Goal: Task Accomplishment & Management: Manage account settings

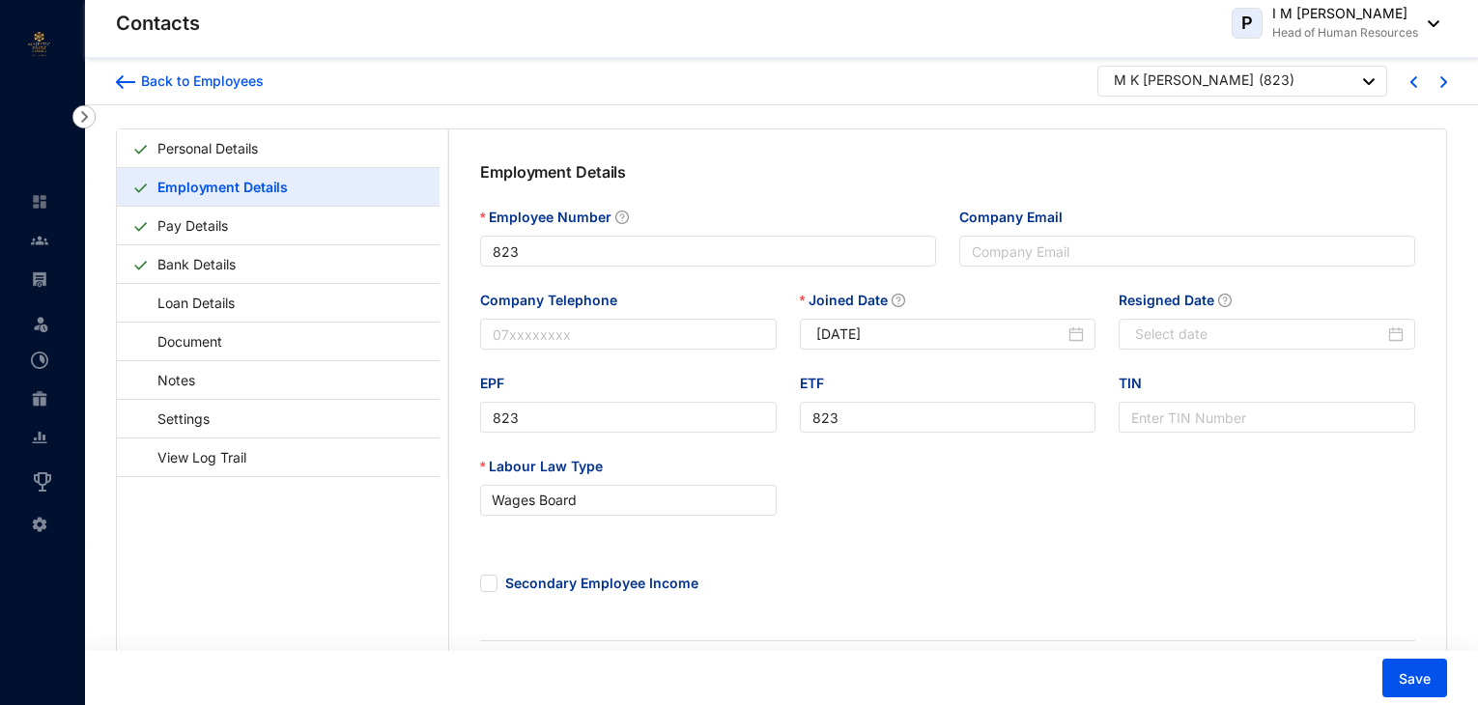
scroll to position [19, 0]
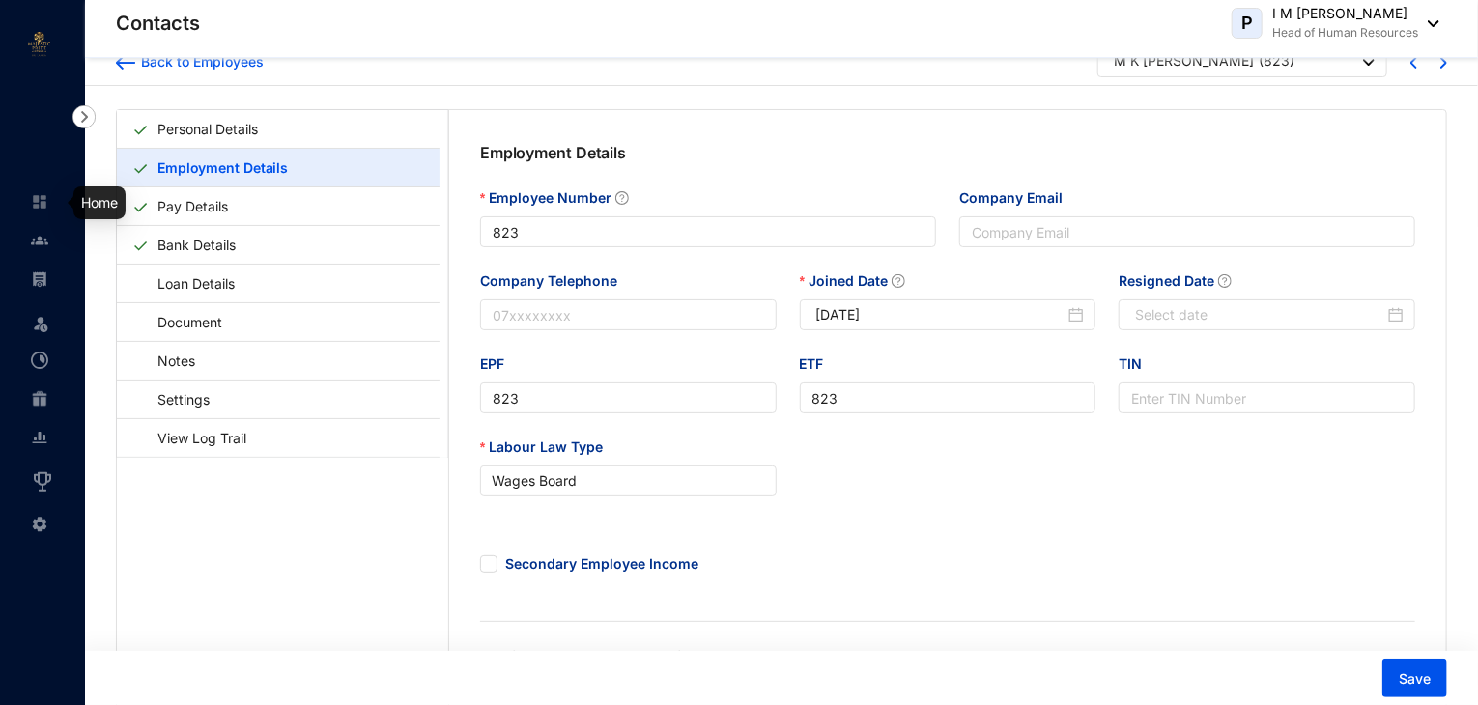
click at [37, 202] on img at bounding box center [39, 201] width 17 height 17
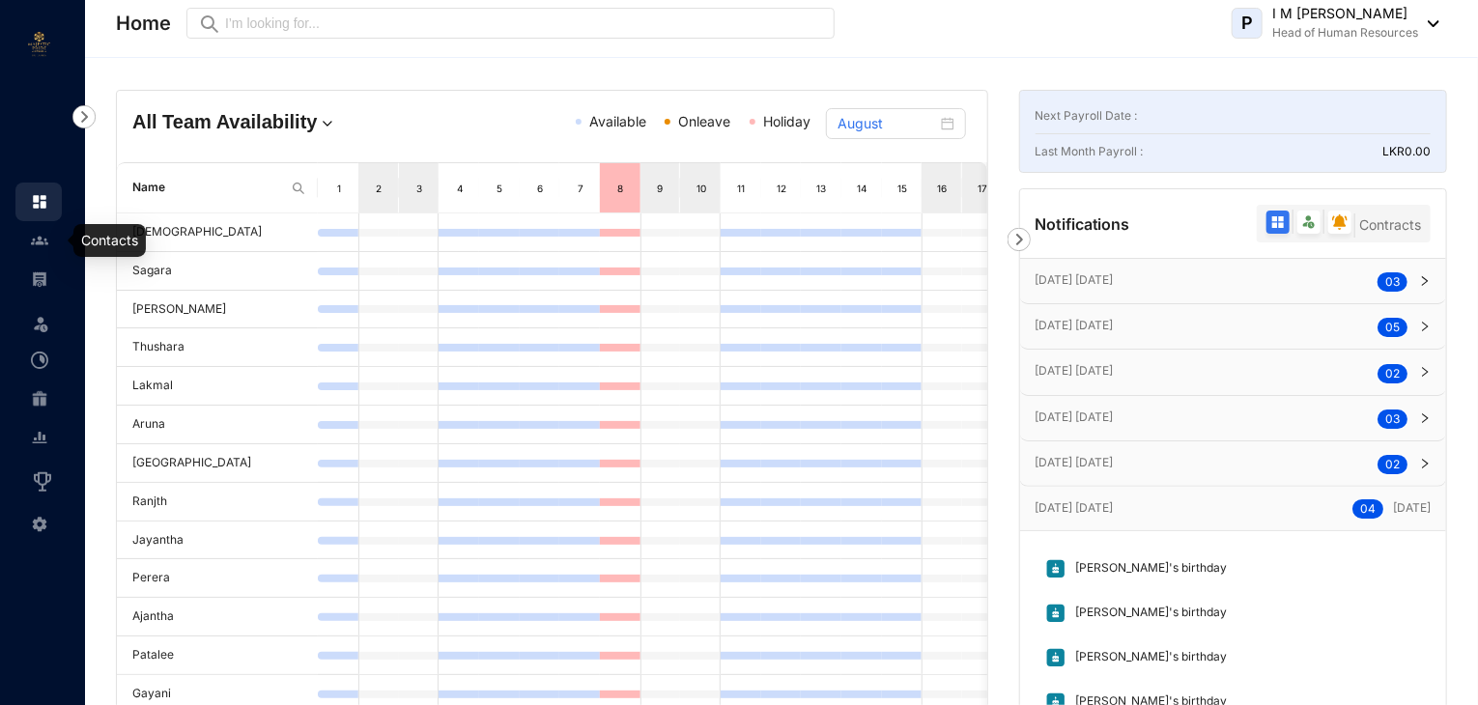
click at [45, 242] on img at bounding box center [39, 240] width 17 height 17
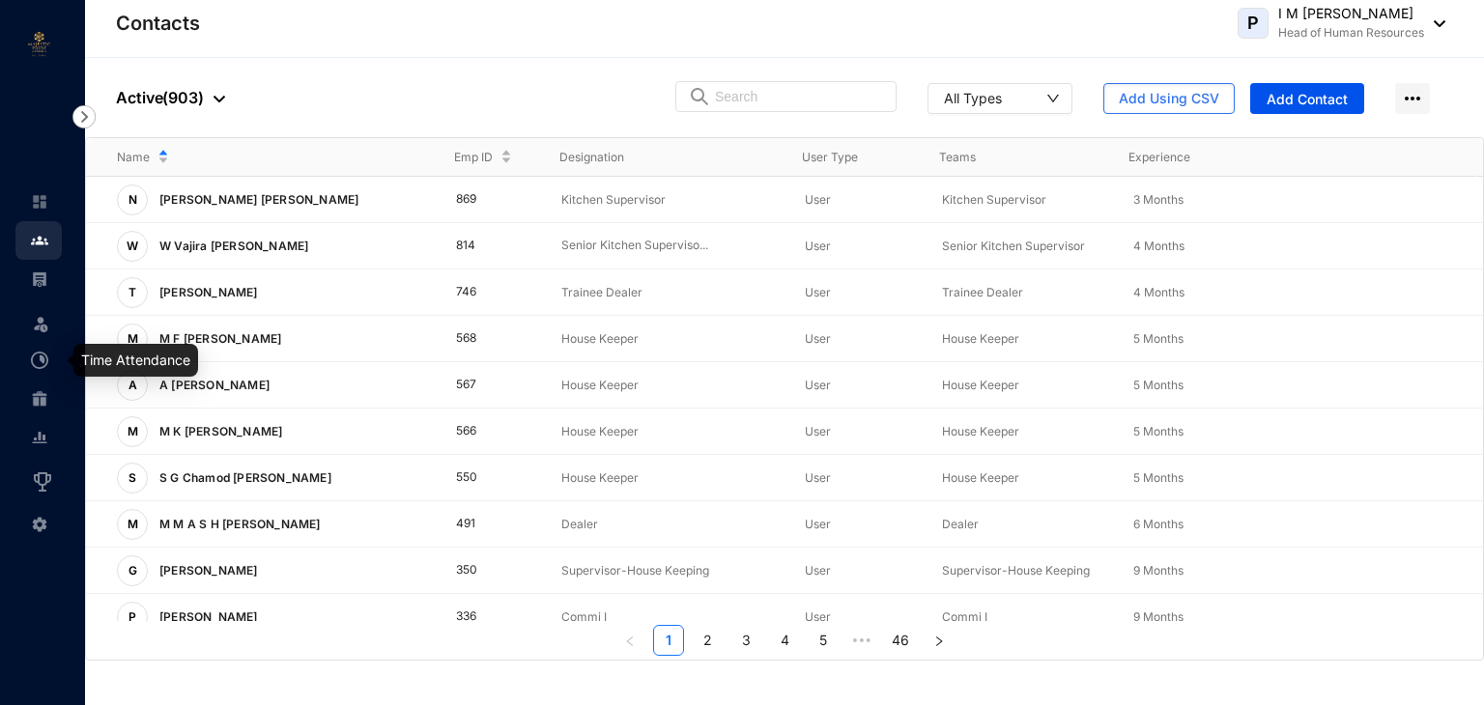
click at [43, 363] on img at bounding box center [39, 360] width 17 height 17
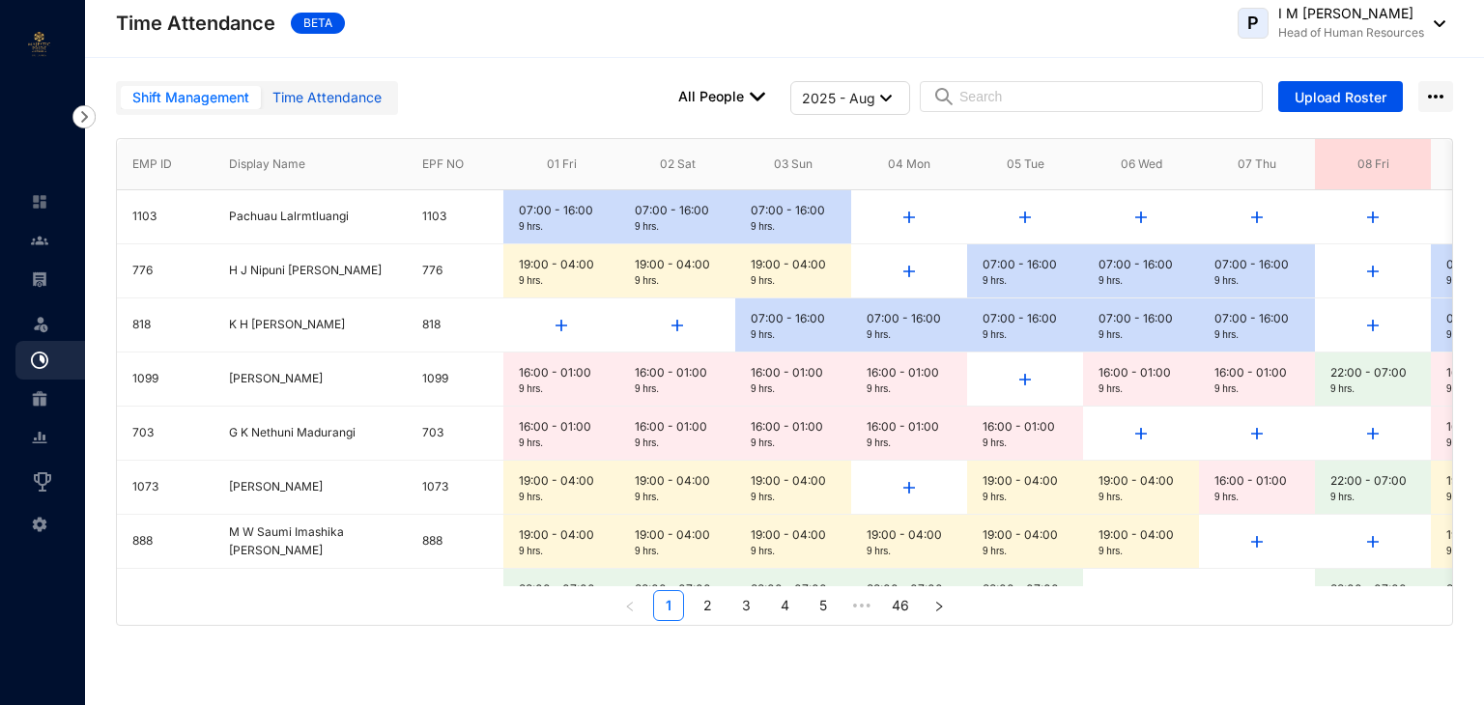
click at [329, 107] on div "Time Attendance" at bounding box center [326, 97] width 109 height 21
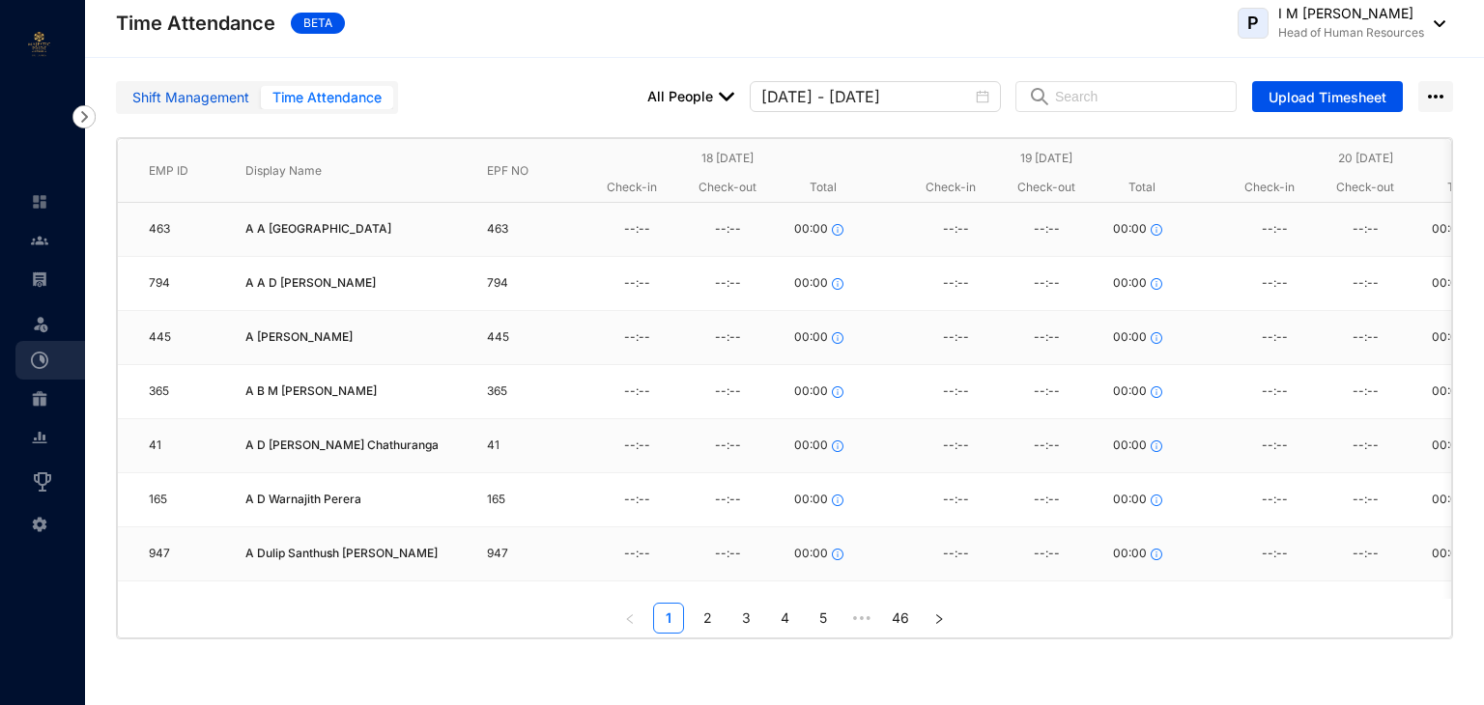
click at [153, 106] on div "Shift Management" at bounding box center [190, 97] width 117 height 21
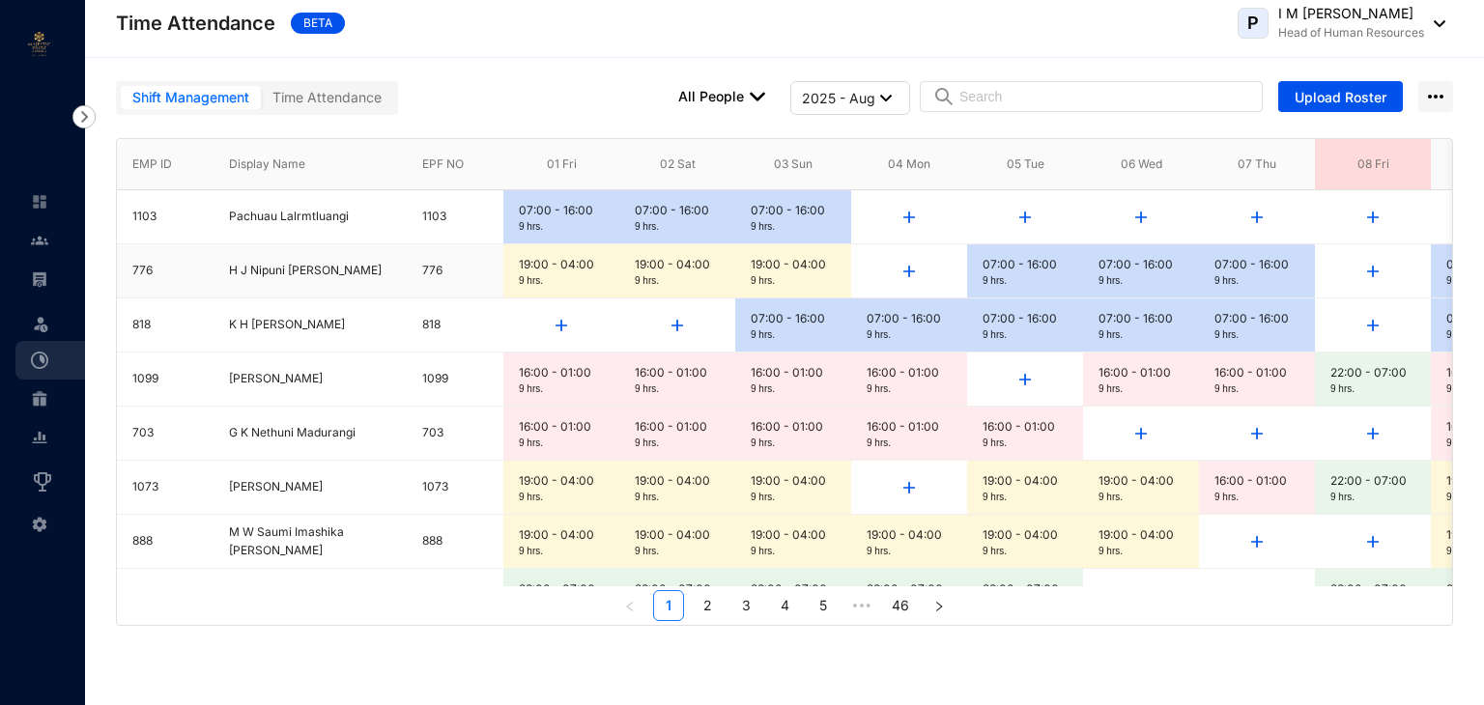
click at [560, 275] on div "9 hrs." at bounding box center [561, 281] width 85 height 14
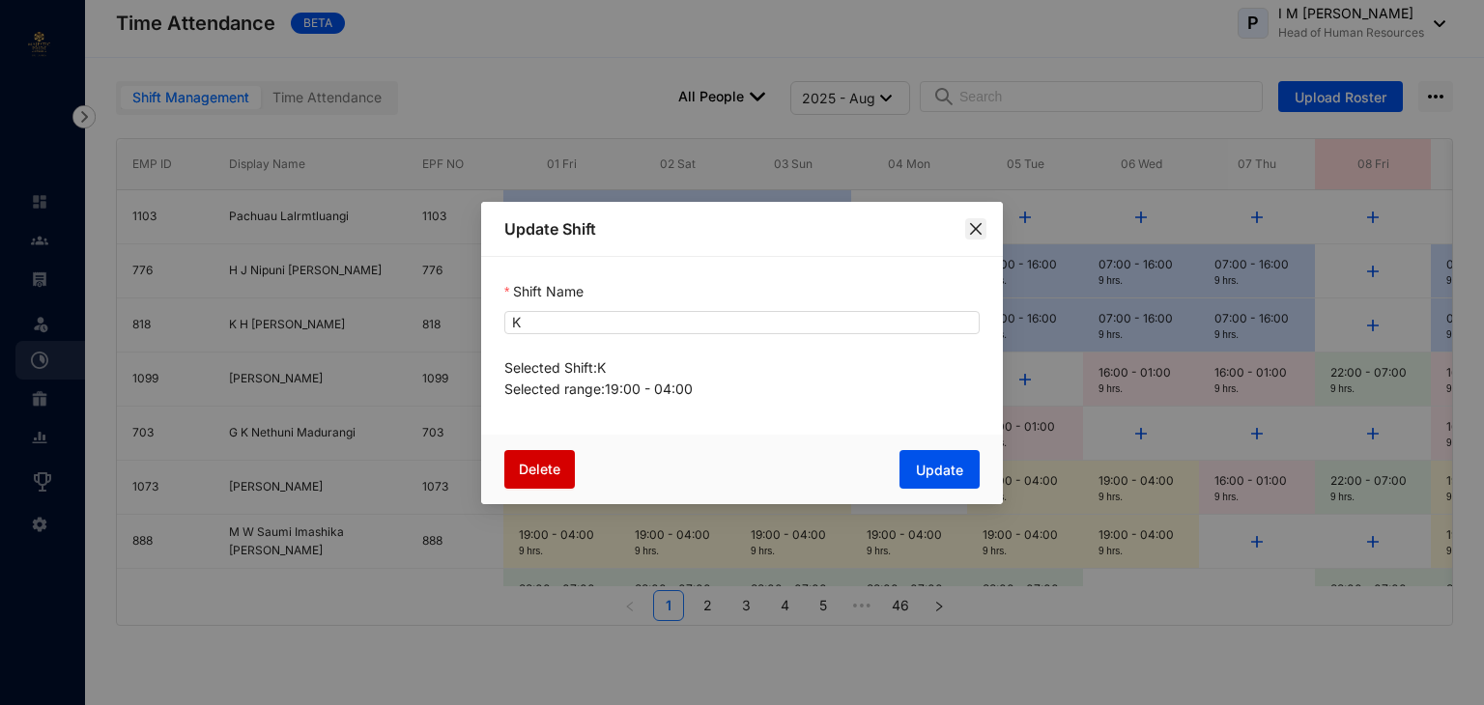
click at [980, 236] on icon "close" at bounding box center [975, 228] width 15 height 15
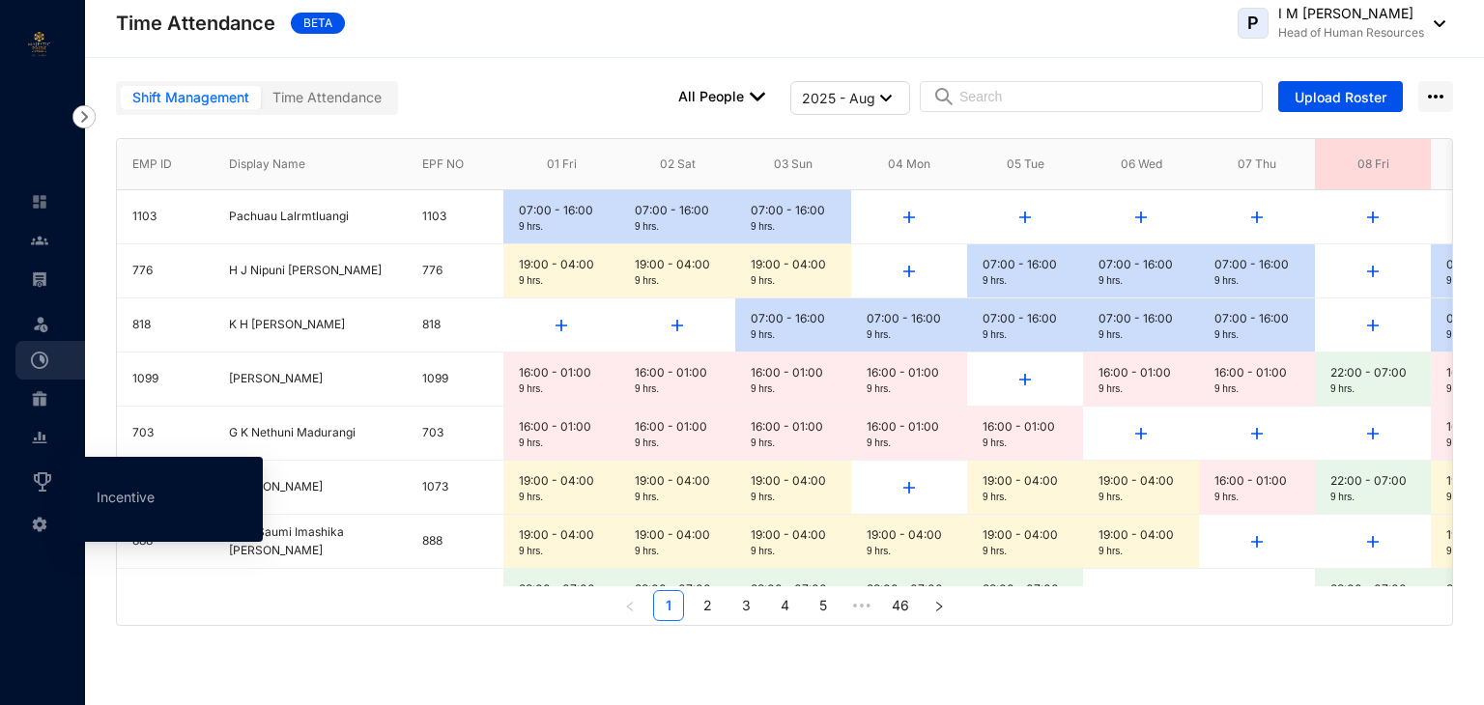
click at [36, 481] on img at bounding box center [42, 482] width 23 height 23
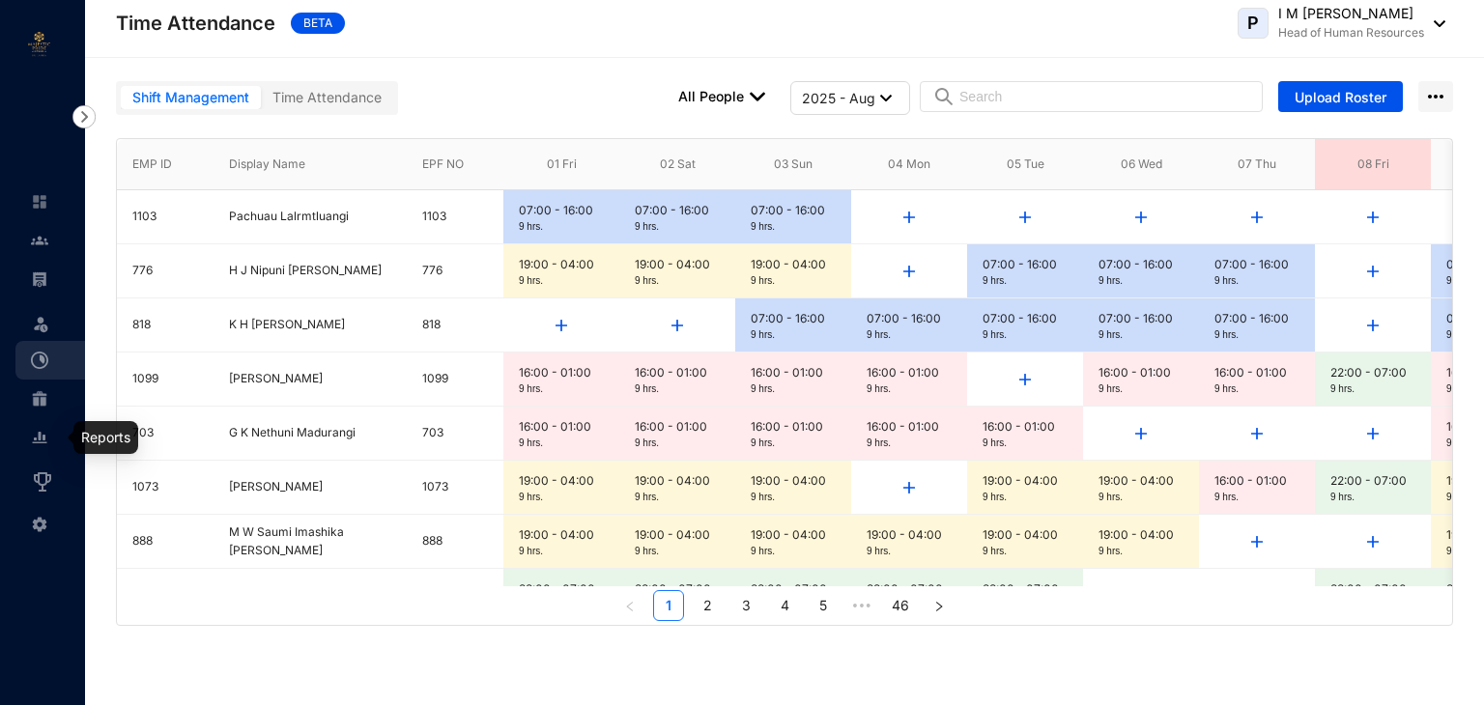
click at [45, 439] on img at bounding box center [39, 437] width 17 height 17
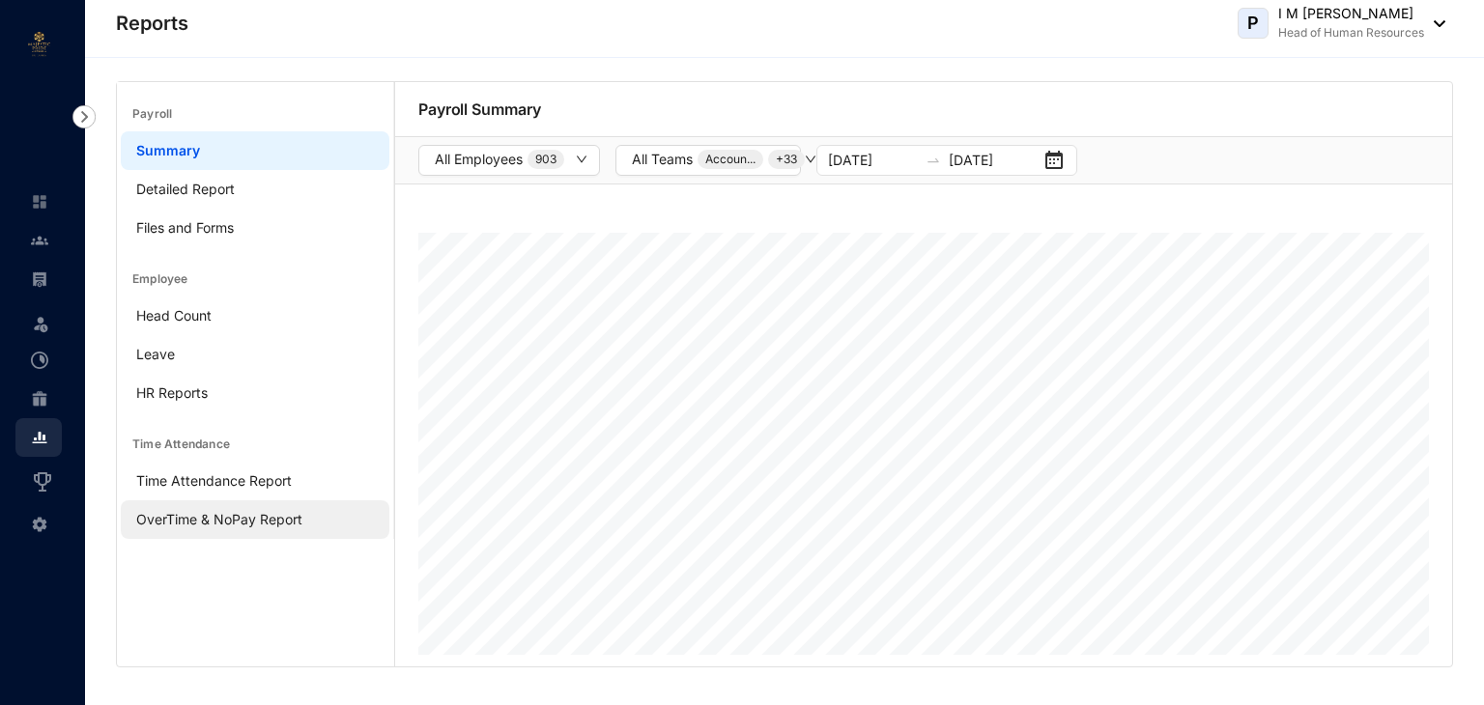
click at [155, 521] on link "OverTime & NoPay Report" at bounding box center [219, 519] width 166 height 16
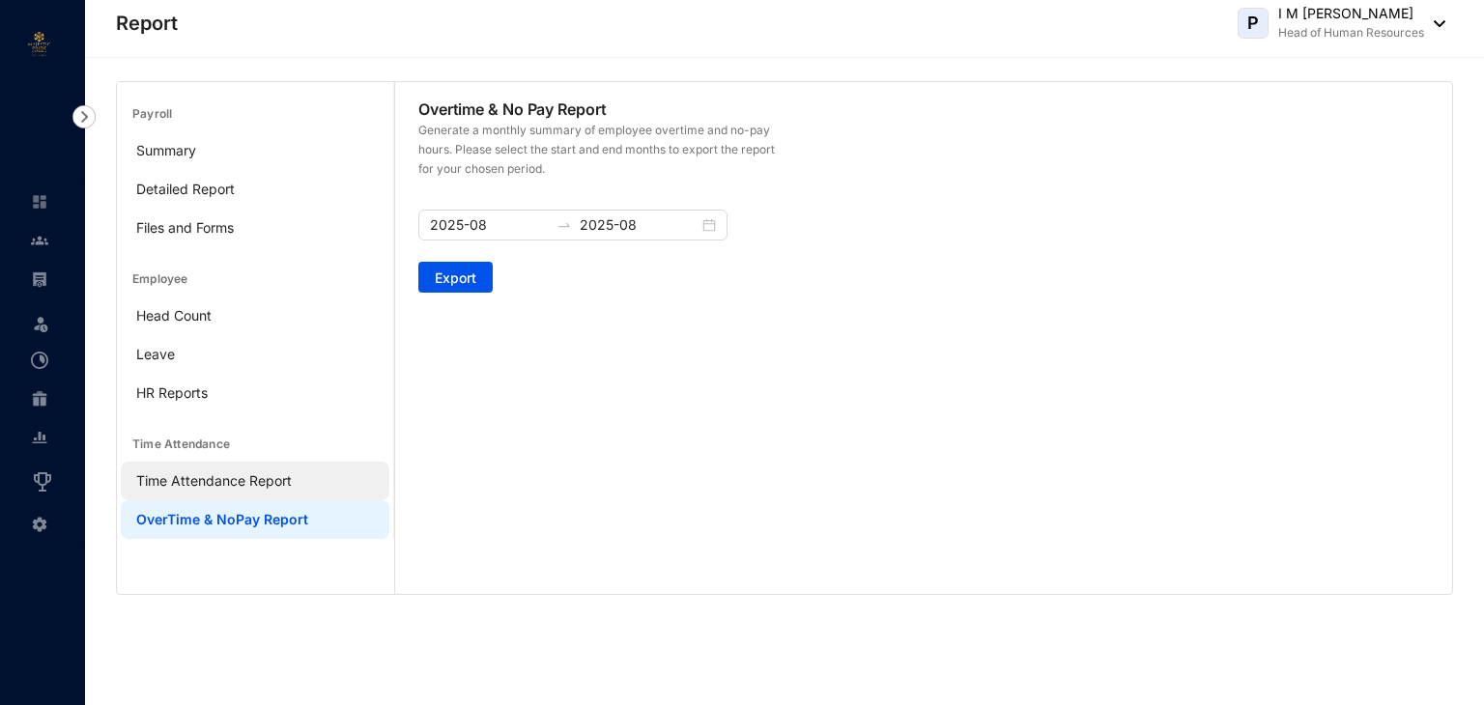
click at [158, 473] on link "Time Attendance Report" at bounding box center [214, 481] width 156 height 16
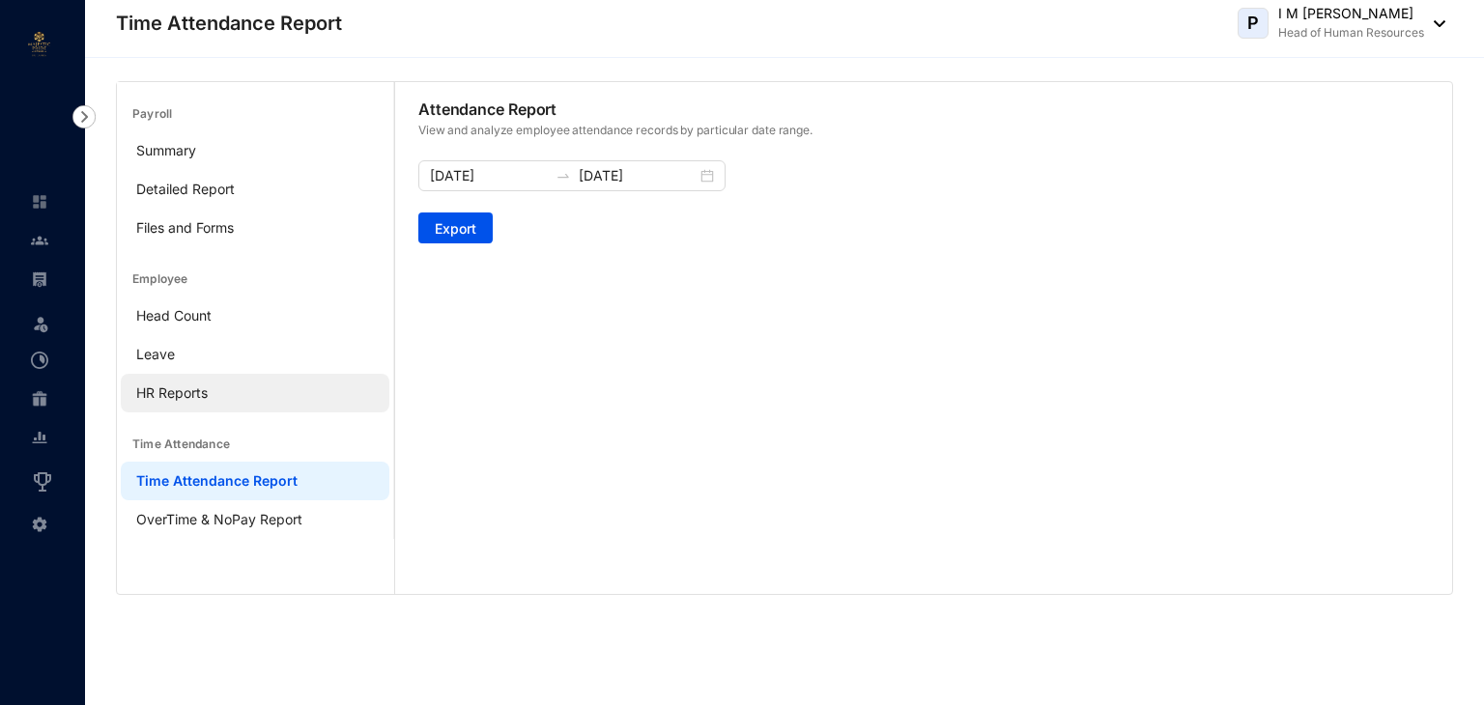
click at [166, 393] on link "HR Reports" at bounding box center [172, 393] width 72 height 16
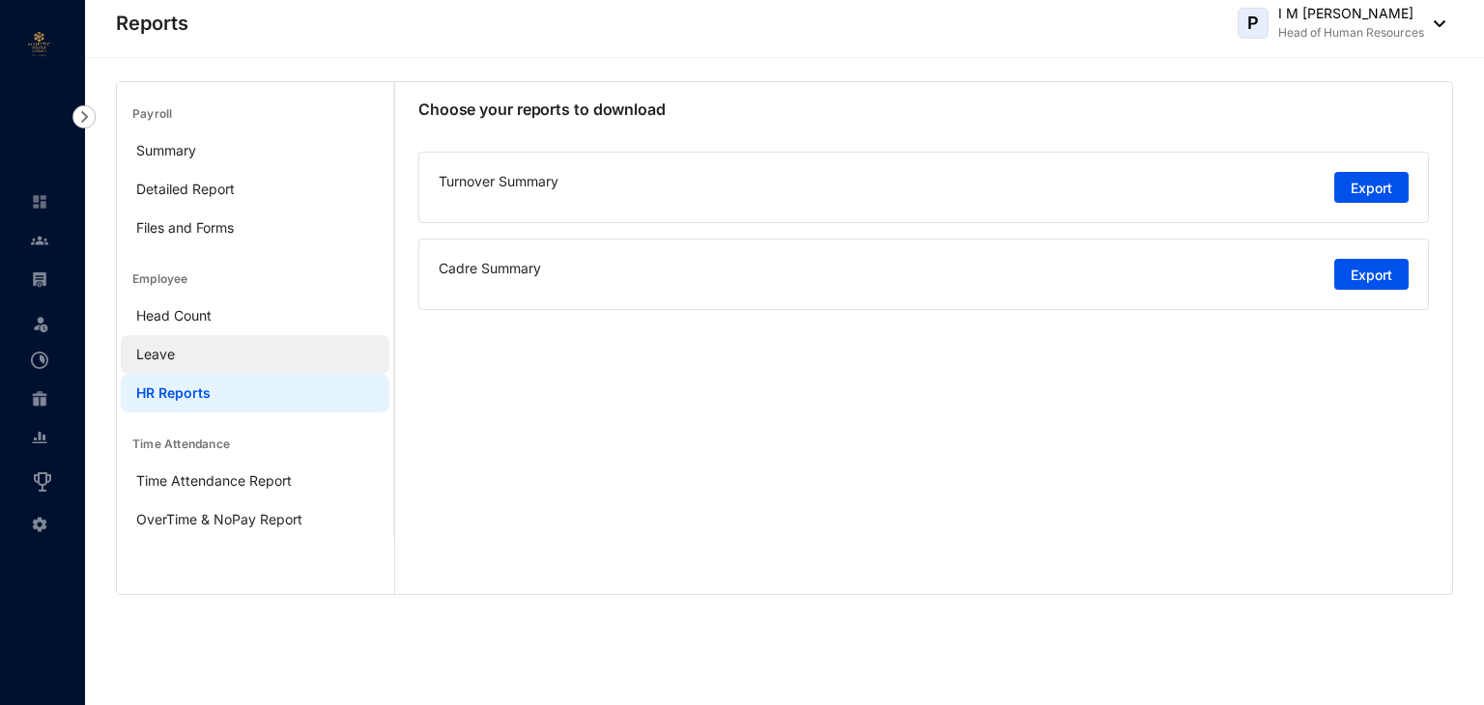
click at [160, 353] on link "Leave" at bounding box center [155, 354] width 39 height 16
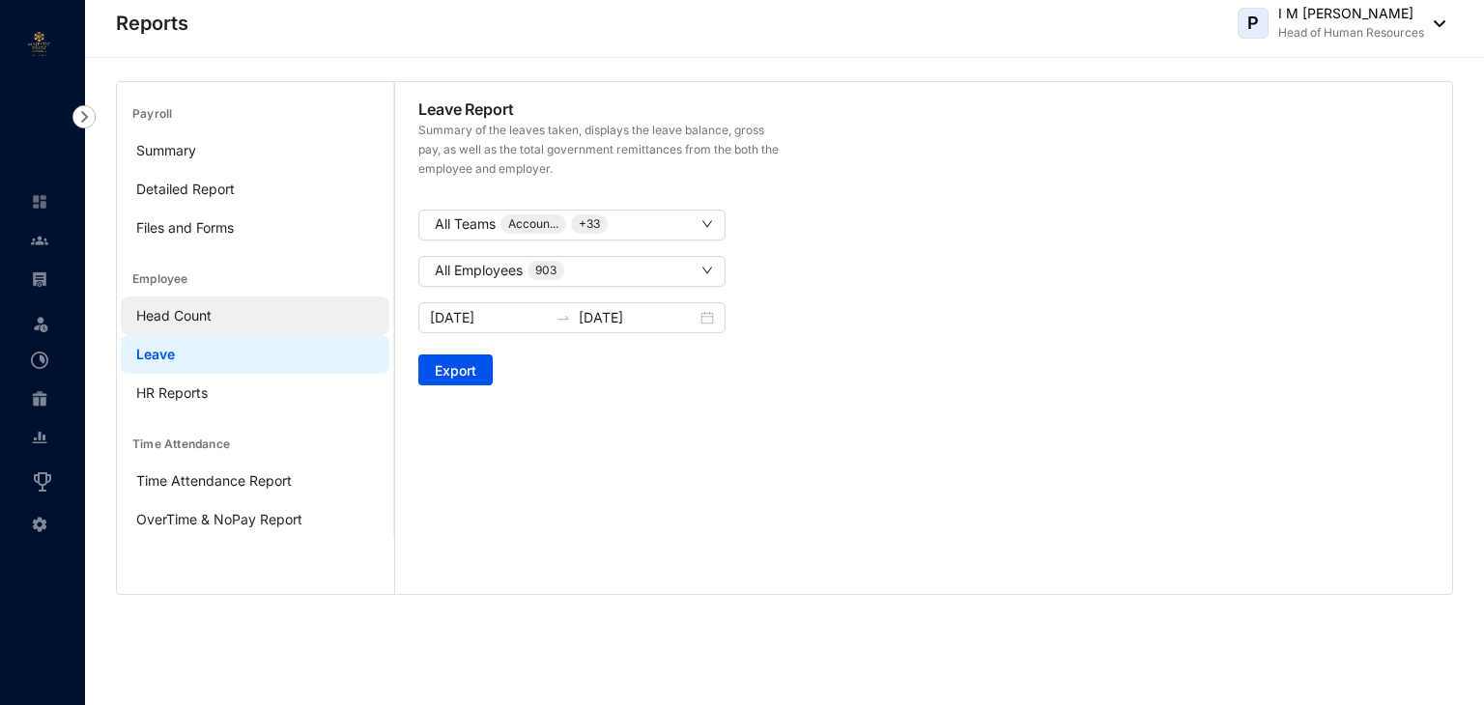
click at [173, 315] on link "Head Count" at bounding box center [173, 315] width 75 height 16
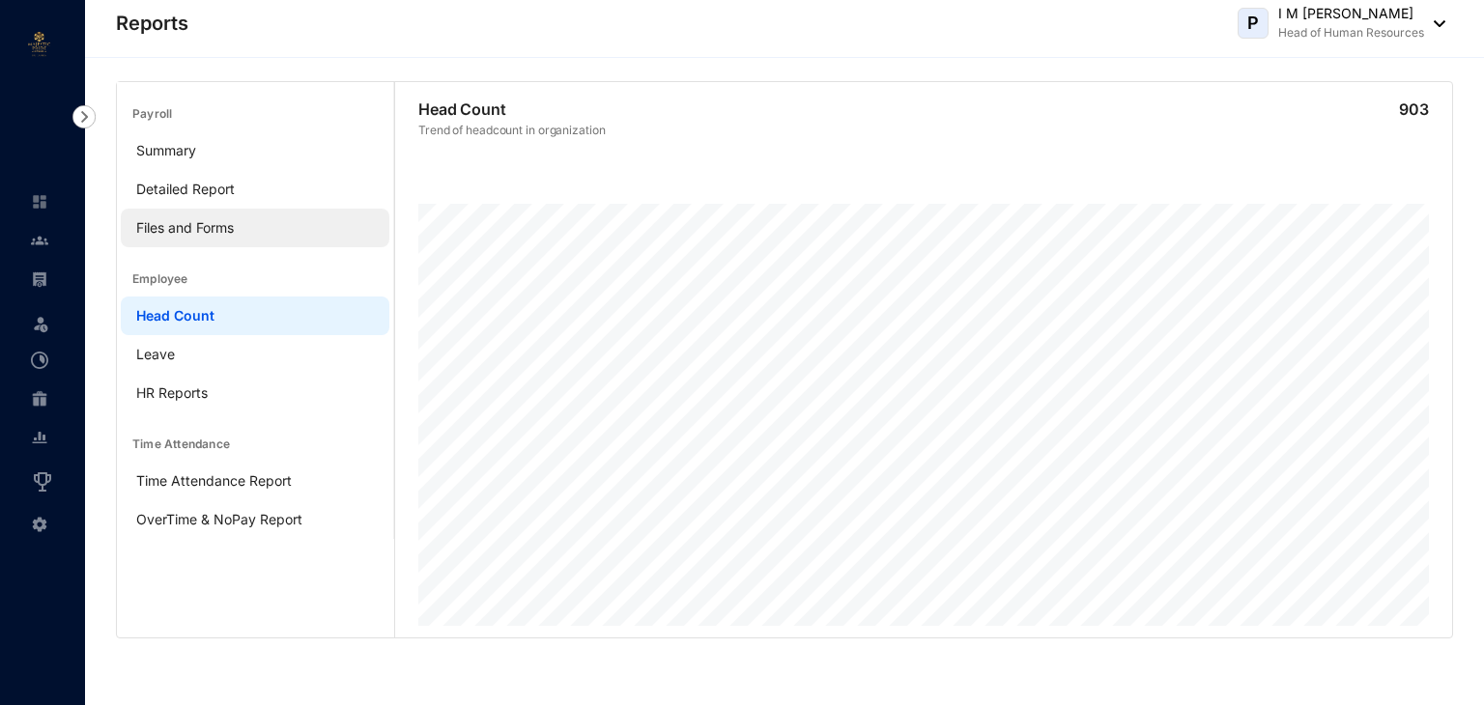
click at [201, 228] on link "Files and Forms" at bounding box center [185, 227] width 98 height 16
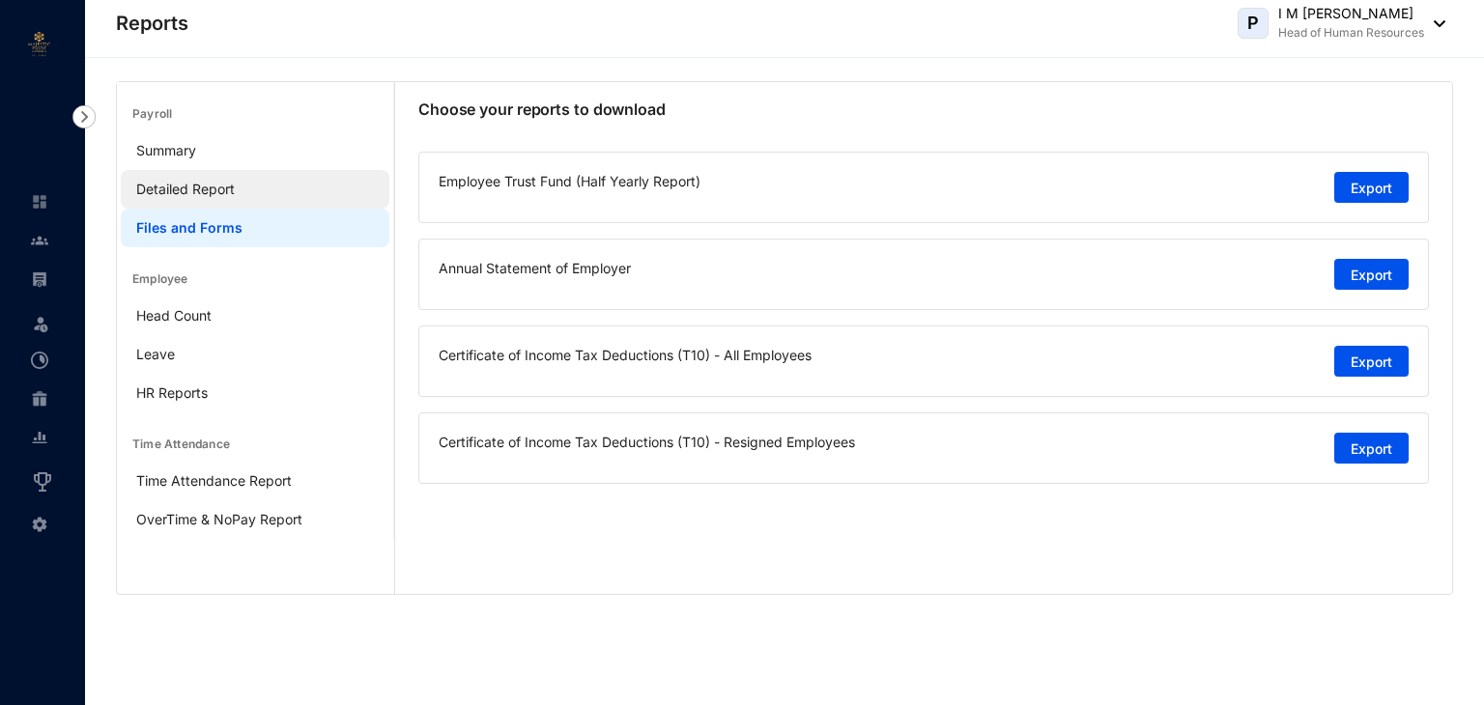
click at [205, 182] on link "Detailed Report" at bounding box center [185, 189] width 99 height 16
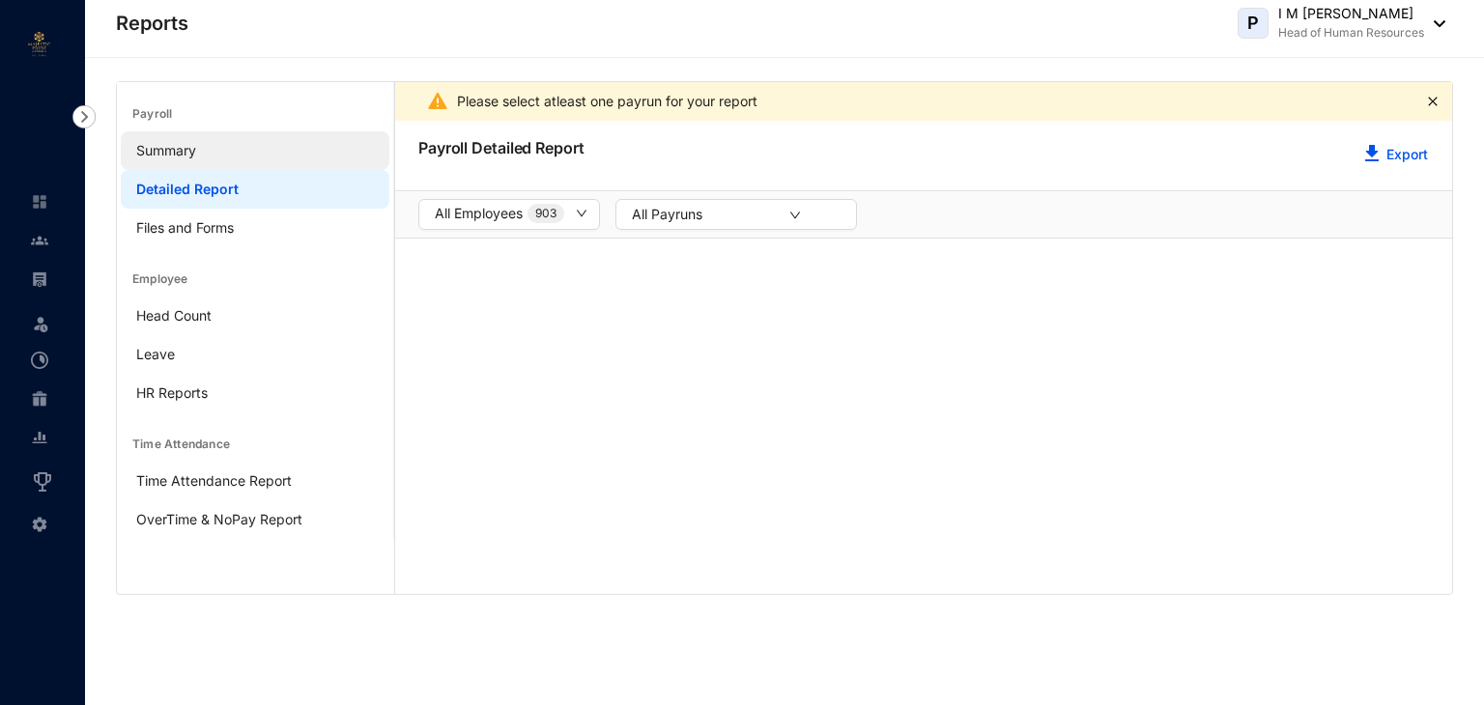
click at [196, 152] on link "Summary" at bounding box center [166, 150] width 60 height 16
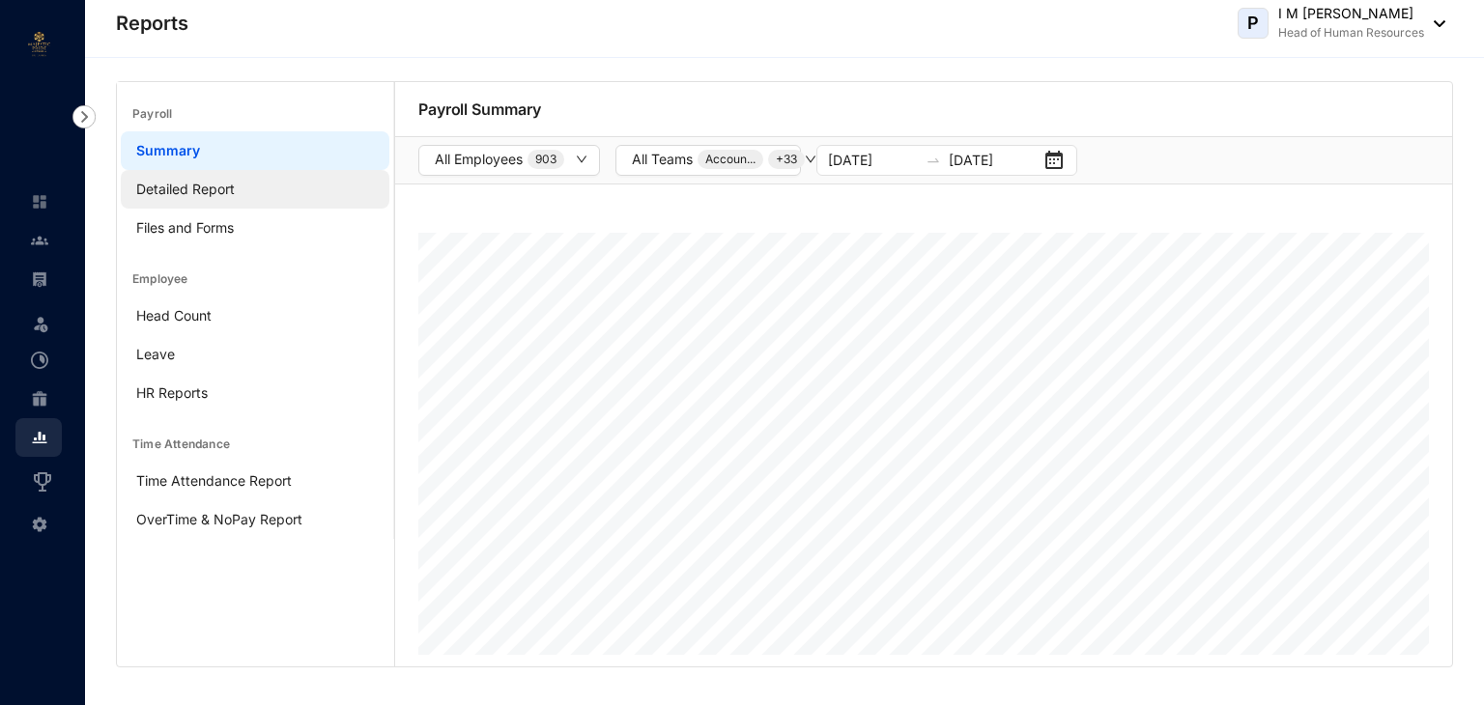
click at [174, 193] on link "Detailed Report" at bounding box center [185, 189] width 99 height 16
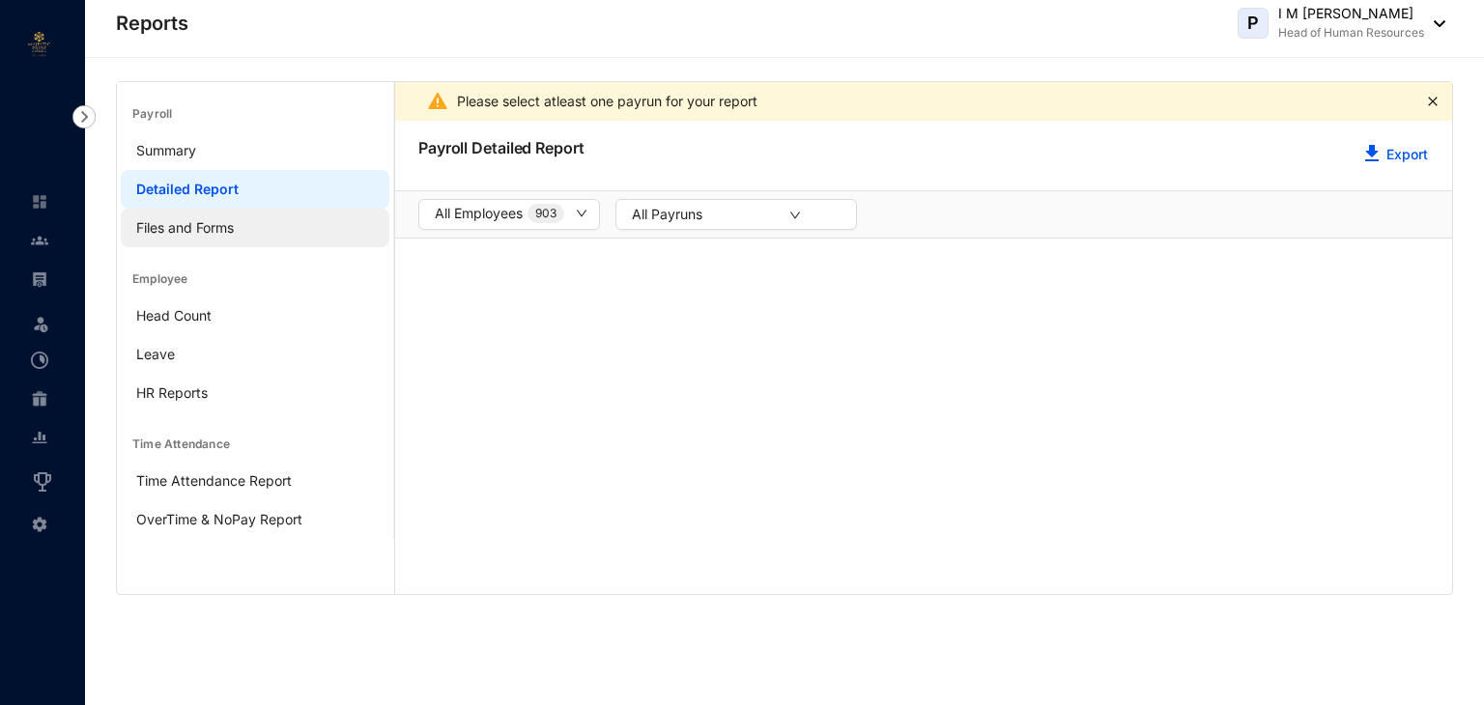
click at [164, 228] on link "Files and Forms" at bounding box center [185, 227] width 98 height 16
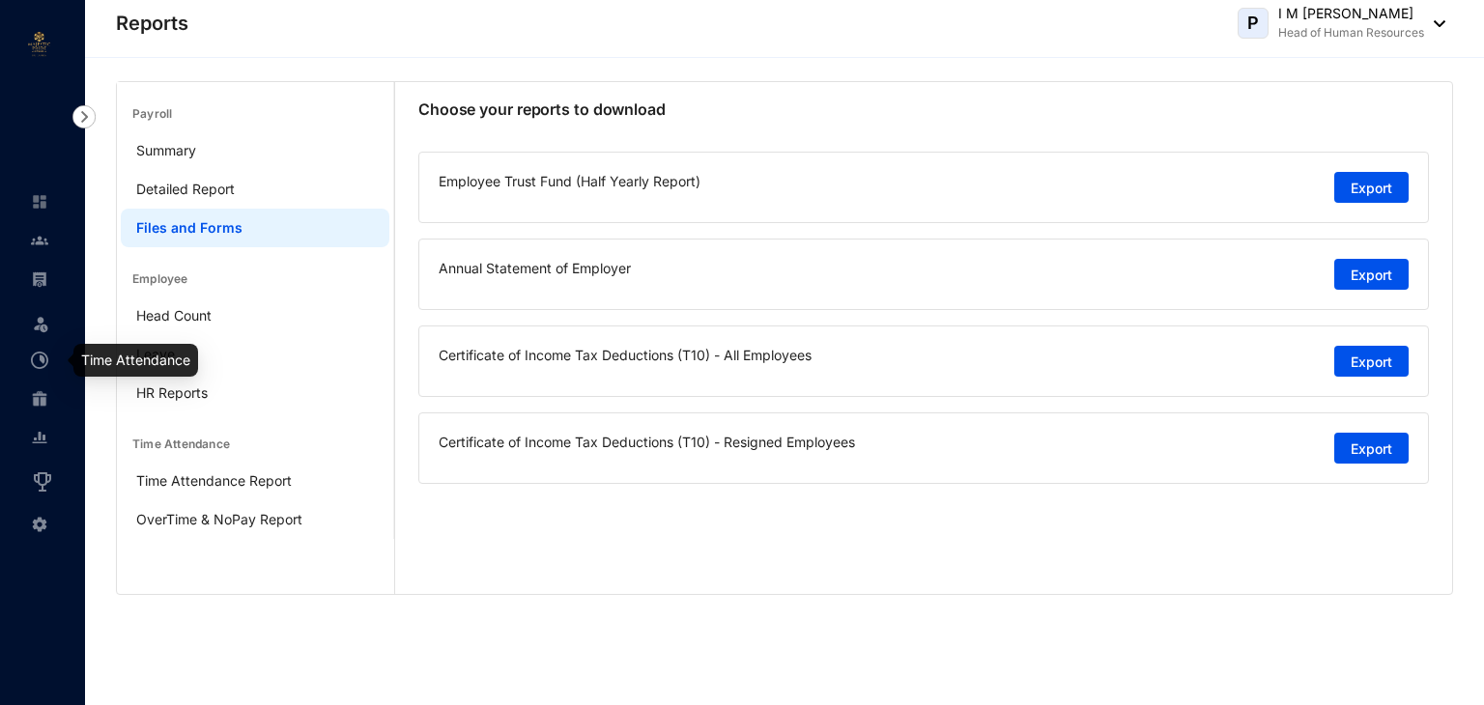
click at [45, 362] on img at bounding box center [39, 360] width 17 height 17
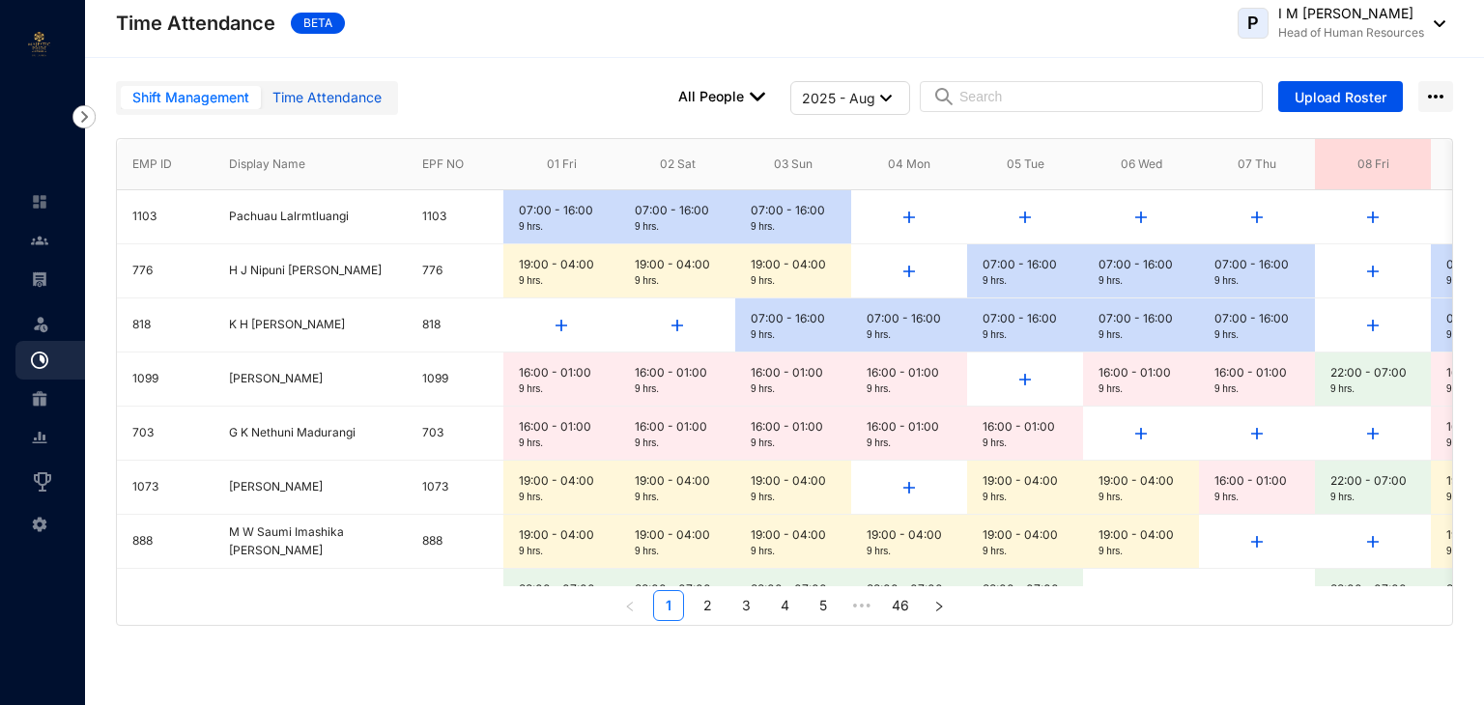
click at [329, 98] on div "Time Attendance" at bounding box center [326, 97] width 109 height 21
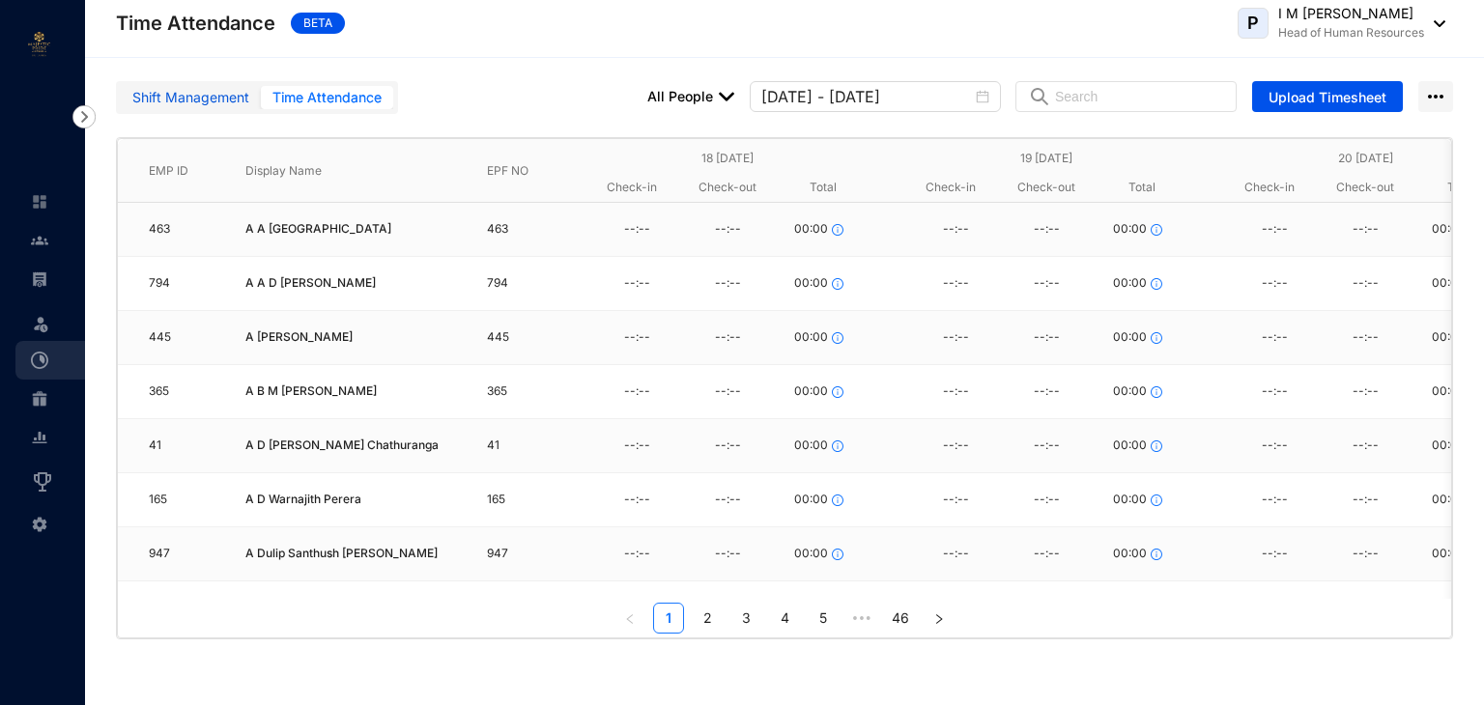
click at [194, 99] on div "Shift Management" at bounding box center [190, 97] width 117 height 21
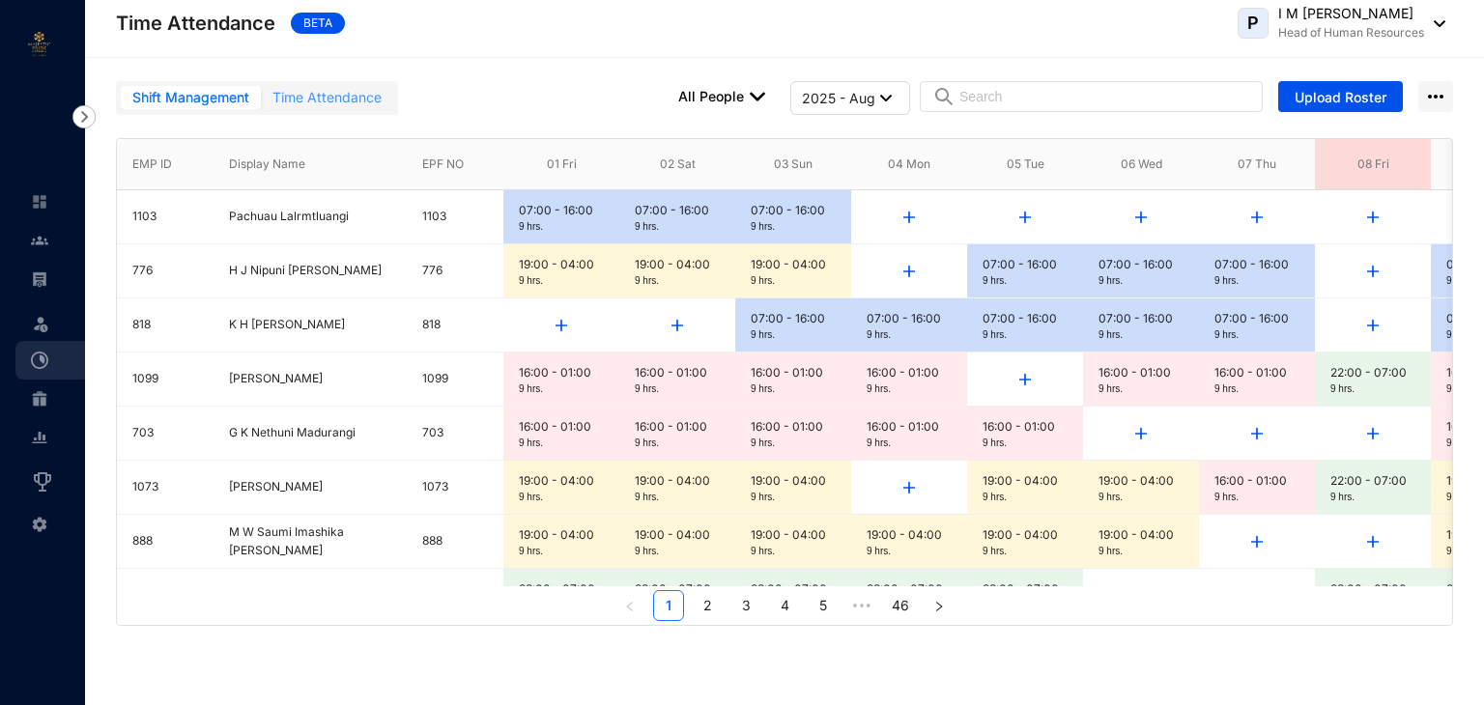
click at [307, 84] on div "Shift Management Time Attendance" at bounding box center [257, 98] width 282 height 34
click at [332, 109] on div "Shift Management Time Attendance" at bounding box center [257, 98] width 282 height 34
click at [305, 101] on div "Time Attendance" at bounding box center [326, 97] width 109 height 21
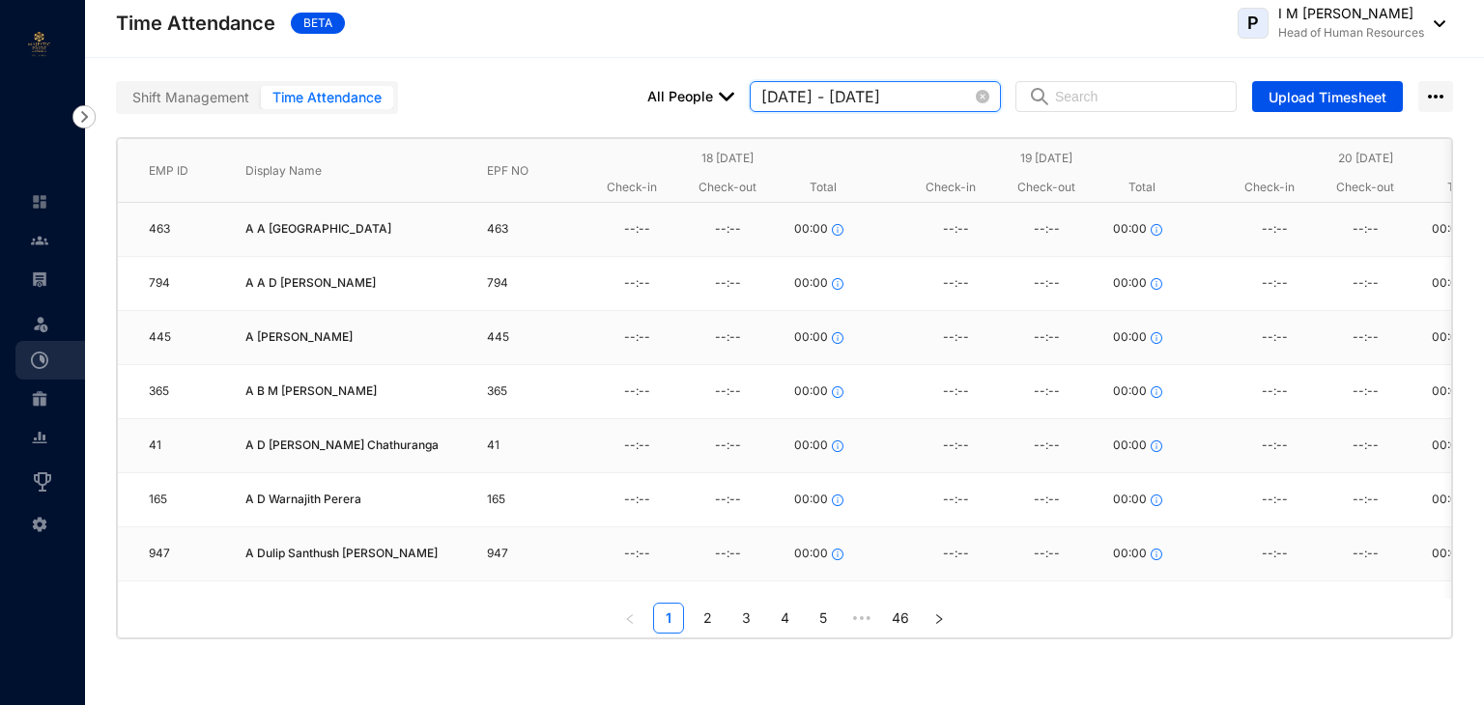
click at [970, 100] on input "2025-08-18 - 2025-08-24" at bounding box center [866, 96] width 211 height 23
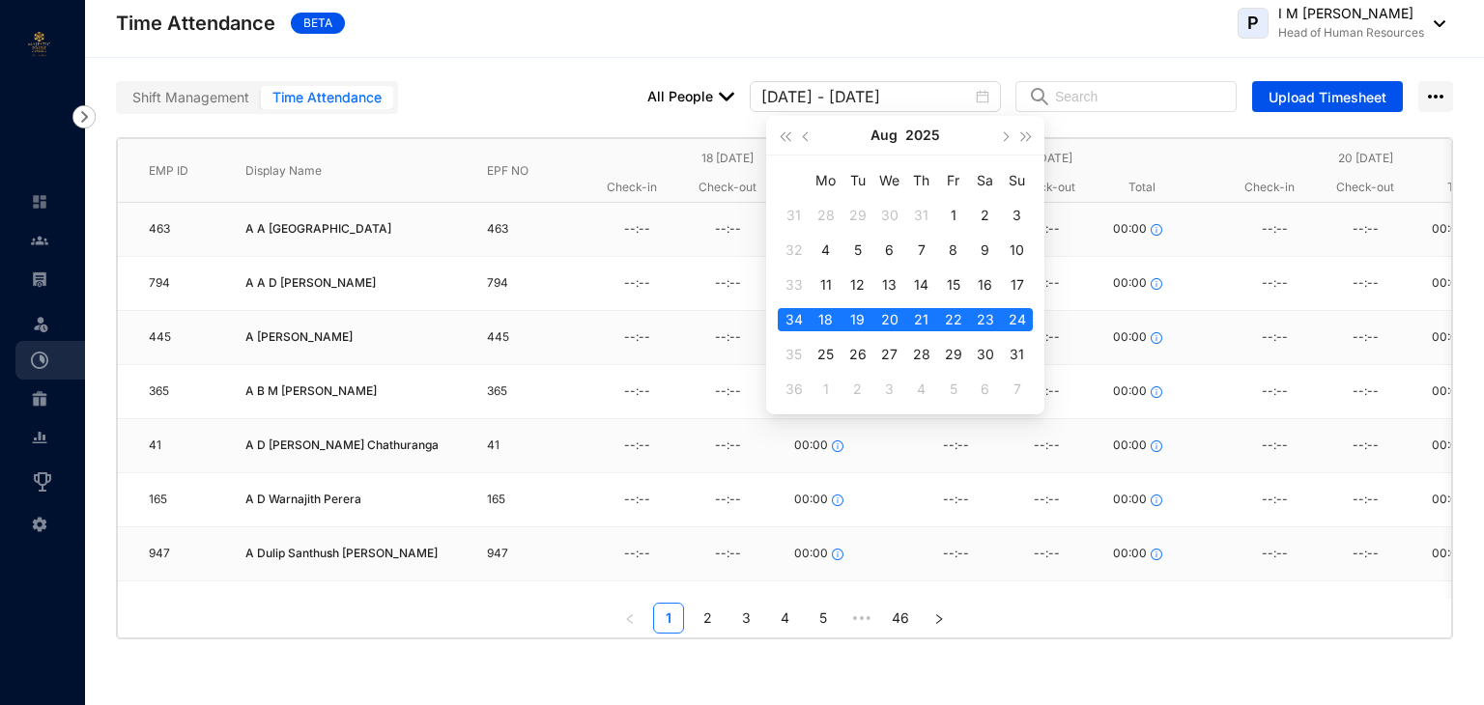
click at [1156, 125] on div "EMP ID Display Name EPF NO 18 Monday Check-in Check-out Total 19 Tuesday Check-…" at bounding box center [784, 388] width 1399 height 549
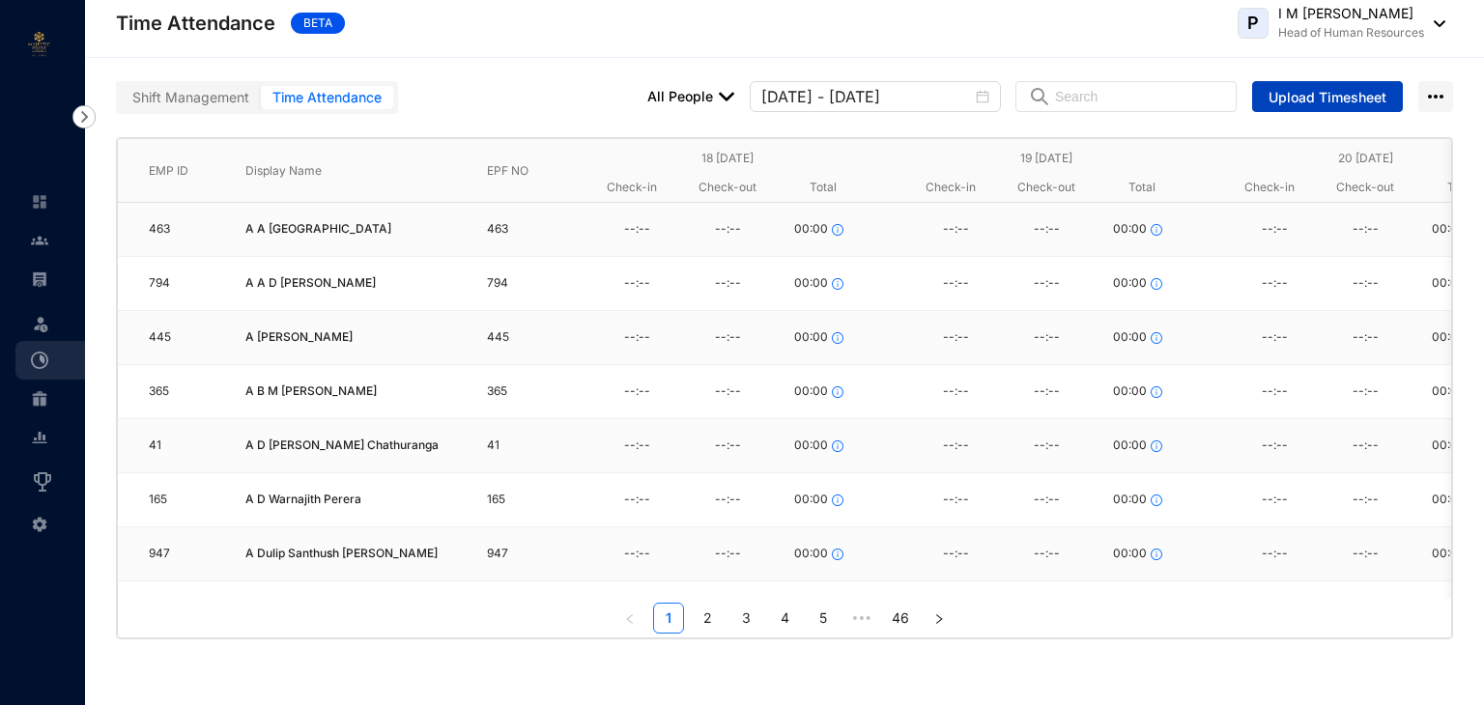
click at [1345, 90] on span "Upload Timesheet" at bounding box center [1328, 97] width 118 height 19
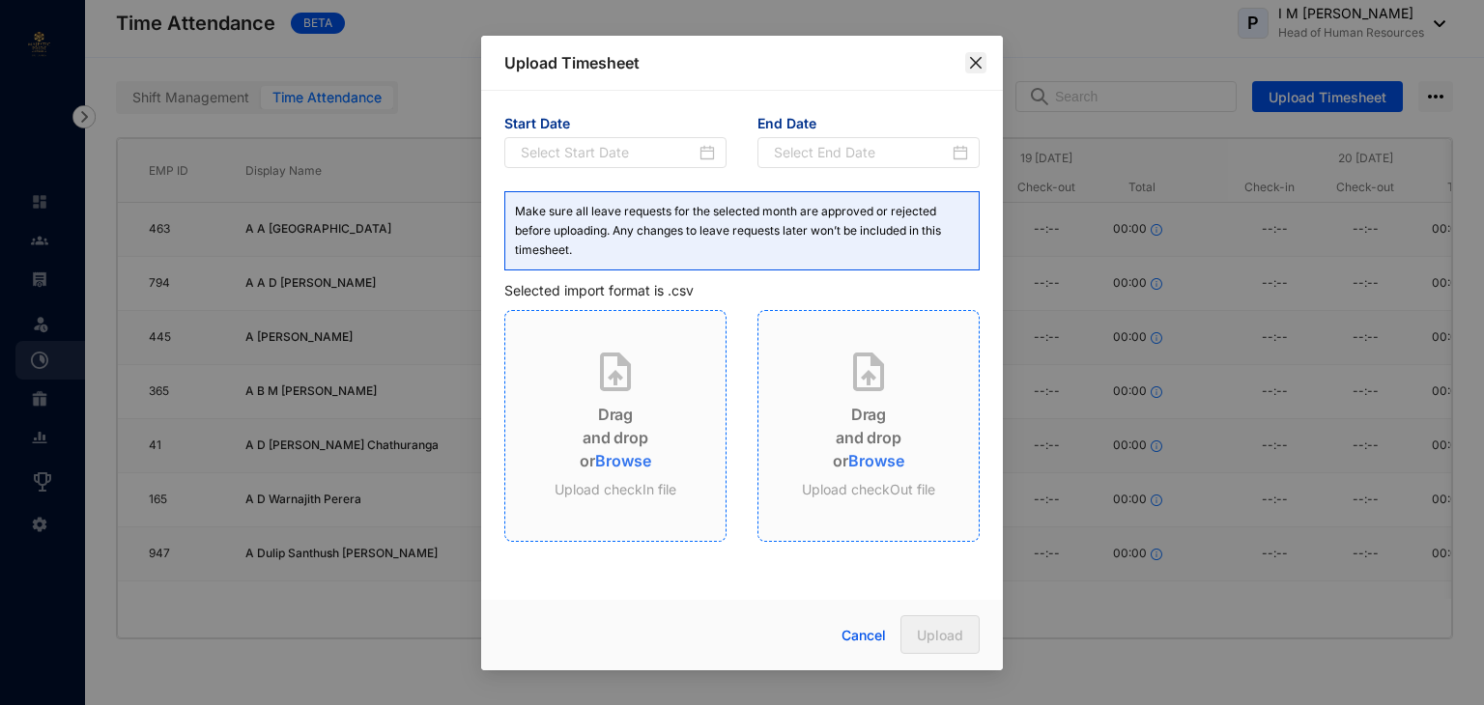
click at [975, 63] on icon "close" at bounding box center [976, 62] width 12 height 12
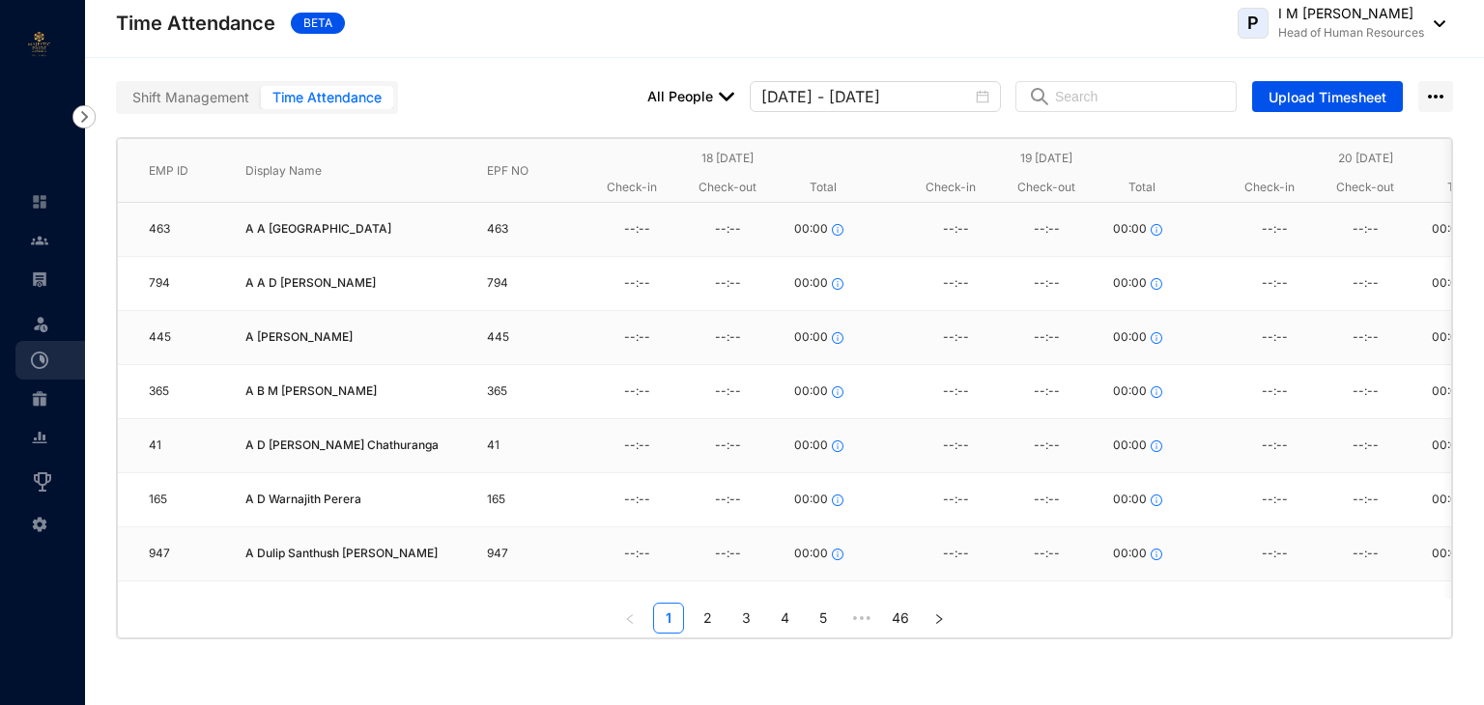
click at [294, 97] on div "Time Attendance" at bounding box center [326, 97] width 109 height 21
click at [638, 344] on div "--:--" at bounding box center [636, 338] width 91 height 29
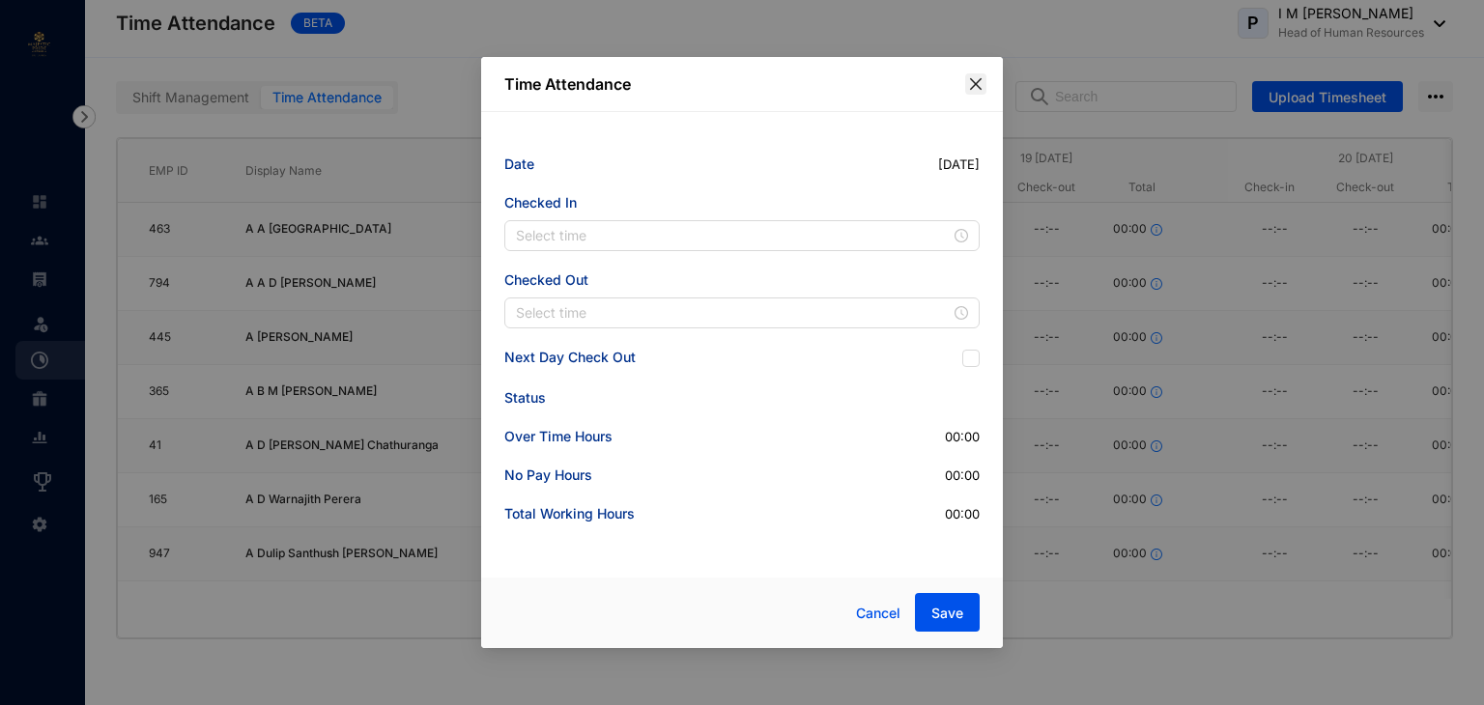
click at [980, 83] on icon "close" at bounding box center [975, 83] width 15 height 15
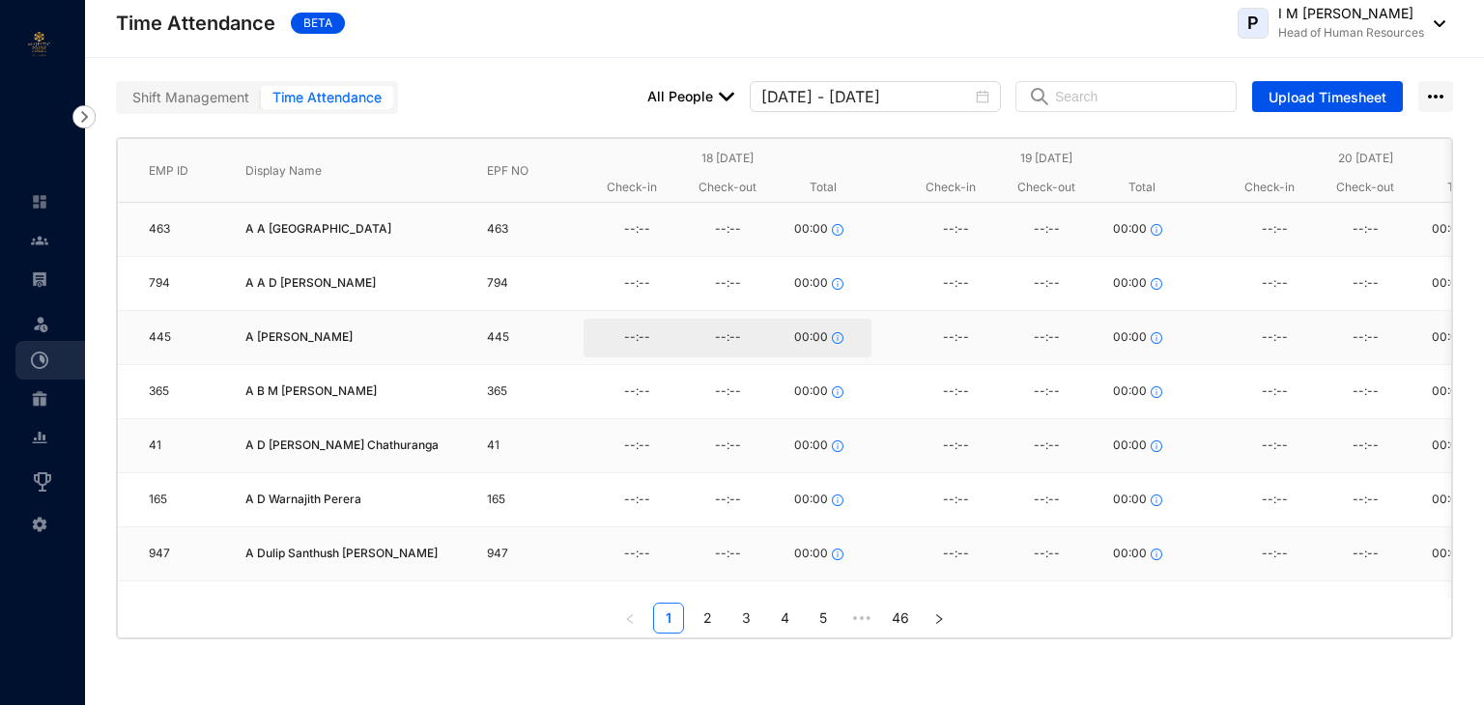
click at [622, 336] on div "--:--" at bounding box center [636, 338] width 91 height 29
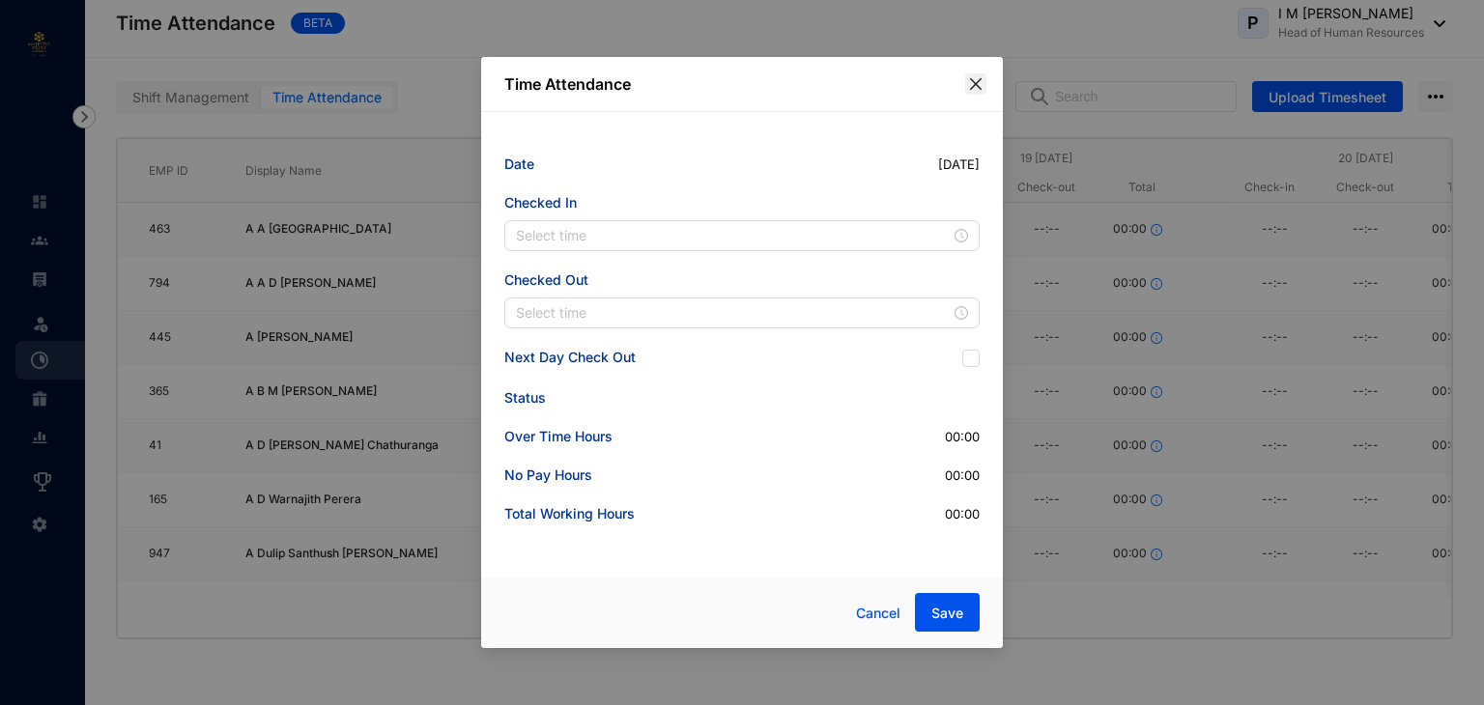
click at [976, 77] on icon "close" at bounding box center [975, 83] width 15 height 15
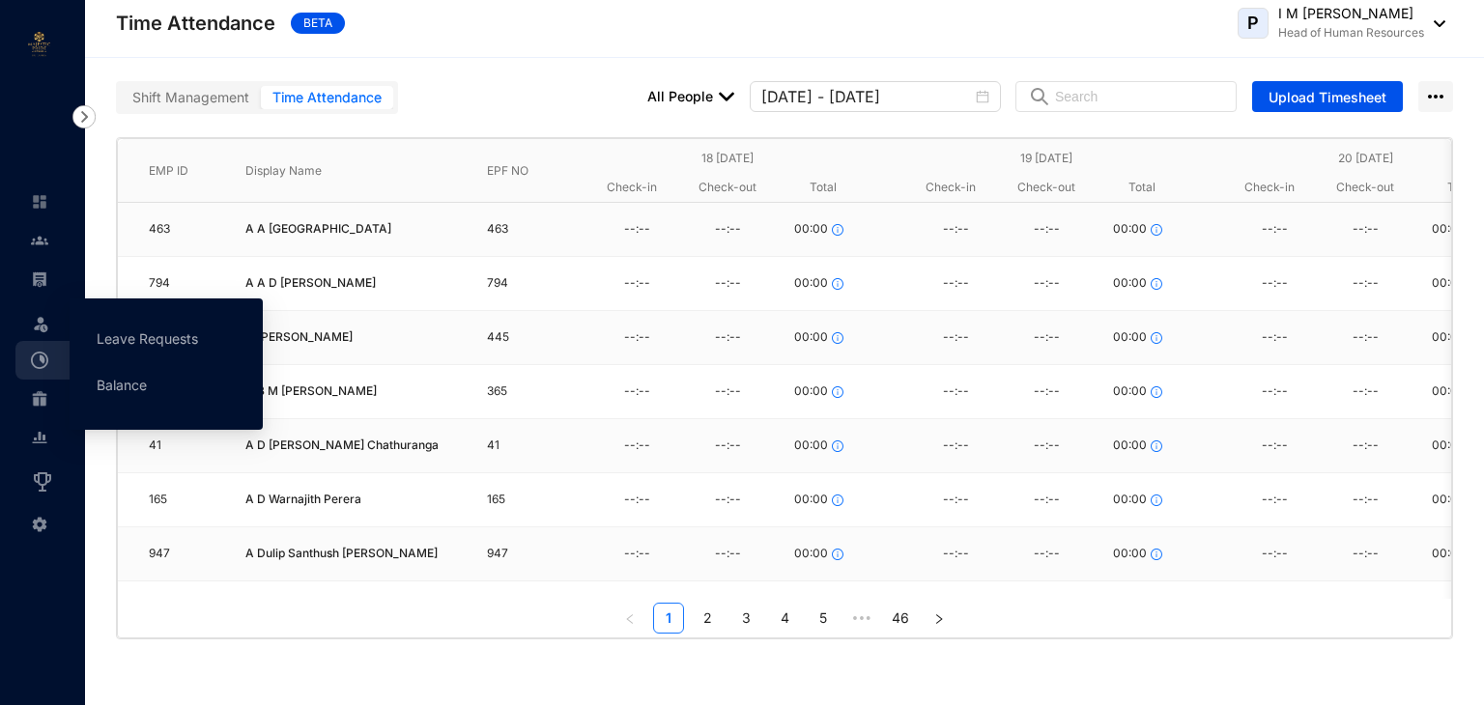
click at [34, 319] on img at bounding box center [40, 323] width 19 height 19
click at [42, 323] on img at bounding box center [40, 323] width 19 height 19
click at [151, 334] on link "Leave Requests" at bounding box center [147, 338] width 101 height 16
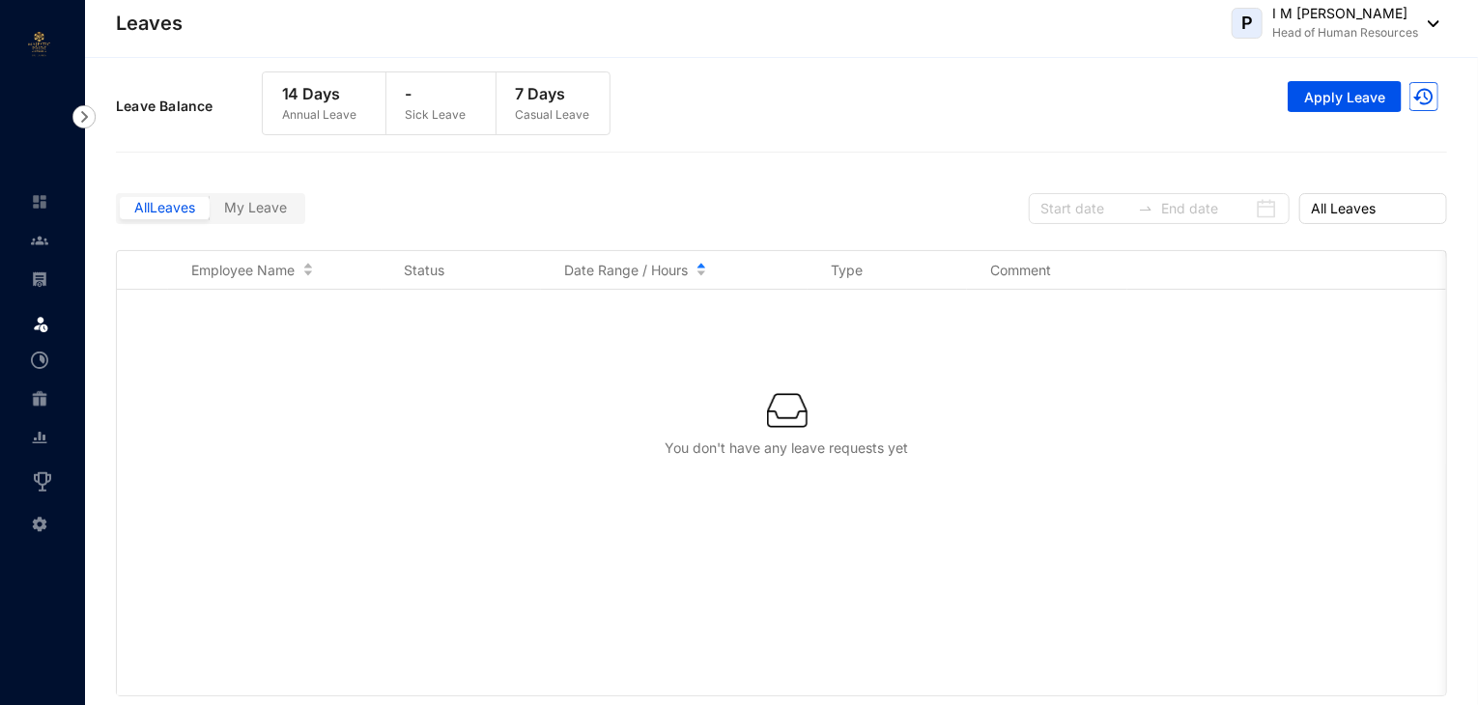
click at [246, 204] on span "My Leave" at bounding box center [255, 207] width 63 height 16
click at [210, 213] on input "My Leave" at bounding box center [210, 213] width 0 height 0
click at [170, 212] on span "All Leaves" at bounding box center [164, 207] width 61 height 16
click at [120, 213] on input "All Leaves" at bounding box center [120, 213] width 0 height 0
click at [305, 278] on div "Employee Name" at bounding box center [286, 270] width 190 height 21
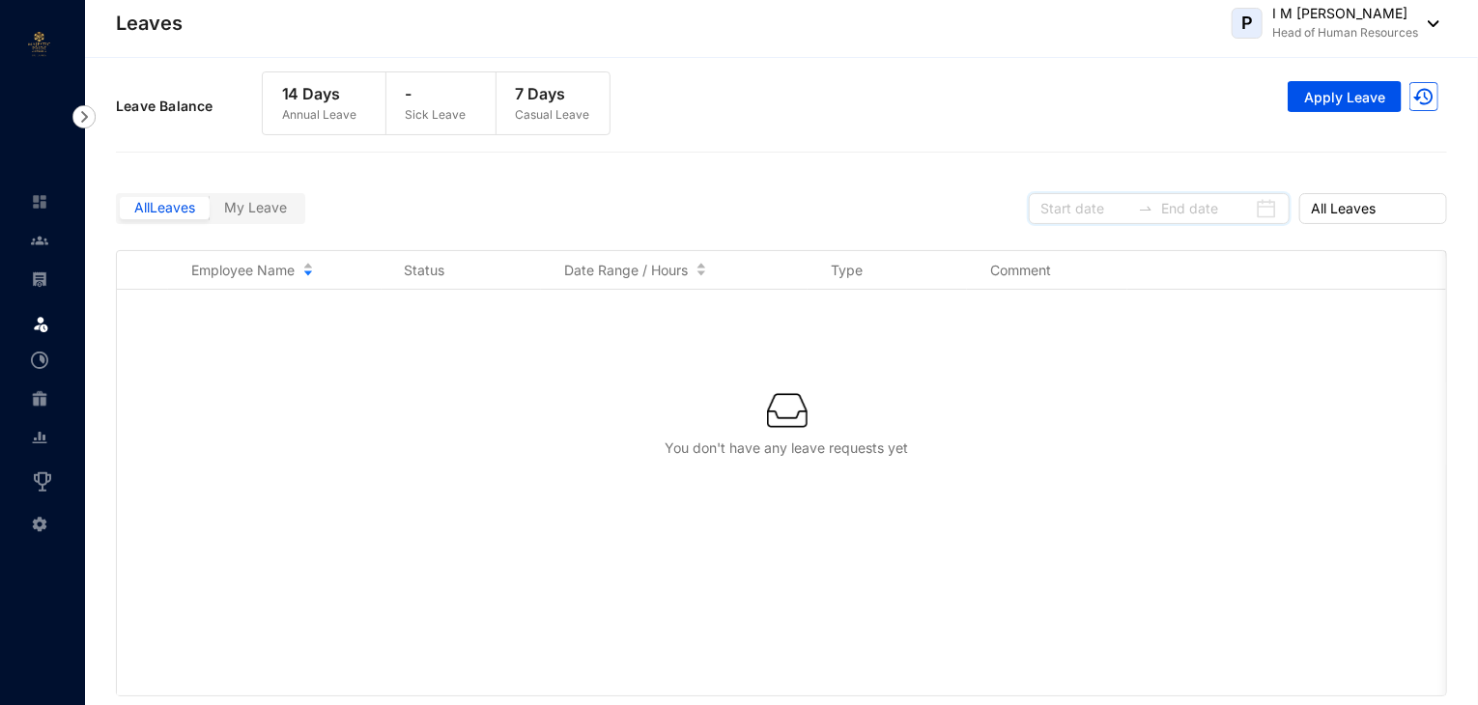
click at [1111, 207] on input at bounding box center [1086, 208] width 90 height 21
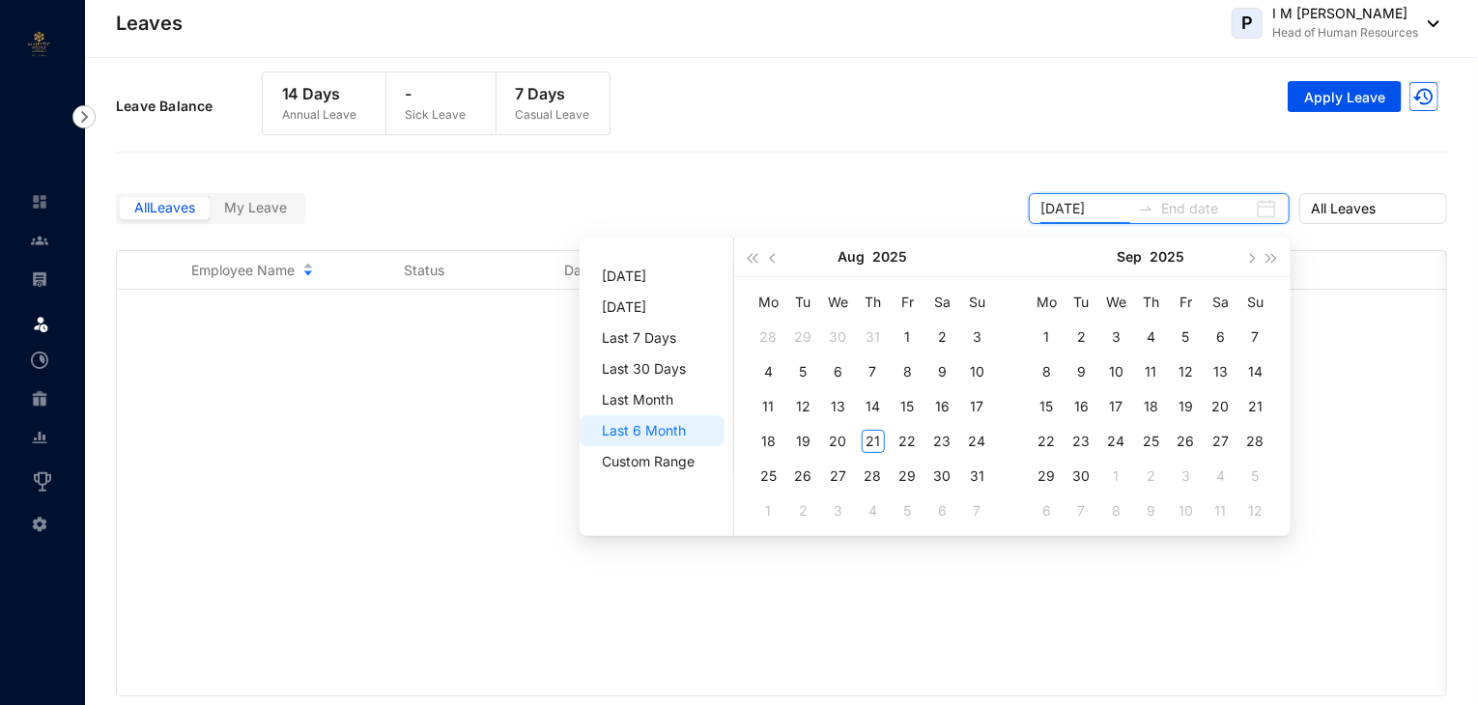
type input "2025-07-29"
click at [327, 447] on div "You don't have any leave requests yet" at bounding box center [787, 448] width 1278 height 19
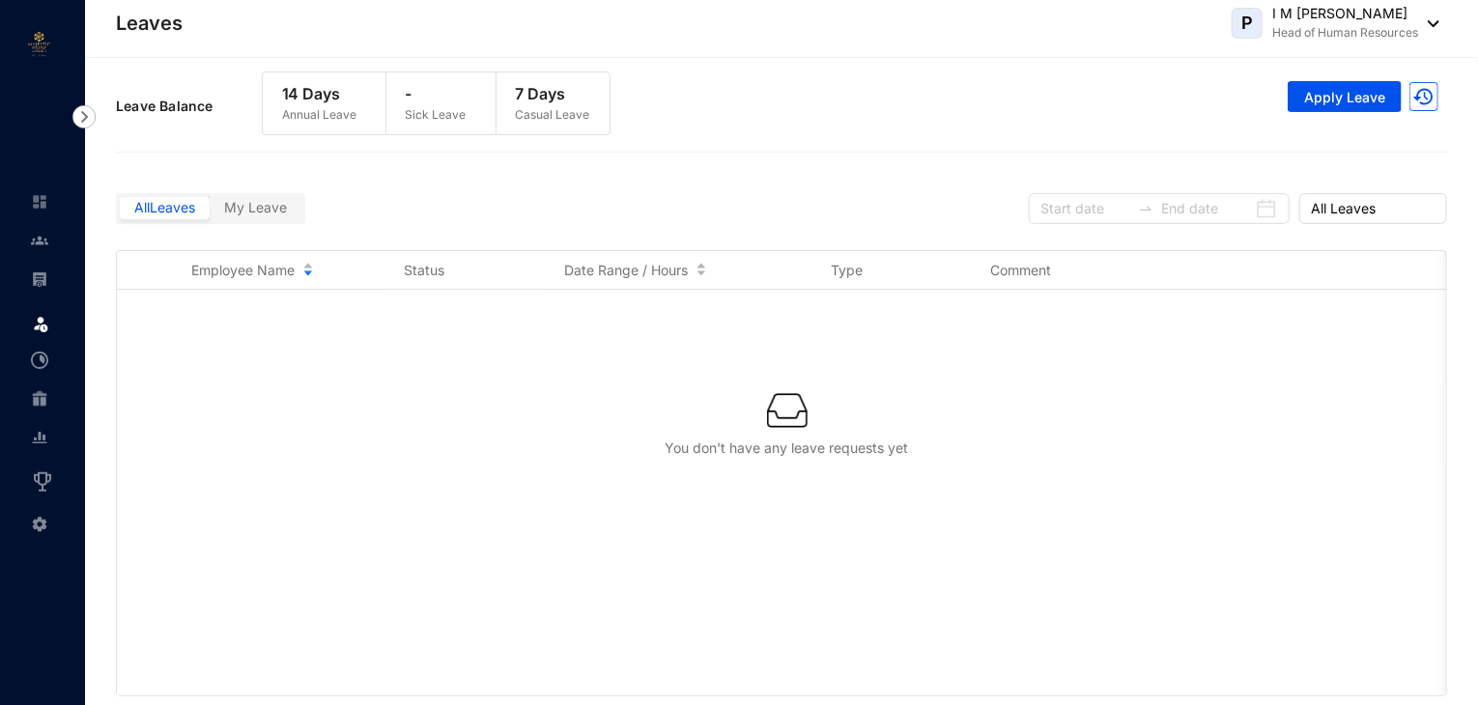
click at [411, 214] on div "All Leaves My Leave All Leaves" at bounding box center [782, 206] width 1332 height 88
click at [421, 103] on p "-" at bounding box center [436, 93] width 61 height 23
click at [1326, 100] on span "Apply Leave" at bounding box center [1344, 97] width 81 height 19
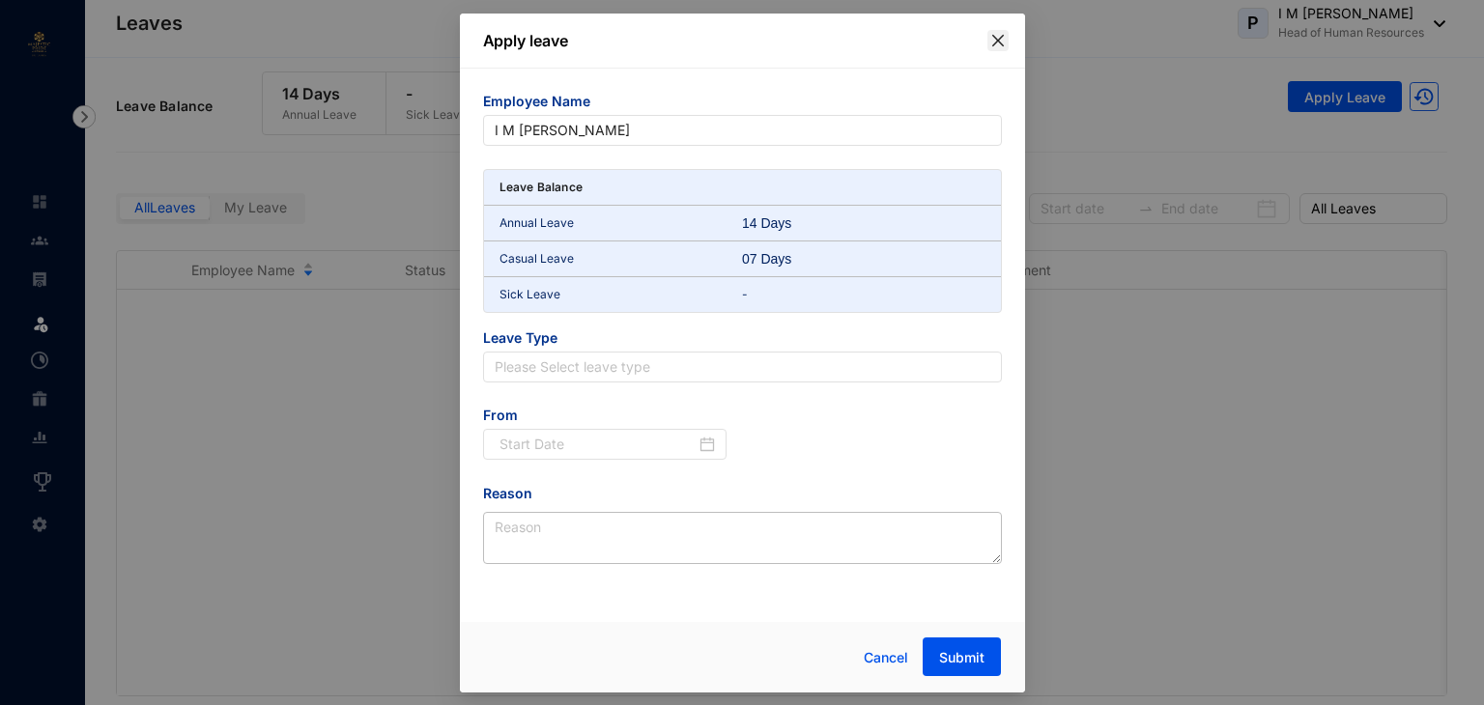
click at [998, 44] on icon "close" at bounding box center [997, 40] width 15 height 15
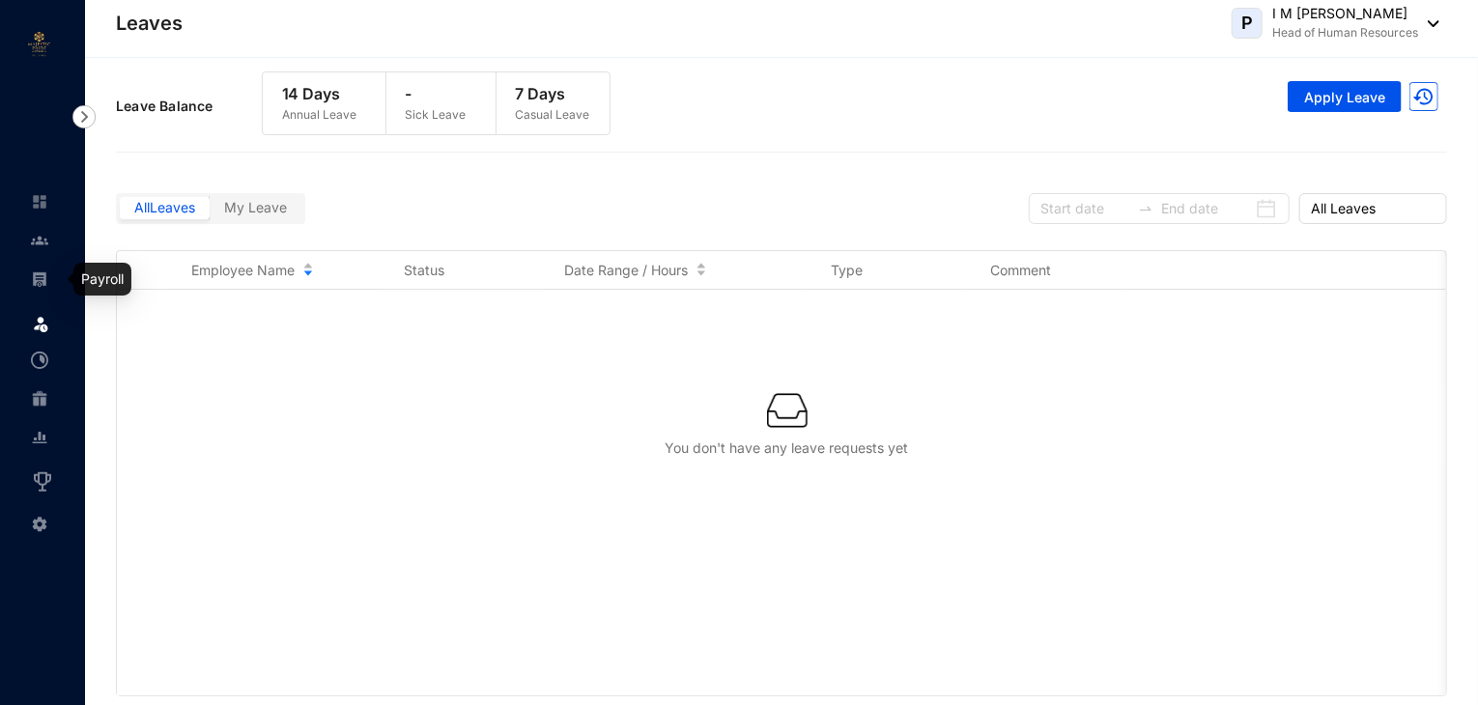
click at [42, 281] on img at bounding box center [39, 279] width 17 height 17
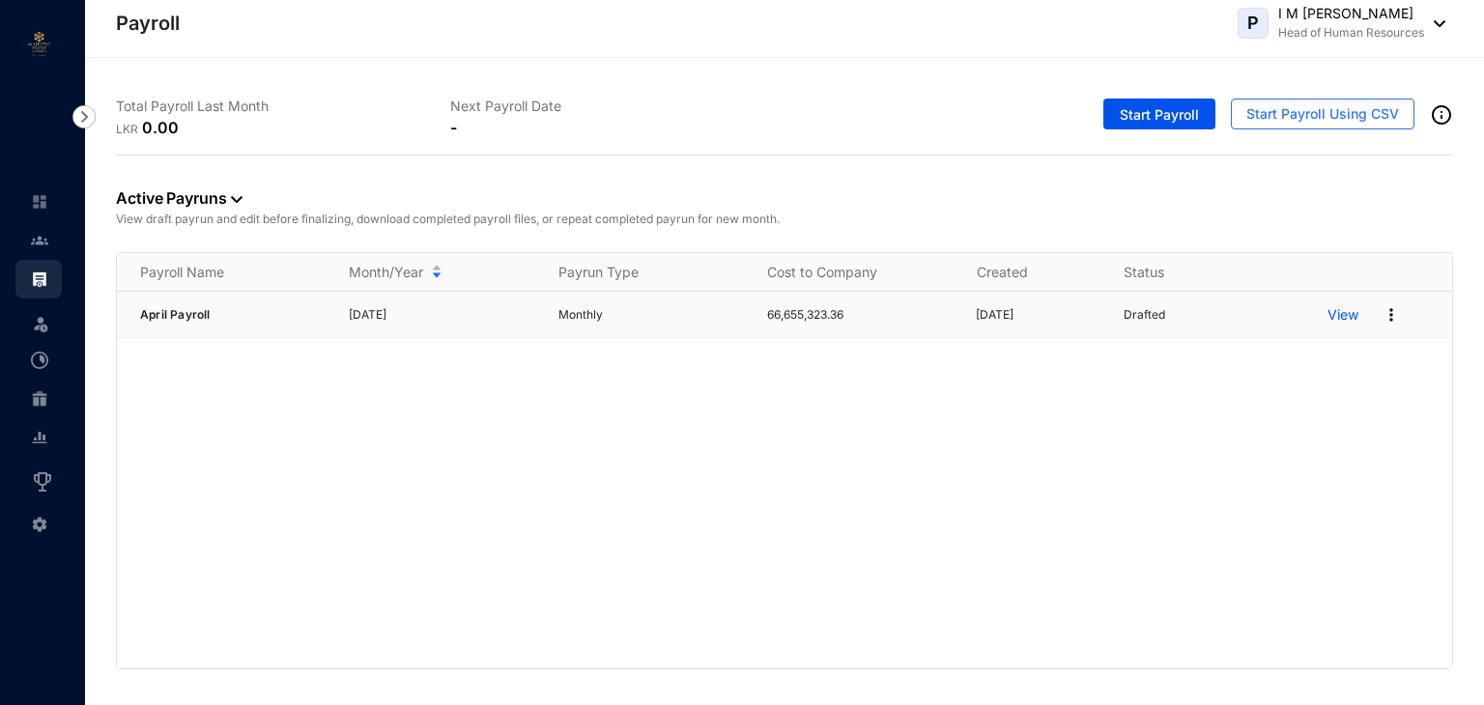
click at [1347, 317] on p "View" at bounding box center [1343, 314] width 31 height 19
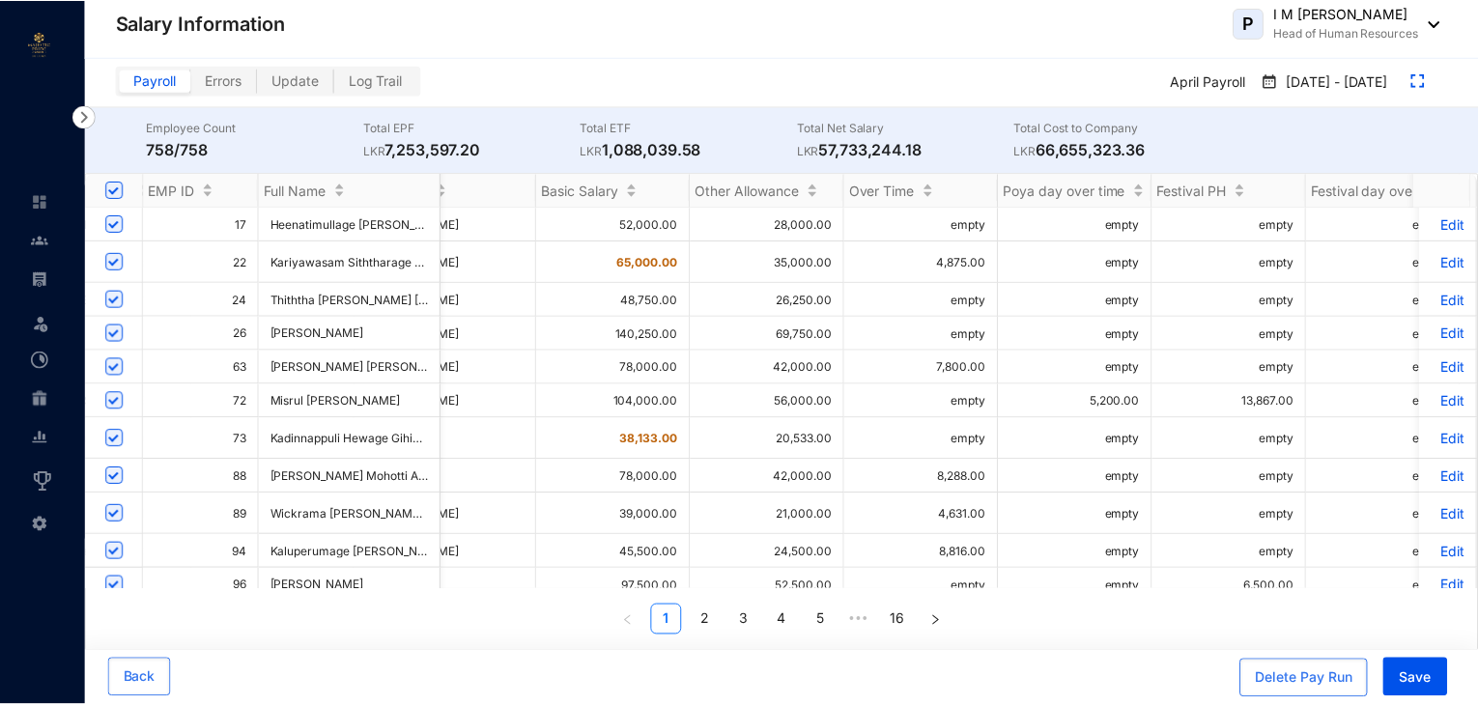
scroll to position [0, 580]
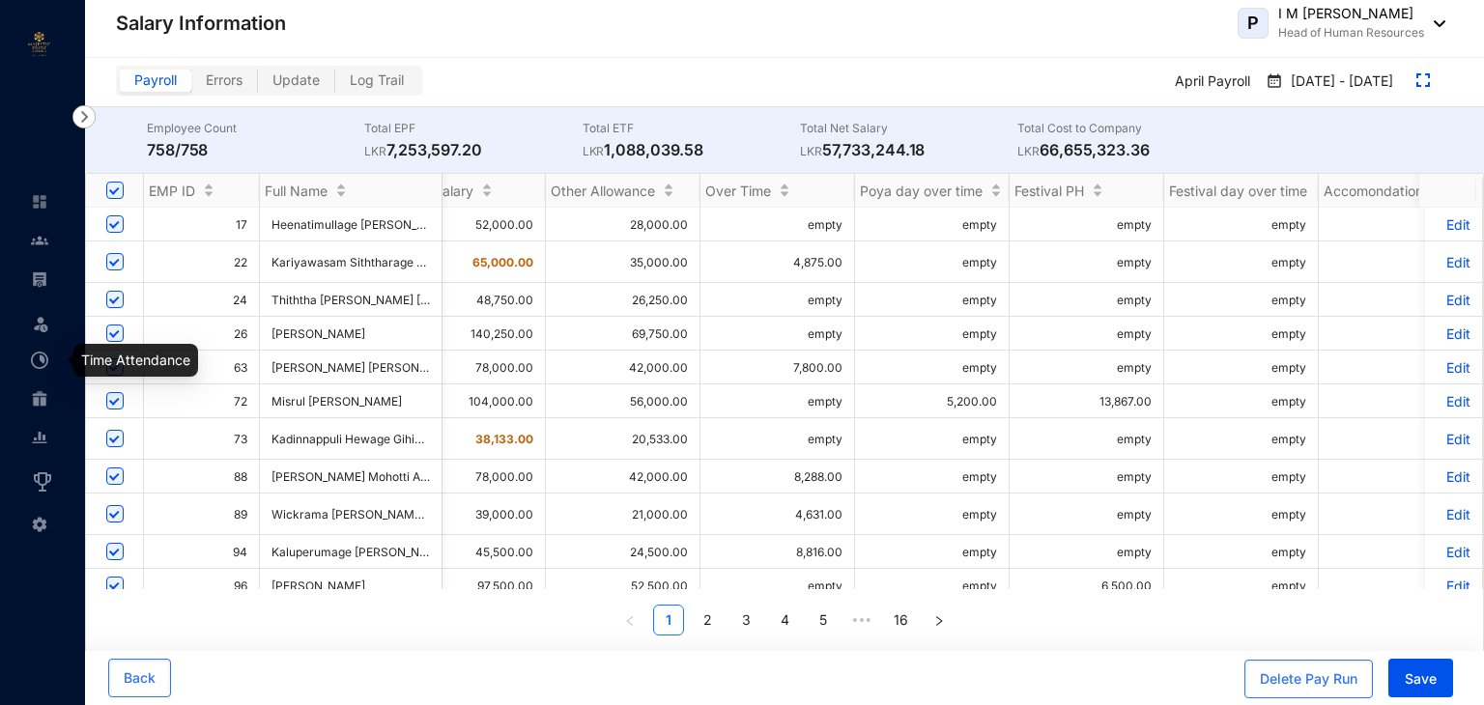
click at [45, 358] on img at bounding box center [39, 360] width 17 height 17
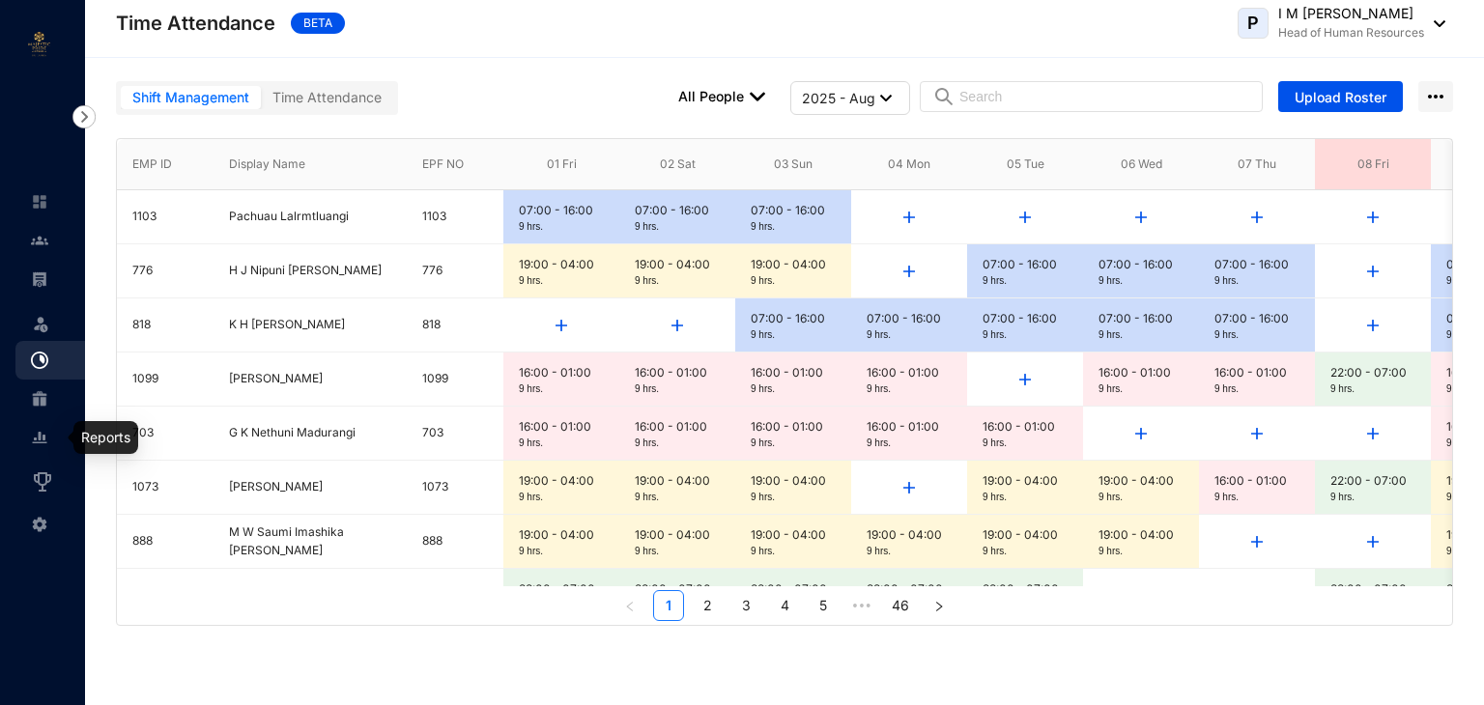
click at [44, 438] on img at bounding box center [39, 437] width 17 height 17
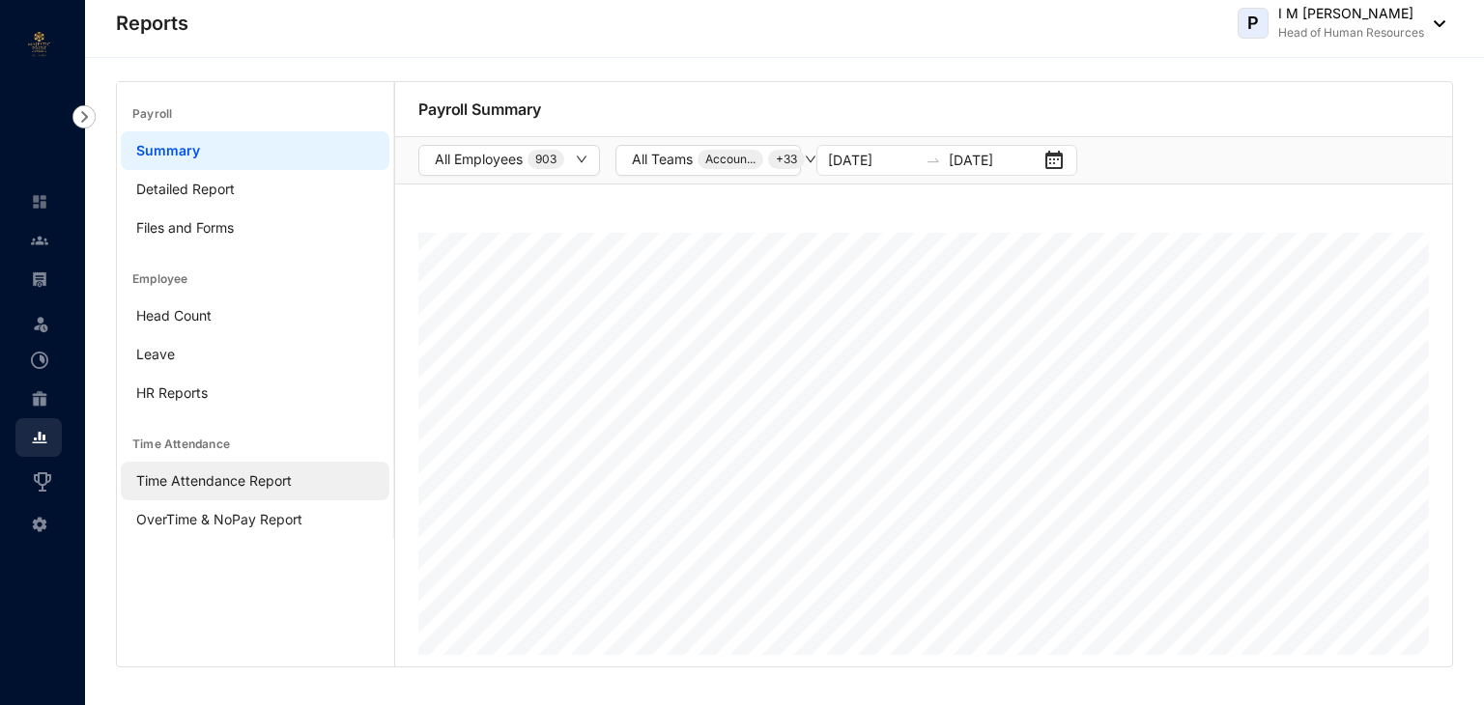
click at [267, 489] on link "Time Attendance Report" at bounding box center [214, 481] width 156 height 16
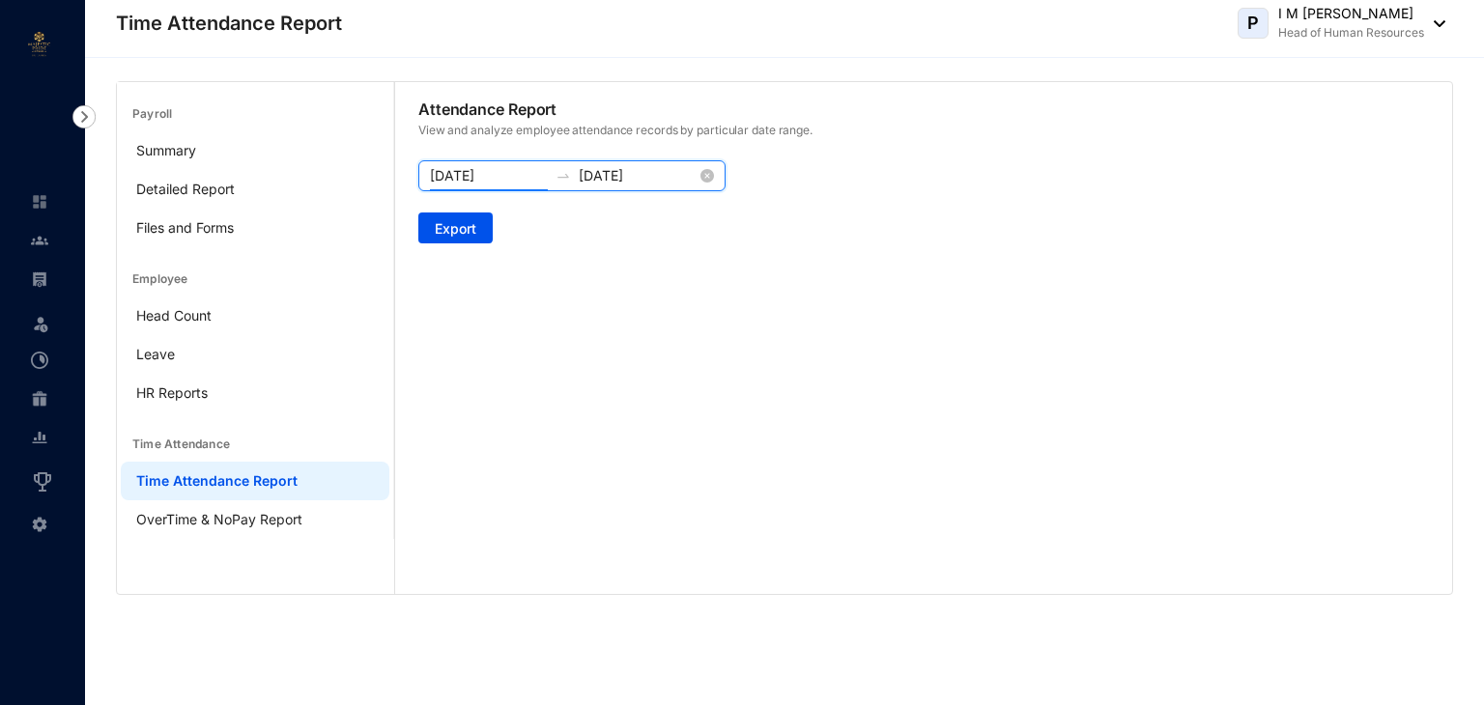
click at [524, 178] on input "2025-06-01" at bounding box center [489, 175] width 118 height 21
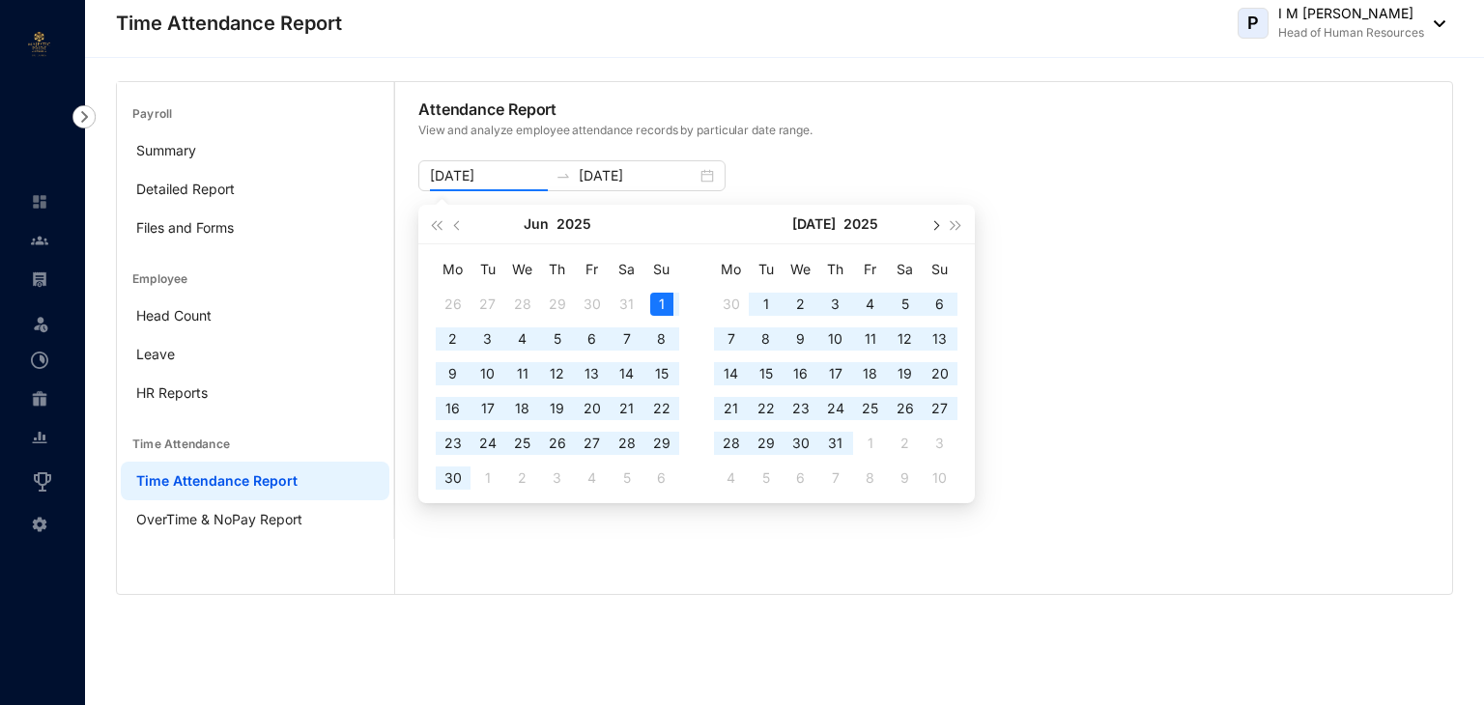
click at [943, 221] on button "button" at bounding box center [934, 224] width 21 height 39
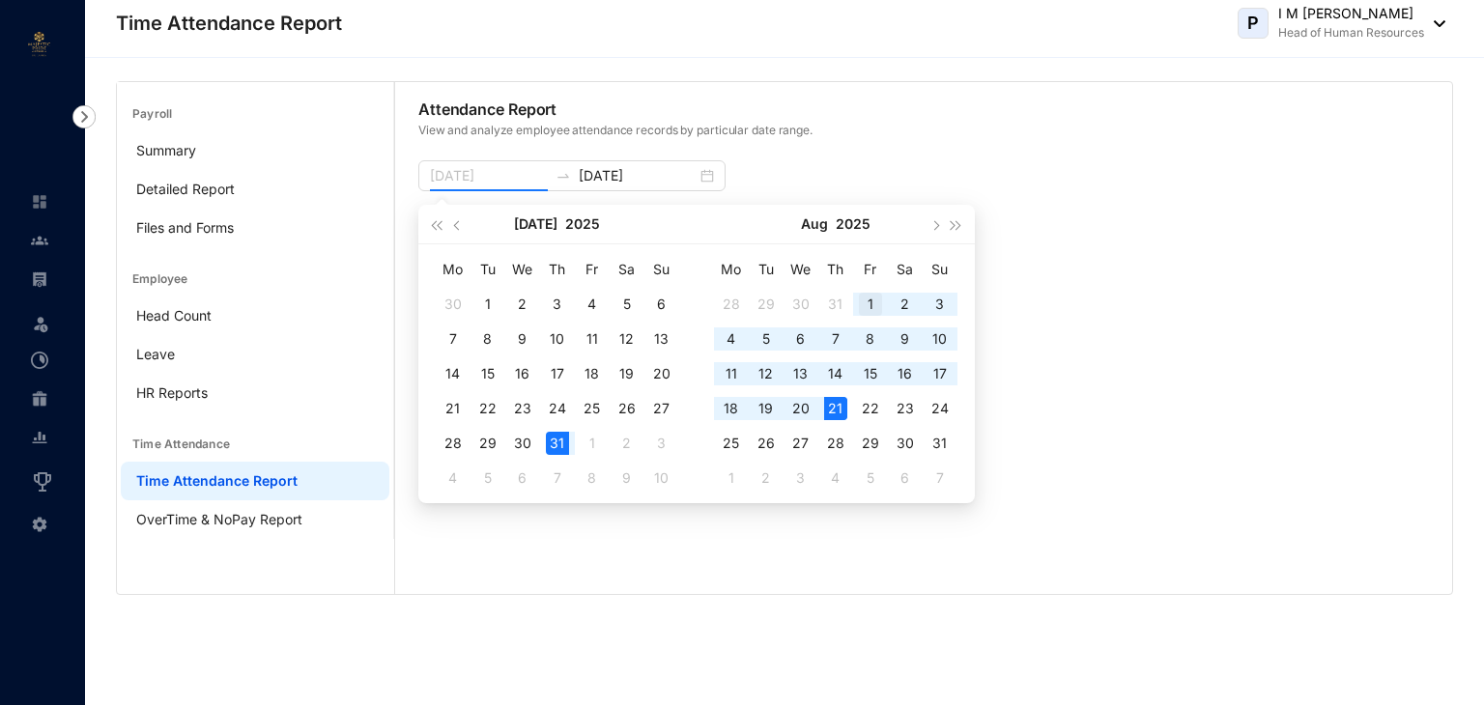
type input "2025-08-01"
drag, startPoint x: 873, startPoint y: 302, endPoint x: 866, endPoint y: 309, distance: 10.3
click at [873, 302] on div "1" at bounding box center [870, 304] width 23 height 23
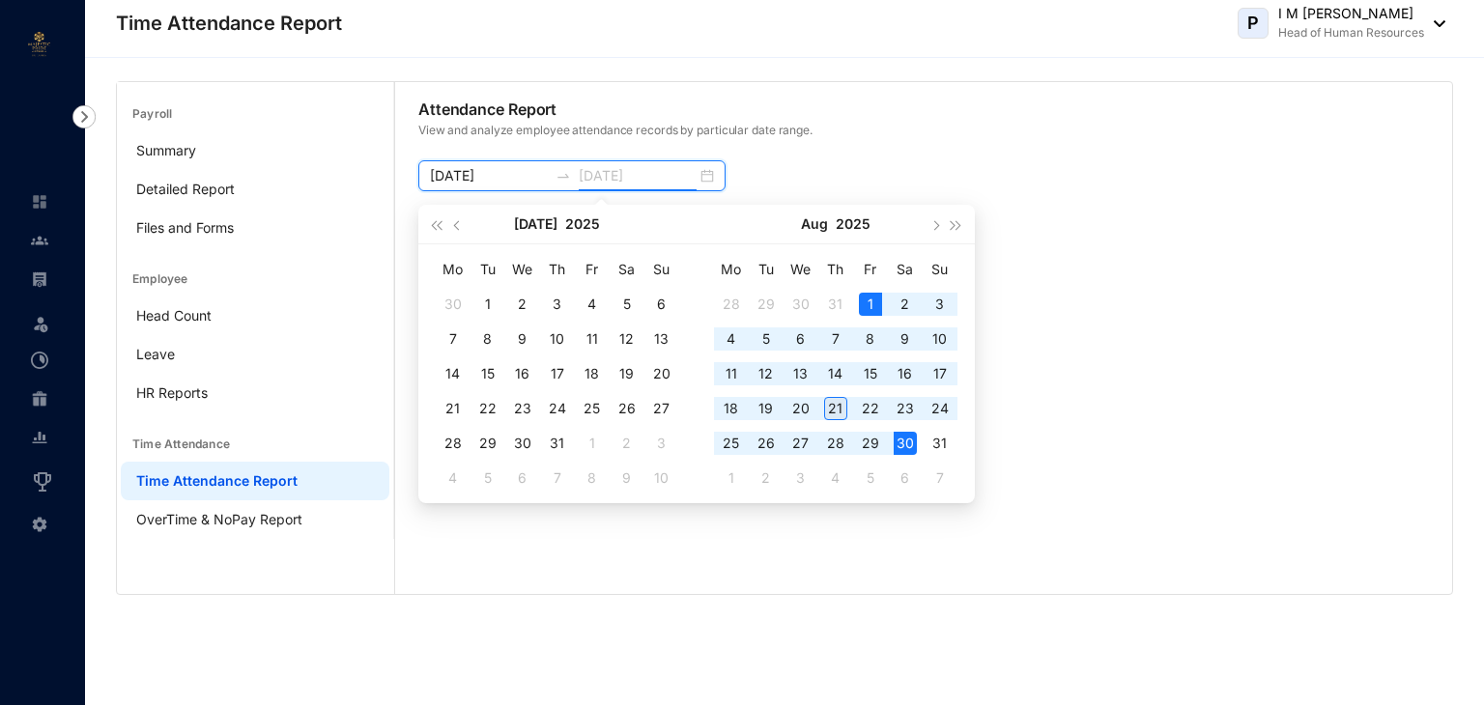
type input "2025-08-21"
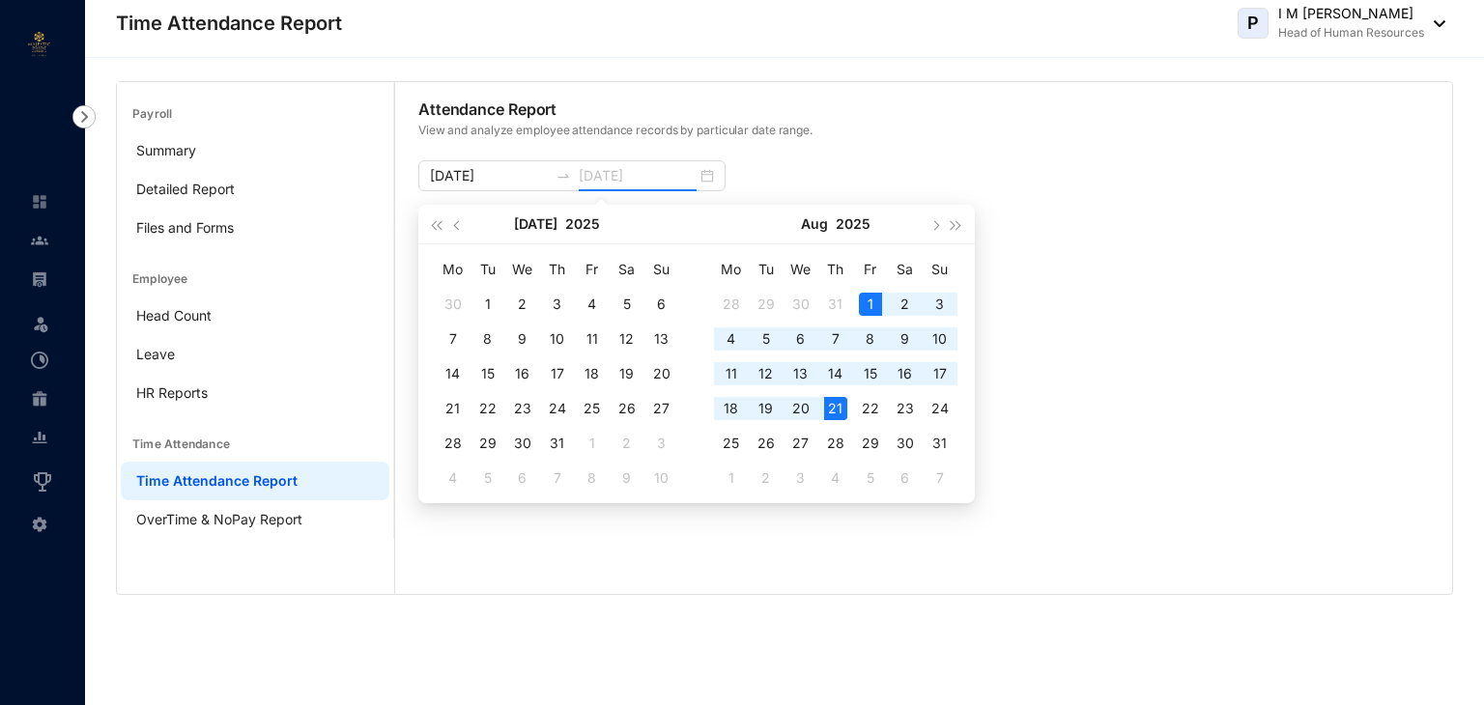
click at [835, 412] on div "21" at bounding box center [835, 408] width 23 height 23
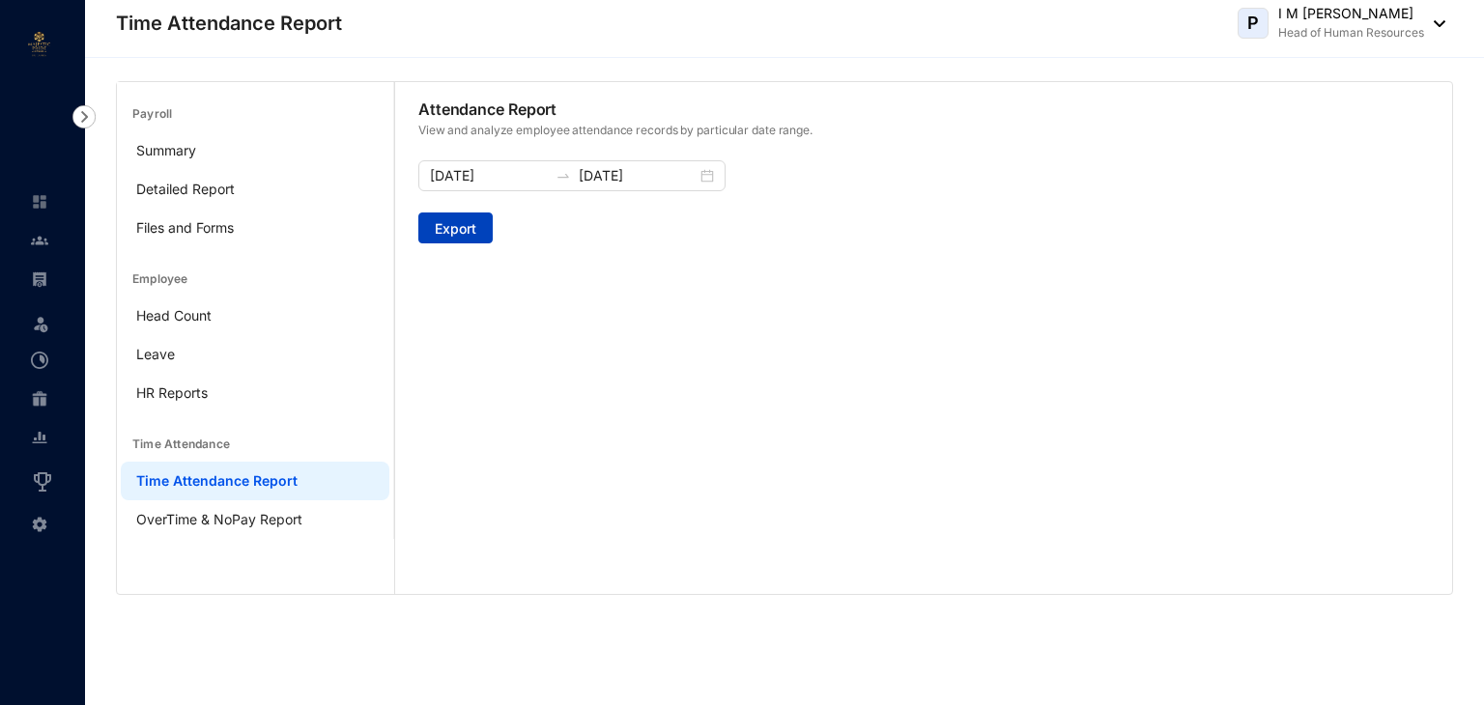
click at [467, 230] on span "Export" at bounding box center [456, 228] width 42 height 19
click at [39, 209] on img at bounding box center [39, 201] width 17 height 17
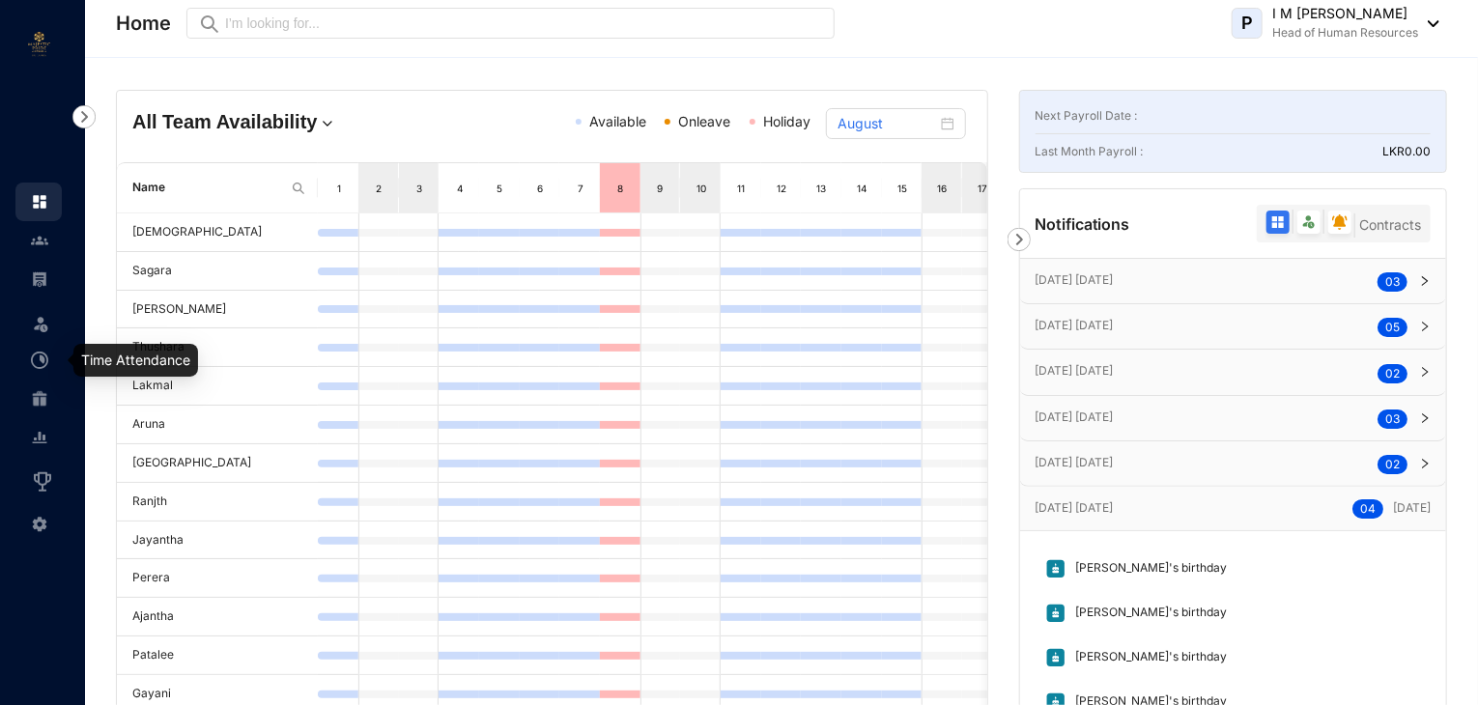
click at [39, 360] on img at bounding box center [39, 360] width 17 height 17
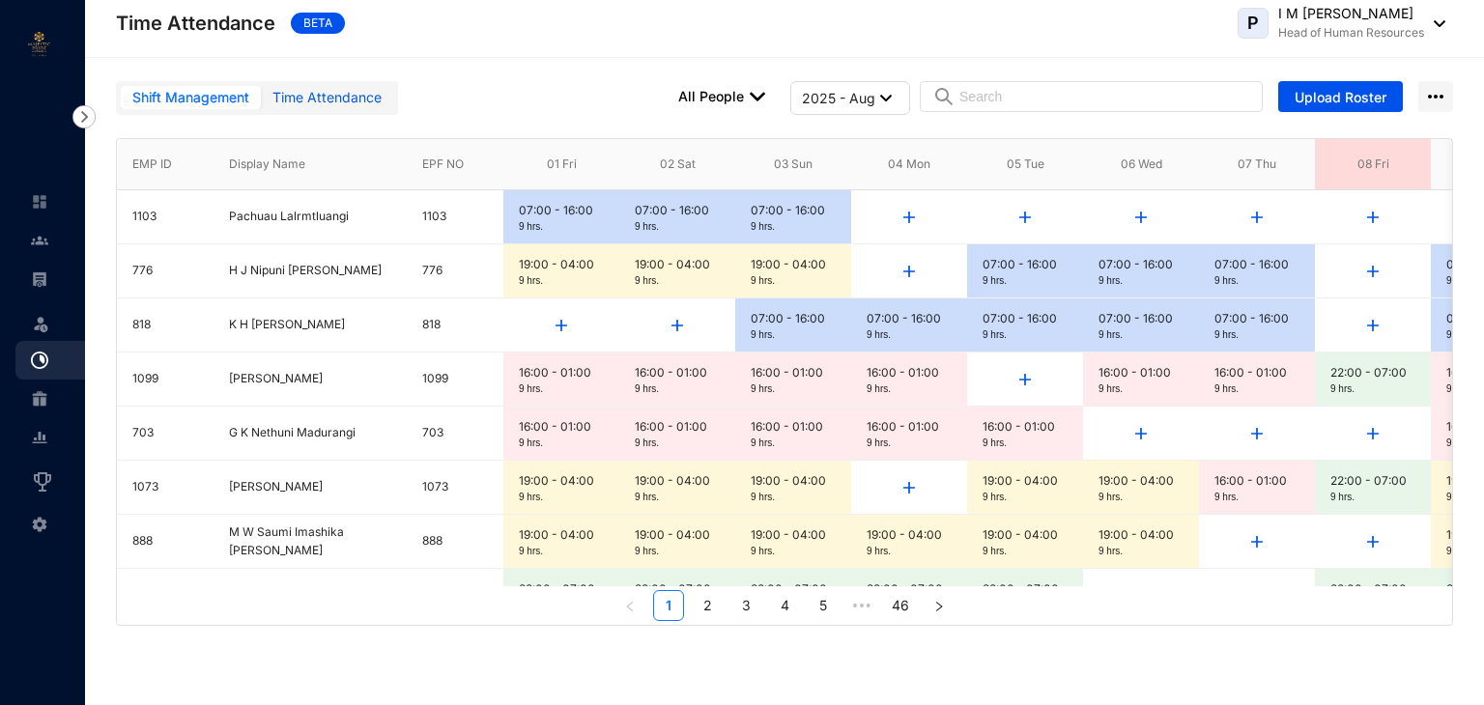
click at [310, 104] on div "Time Attendance" at bounding box center [326, 97] width 109 height 21
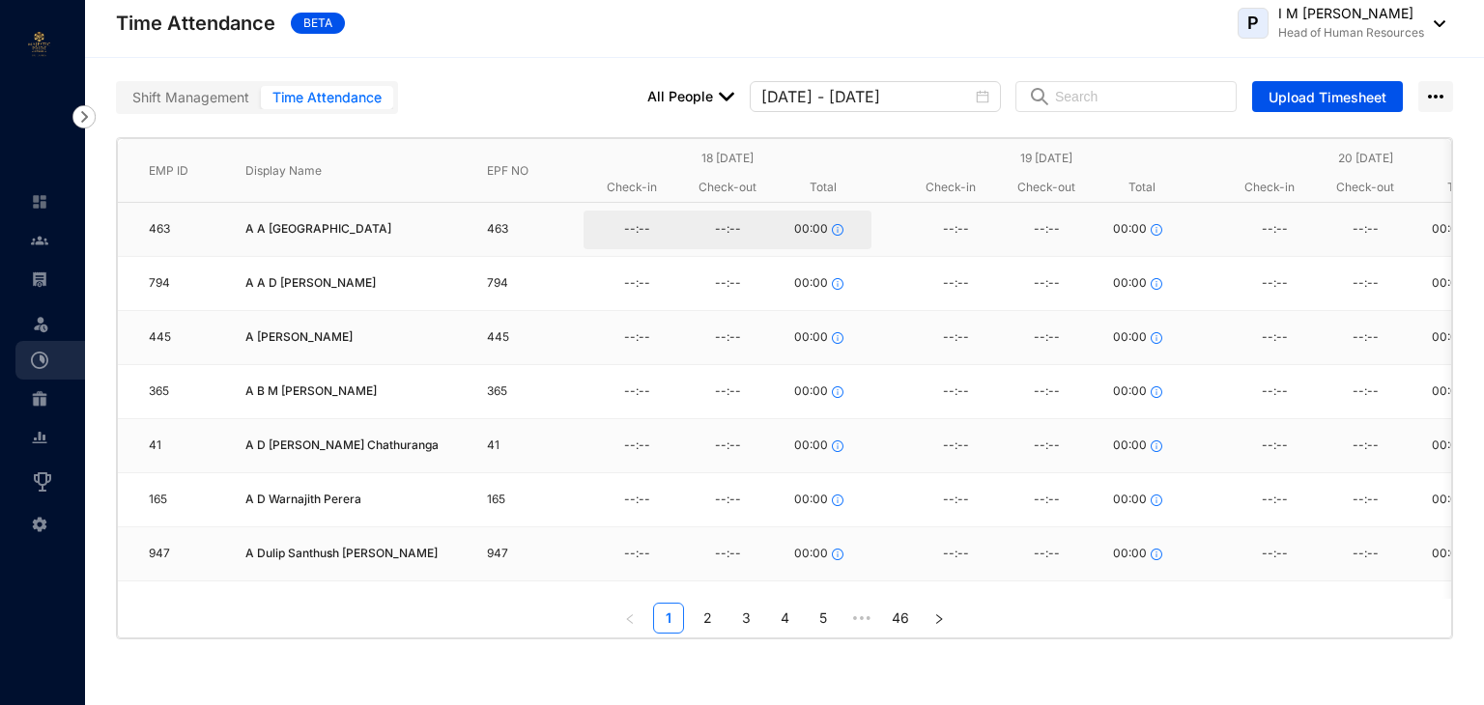
click at [630, 233] on div "--:--" at bounding box center [636, 229] width 91 height 29
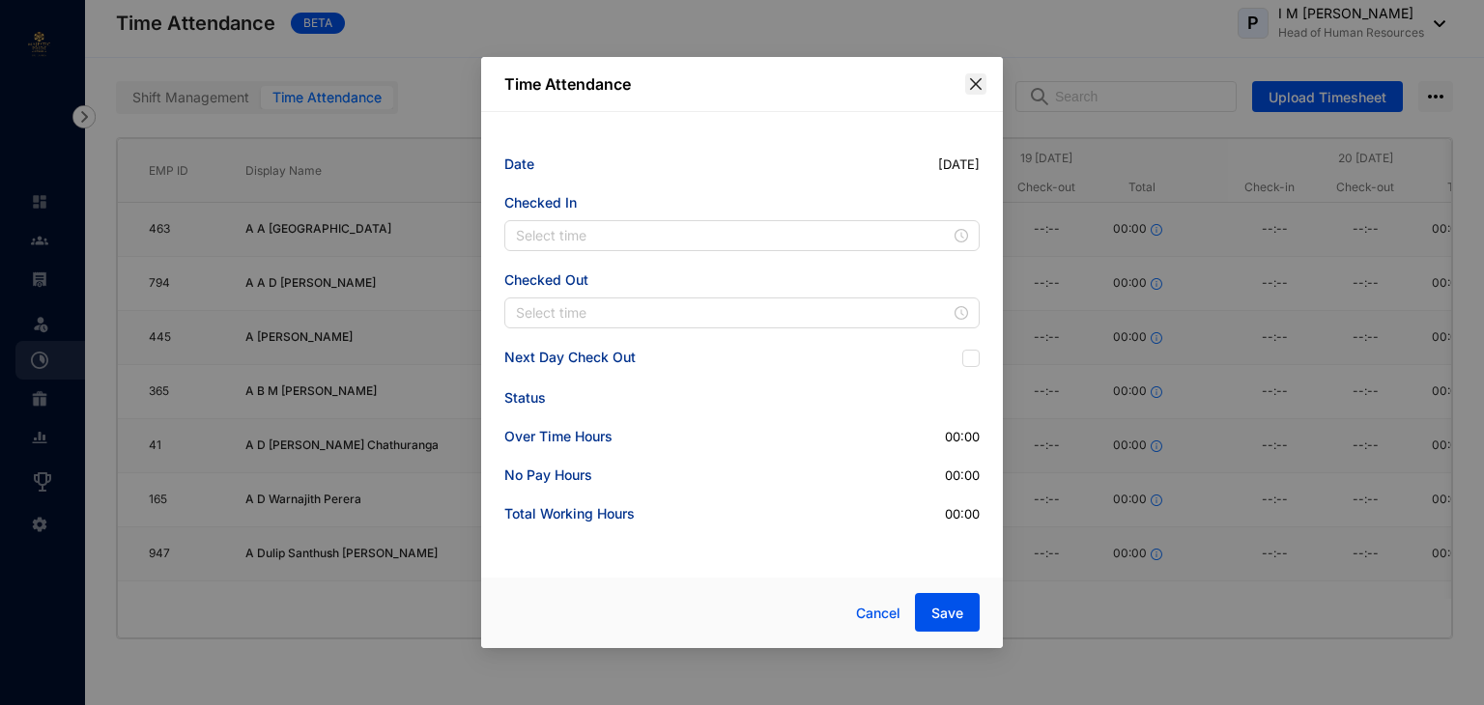
click at [975, 80] on icon "close" at bounding box center [975, 83] width 15 height 15
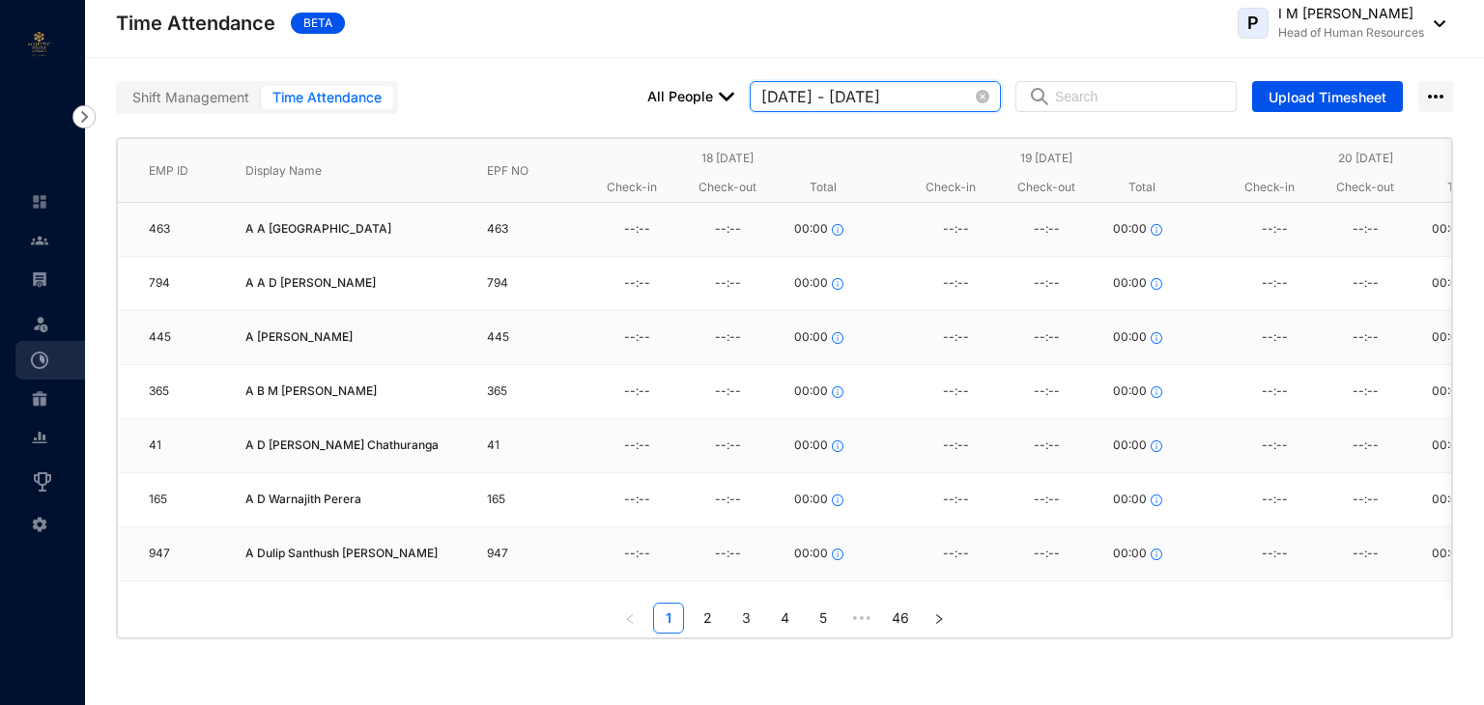
click at [865, 101] on input "2025-08-18 - 2025-08-24" at bounding box center [866, 96] width 211 height 23
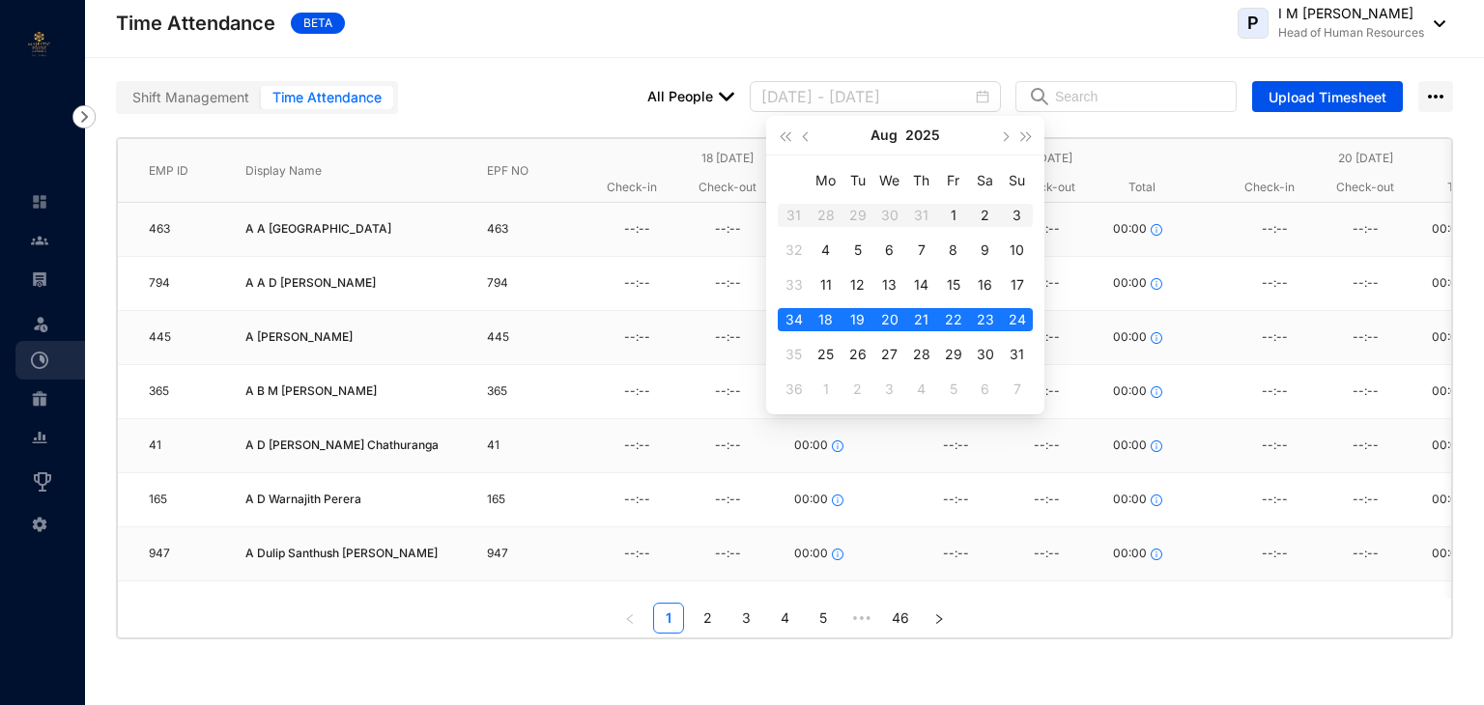
click at [816, 218] on div "28" at bounding box center [826, 215] width 23 height 23
type input "2025-07-28 - 2025-08-03"
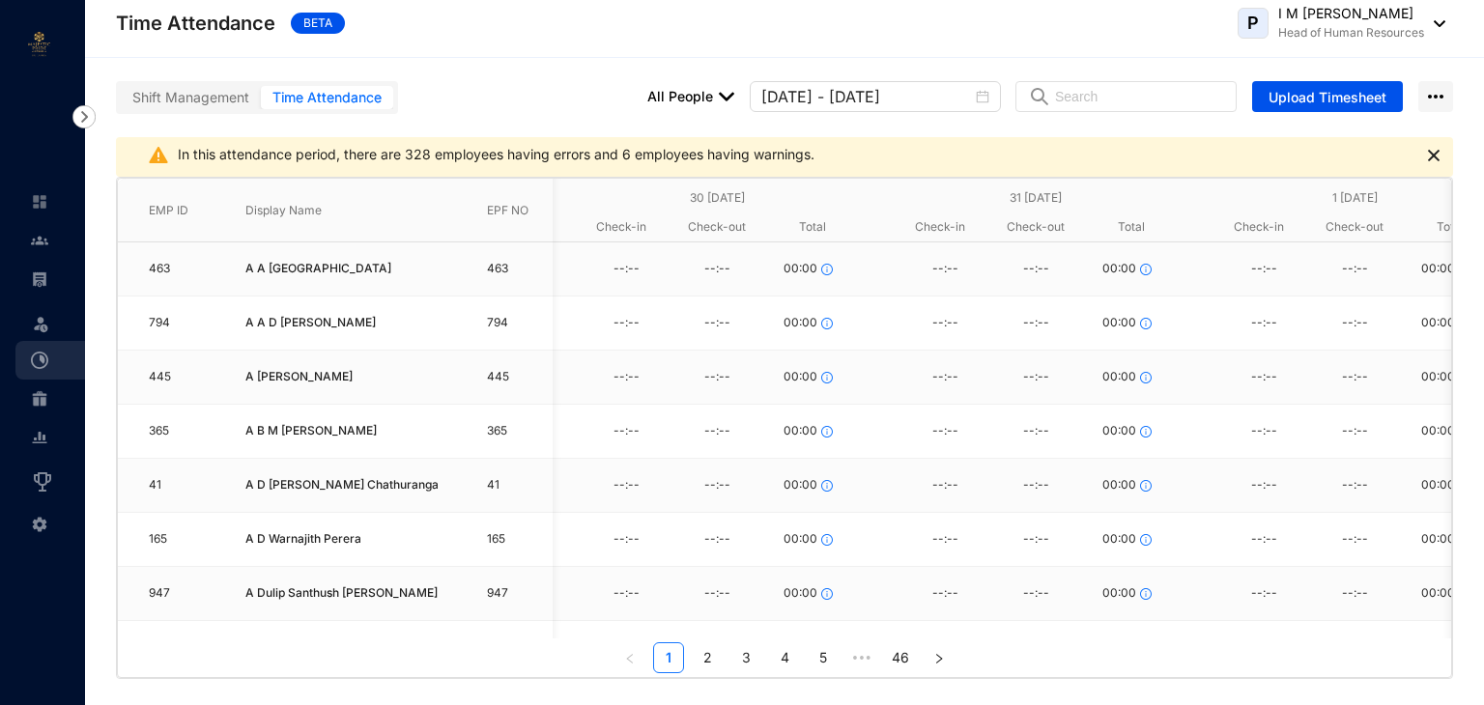
scroll to position [0, 816]
click at [1429, 158] on img at bounding box center [1434, 156] width 12 height 12
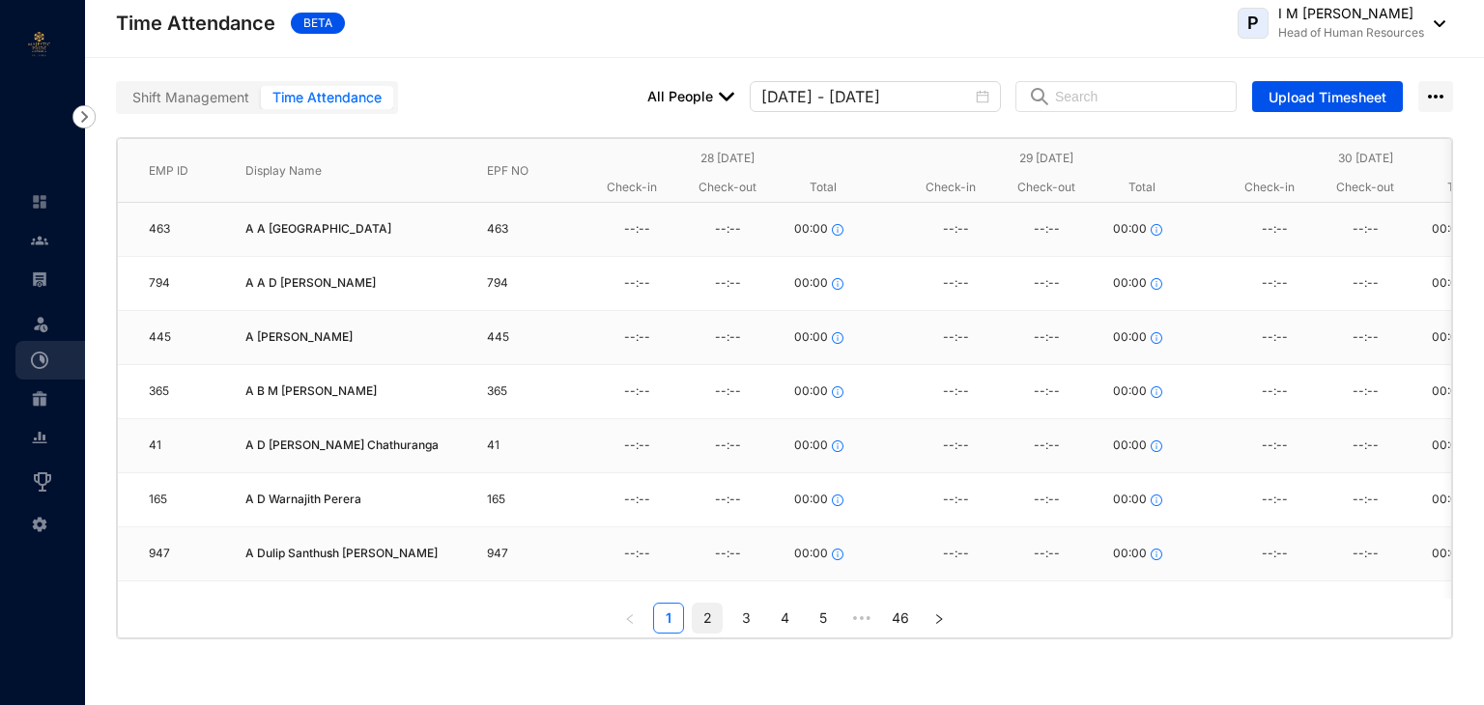
click at [707, 619] on link "2" at bounding box center [707, 618] width 29 height 29
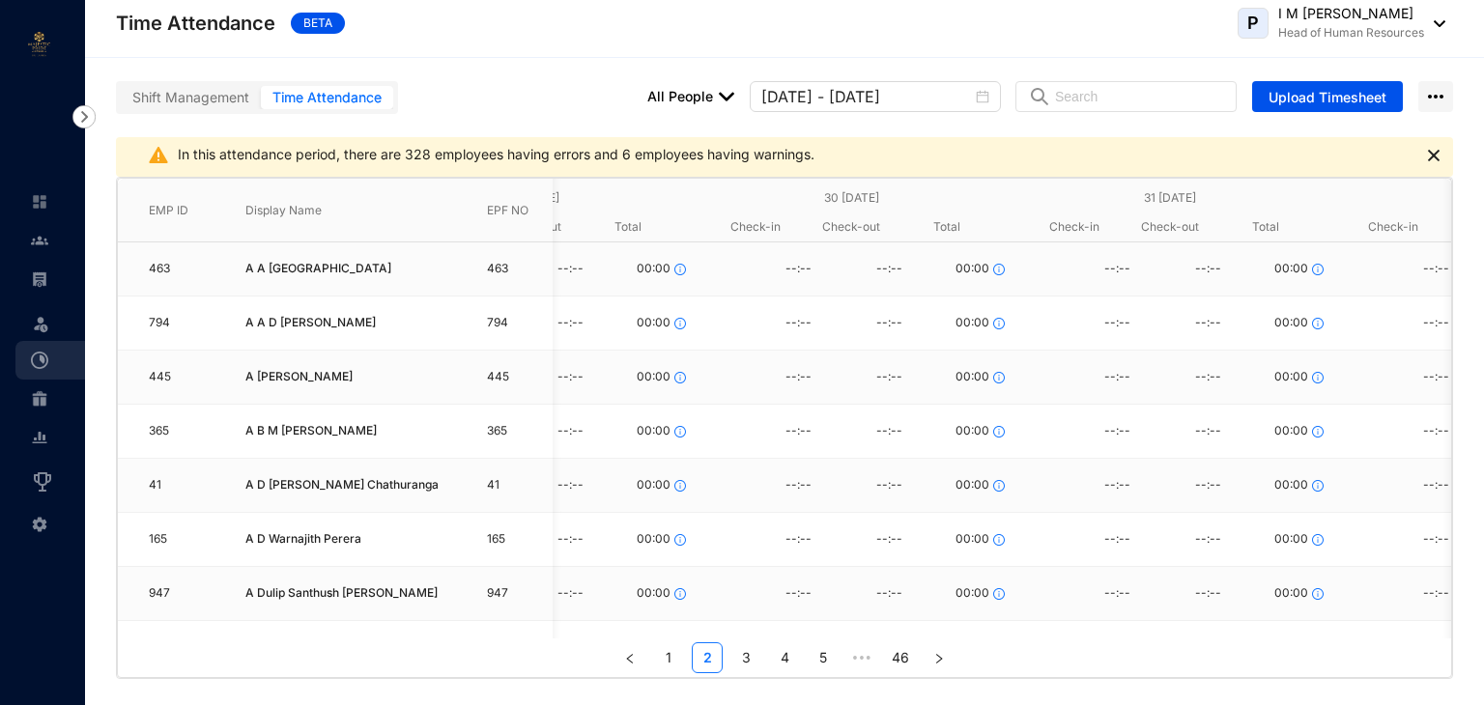
scroll to position [0, 158]
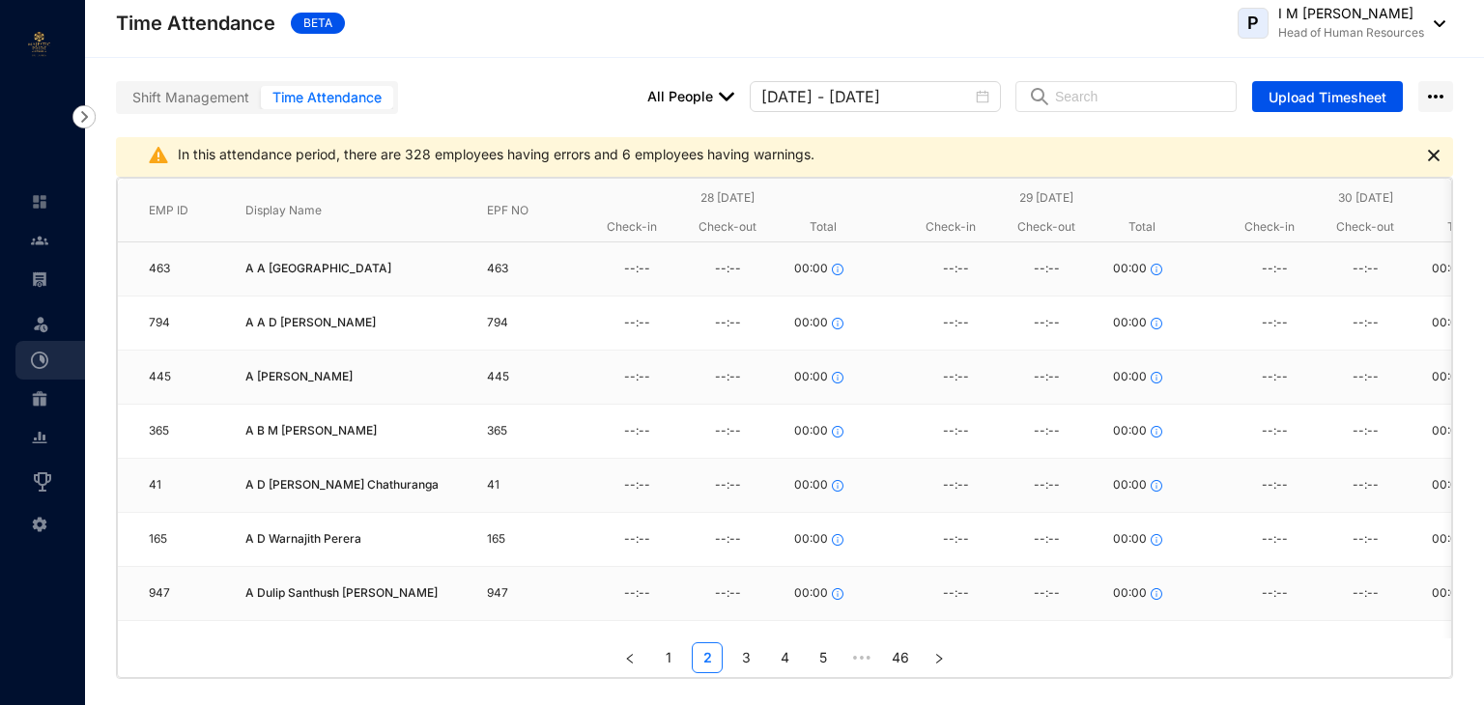
click at [1432, 152] on img at bounding box center [1434, 156] width 12 height 12
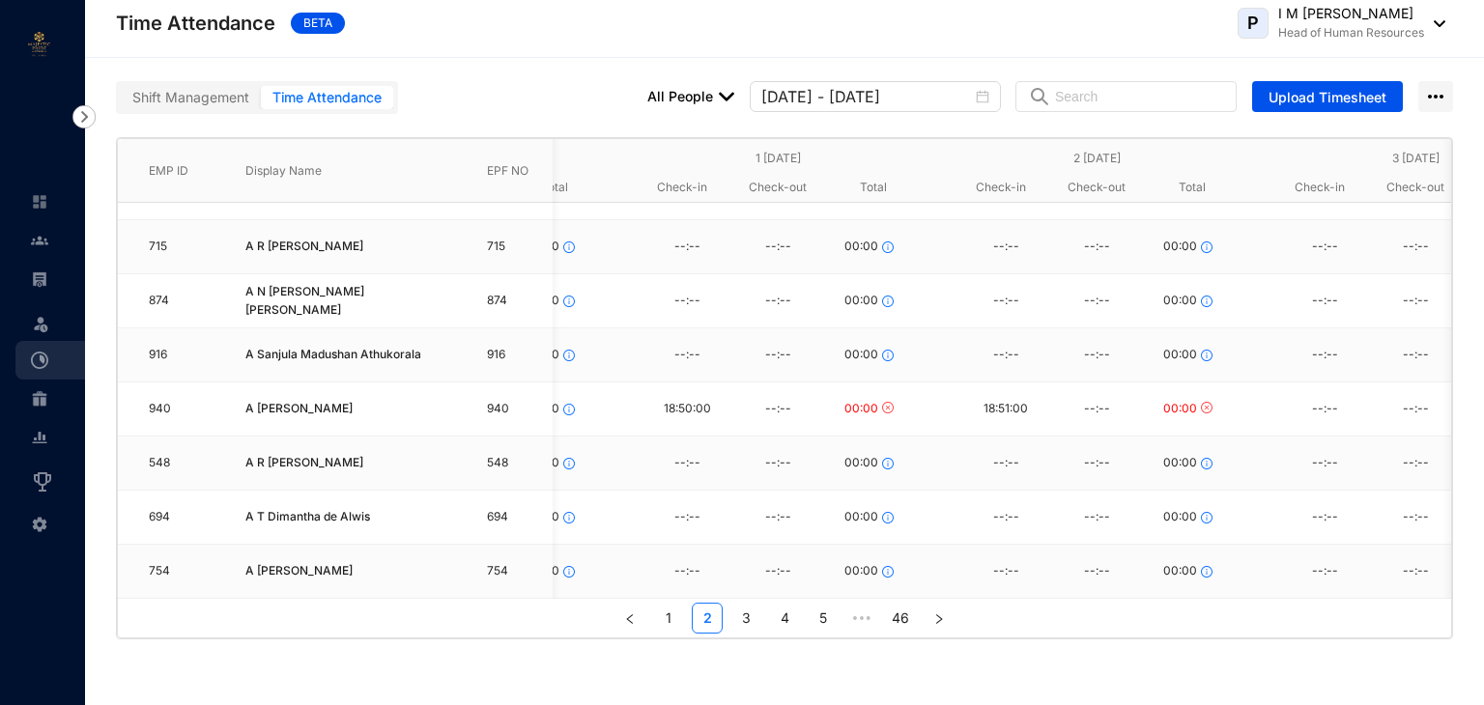
scroll to position [0, 1338]
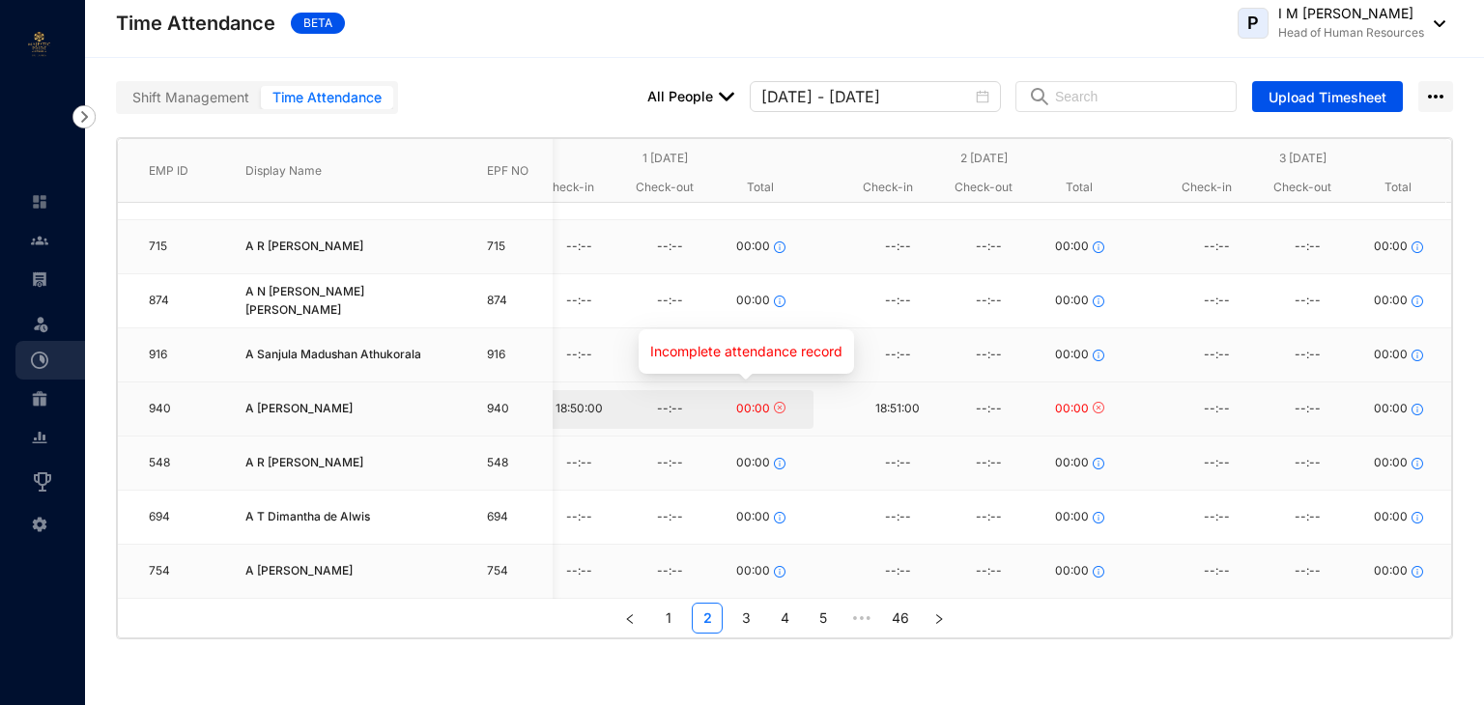
click at [736, 400] on span "00:00" at bounding box center [753, 409] width 34 height 18
type input "18:50"
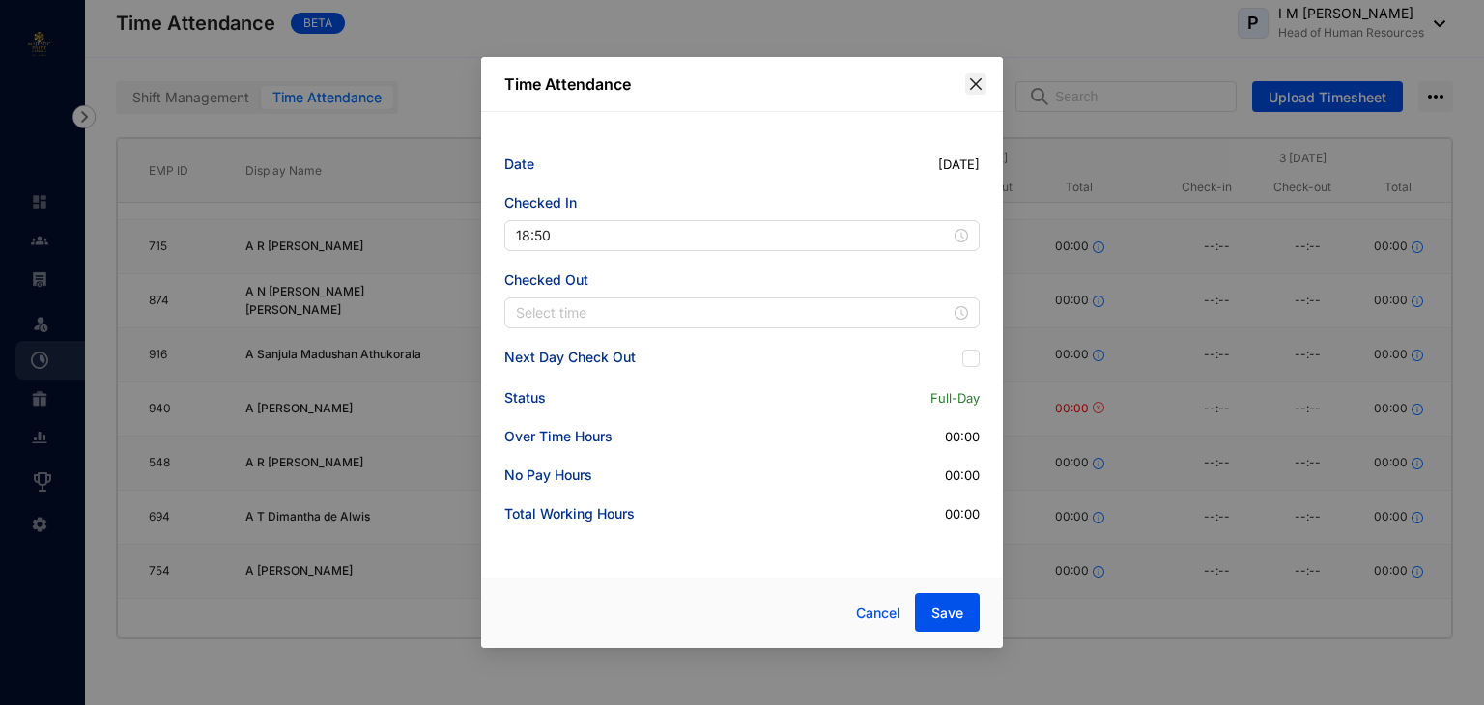
click at [978, 83] on icon "close" at bounding box center [975, 83] width 15 height 15
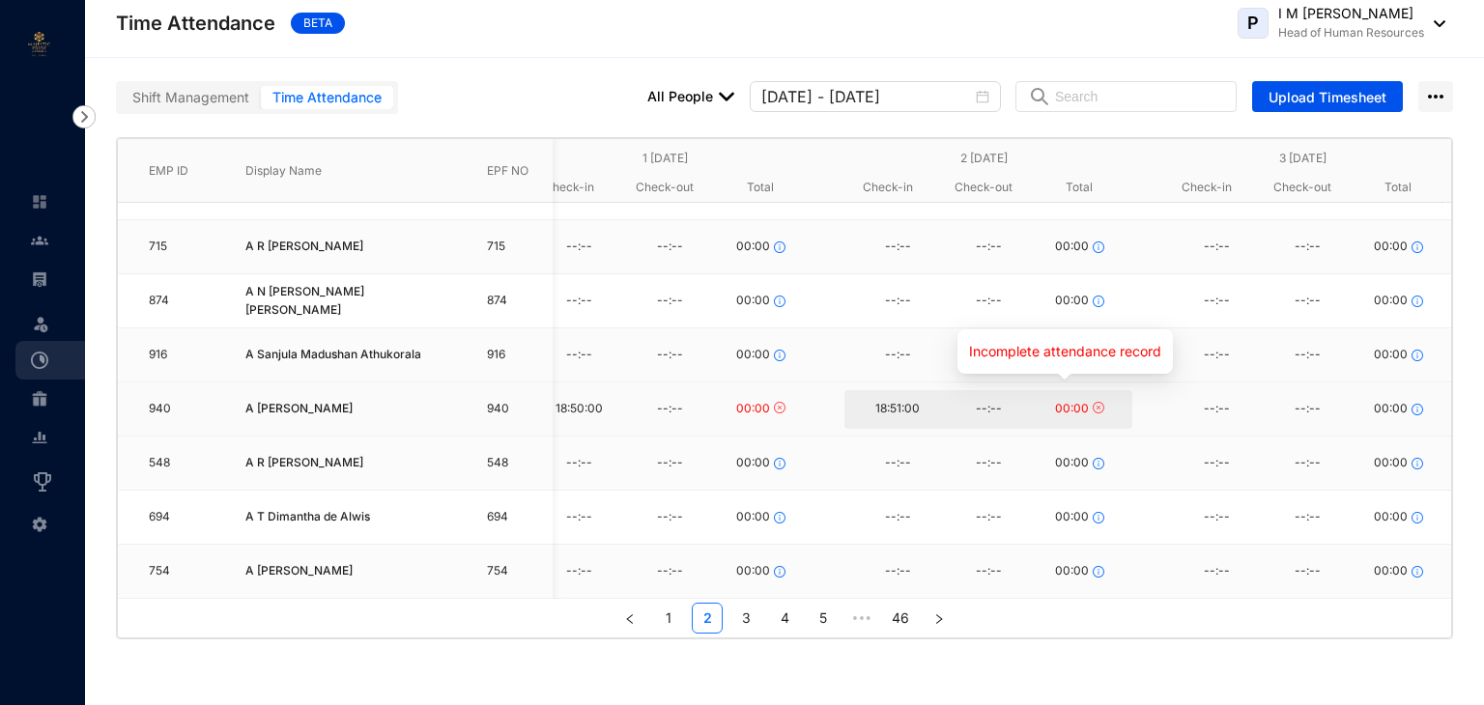
click at [1078, 400] on div "00:00" at bounding box center [1079, 409] width 49 height 18
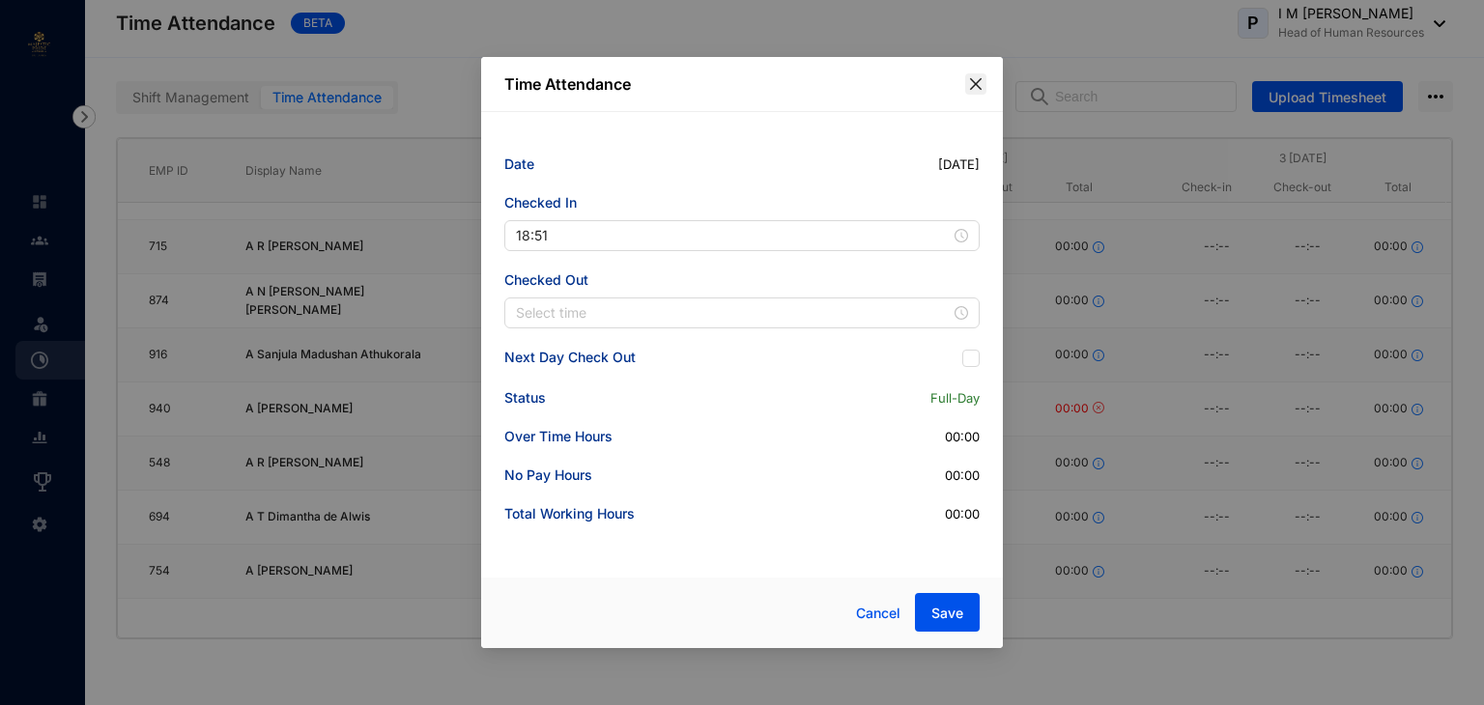
click at [978, 82] on icon "close" at bounding box center [976, 84] width 12 height 12
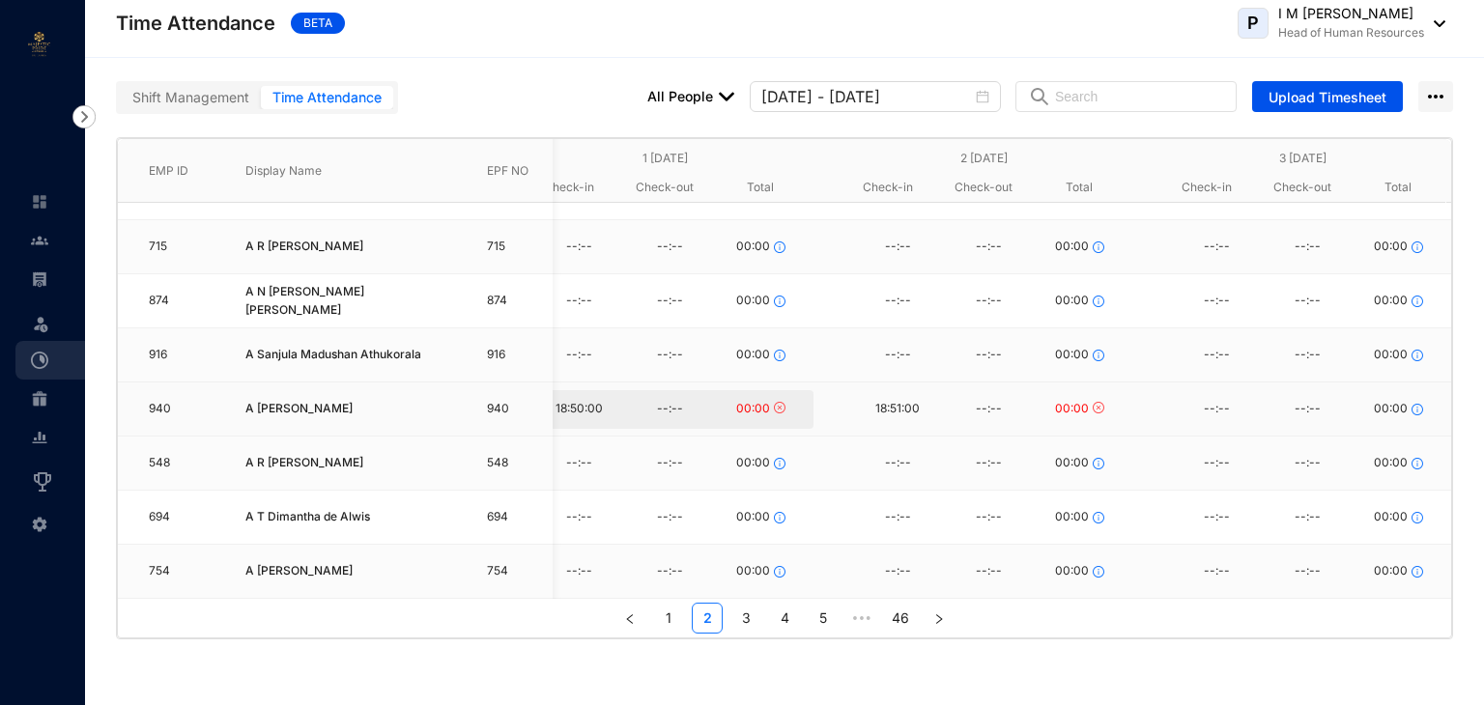
click at [639, 395] on div "--:--" at bounding box center [669, 409] width 91 height 29
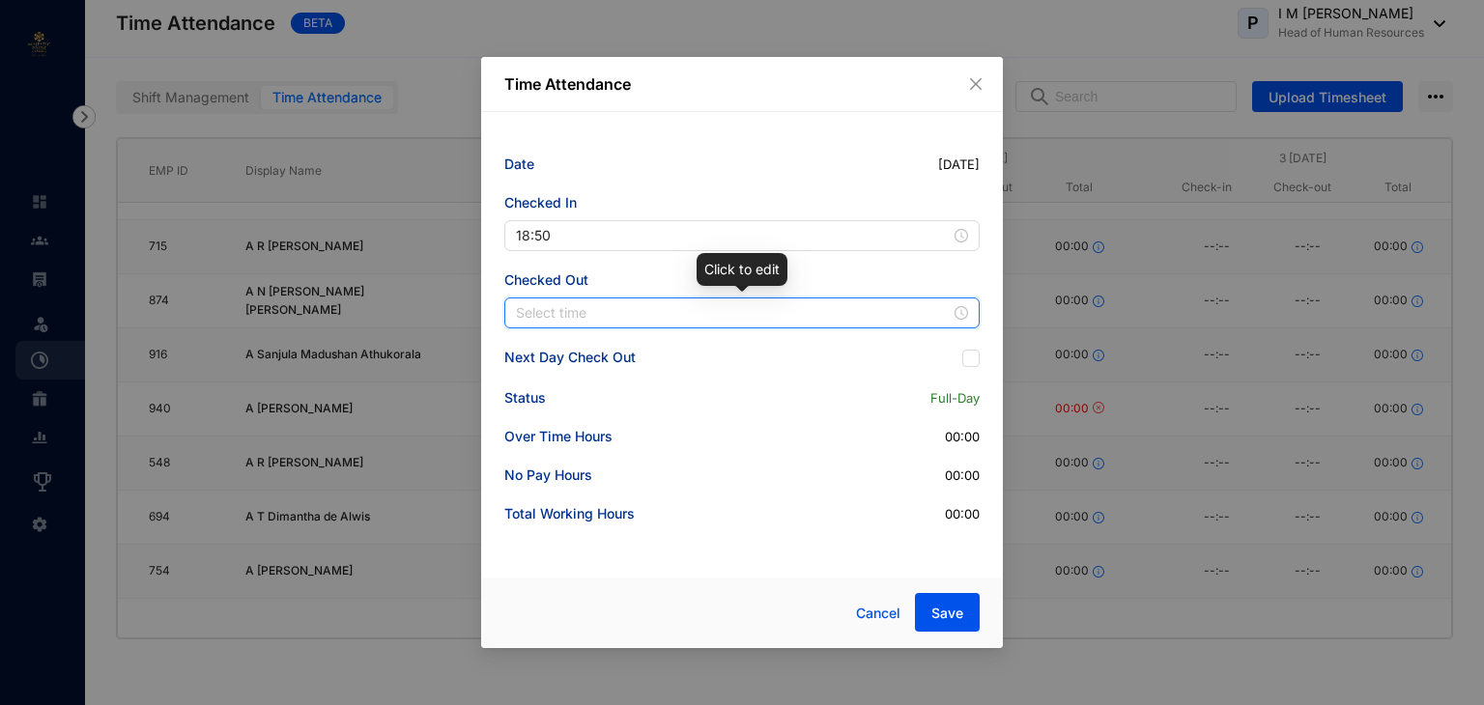
click at [717, 313] on input at bounding box center [733, 312] width 435 height 21
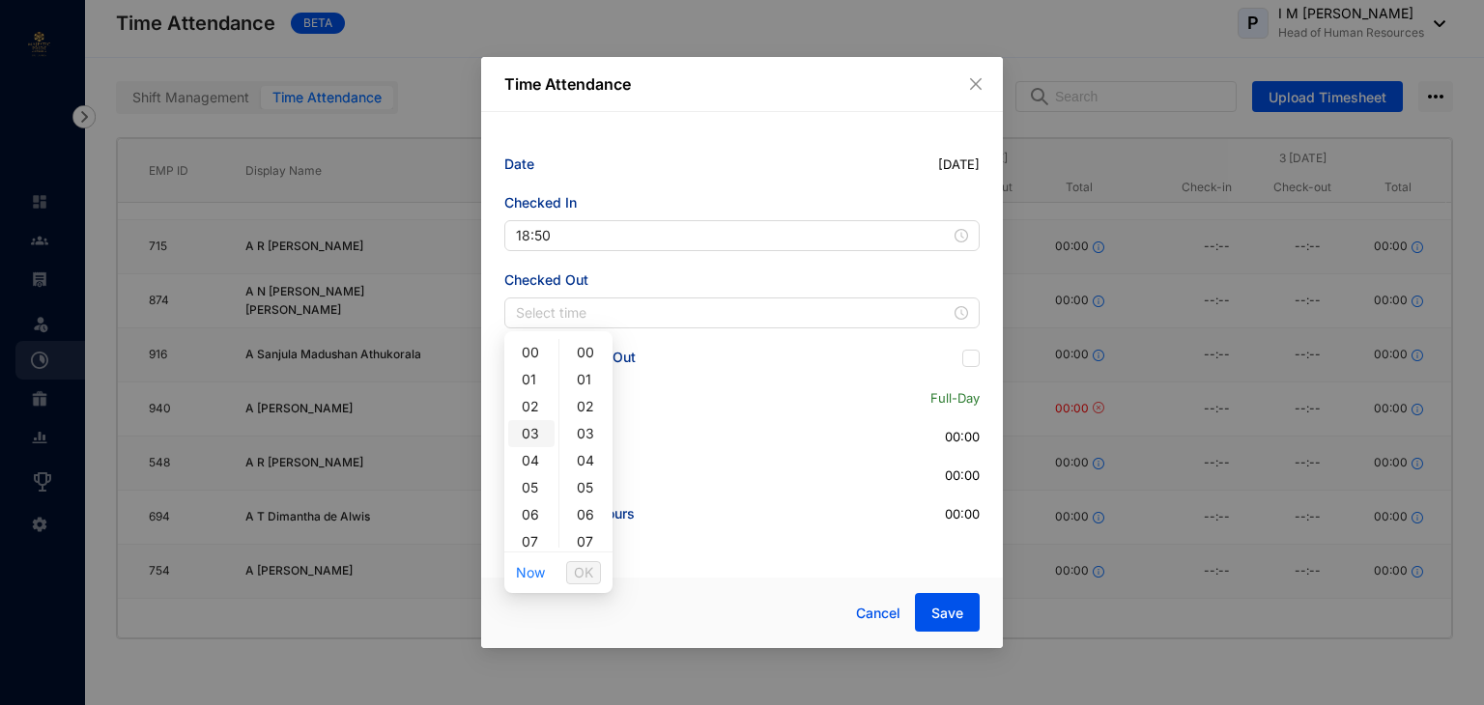
click at [534, 438] on div "03" at bounding box center [531, 433] width 46 height 27
type input "03:00"
click at [587, 569] on span "OK" at bounding box center [583, 572] width 19 height 21
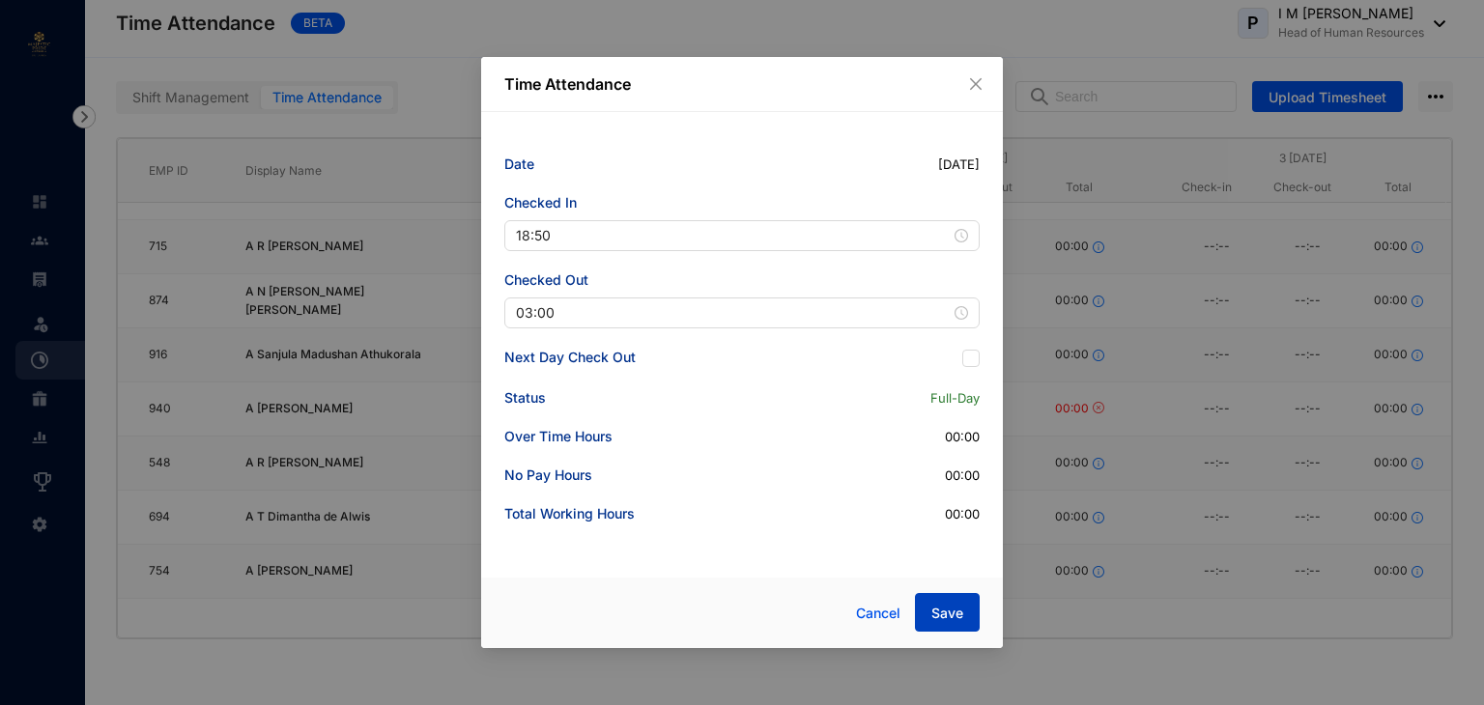
click at [954, 615] on span "Save" at bounding box center [947, 613] width 32 height 19
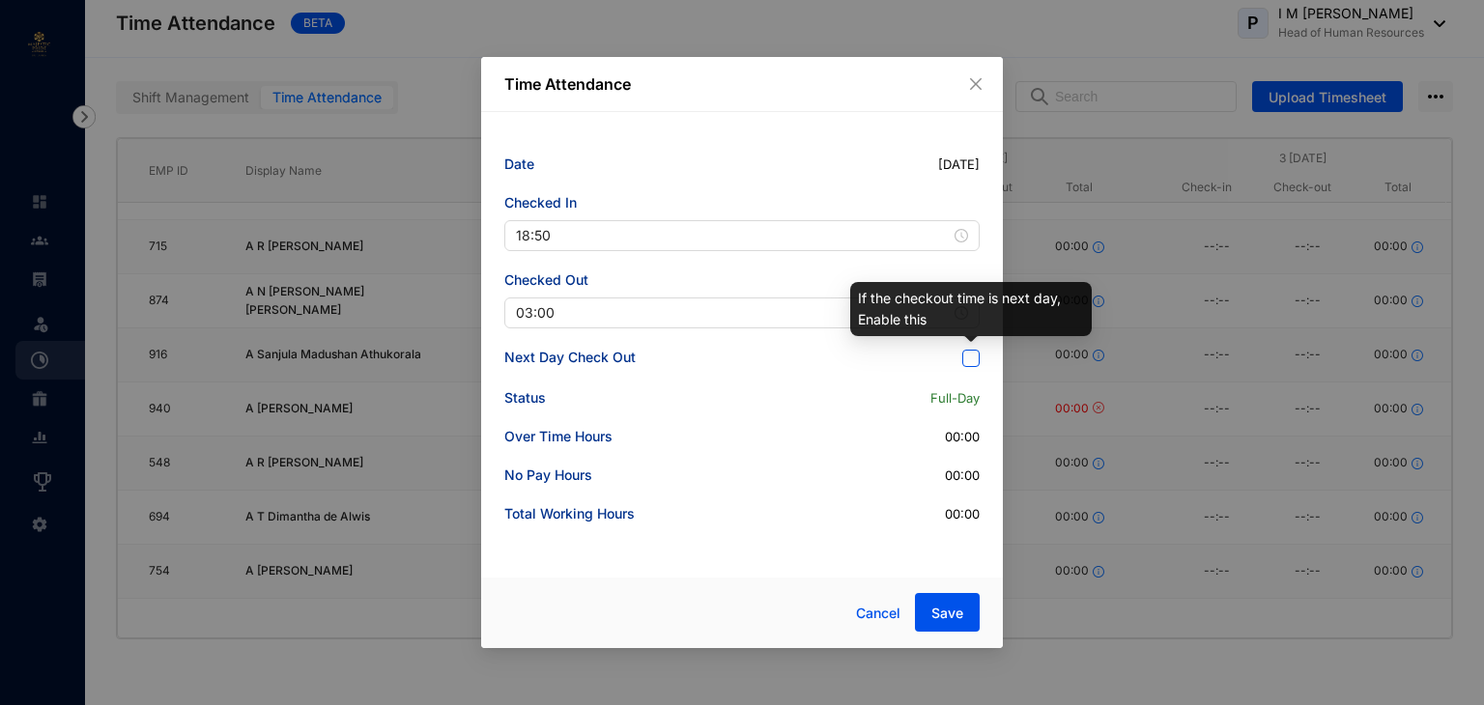
click at [972, 362] on input "checkbox" at bounding box center [970, 358] width 17 height 17
checkbox input "true"
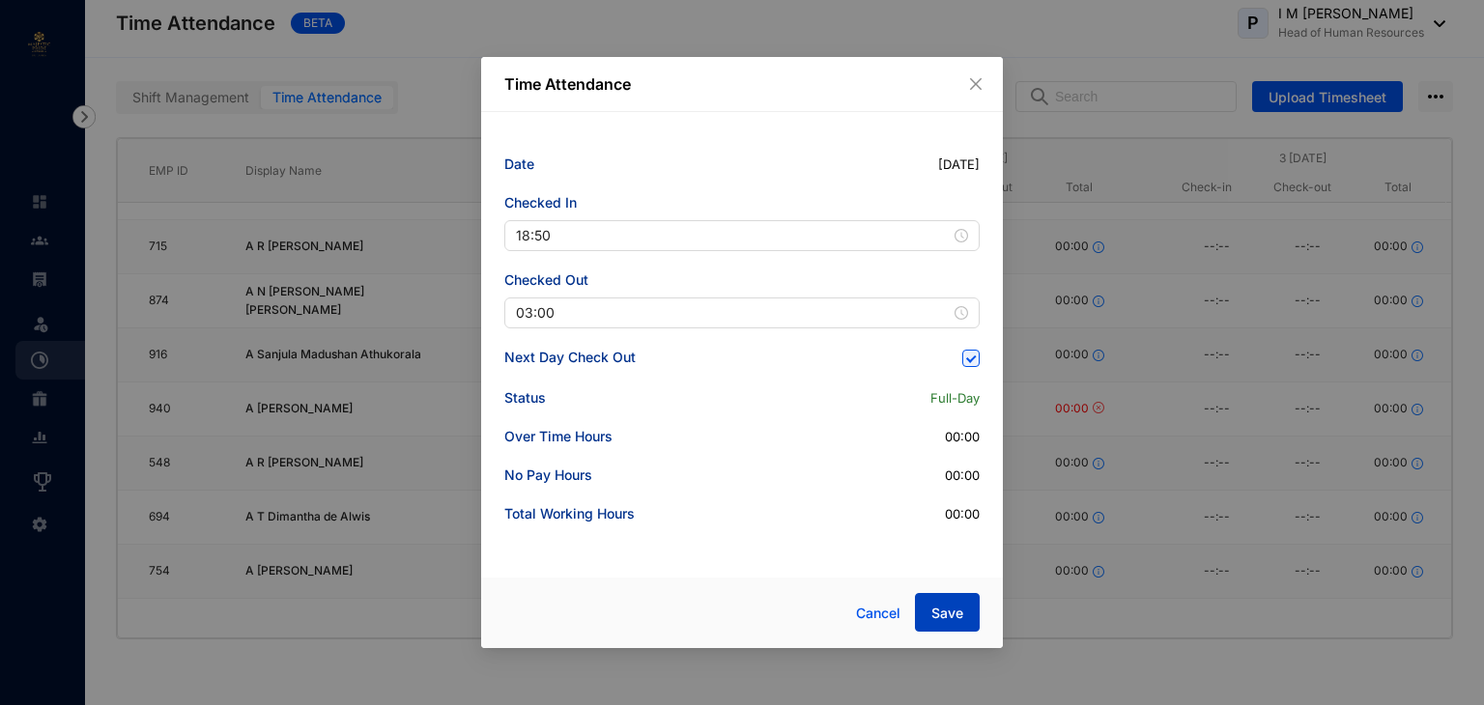
click at [943, 602] on button "Save" at bounding box center [947, 612] width 65 height 39
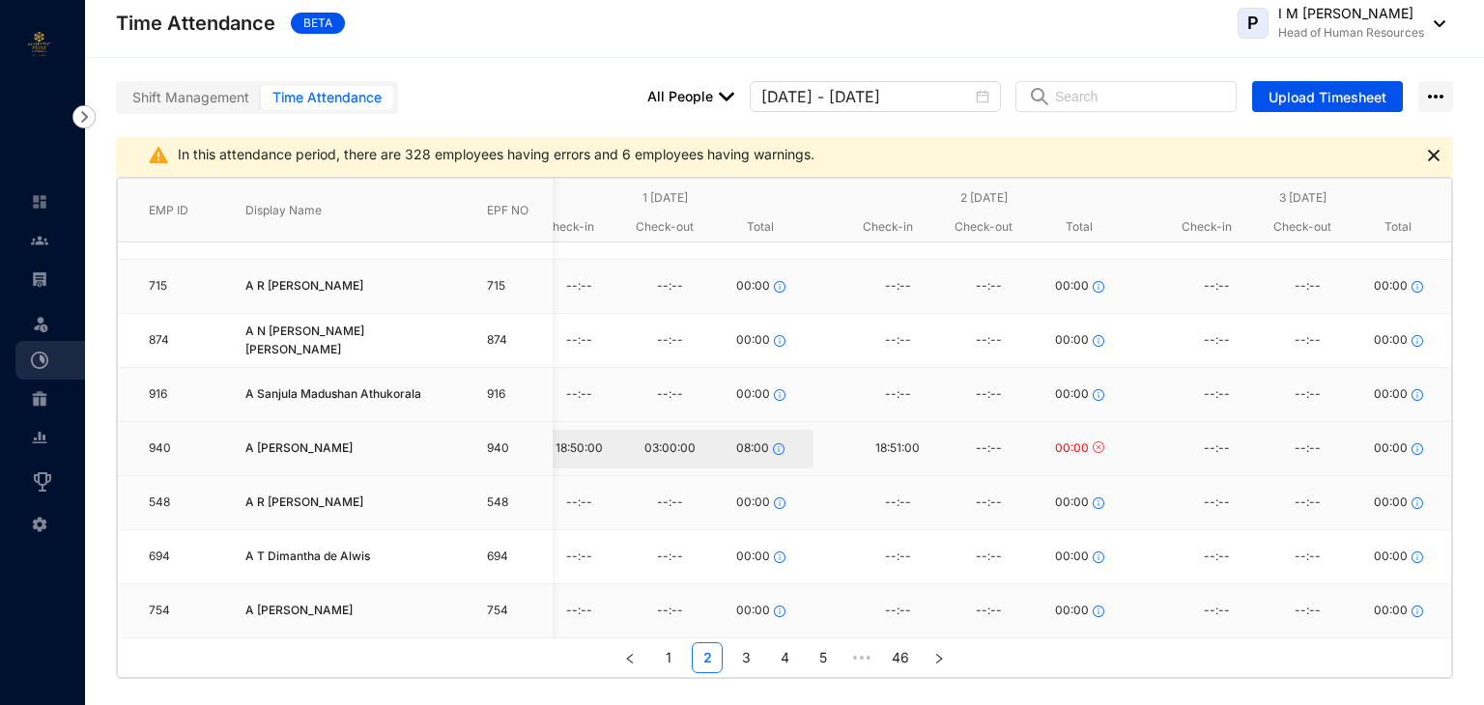
click at [715, 435] on div "08:00" at bounding box center [760, 449] width 91 height 29
type input "18:50"
type input "03:00"
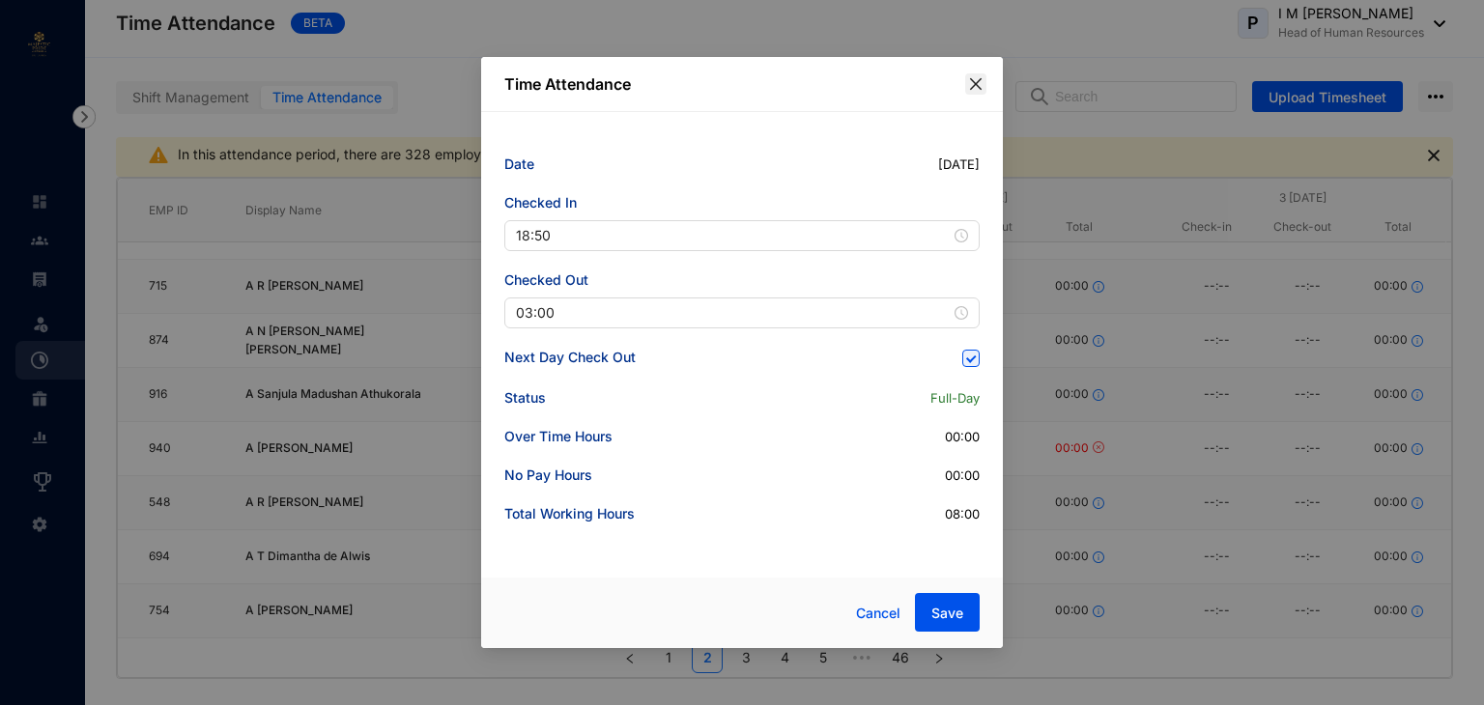
click at [978, 80] on icon "close" at bounding box center [975, 83] width 15 height 15
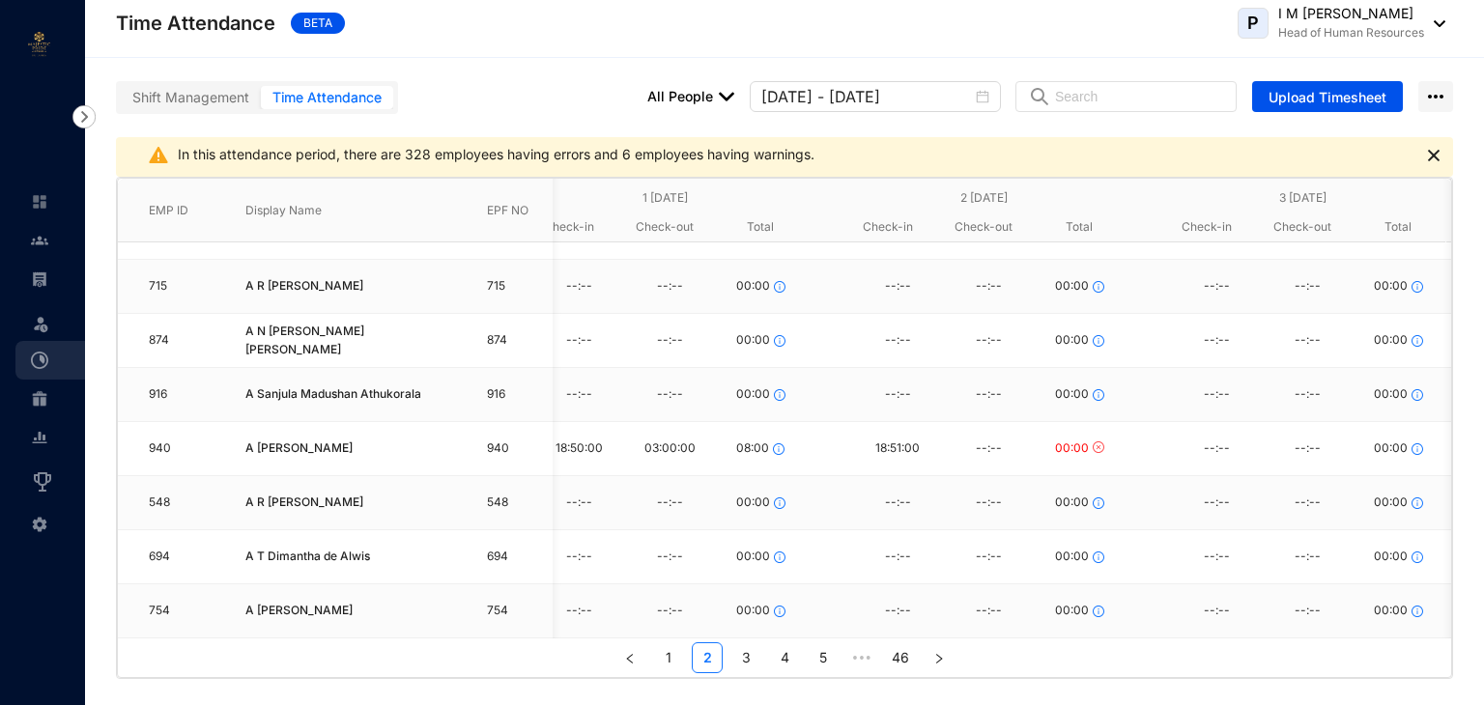
scroll to position [0, 1070]
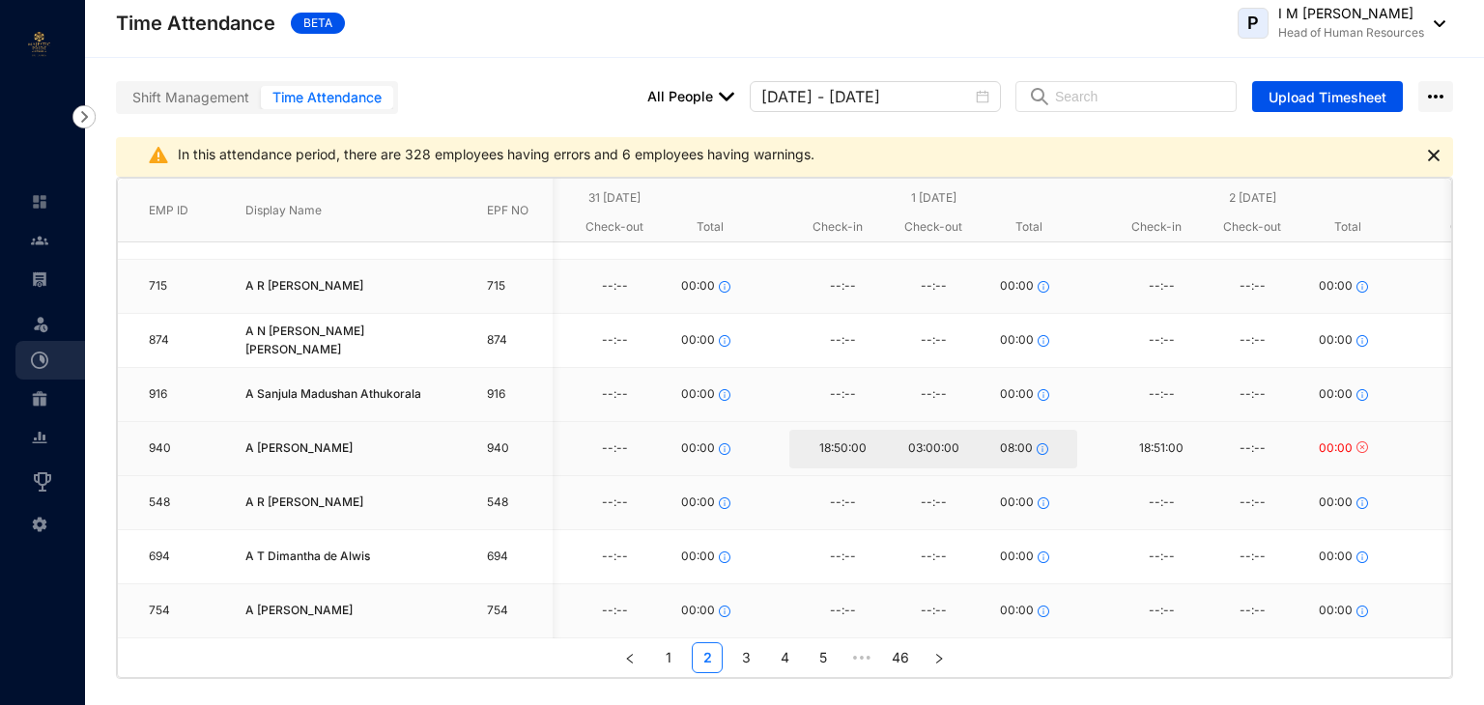
click at [928, 435] on div "03:00:00" at bounding box center [933, 449] width 91 height 29
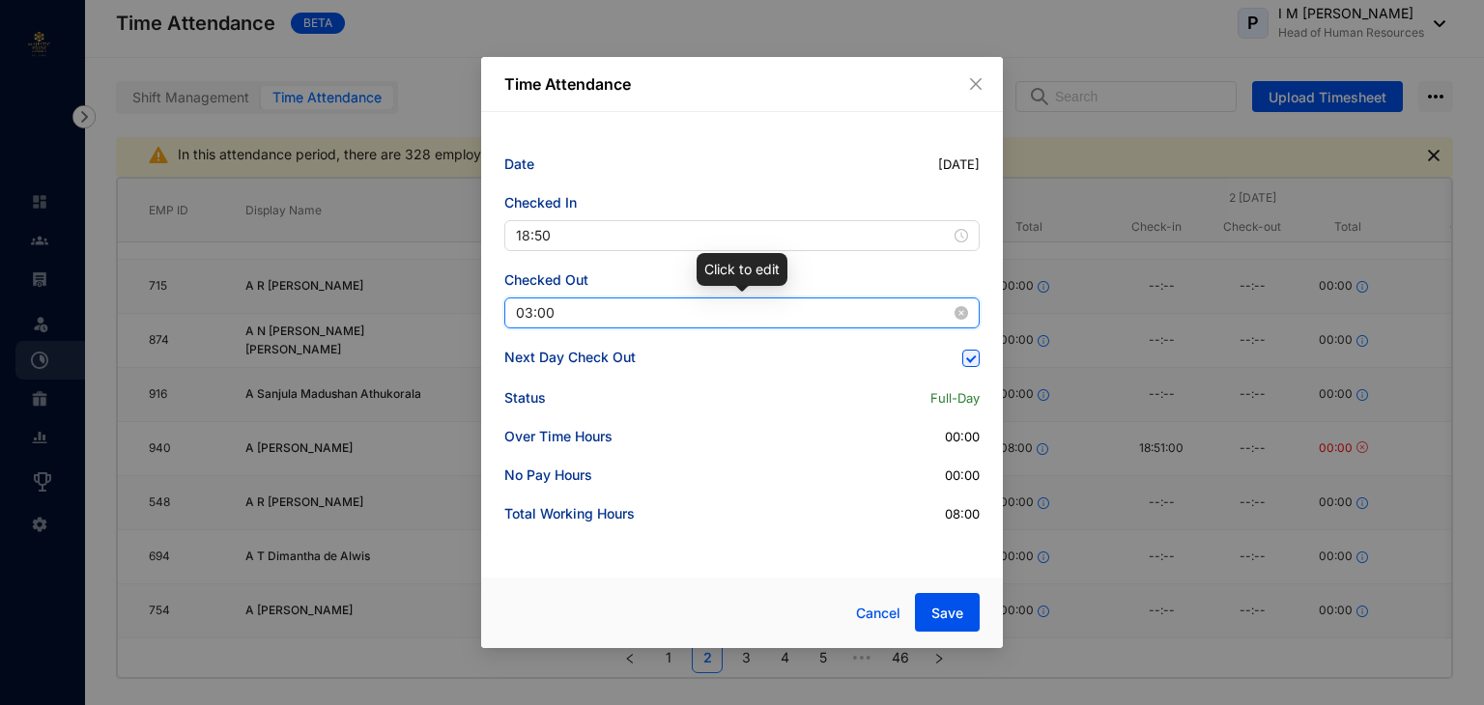
click at [530, 314] on input "03:00" at bounding box center [733, 312] width 435 height 21
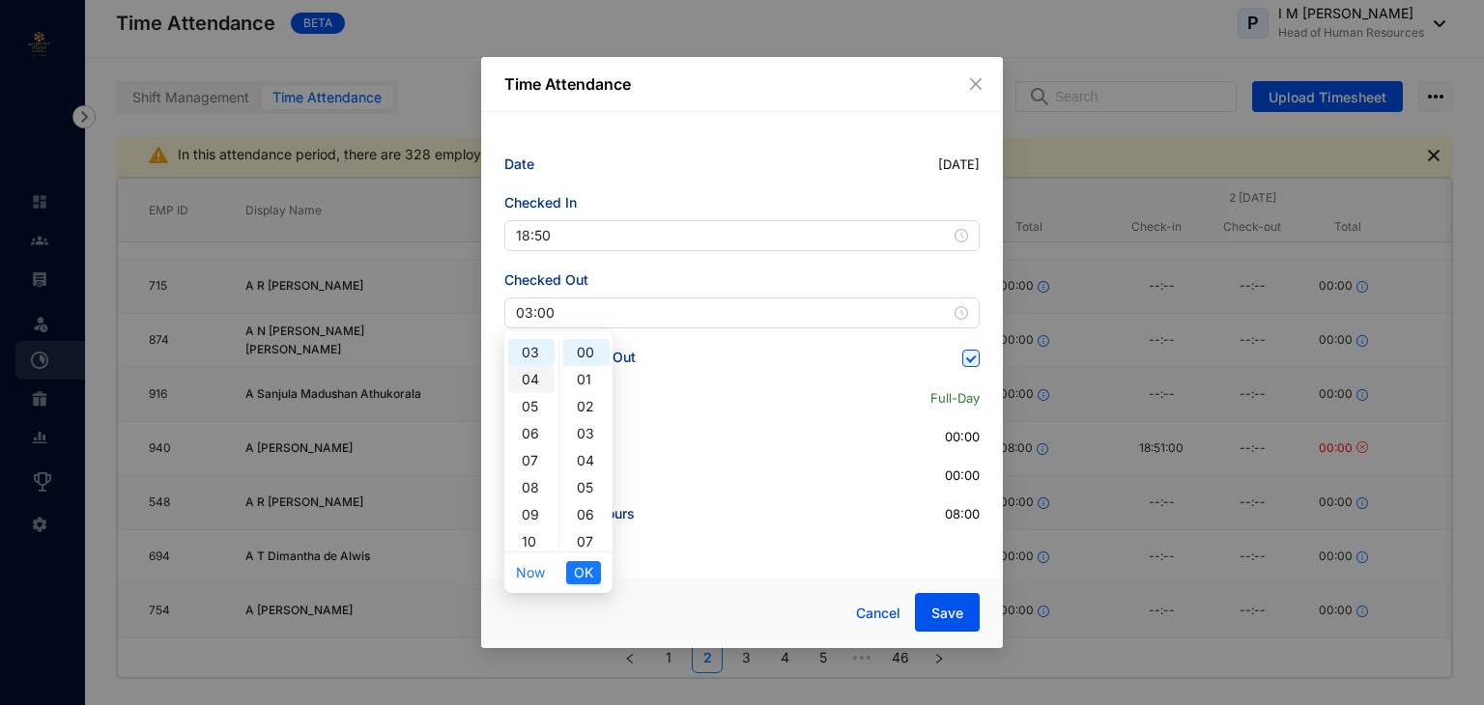
click at [530, 381] on div "04" at bounding box center [531, 379] width 46 height 27
type input "04:00"
click at [585, 575] on span "OK" at bounding box center [583, 572] width 19 height 21
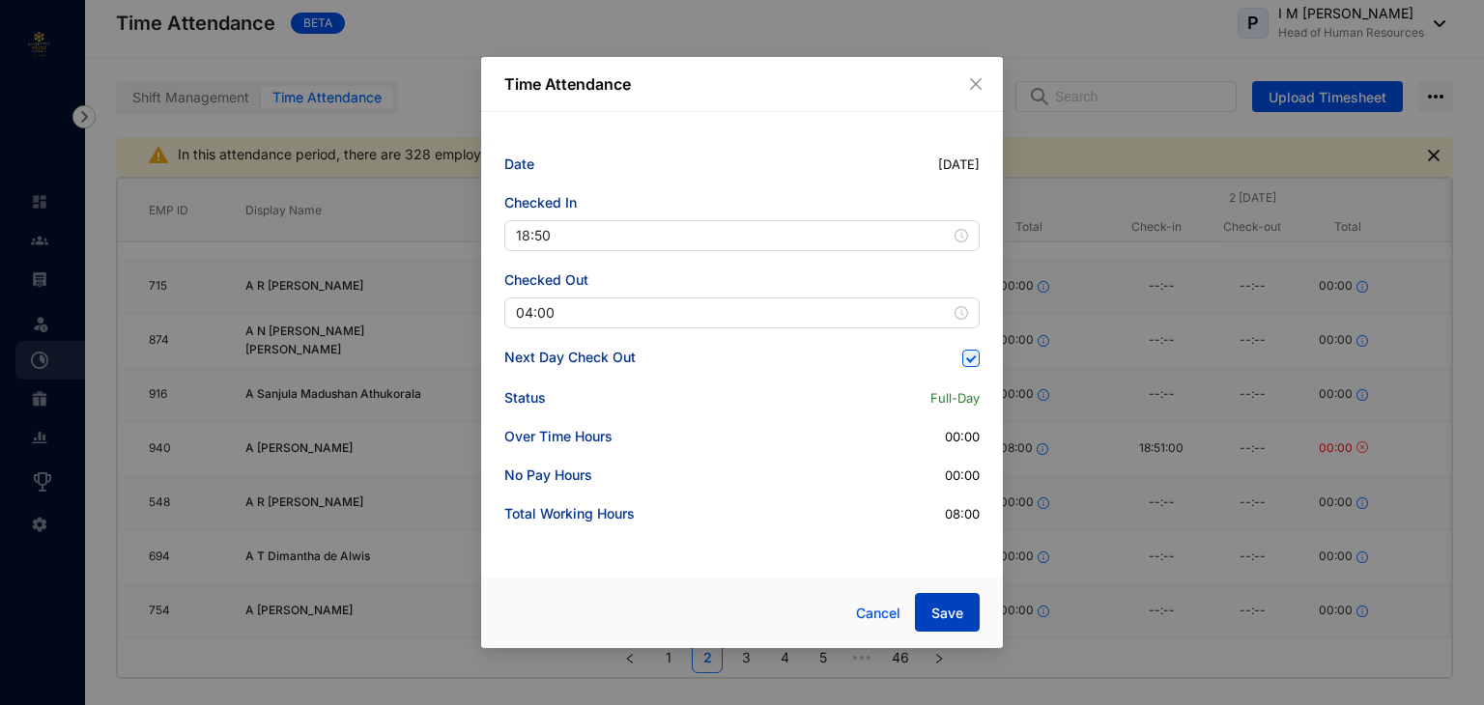
click at [939, 614] on span "Save" at bounding box center [947, 613] width 32 height 19
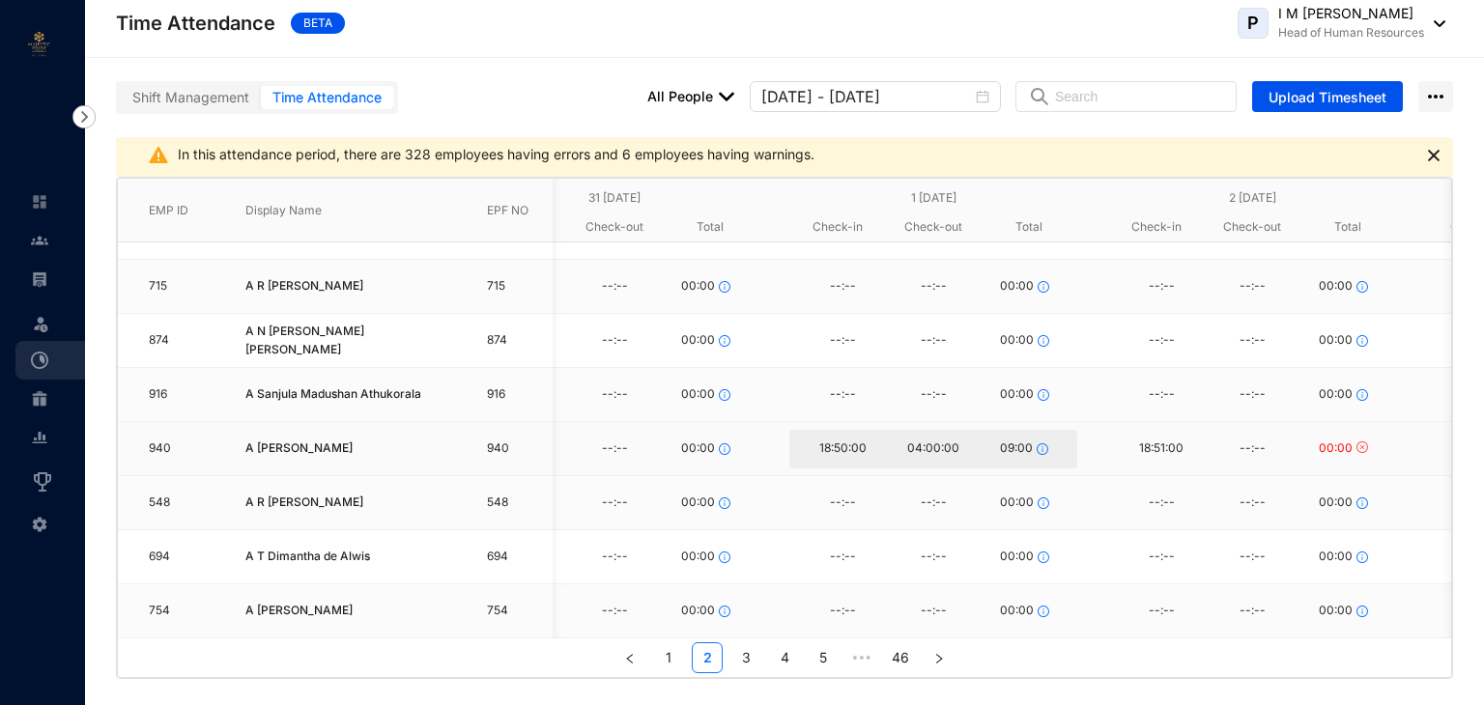
click at [923, 435] on div "04:00:00" at bounding box center [933, 449] width 91 height 29
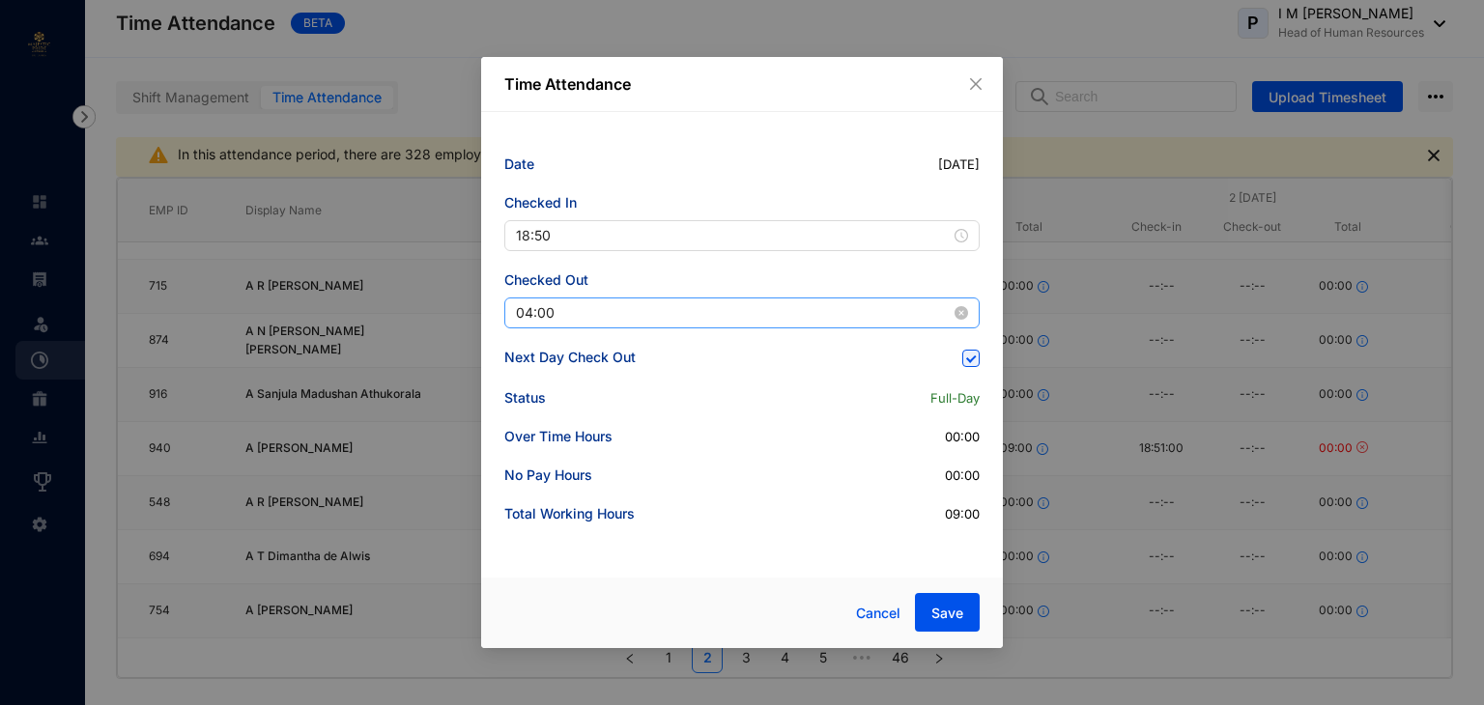
click at [615, 327] on div "04:00" at bounding box center [741, 313] width 475 height 31
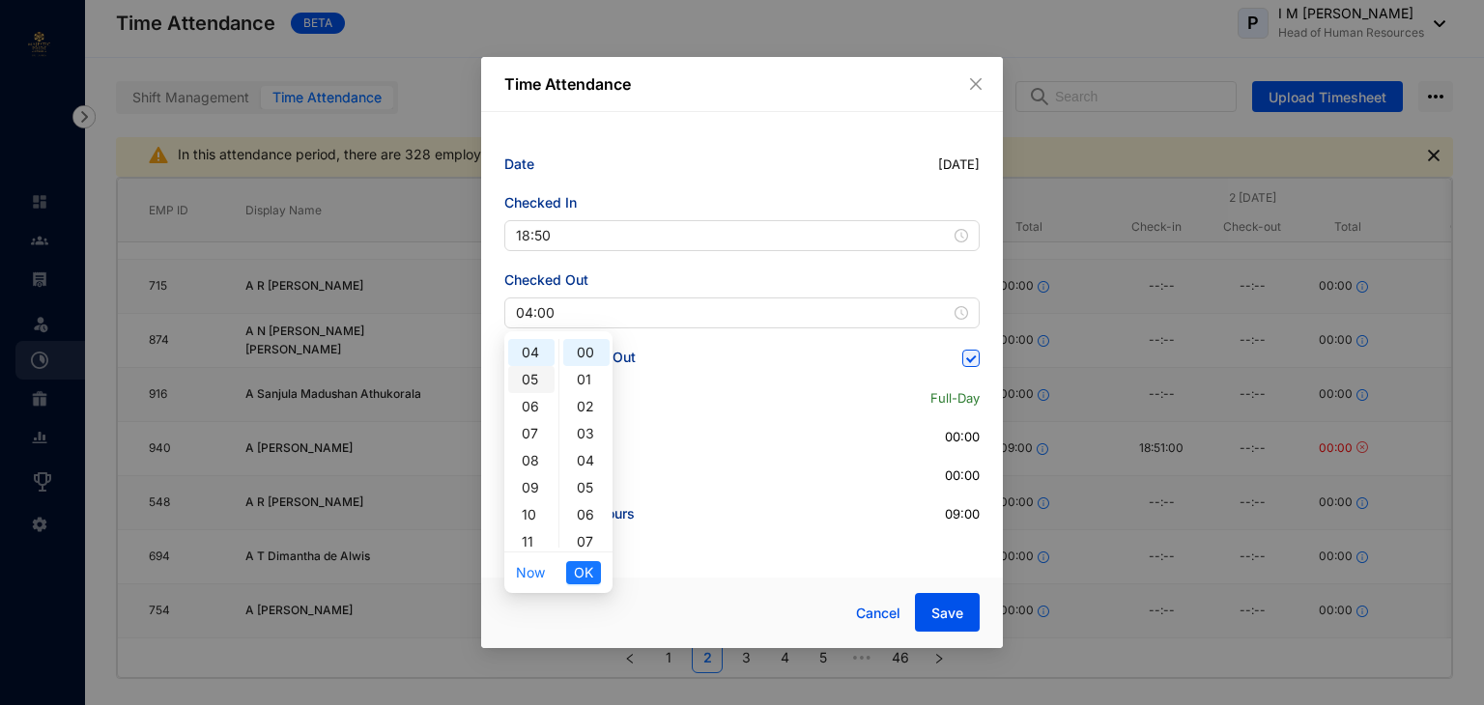
click at [533, 384] on div "05" at bounding box center [531, 379] width 46 height 27
type input "05:00"
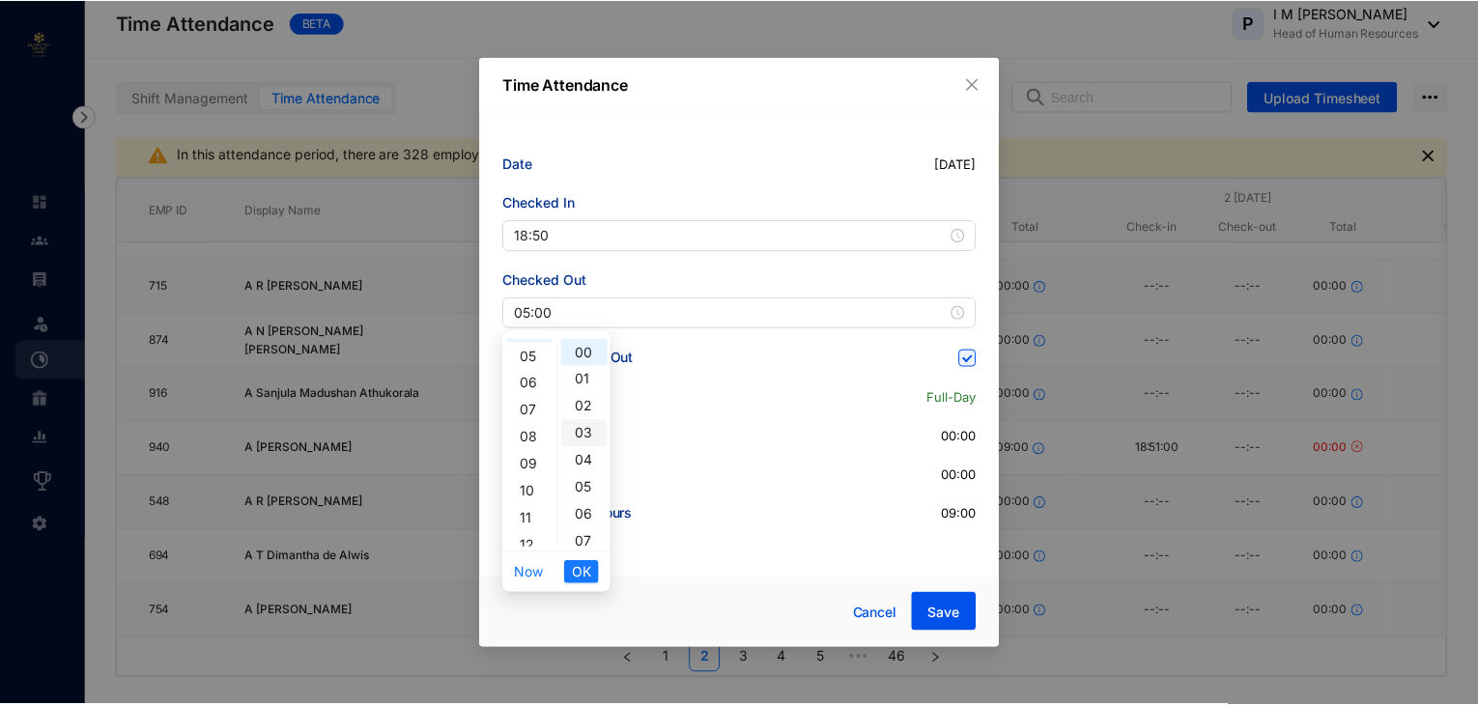
scroll to position [135, 0]
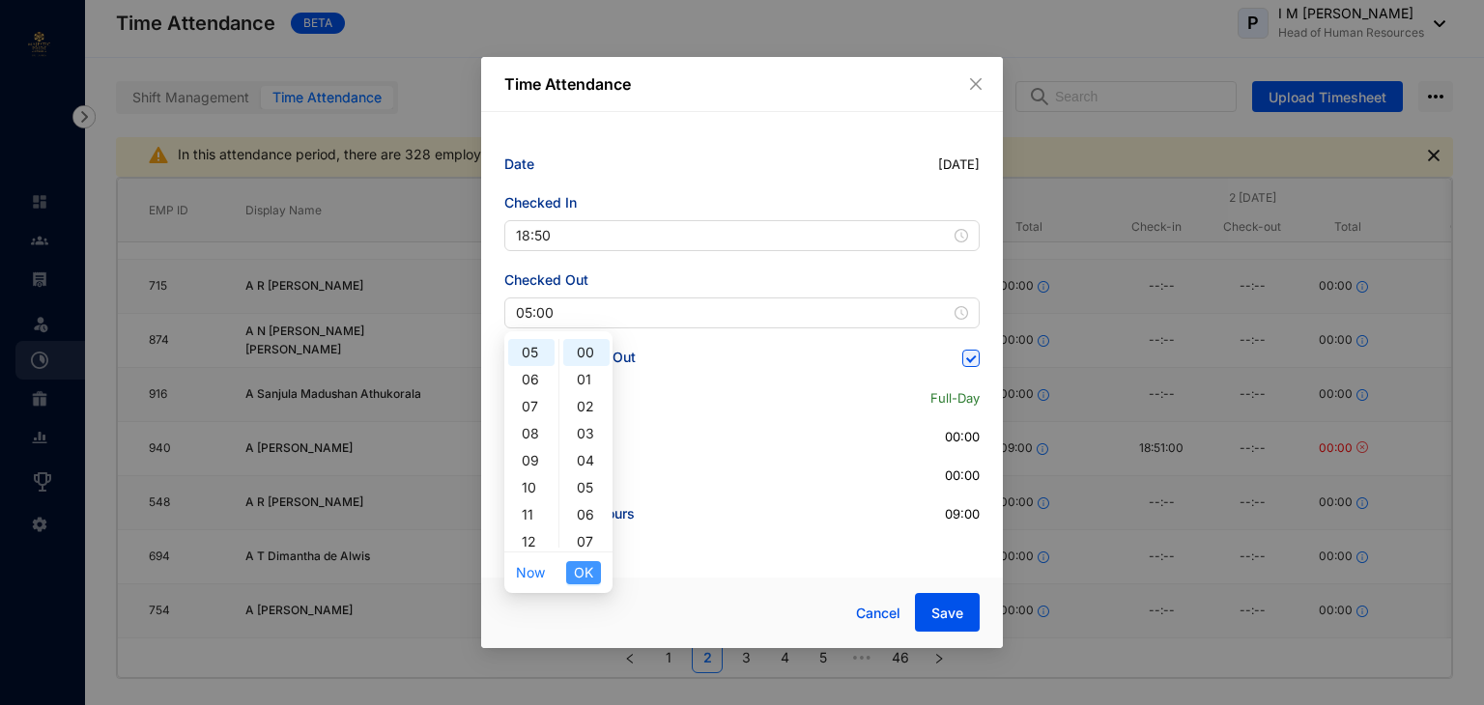
click at [584, 569] on span "OK" at bounding box center [583, 572] width 19 height 21
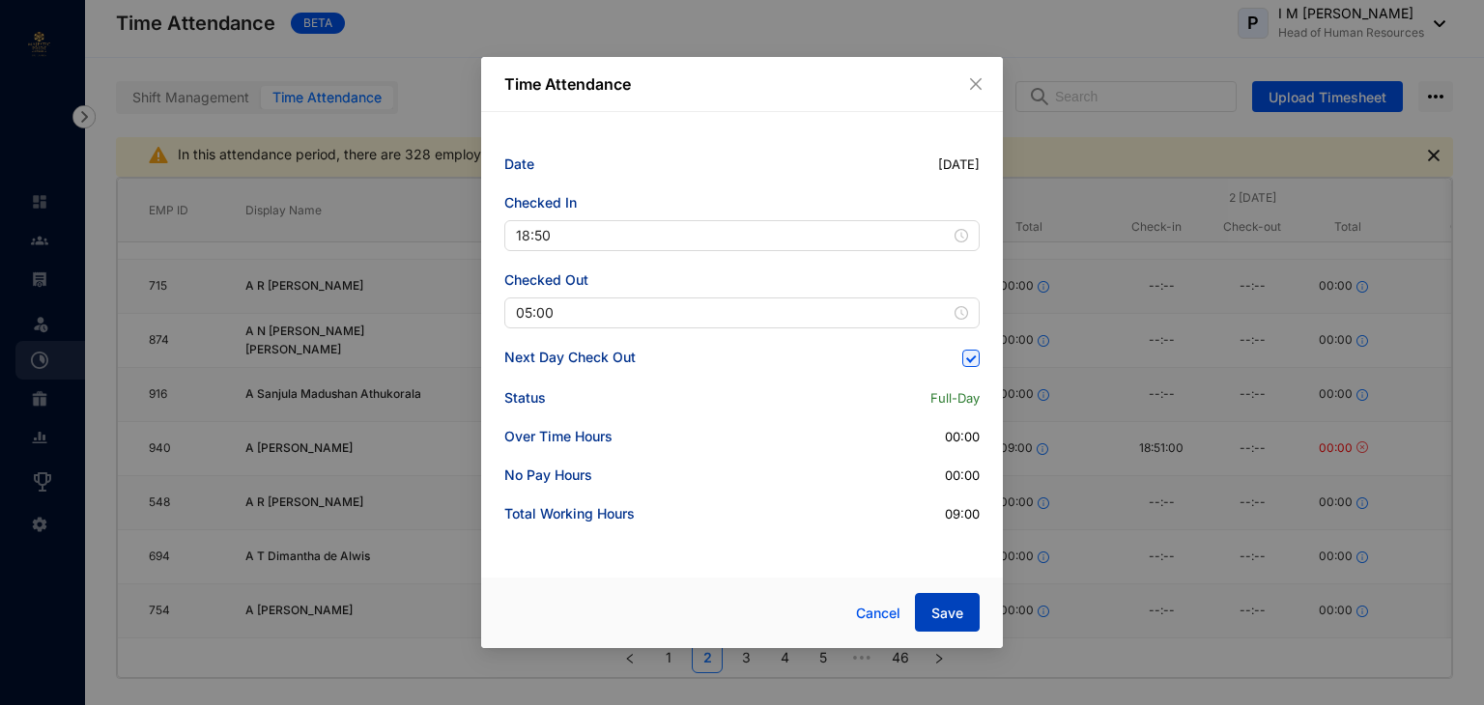
click at [920, 614] on button "Save" at bounding box center [947, 612] width 65 height 39
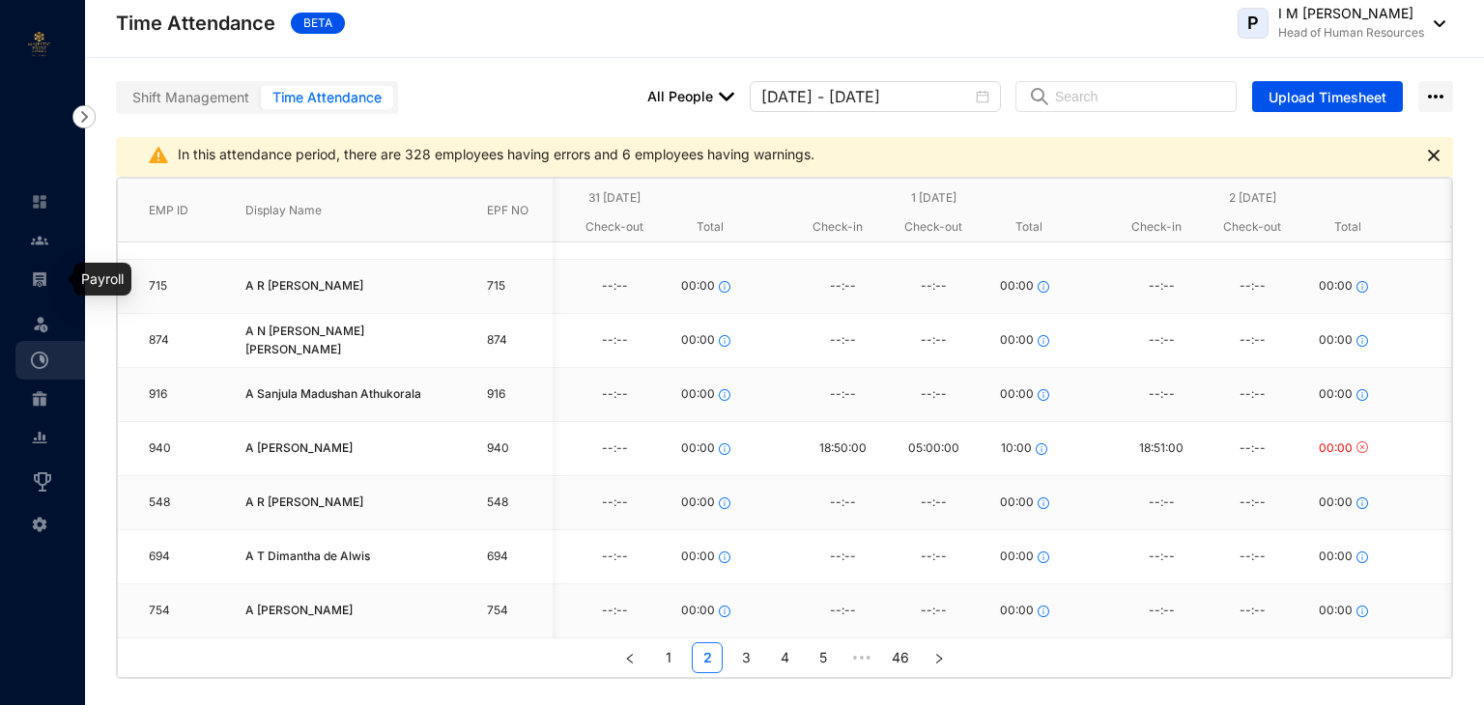
click at [47, 283] on img at bounding box center [39, 279] width 17 height 17
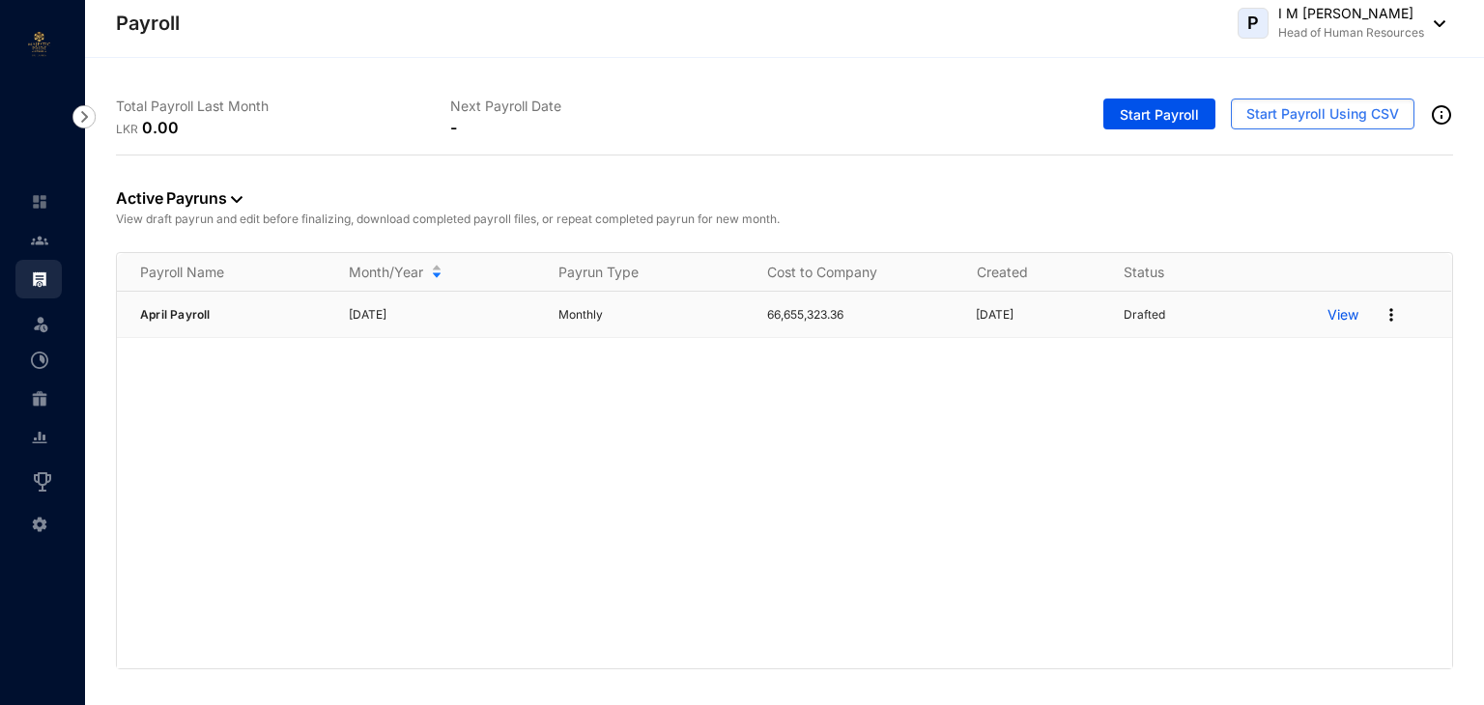
click at [1388, 314] on img at bounding box center [1391, 314] width 19 height 19
click at [1314, 344] on p "Delete" at bounding box center [1317, 353] width 136 height 33
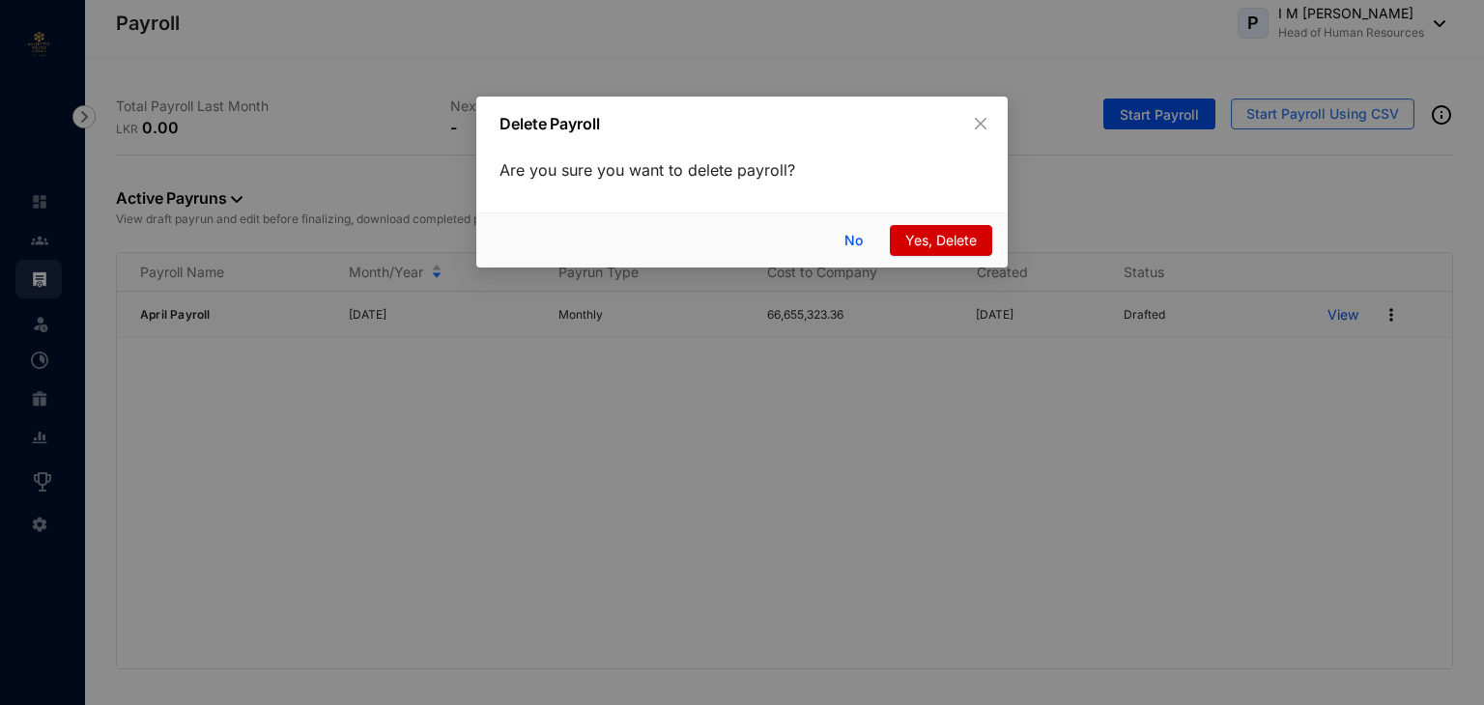
click at [956, 233] on span "Yes, Delete" at bounding box center [941, 240] width 72 height 21
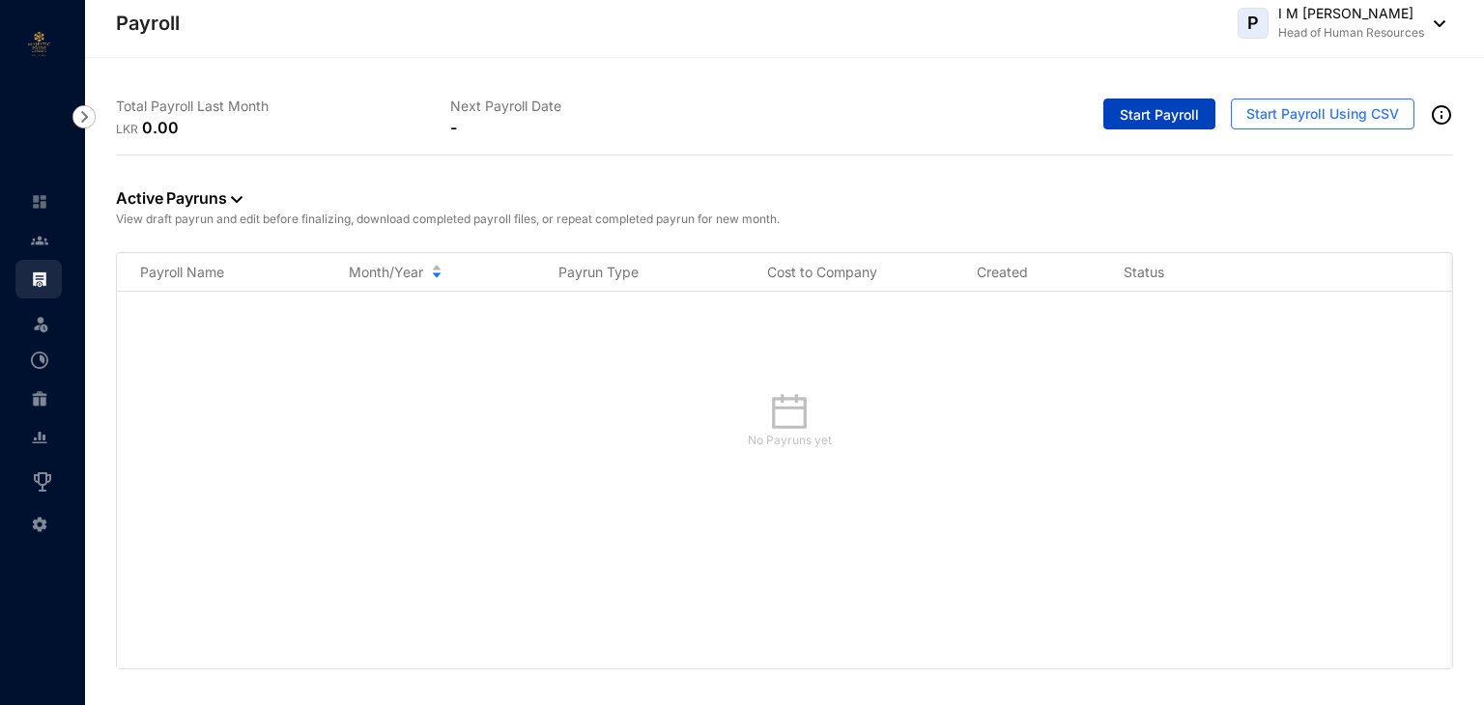
click at [1173, 113] on span "Start Payroll" at bounding box center [1159, 114] width 79 height 19
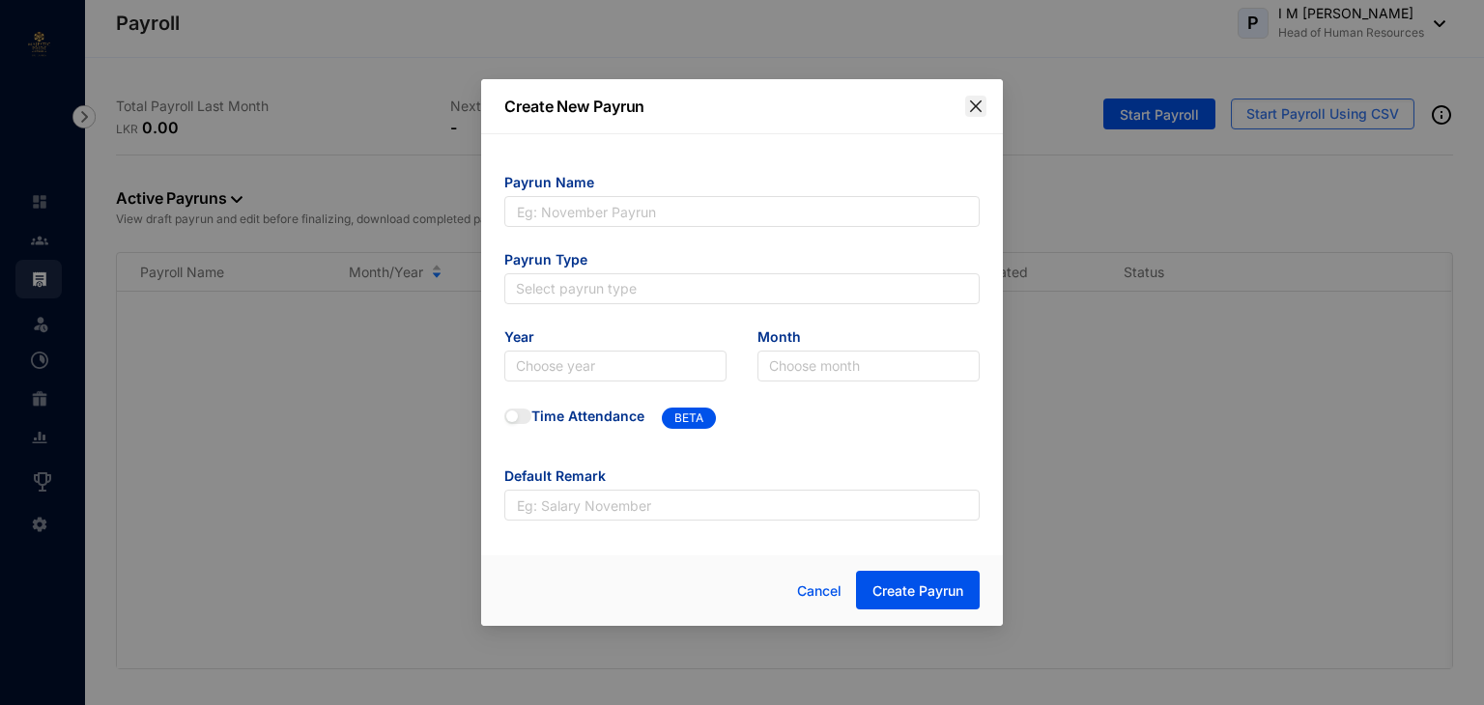
click at [980, 103] on icon "close" at bounding box center [975, 106] width 15 height 15
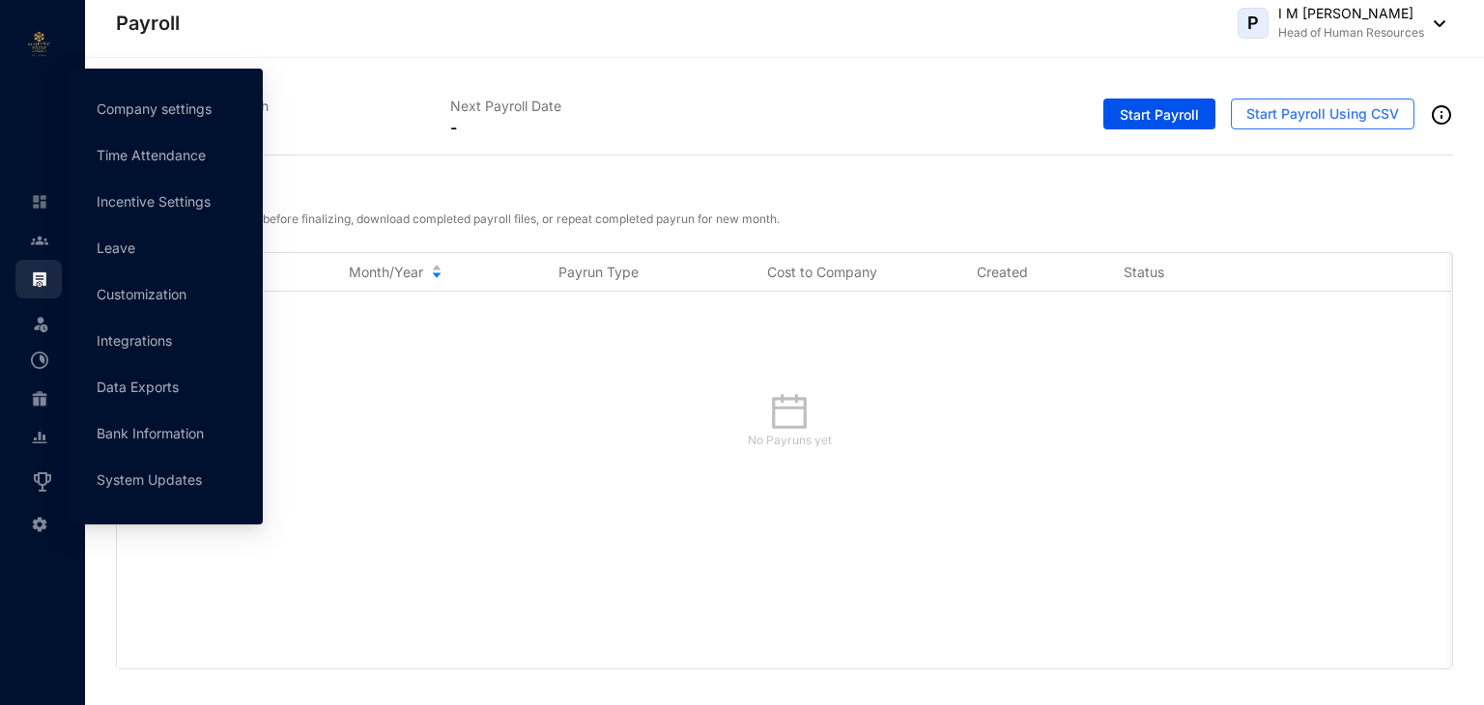
click at [41, 523] on img at bounding box center [39, 524] width 17 height 17
click at [177, 101] on link "Company settings" at bounding box center [154, 108] width 115 height 16
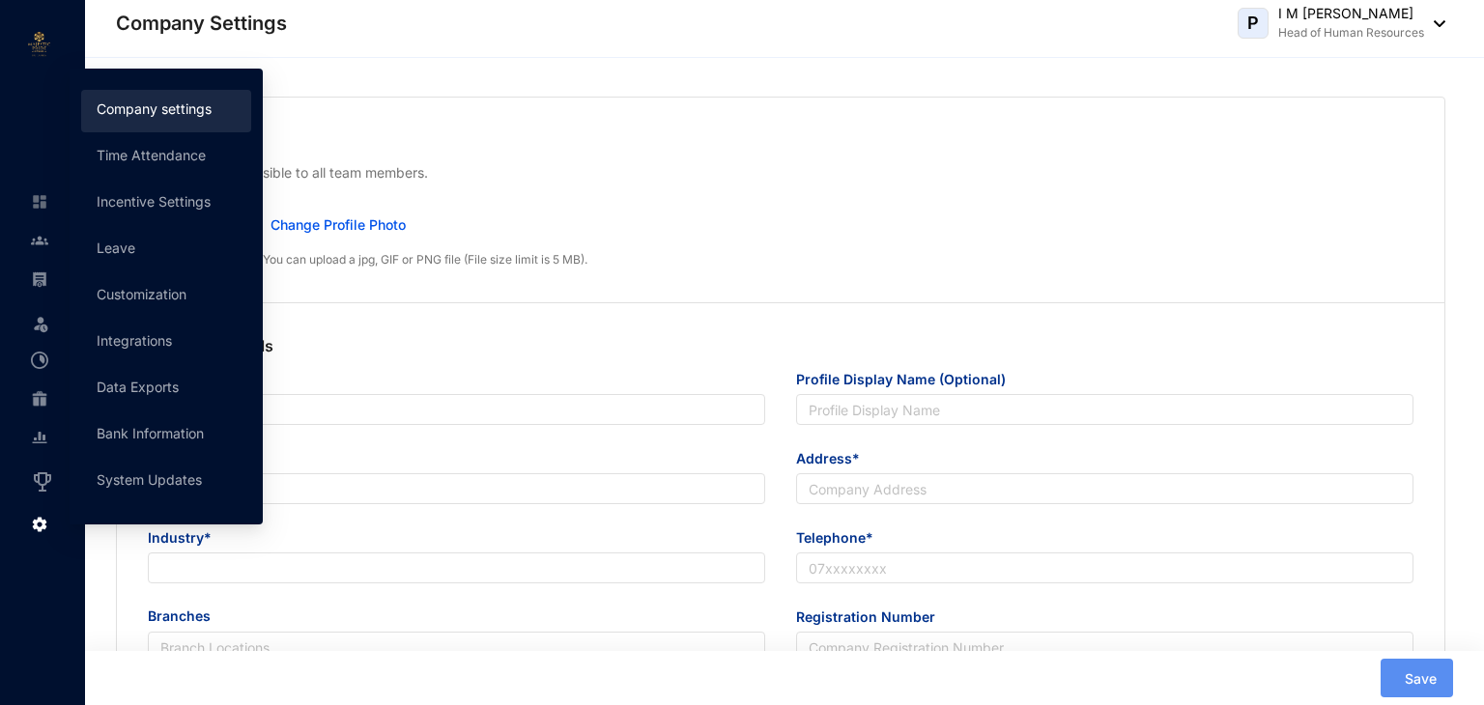
click at [988, 144] on p "Company Logo" at bounding box center [781, 140] width 1266 height 23
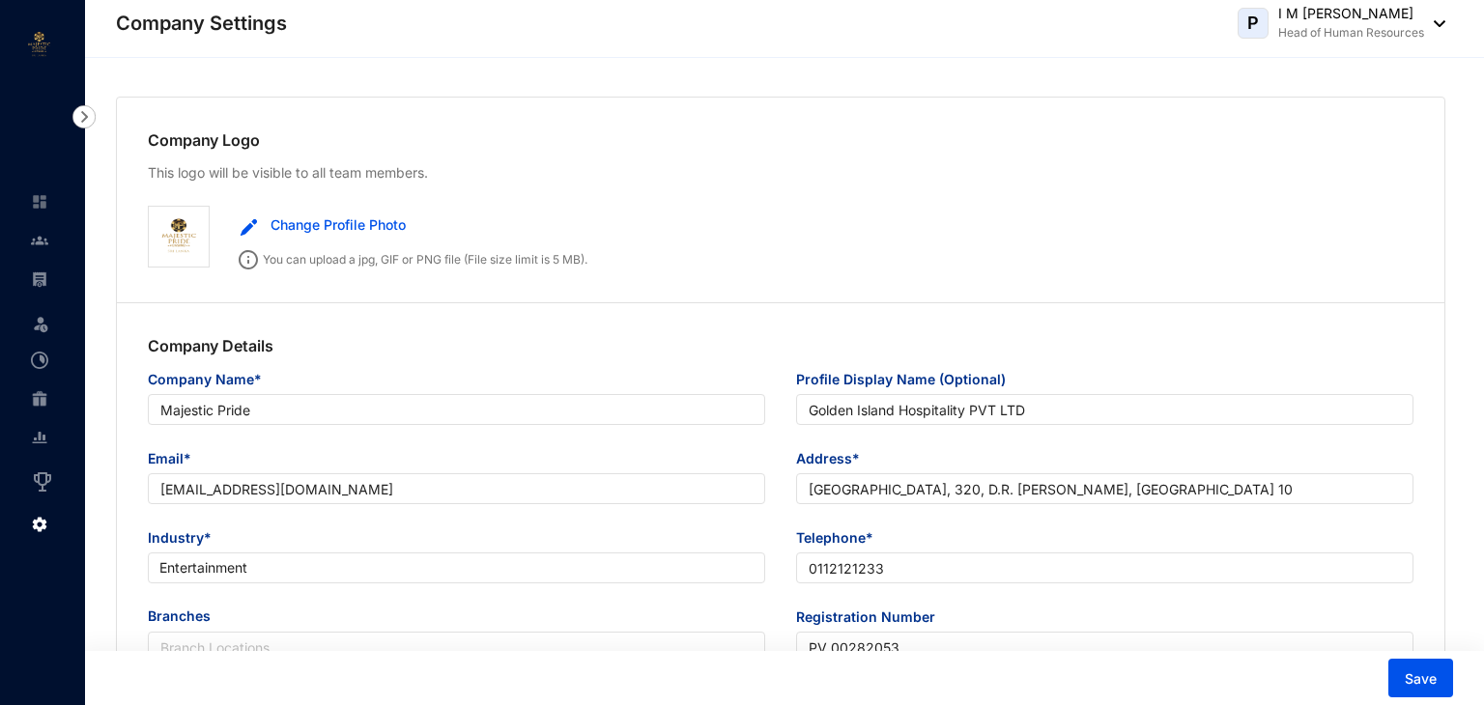
type input "Majestic Pride"
type input "Golden Island Hospitality PVT LTD"
type input "shiva@majesticpridelanka.com"
type input "Lotus Tower, 320, D.R. Wijewardana Mawatha, Colombo 10"
type input "0112121233"
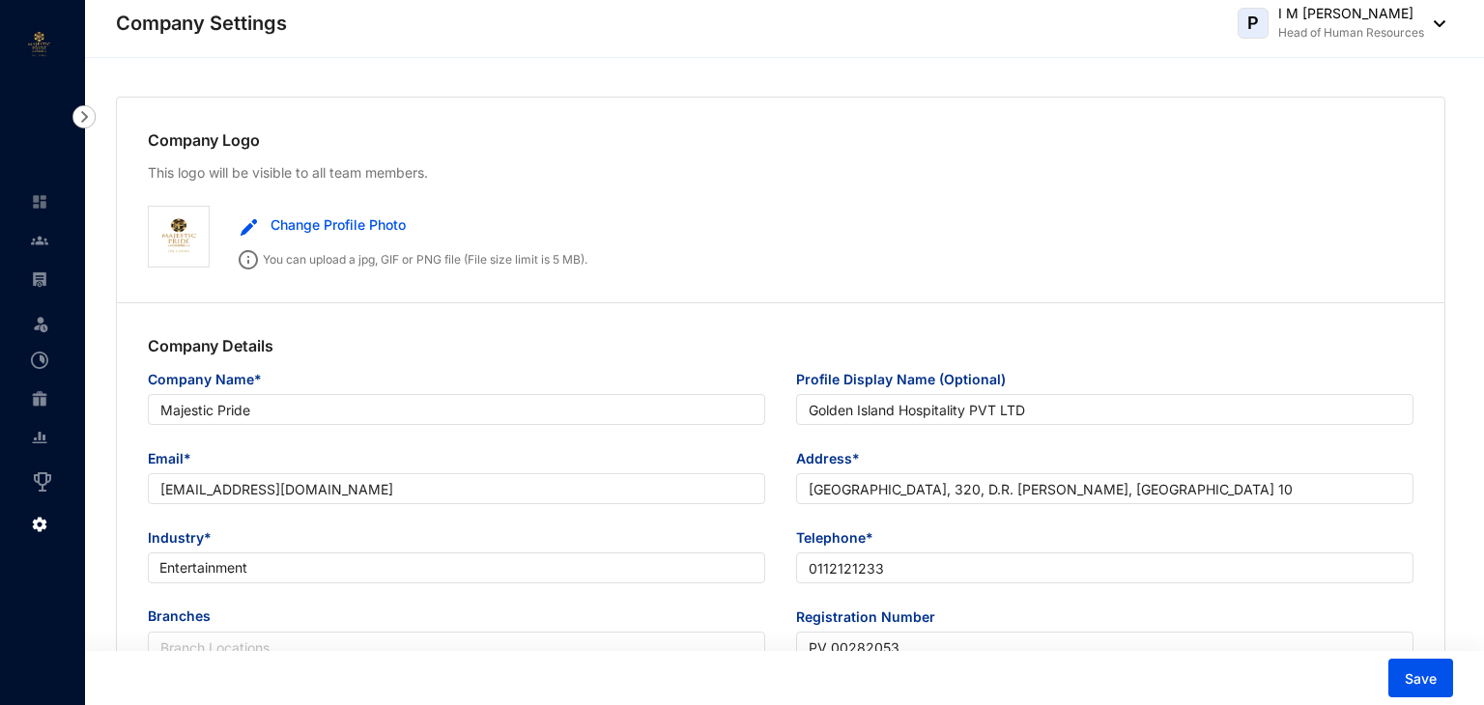
type input "PV 00282053"
type input "A"
type input "59155"
type input "9"
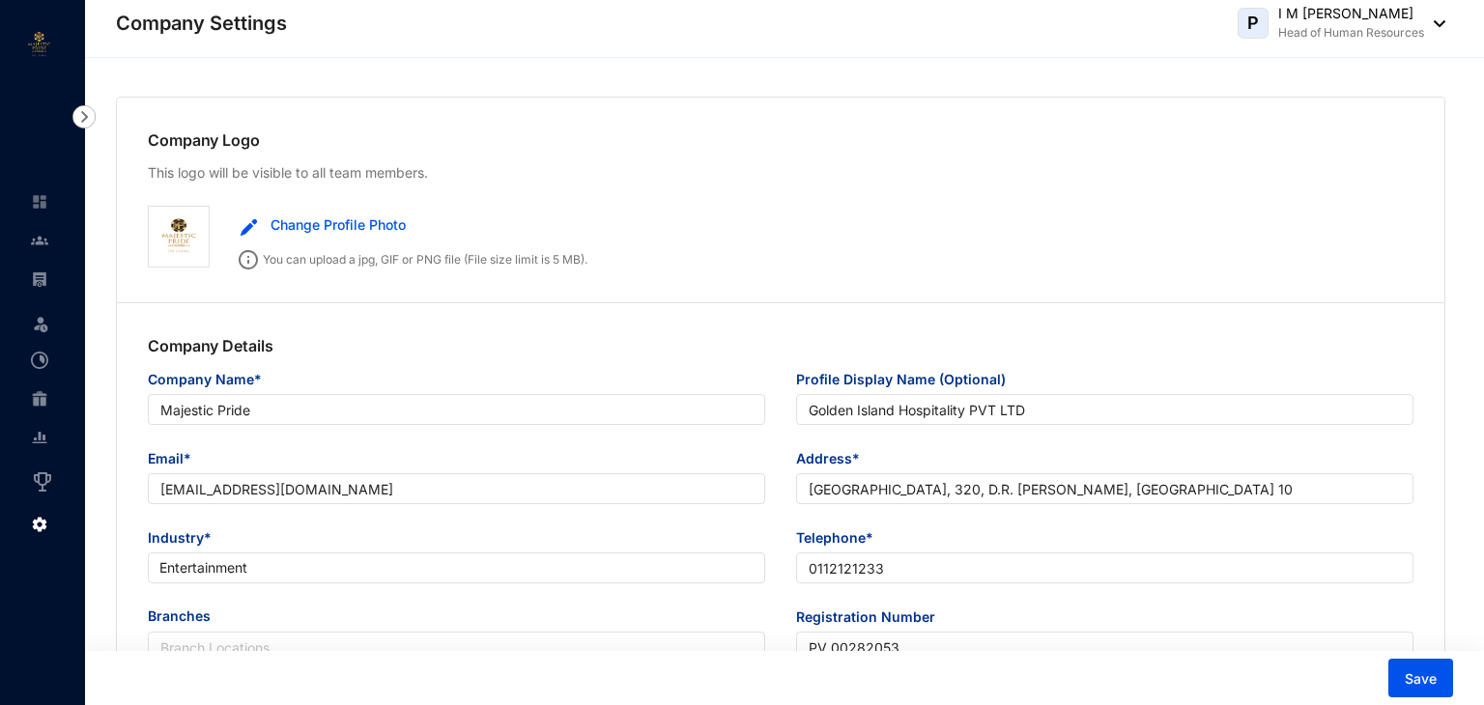
type input "30"
radio input "true"
checkbox input "true"
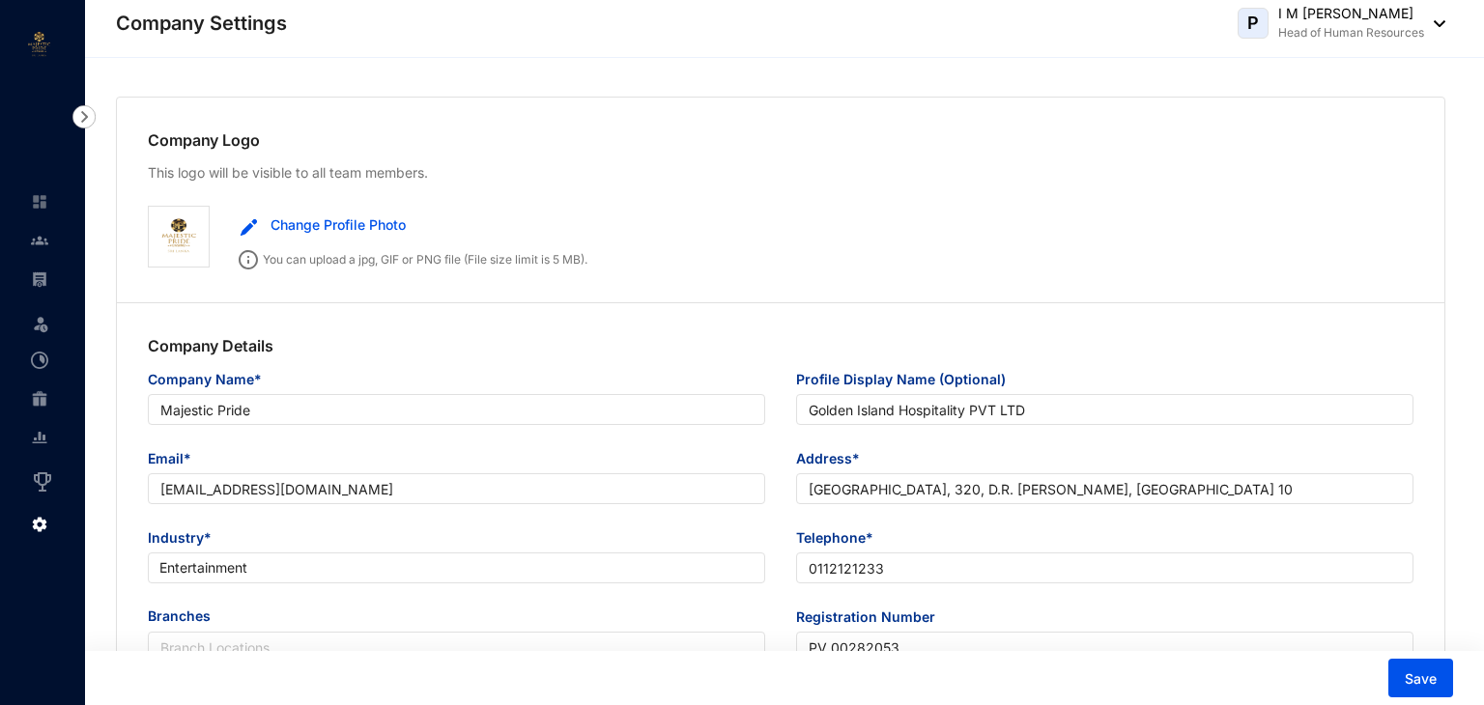
checkbox input "true"
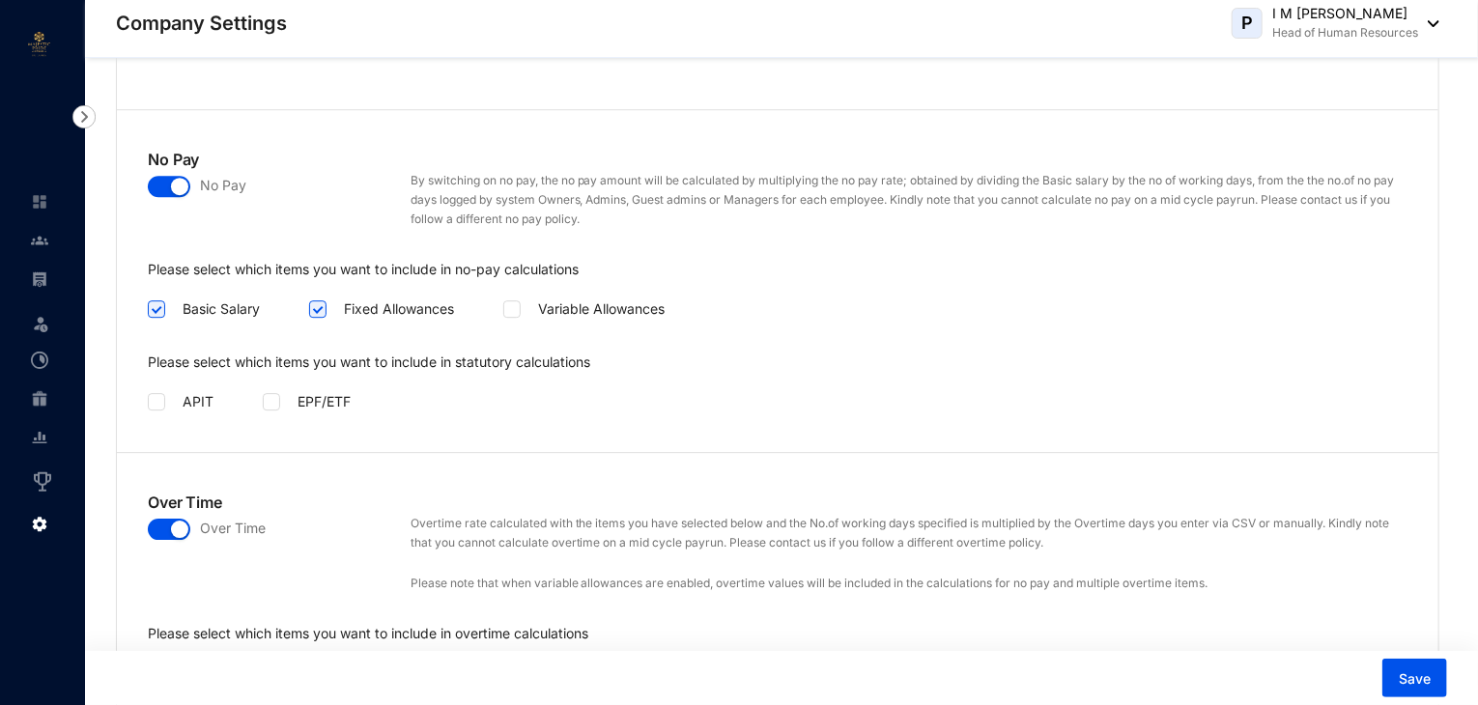
scroll to position [2706, 0]
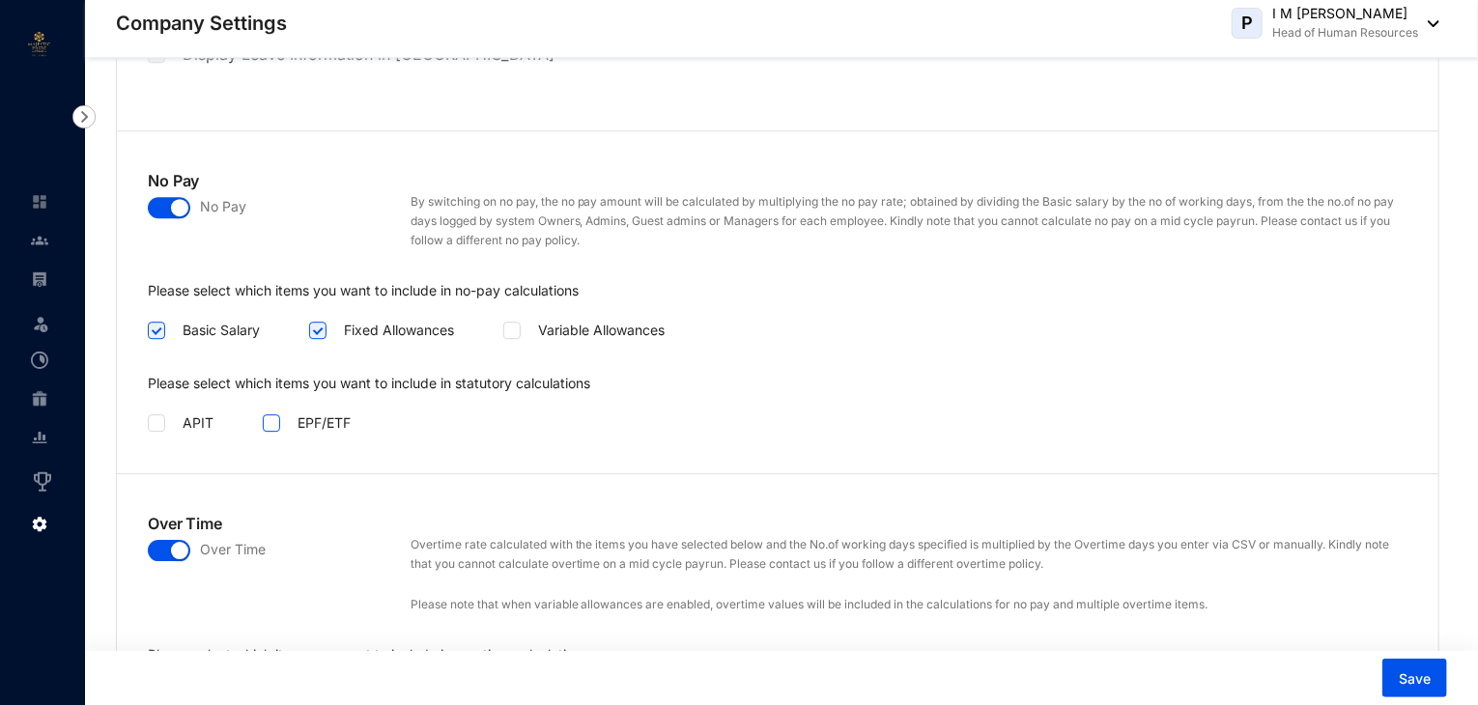
click at [272, 415] on input "checkbox" at bounding box center [270, 422] width 14 height 14
checkbox input "true"
click at [158, 419] on input "checkbox" at bounding box center [155, 422] width 14 height 14
drag, startPoint x: 158, startPoint y: 413, endPoint x: 162, endPoint y: 422, distance: 10.8
click at [157, 415] on input "checkbox" at bounding box center [155, 422] width 14 height 14
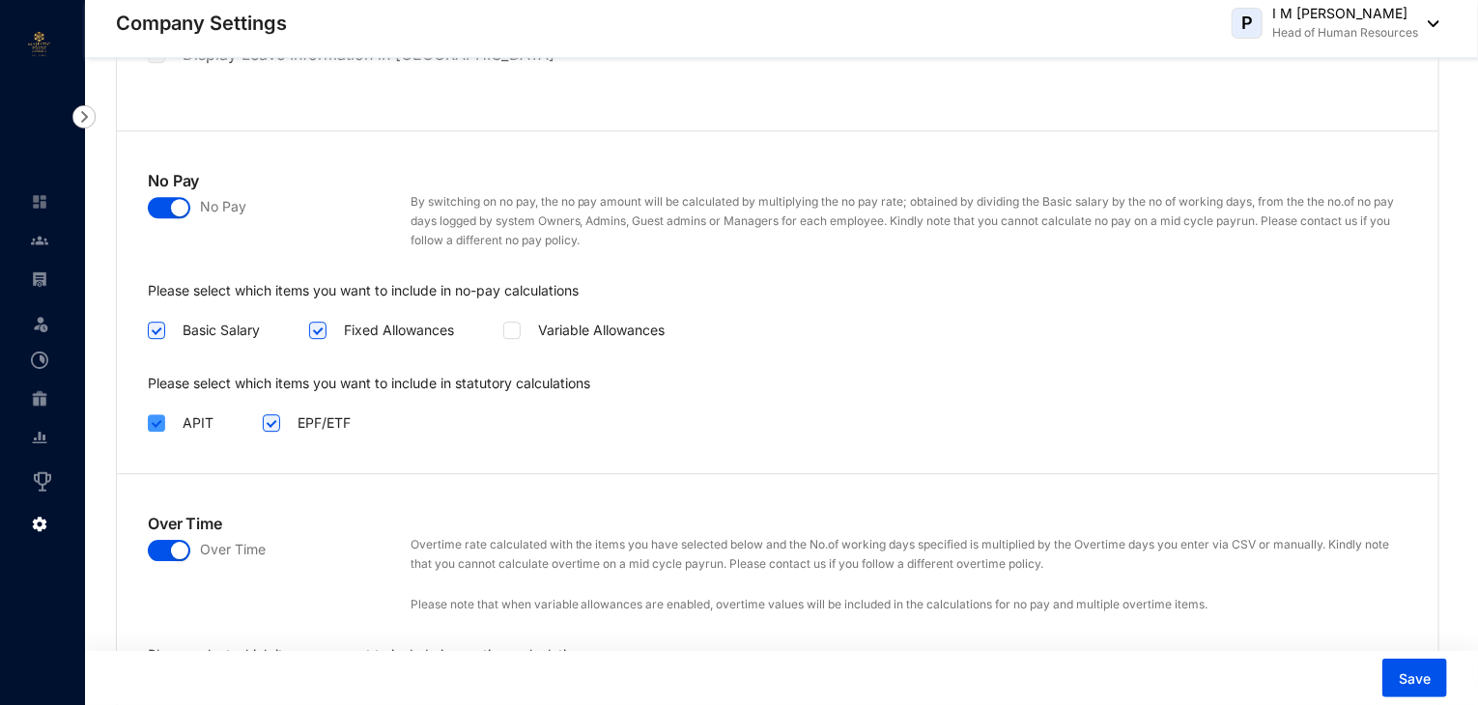
checkbox input "false"
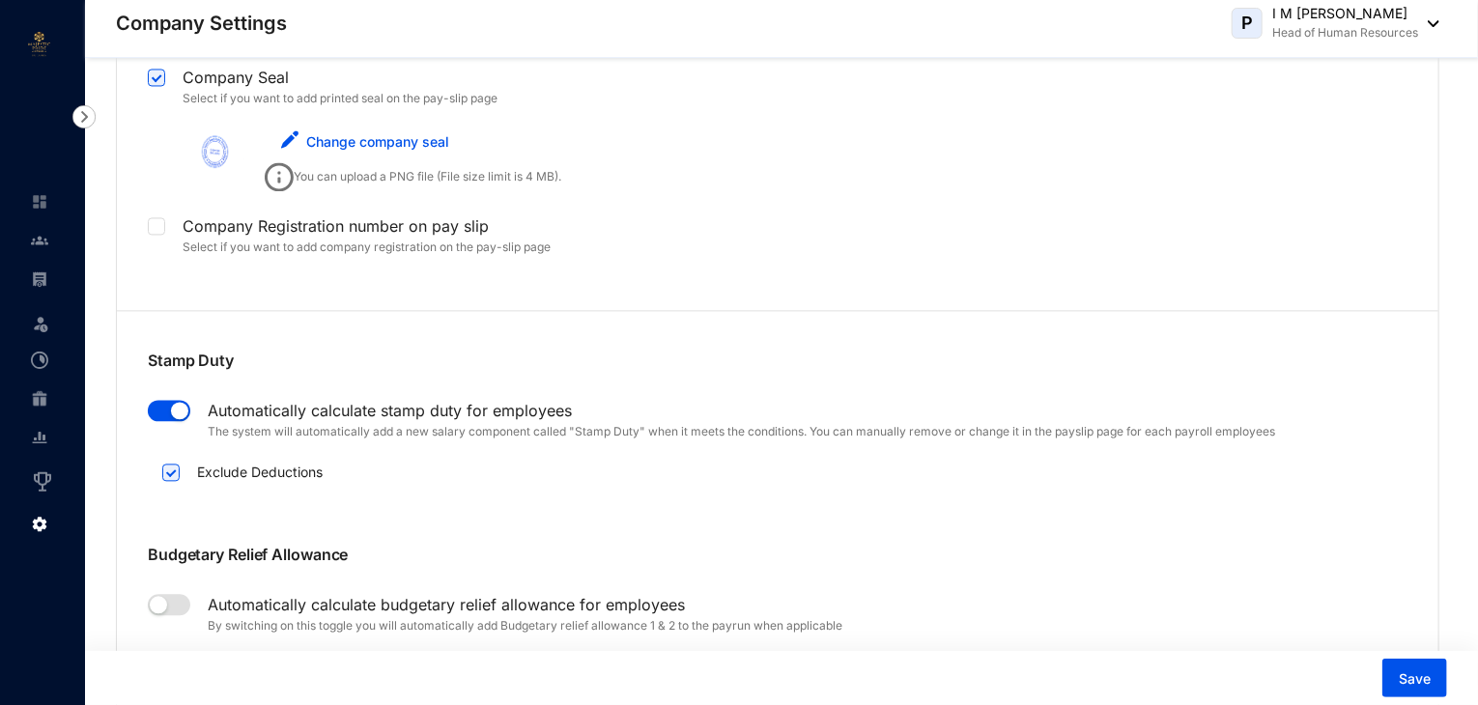
scroll to position [5604, 0]
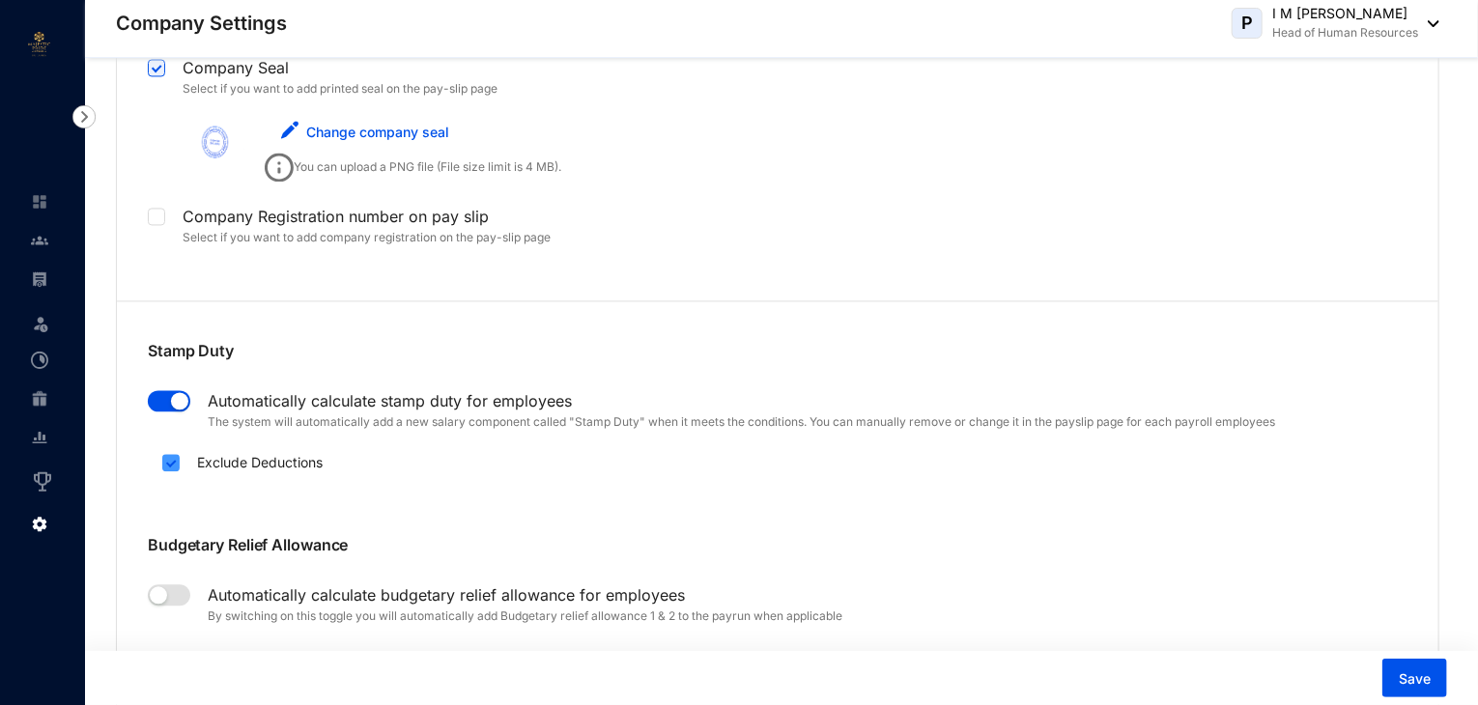
click at [171, 458] on input "checkbox" at bounding box center [169, 461] width 14 height 14
checkbox input "false"
click at [1417, 676] on span "Save" at bounding box center [1415, 679] width 32 height 19
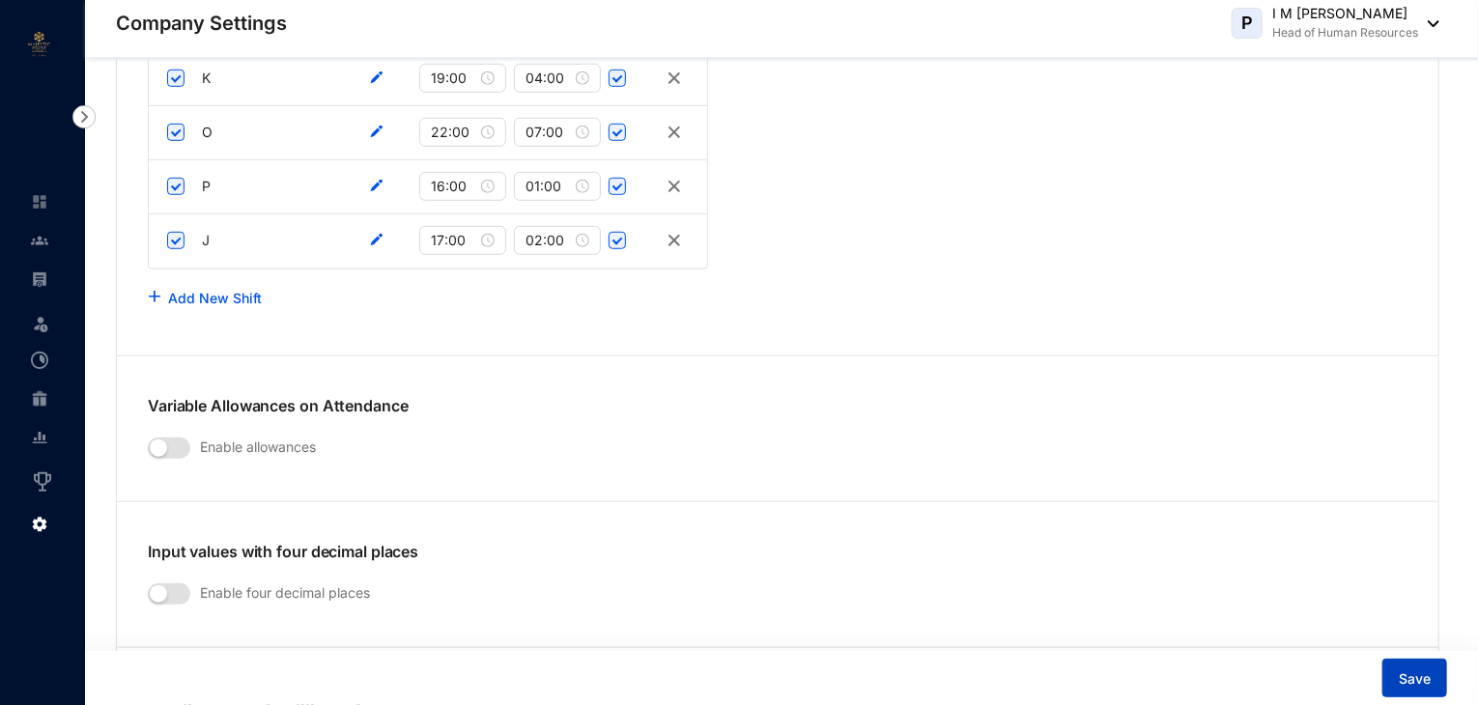
scroll to position [4058, 0]
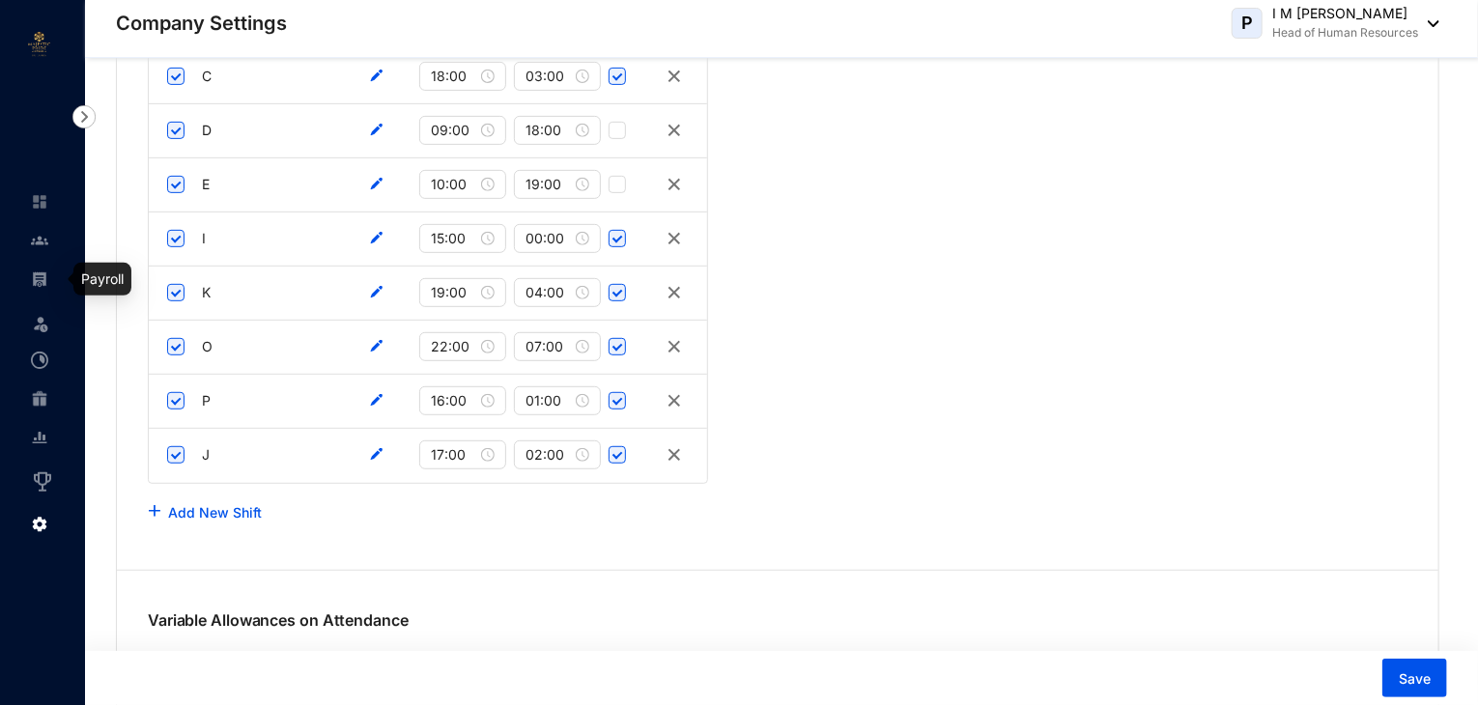
click at [42, 280] on img at bounding box center [39, 279] width 17 height 17
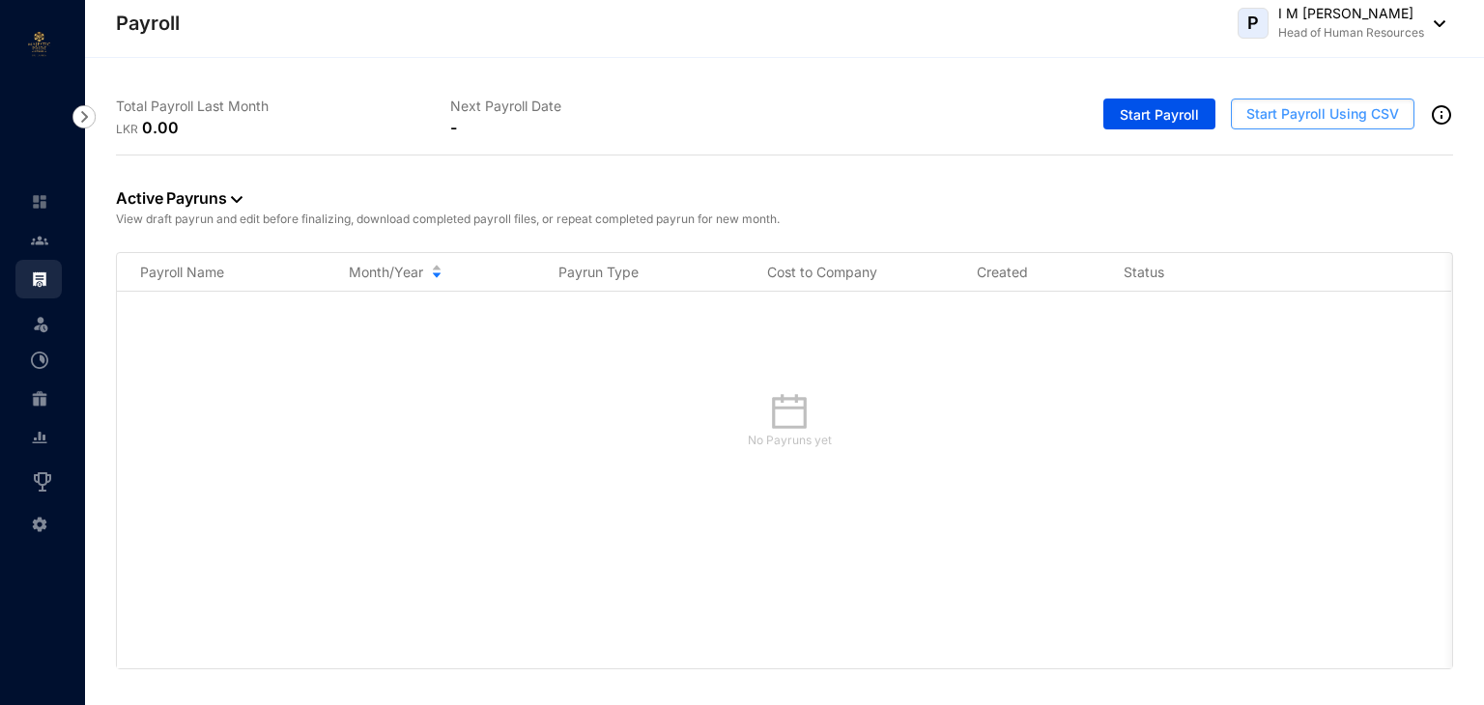
click at [1358, 113] on span "Start Payroll Using CSV" at bounding box center [1322, 113] width 153 height 19
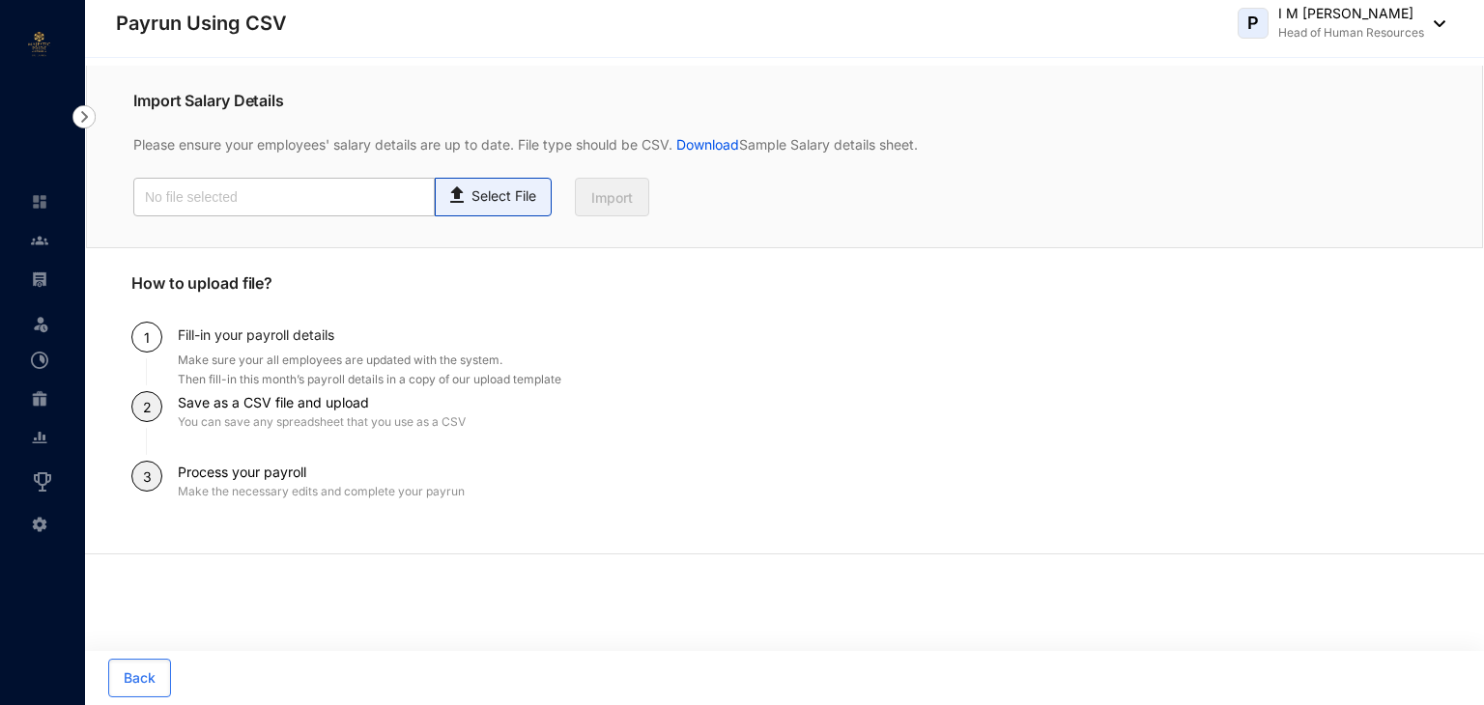
click at [517, 206] on p "Select File" at bounding box center [504, 196] width 65 height 20
click at [0, 0] on input "Select File" at bounding box center [0, 0] width 0 height 0
type input "Salary Details Upload file April 2025.csv"
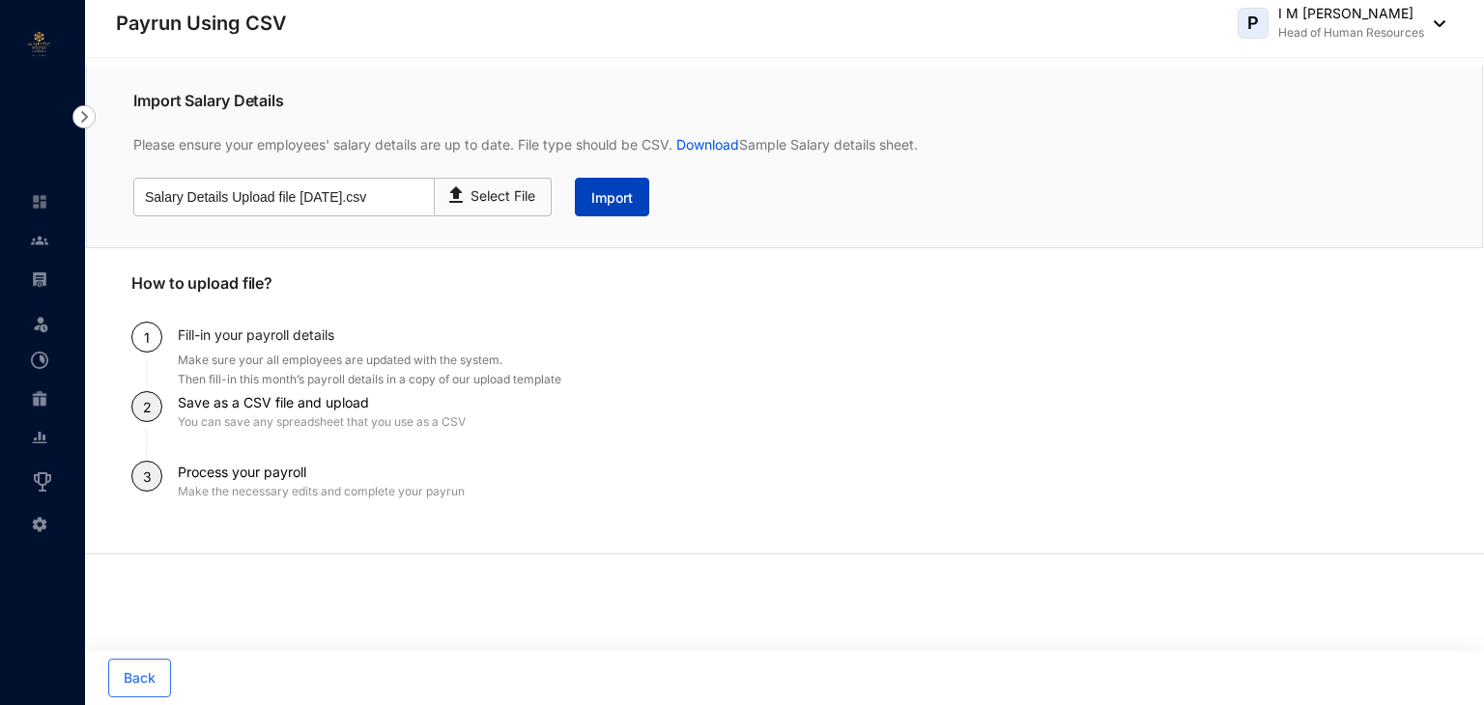
click at [609, 201] on span "Import" at bounding box center [612, 197] width 42 height 19
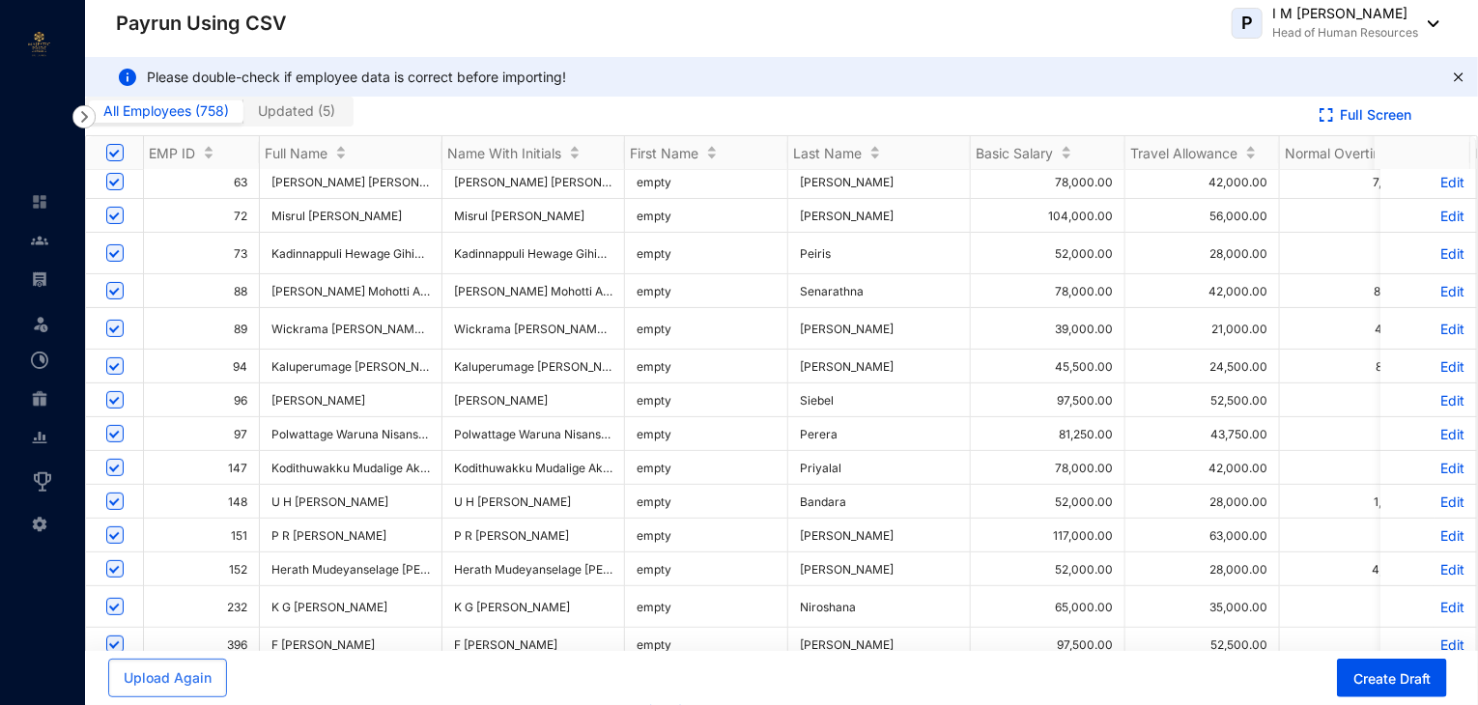
scroll to position [193, 0]
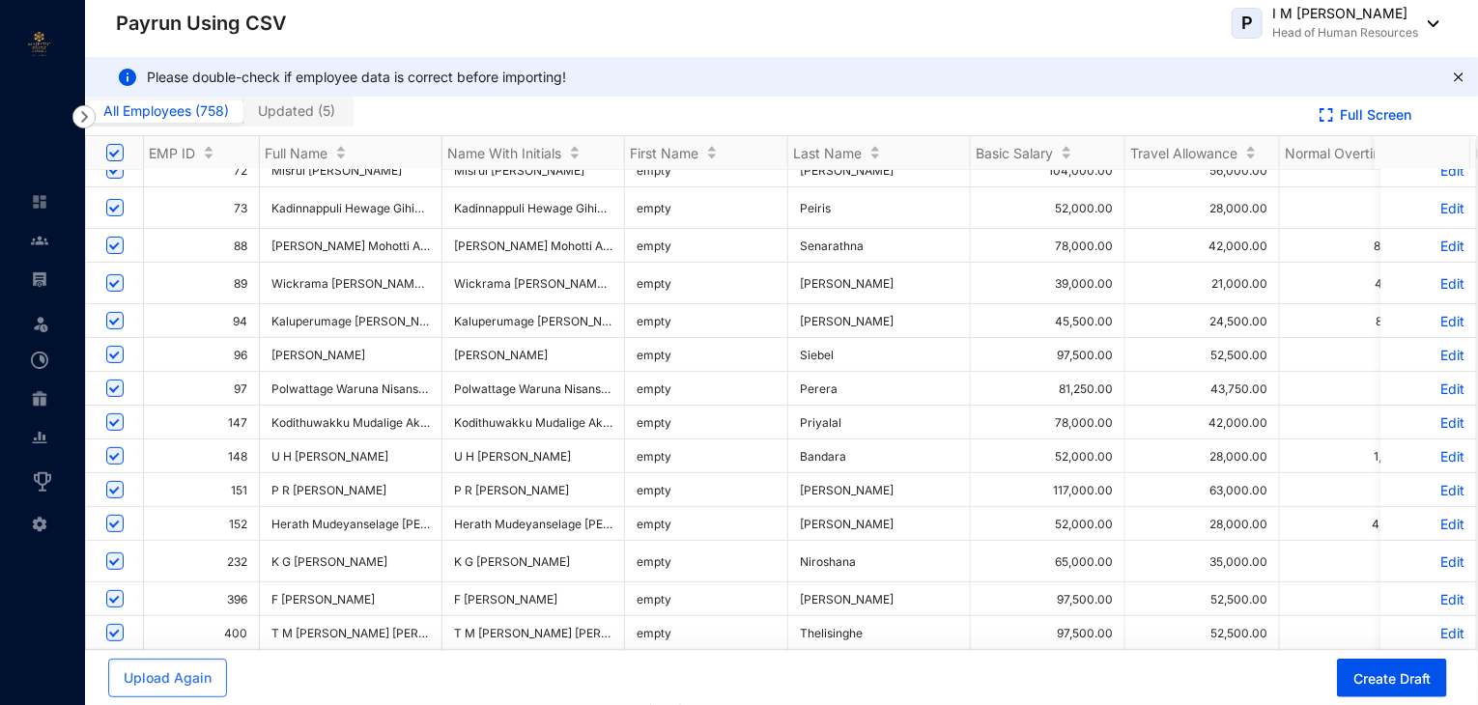
click at [288, 113] on span "Updated ( 5 )" at bounding box center [296, 110] width 77 height 16
click at [243, 116] on input "Updated ( 5 )" at bounding box center [243, 116] width 0 height 0
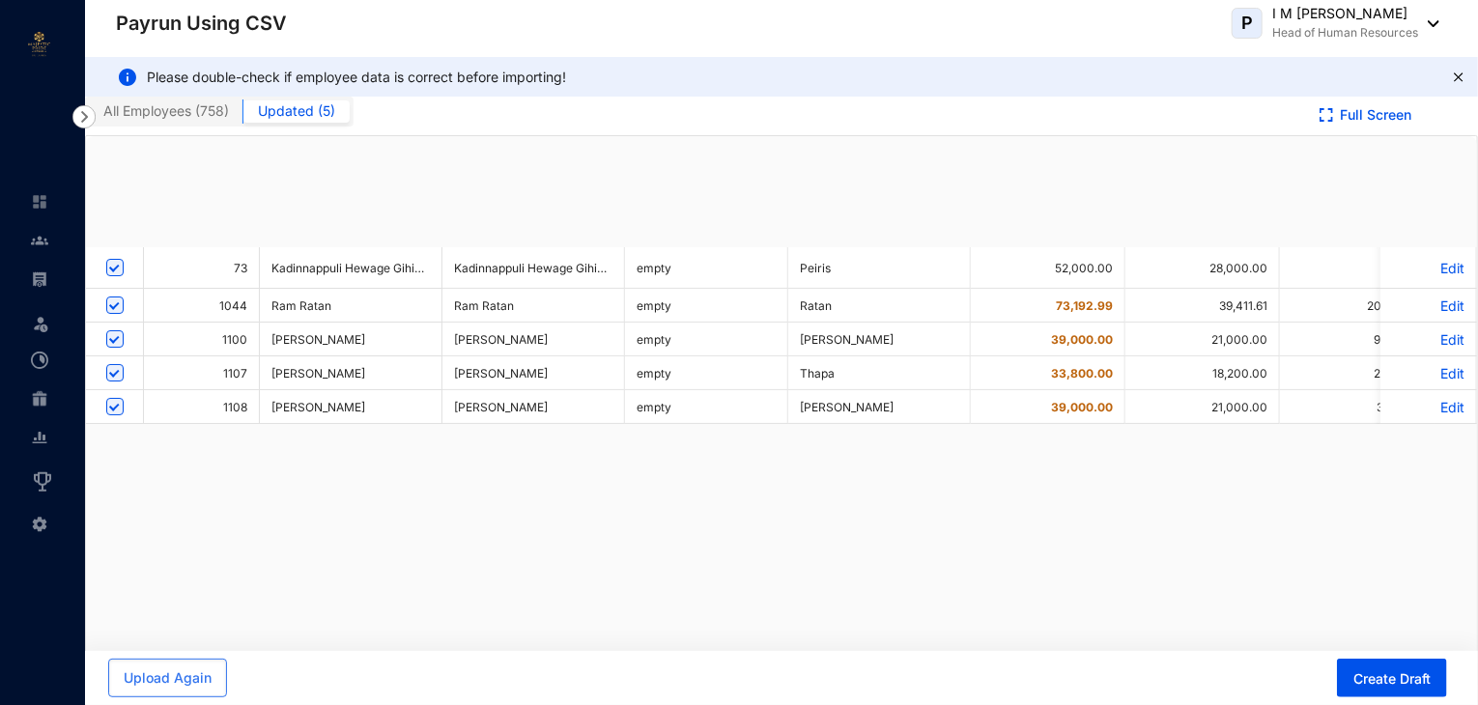
scroll to position [0, 0]
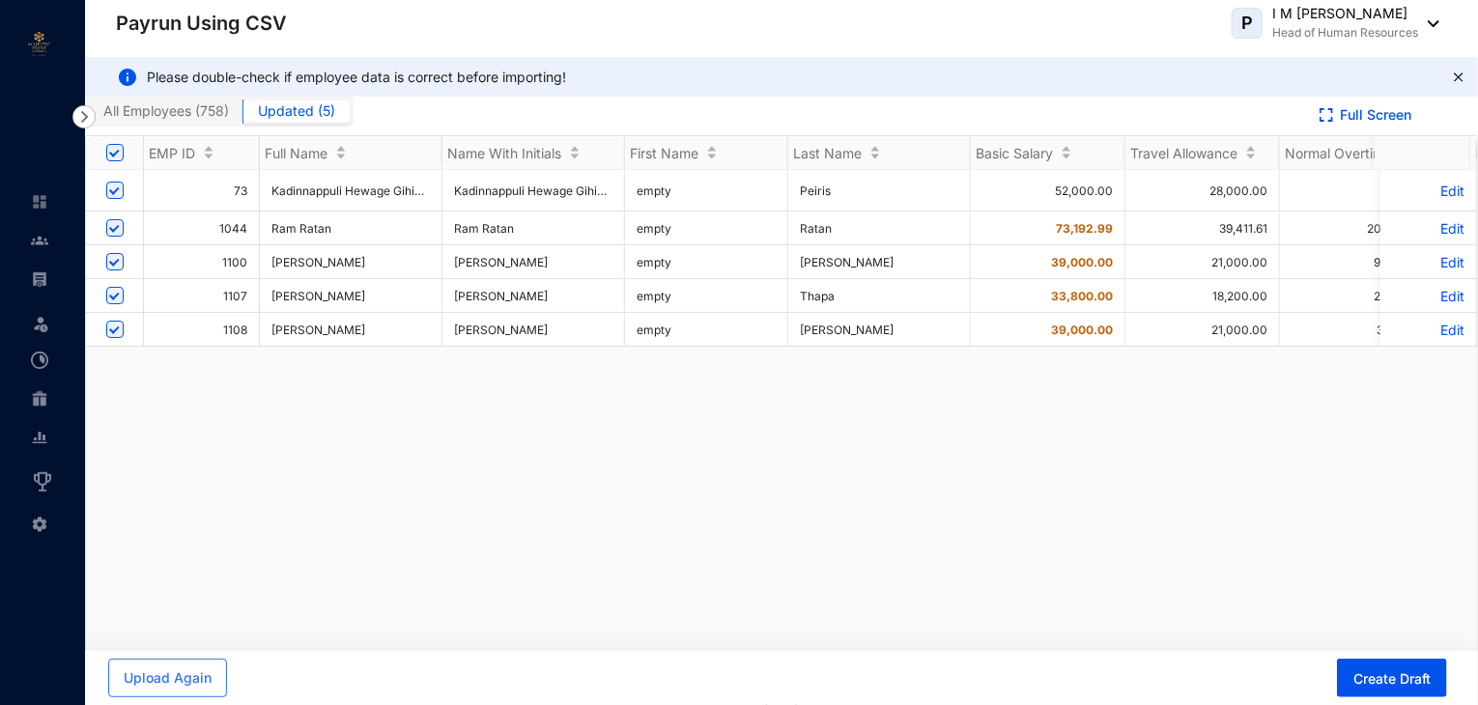
click at [187, 108] on span "All Employees ( 758 )" at bounding box center [166, 110] width 126 height 16
click at [89, 116] on input "All Employees ( 758 )" at bounding box center [89, 116] width 0 height 0
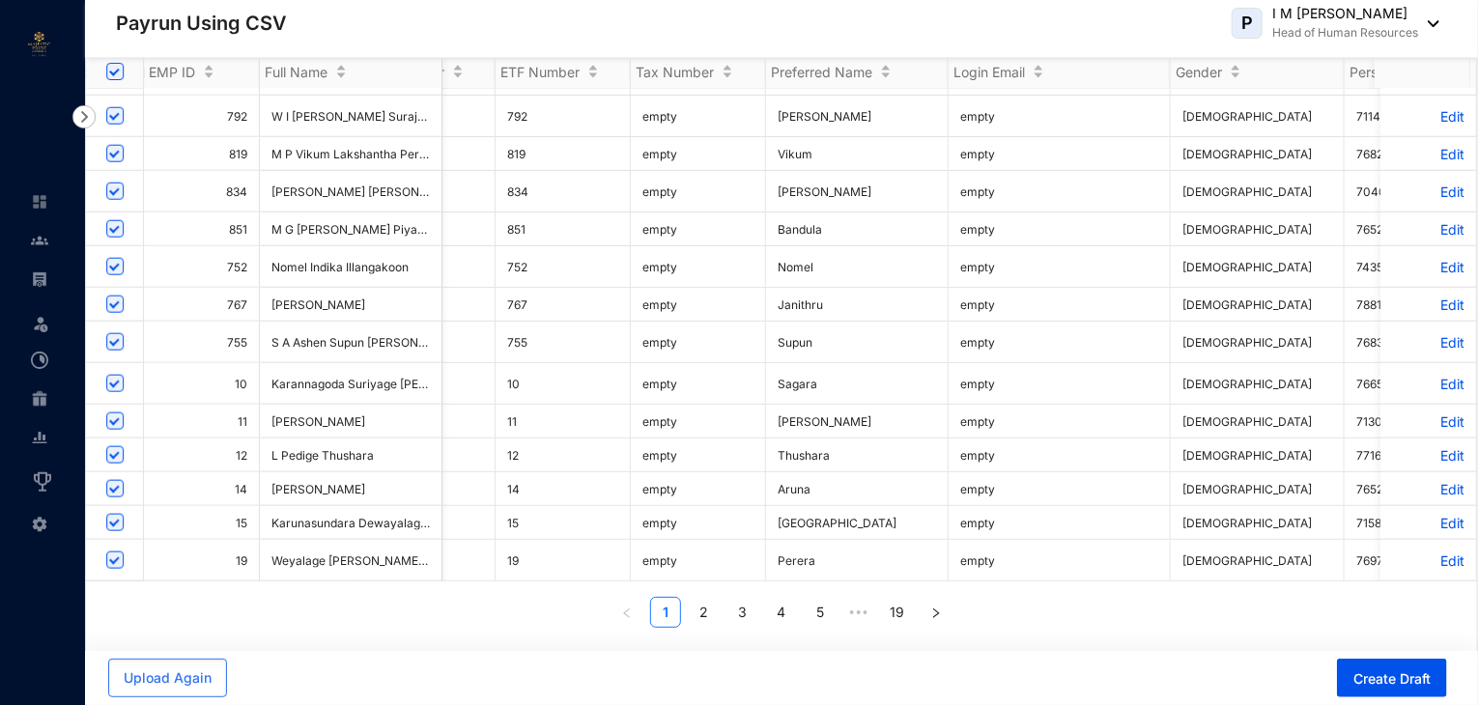
scroll to position [988, 3316]
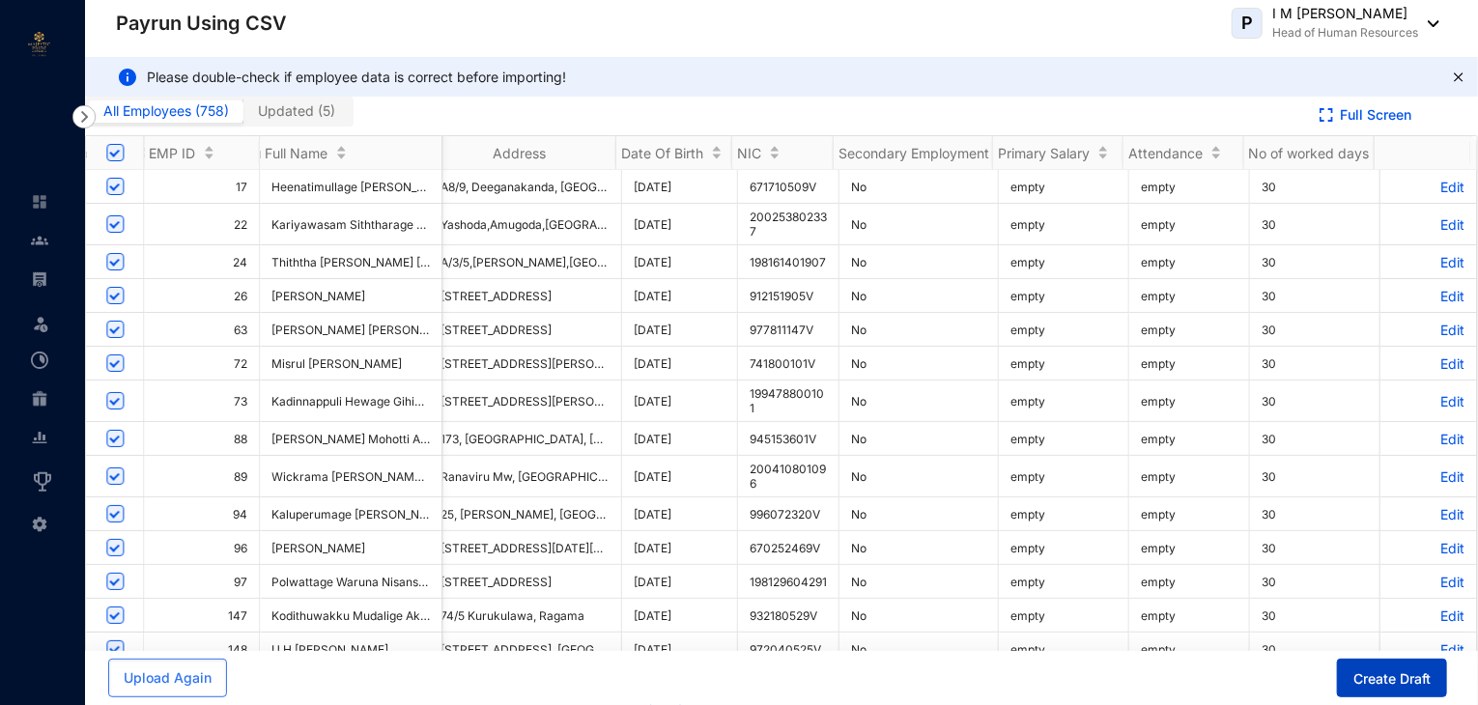
click at [1388, 676] on span "Create Draft" at bounding box center [1392, 679] width 77 height 19
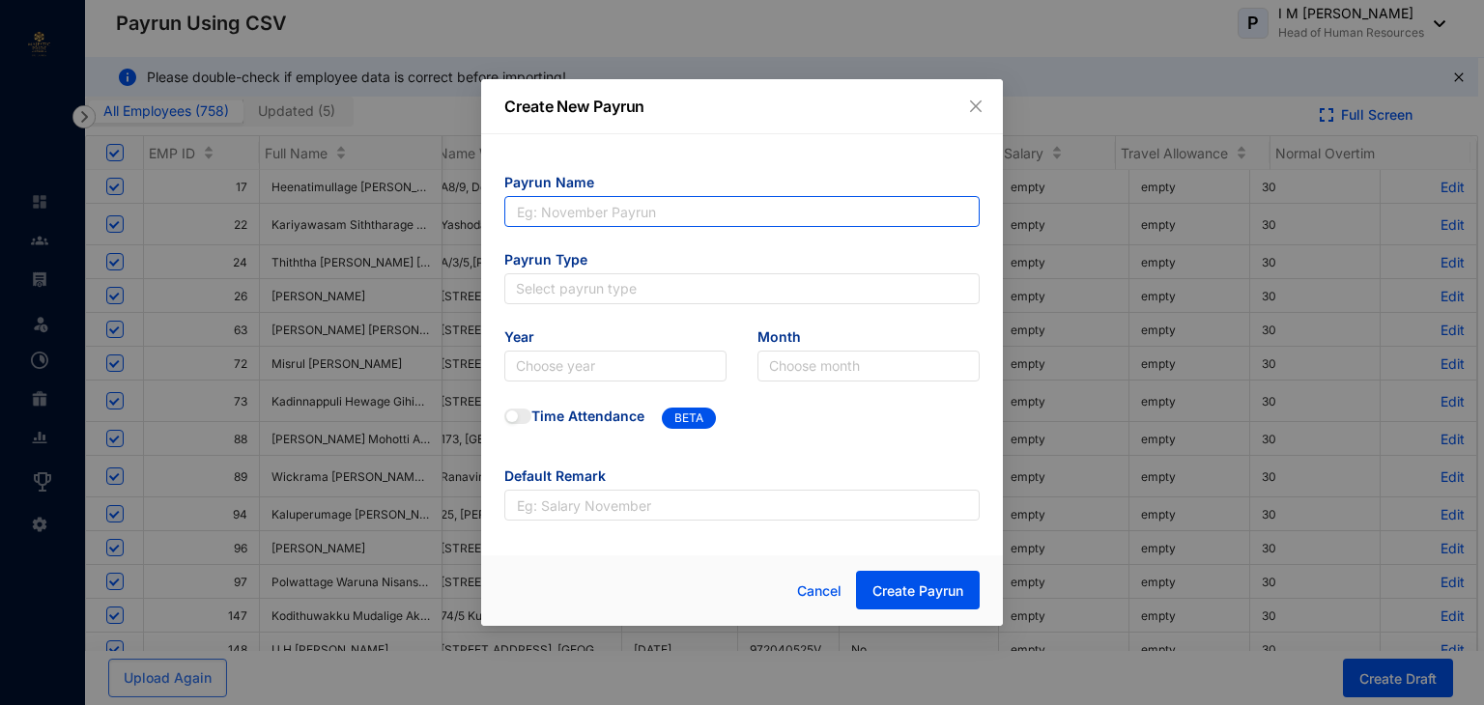
click at [720, 212] on input "text" at bounding box center [741, 211] width 475 height 31
type input "April Payrun"
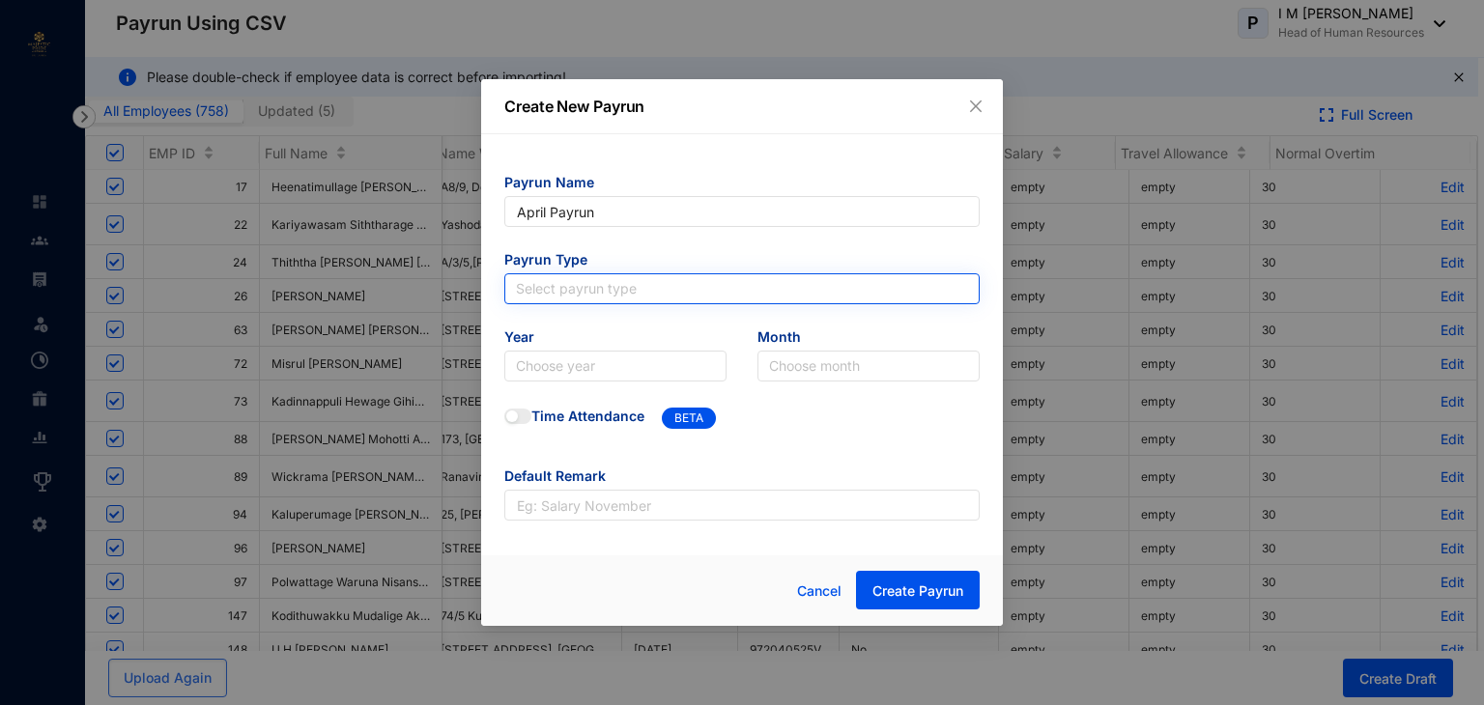
type input "April Payrun"
click at [576, 282] on input "search" at bounding box center [742, 288] width 452 height 29
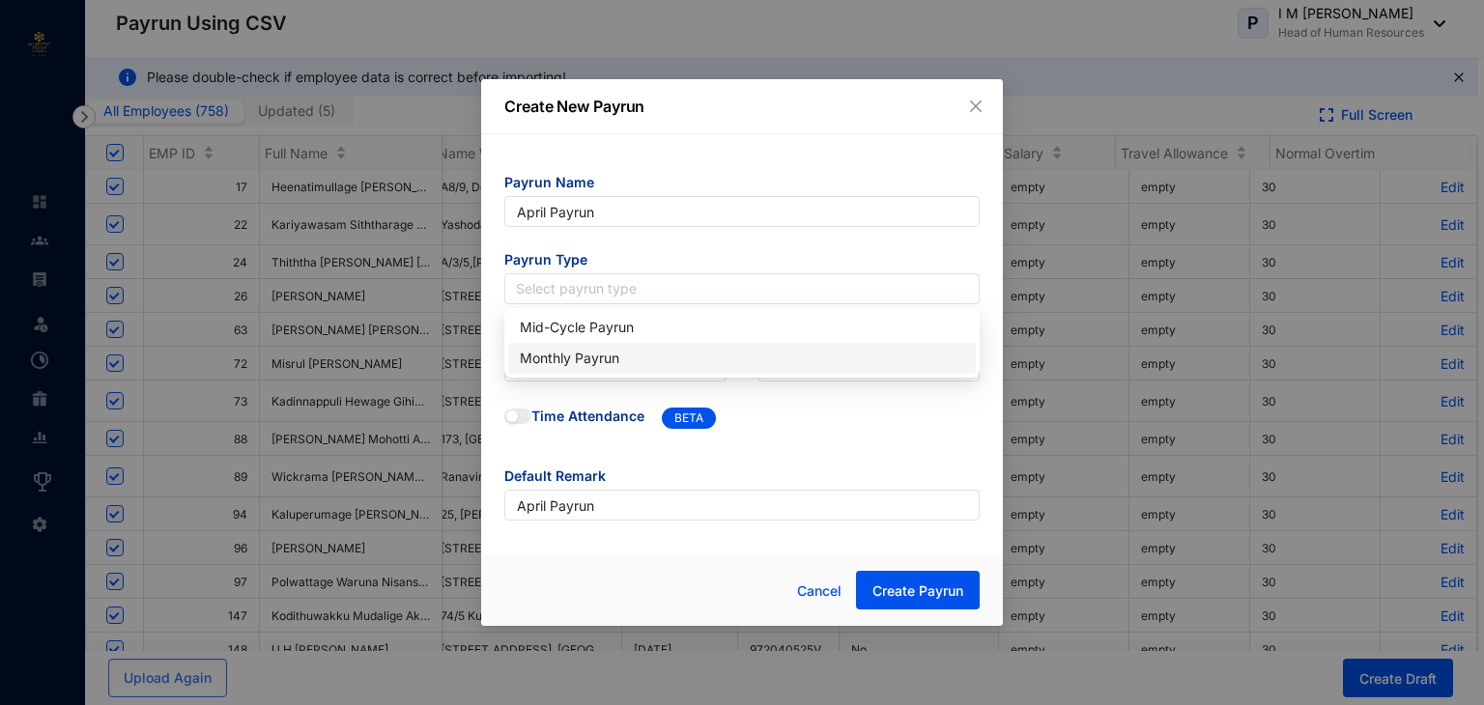
click at [584, 357] on div "Monthly Payrun" at bounding box center [742, 358] width 444 height 21
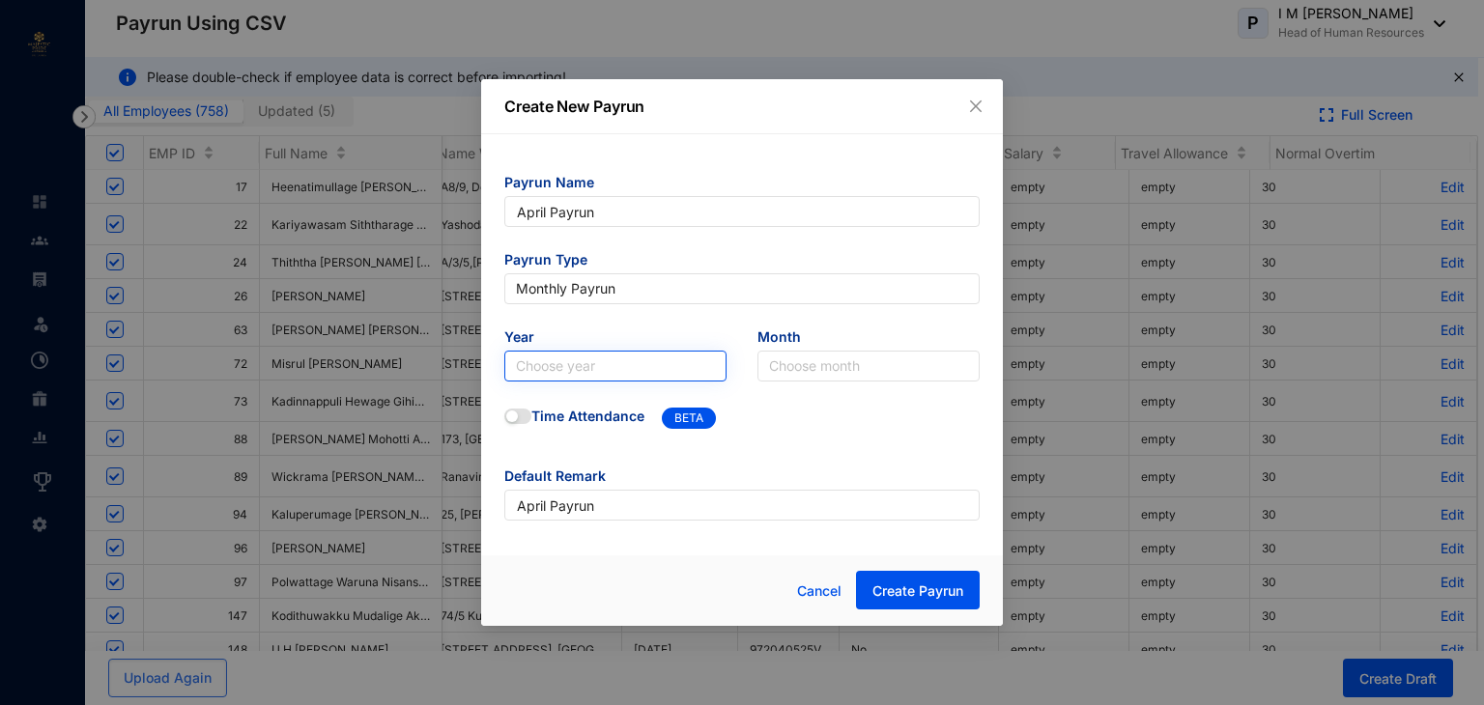
click at [619, 356] on input "search" at bounding box center [615, 366] width 199 height 29
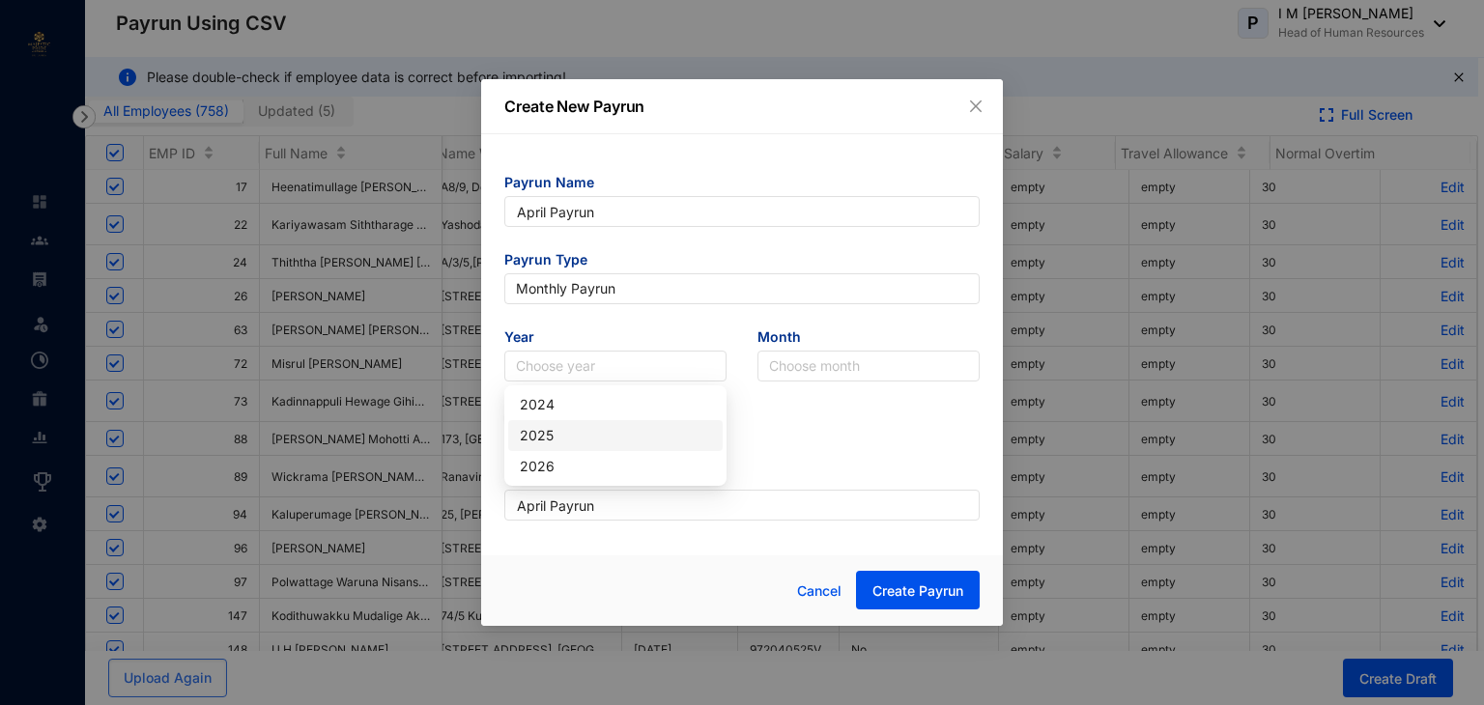
click at [566, 439] on div "2025" at bounding box center [615, 435] width 191 height 21
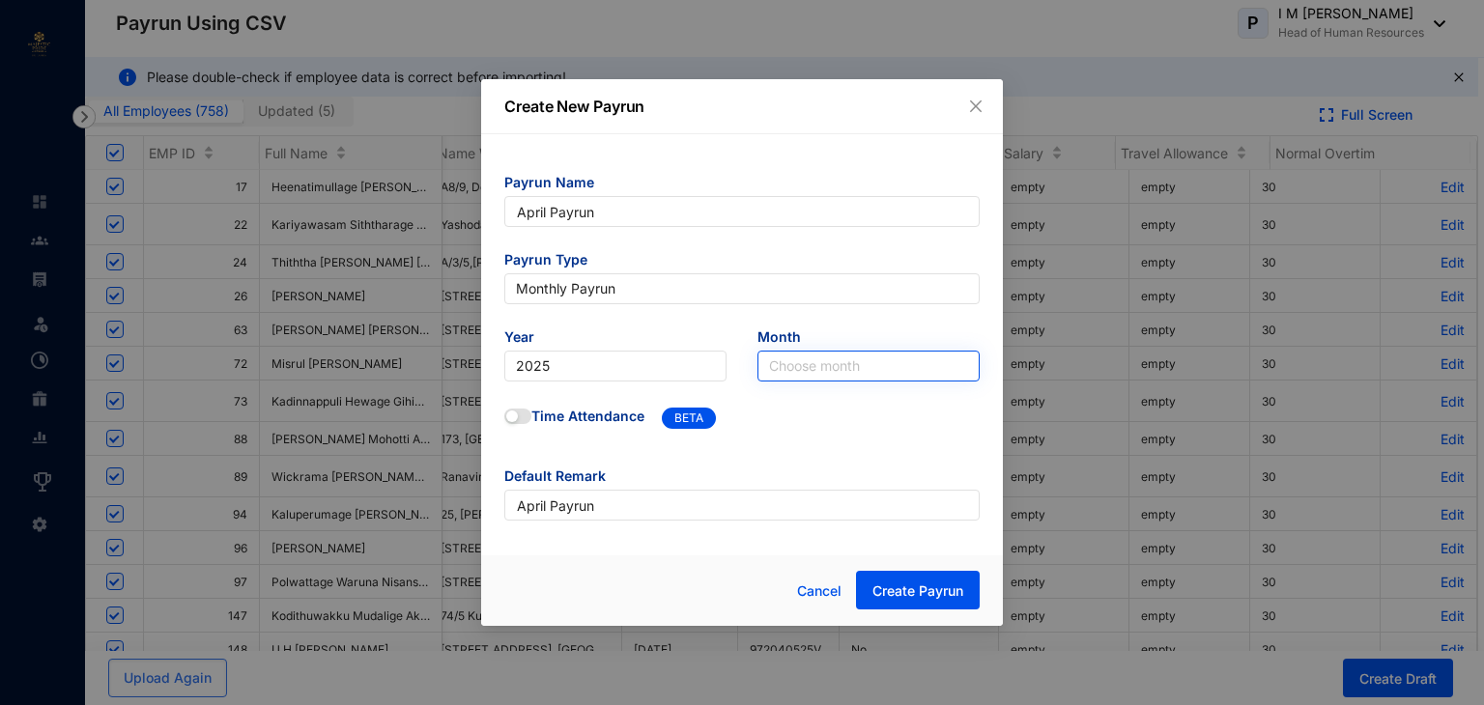
click at [828, 372] on input "search" at bounding box center [868, 366] width 199 height 29
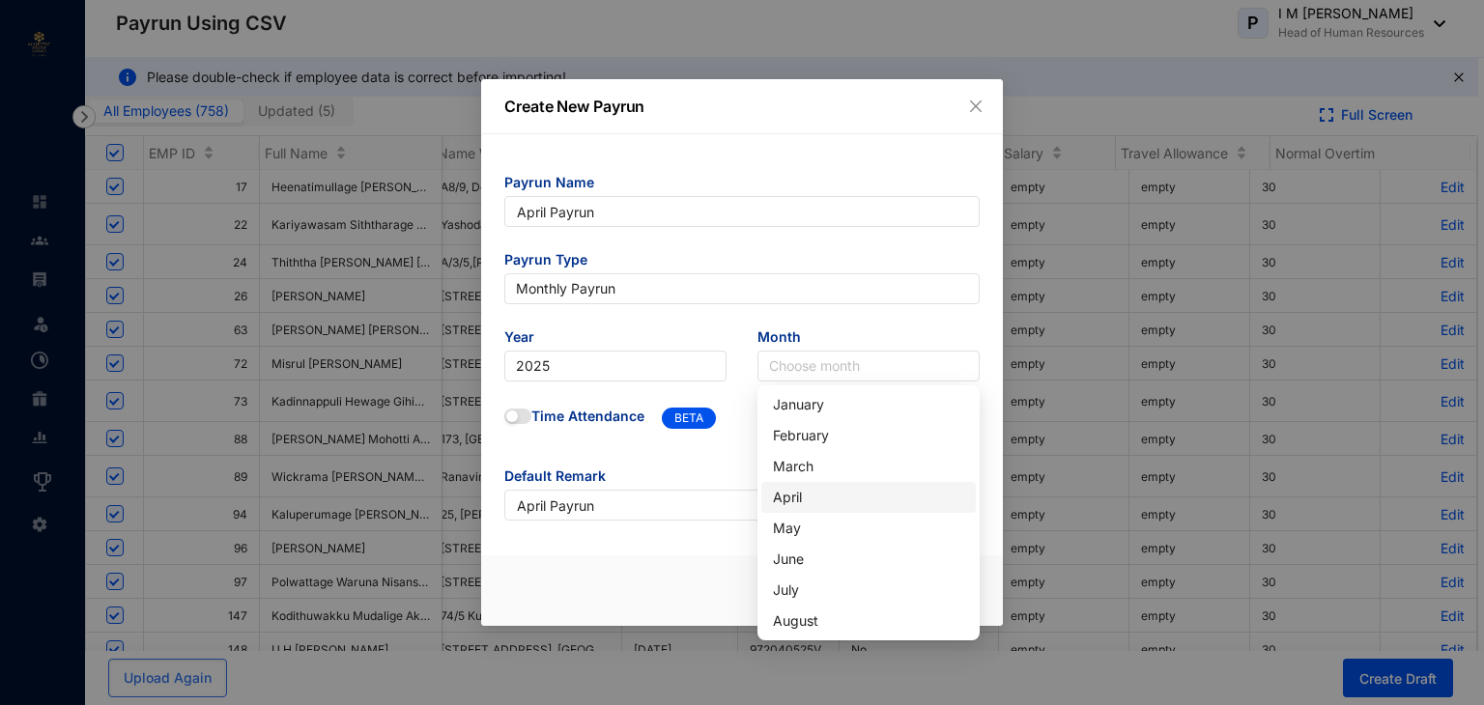
click at [788, 501] on div "April" at bounding box center [868, 497] width 191 height 21
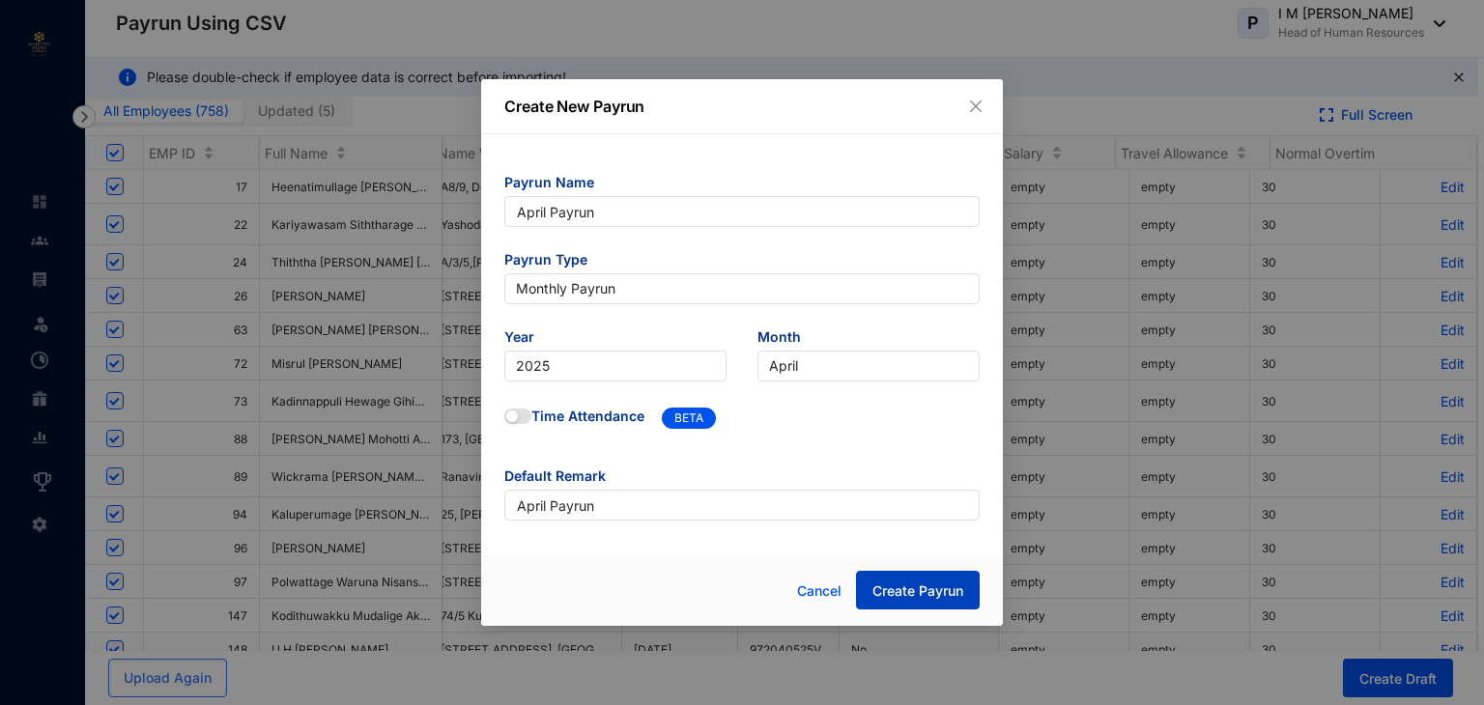
click at [920, 588] on span "Create Payrun" at bounding box center [918, 591] width 91 height 19
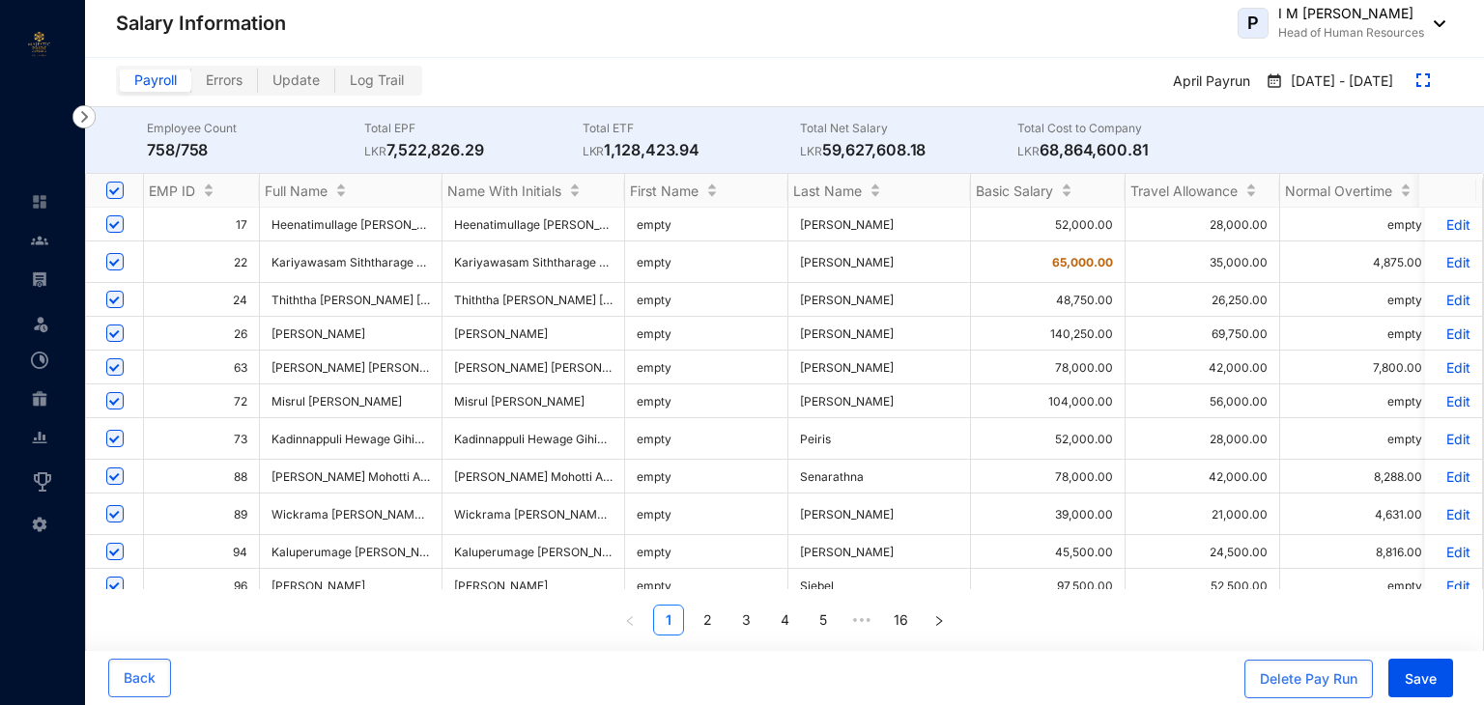
click at [230, 81] on span "Errors" at bounding box center [224, 80] width 37 height 16
click at [191, 85] on input "Errors" at bounding box center [191, 85] width 0 height 0
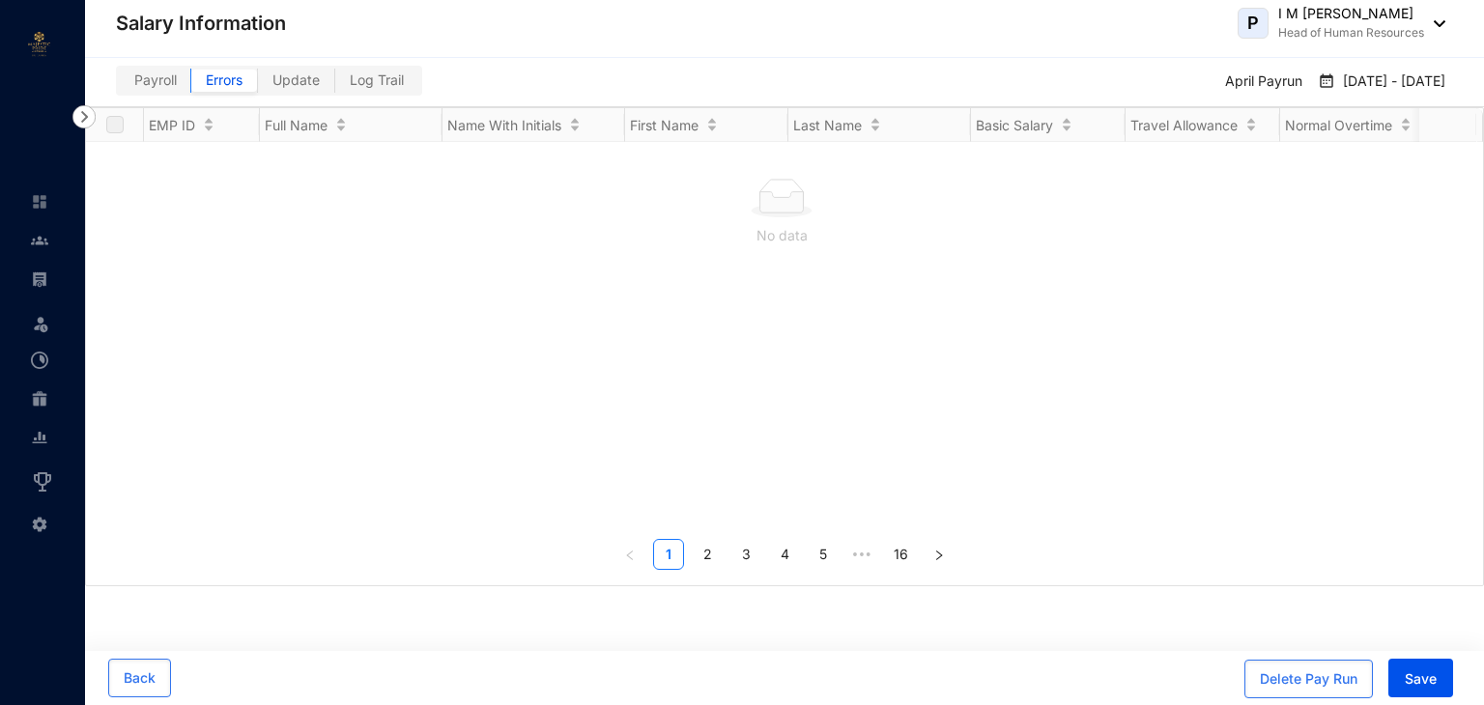
click at [274, 82] on span "Update" at bounding box center [295, 80] width 47 height 16
click at [258, 85] on input "Update" at bounding box center [258, 85] width 0 height 0
checkbox input "true"
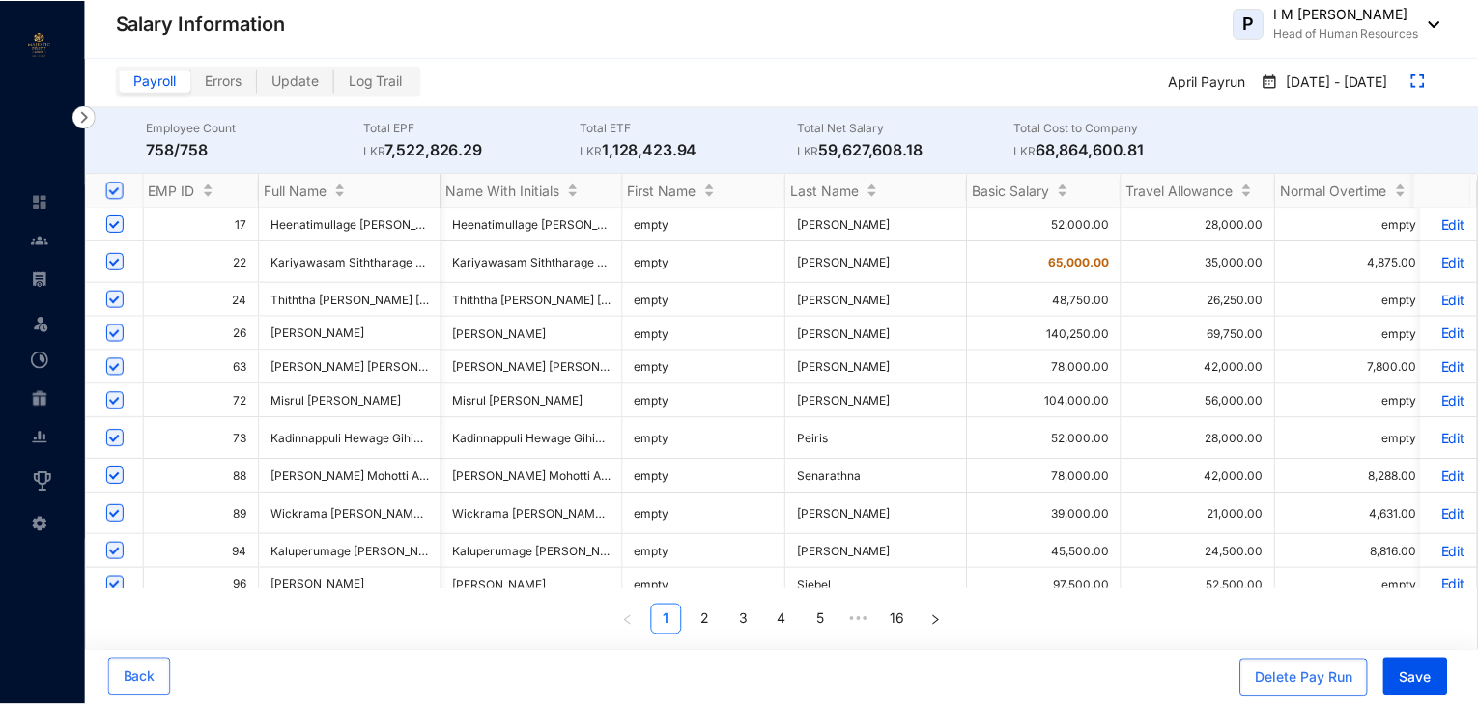
scroll to position [0, 9]
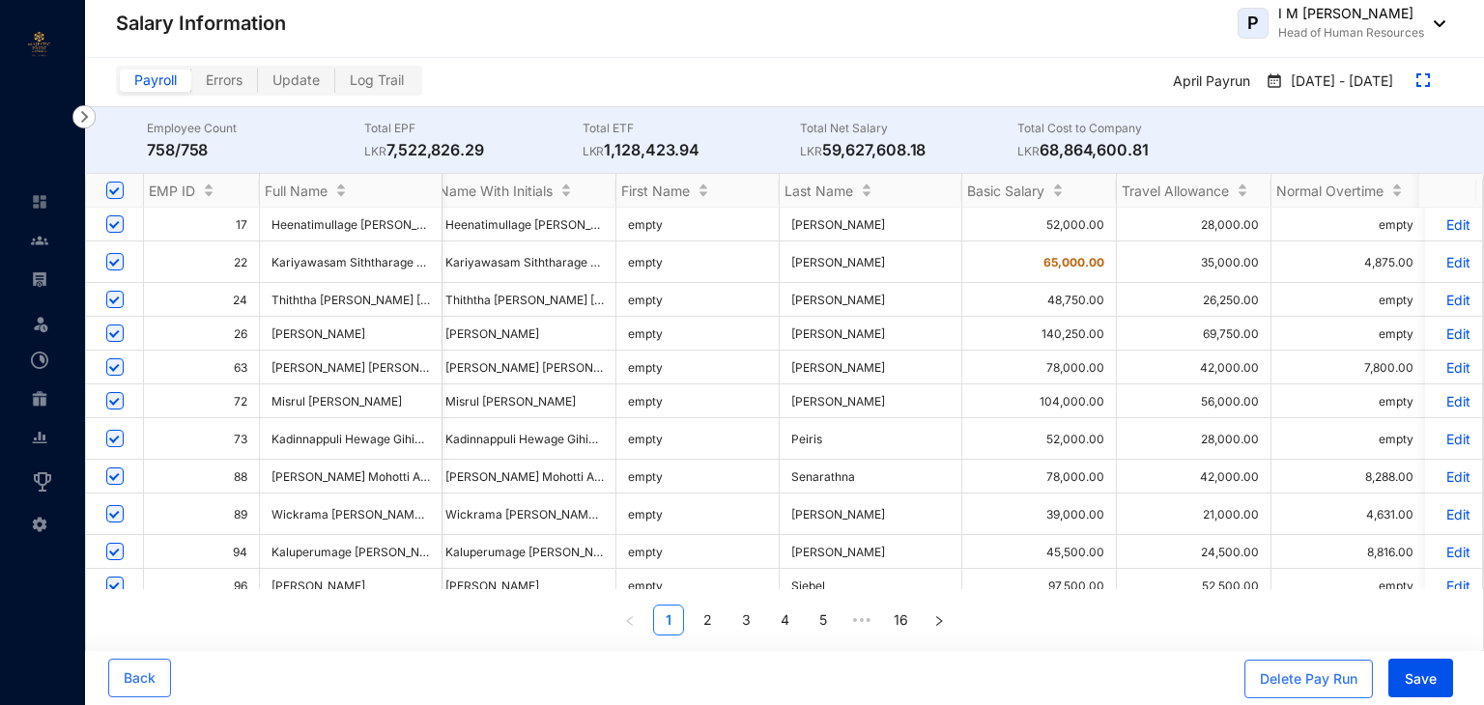
click at [1438, 226] on p "Edit" at bounding box center [1454, 224] width 34 height 16
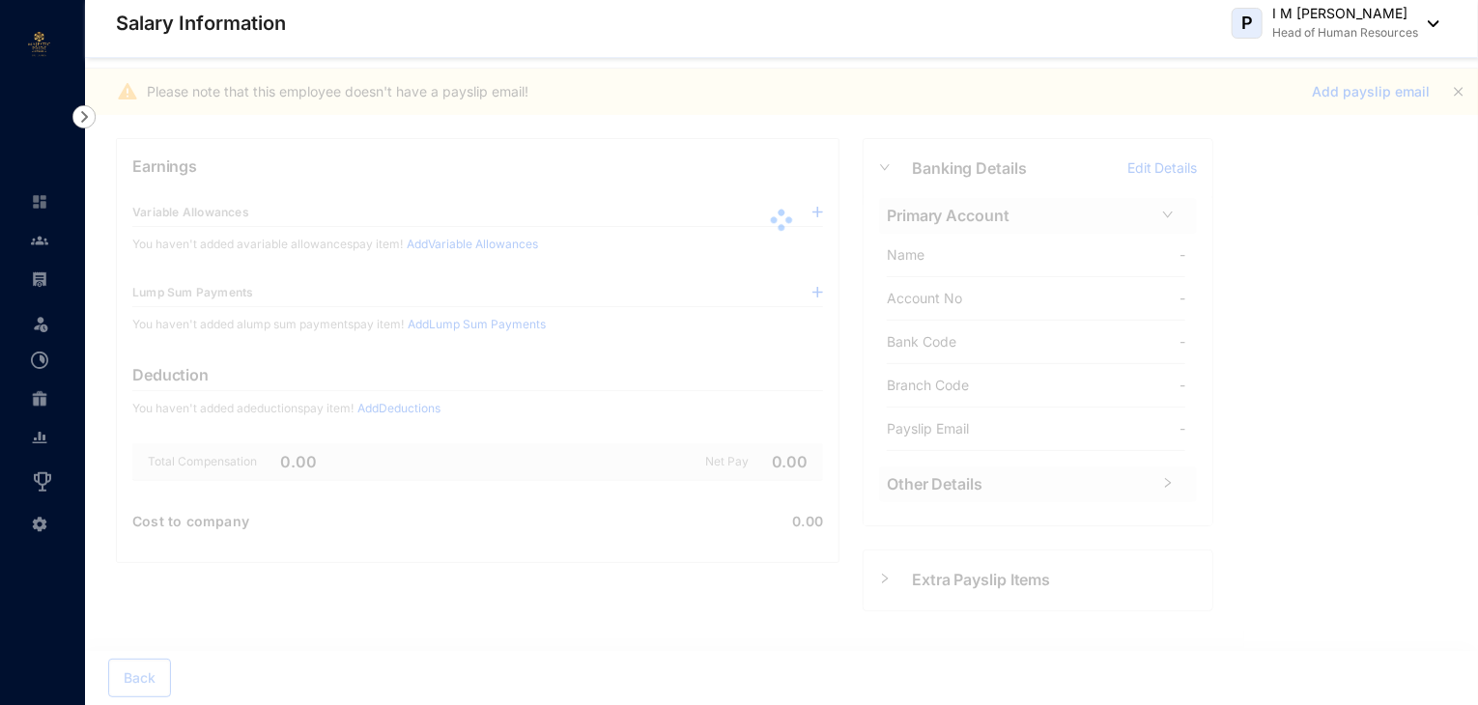
scroll to position [49, 0]
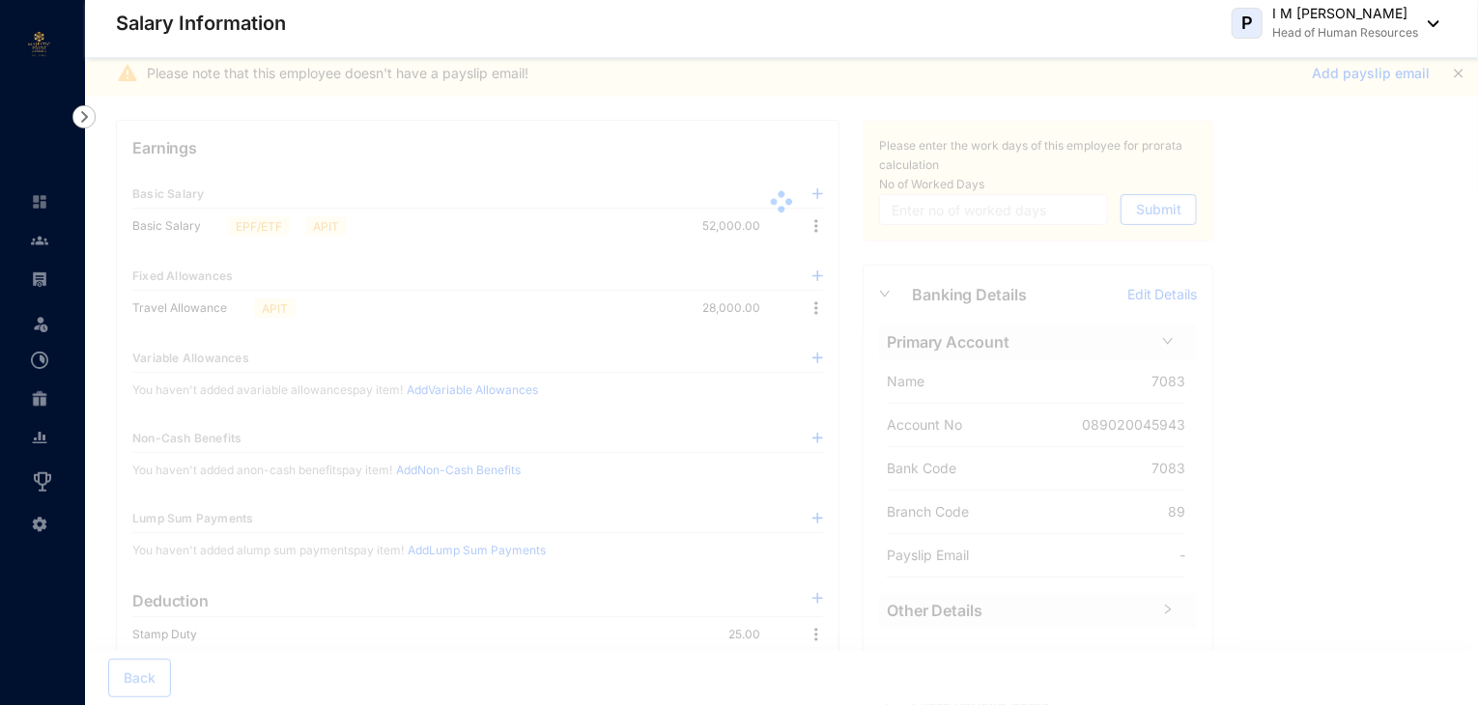
type input "30"
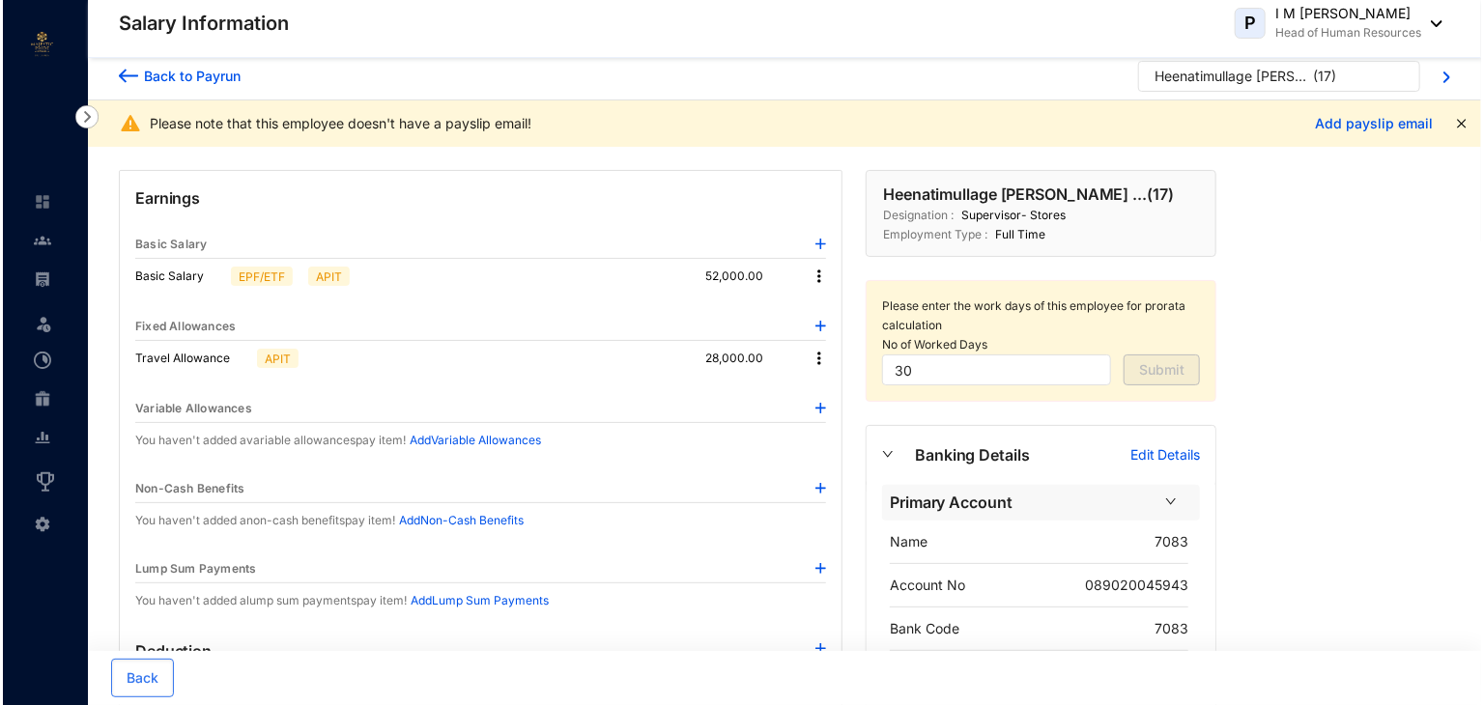
scroll to position [0, 0]
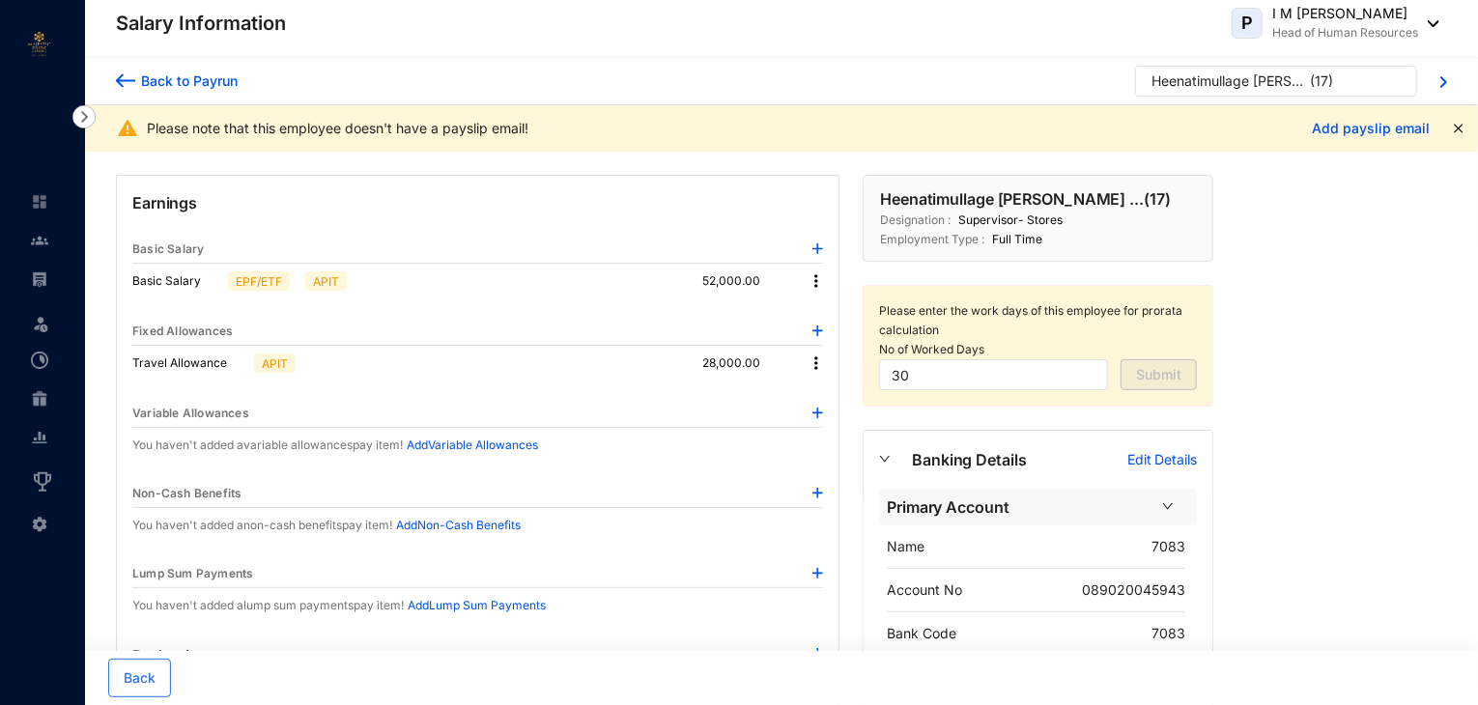
click at [143, 81] on div "Back to Payrun" at bounding box center [186, 81] width 102 height 20
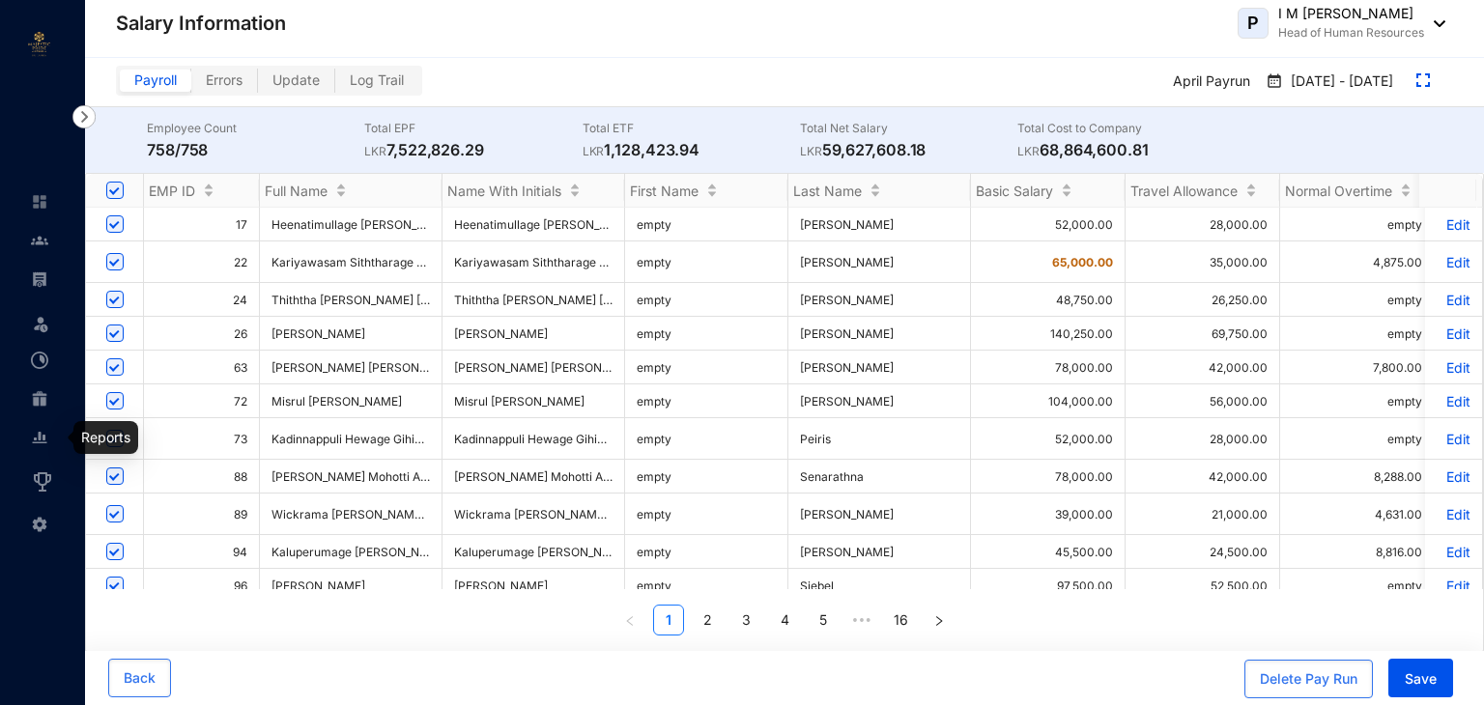
click at [36, 438] on img at bounding box center [39, 437] width 17 height 17
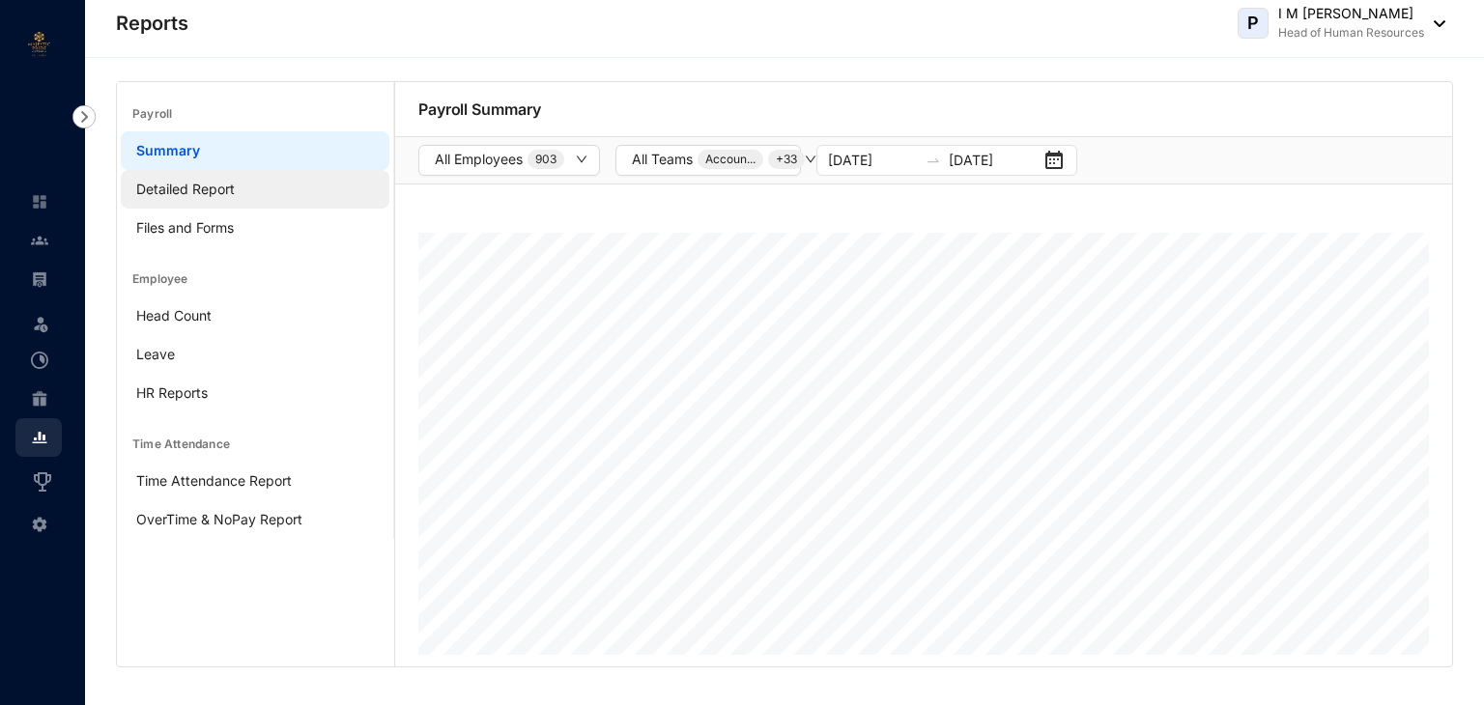
click at [191, 191] on link "Detailed Report" at bounding box center [185, 189] width 99 height 16
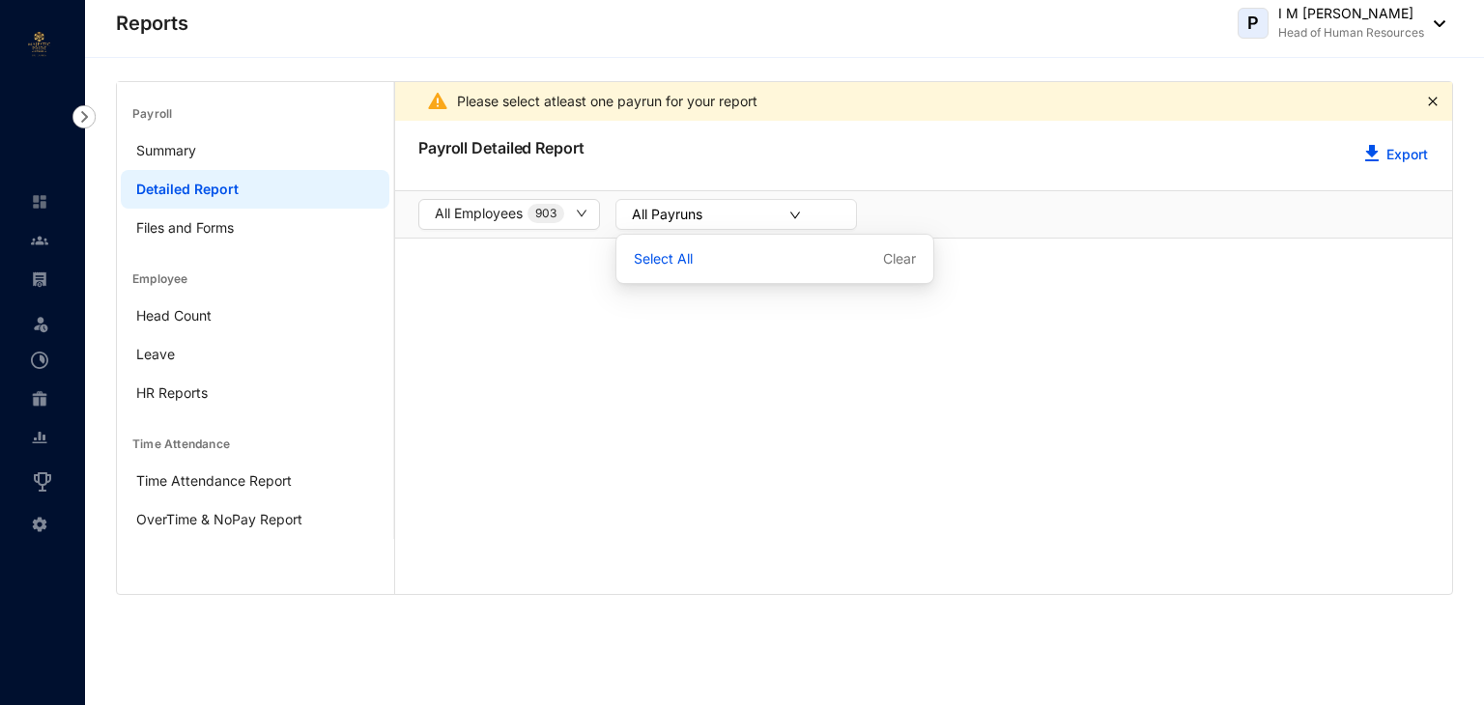
click at [801, 214] on icon "down" at bounding box center [795, 216] width 12 height 12
click at [761, 262] on div "Select All Clear" at bounding box center [774, 259] width 309 height 41
click at [884, 261] on p "Clear" at bounding box center [899, 258] width 33 height 19
click at [577, 217] on icon "down" at bounding box center [573, 214] width 12 height 12
click at [572, 211] on icon "down" at bounding box center [573, 214] width 12 height 12
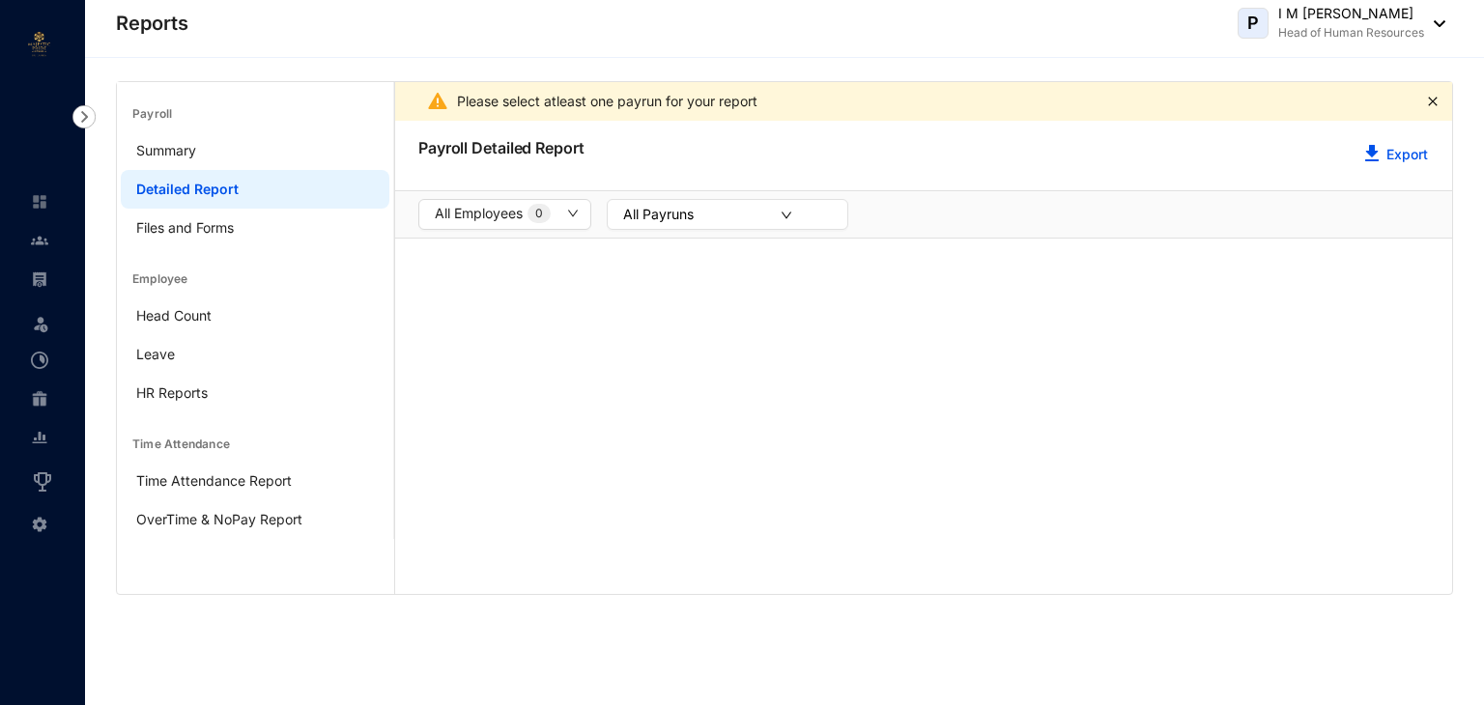
click at [780, 214] on button "All Payruns" at bounding box center [728, 214] width 242 height 31
click at [785, 215] on icon "down" at bounding box center [787, 215] width 10 height 7
click at [731, 222] on button "All Payruns" at bounding box center [728, 214] width 242 height 31
click at [667, 256] on p "Select All" at bounding box center [654, 258] width 59 height 19
click at [1032, 203] on div "All Employees 0 All Payruns" at bounding box center [923, 214] width 1057 height 48
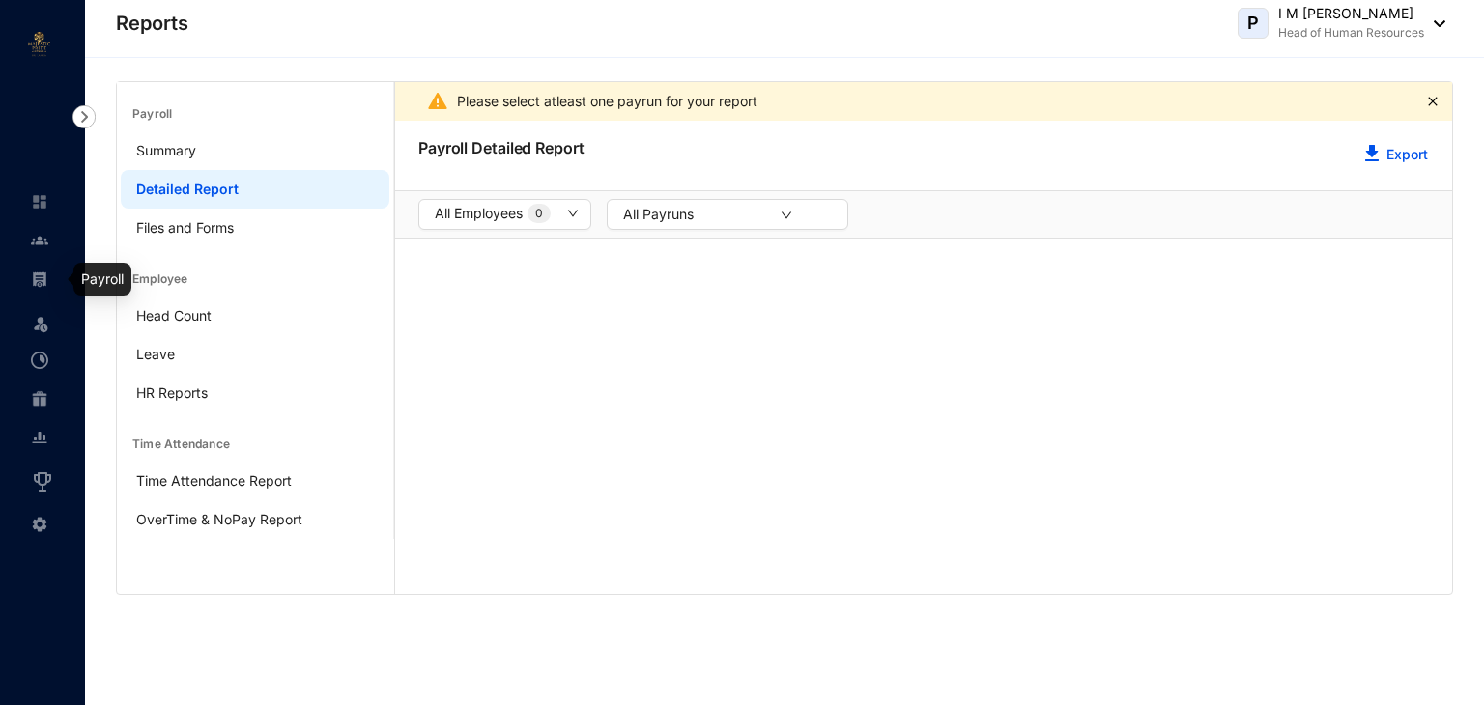
click at [43, 273] on img at bounding box center [39, 279] width 17 height 17
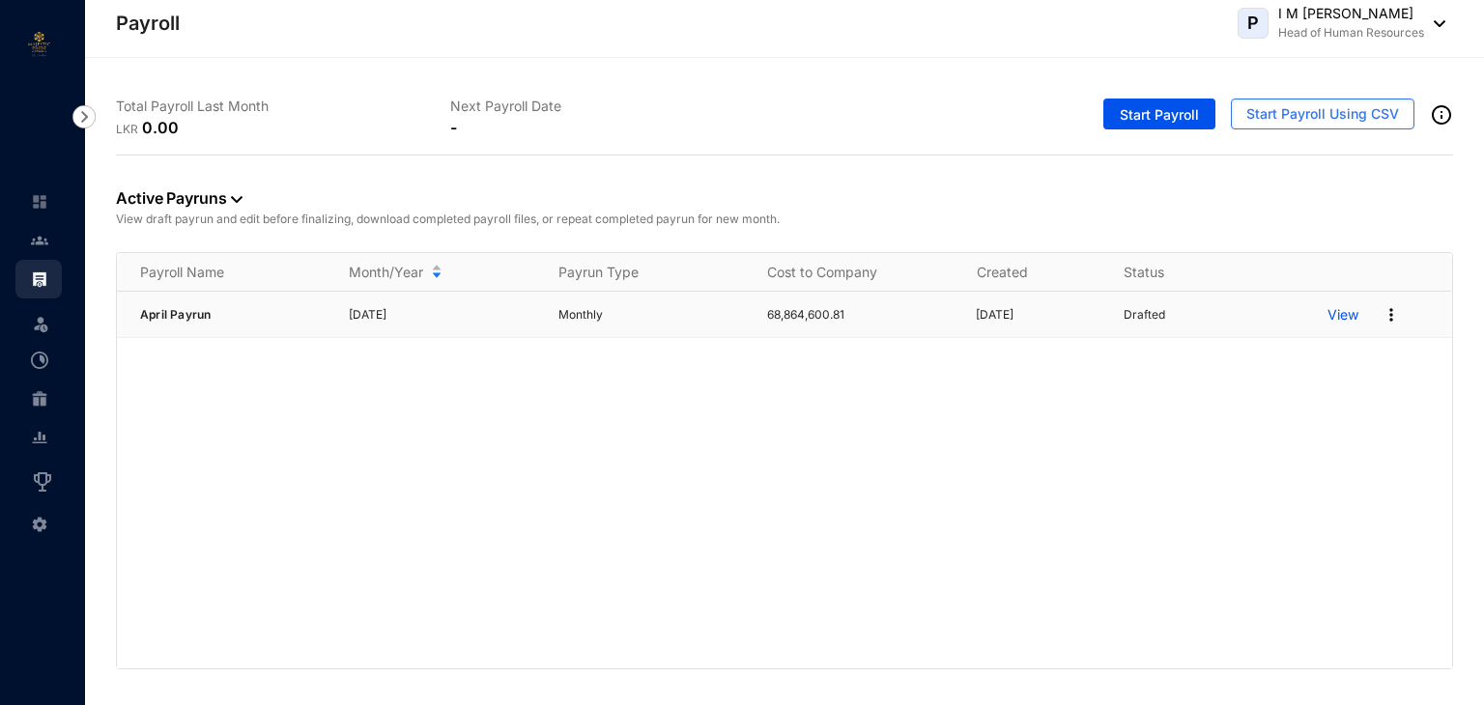
drag, startPoint x: 1345, startPoint y: 314, endPoint x: 1212, endPoint y: 433, distance: 178.6
click at [1344, 313] on p "View" at bounding box center [1343, 314] width 31 height 19
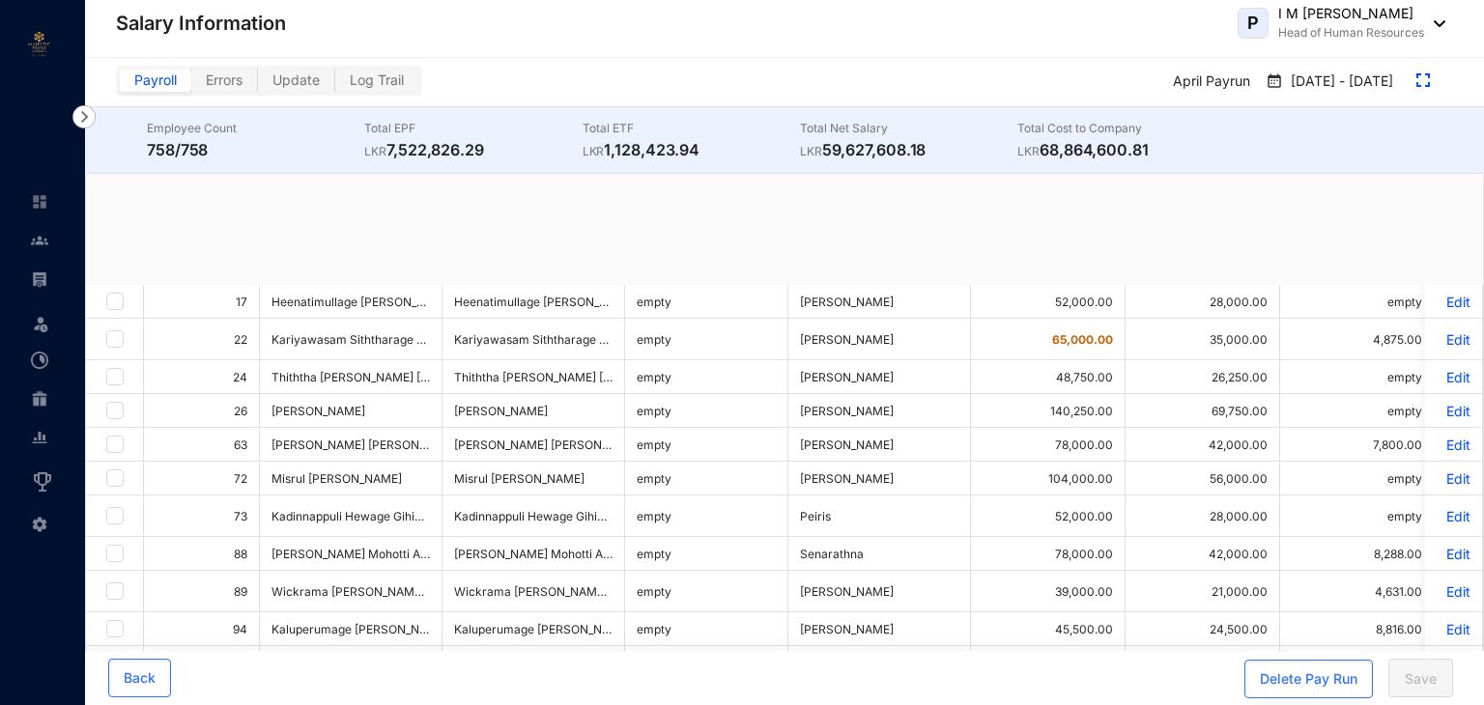
checkbox input "true"
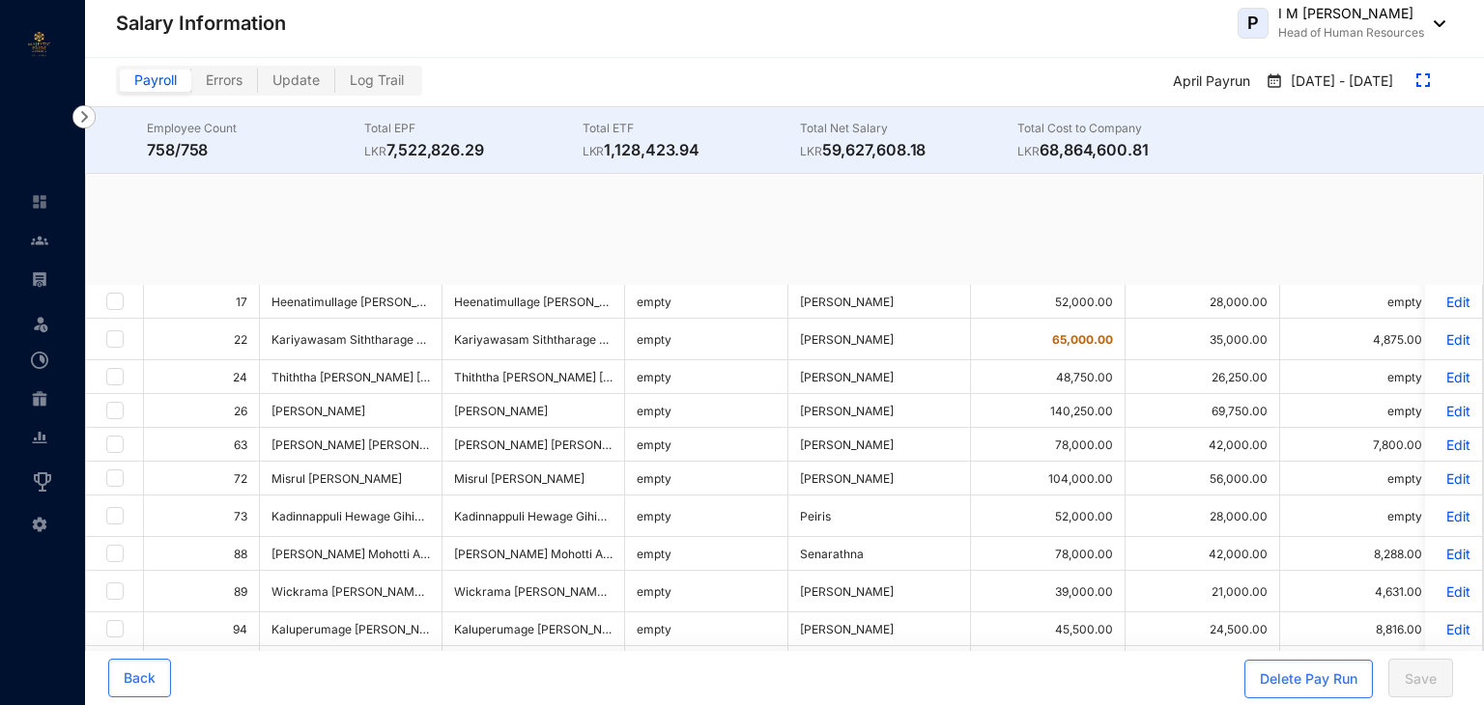
checkbox input "true"
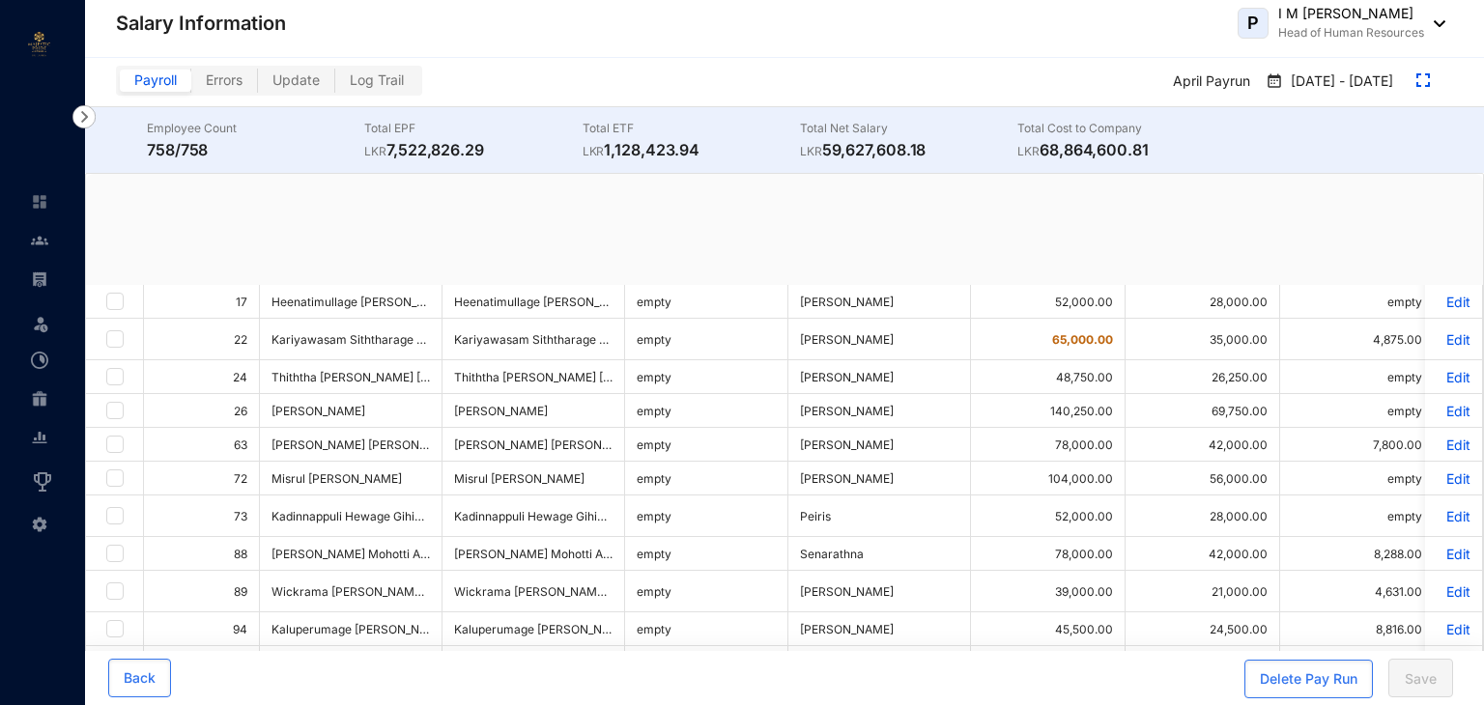
checkbox input "true"
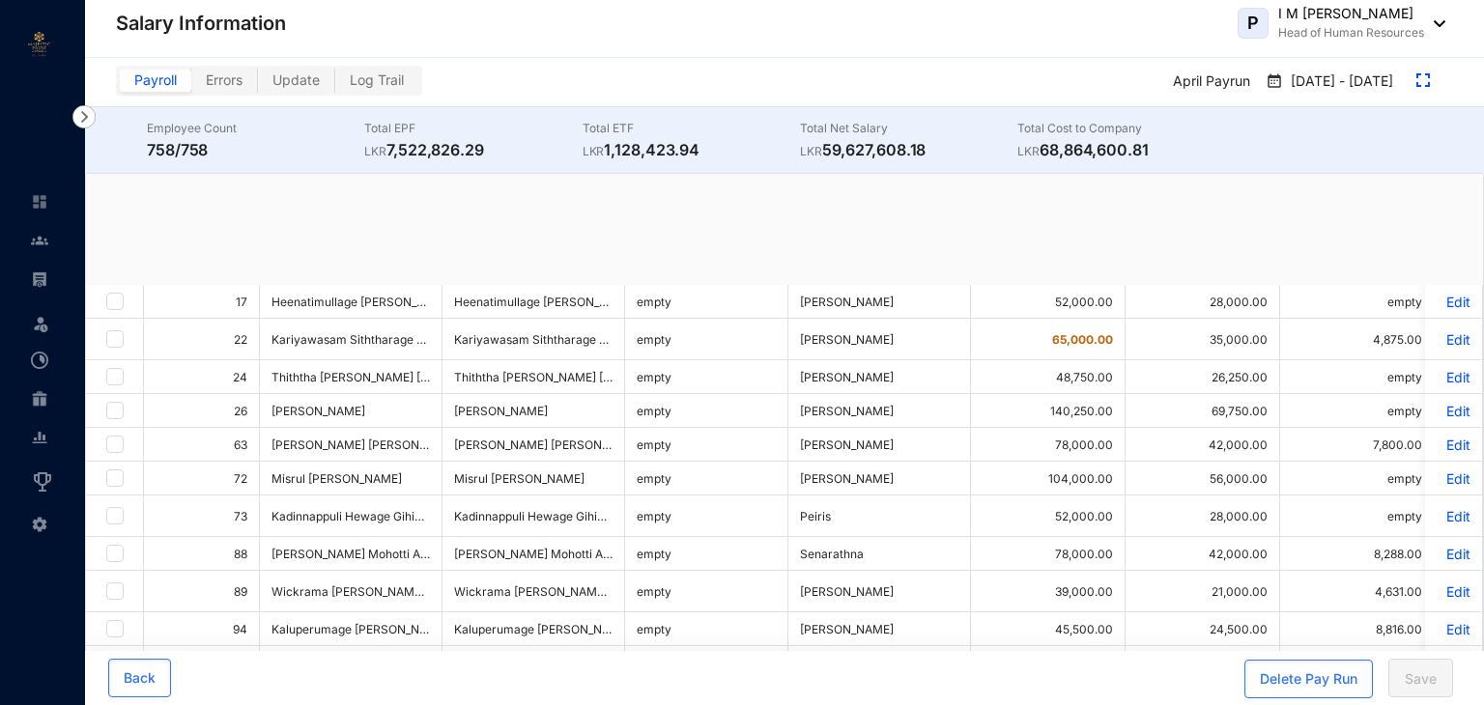
checkbox input "true"
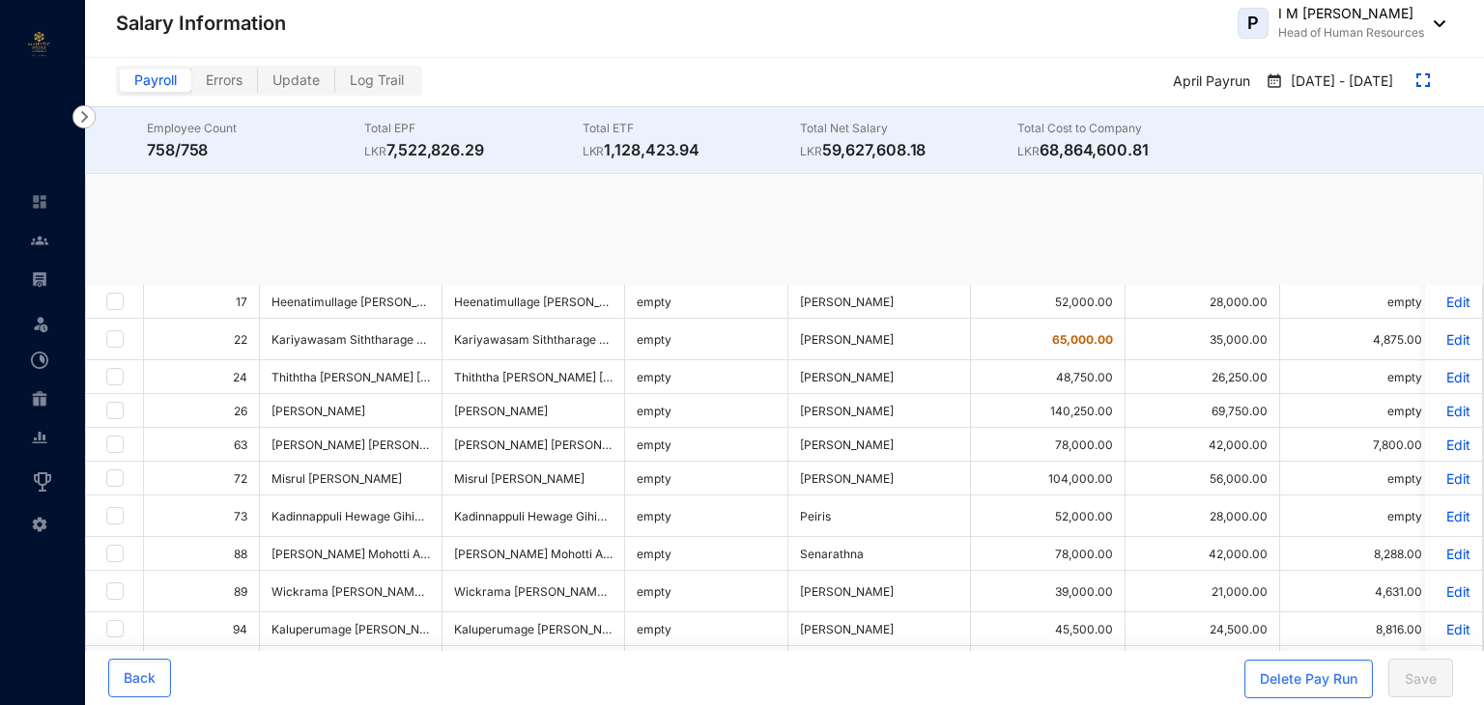
checkbox input "true"
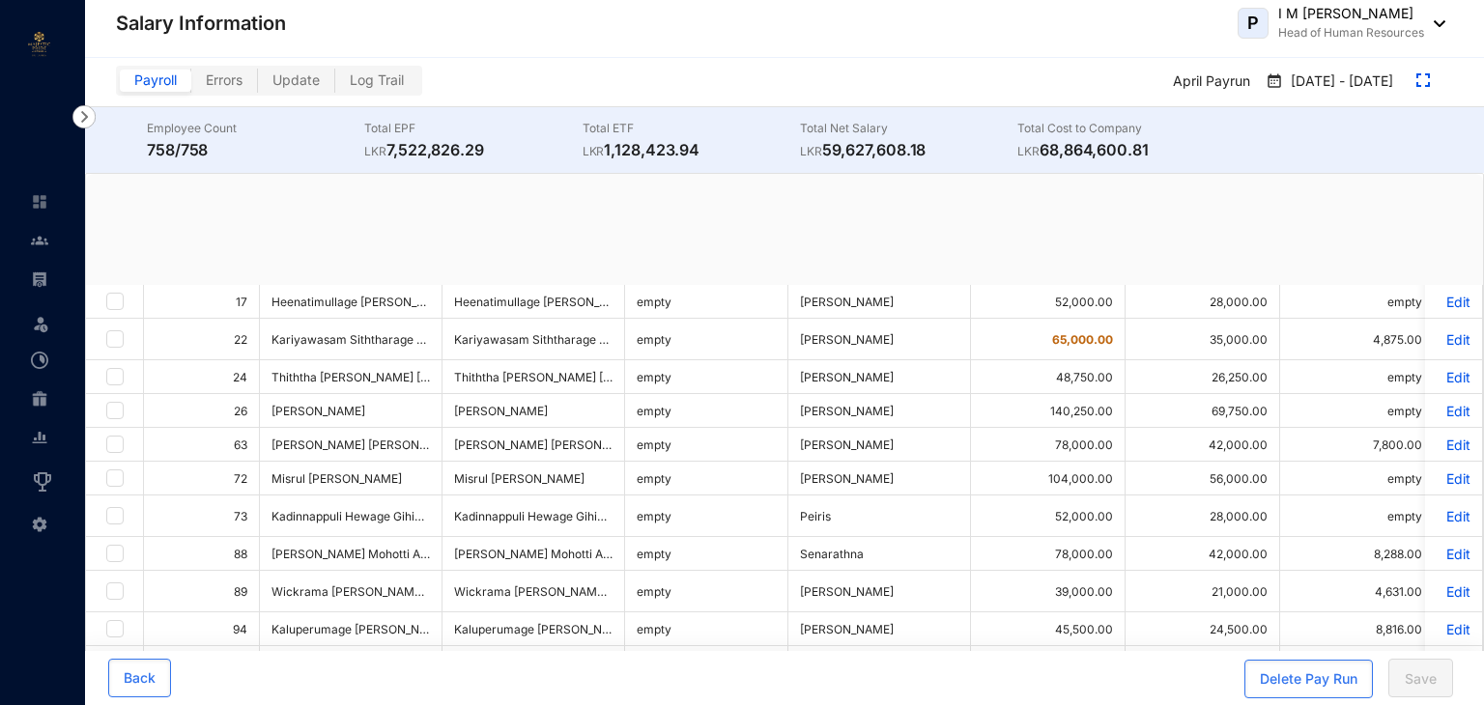
checkbox input "true"
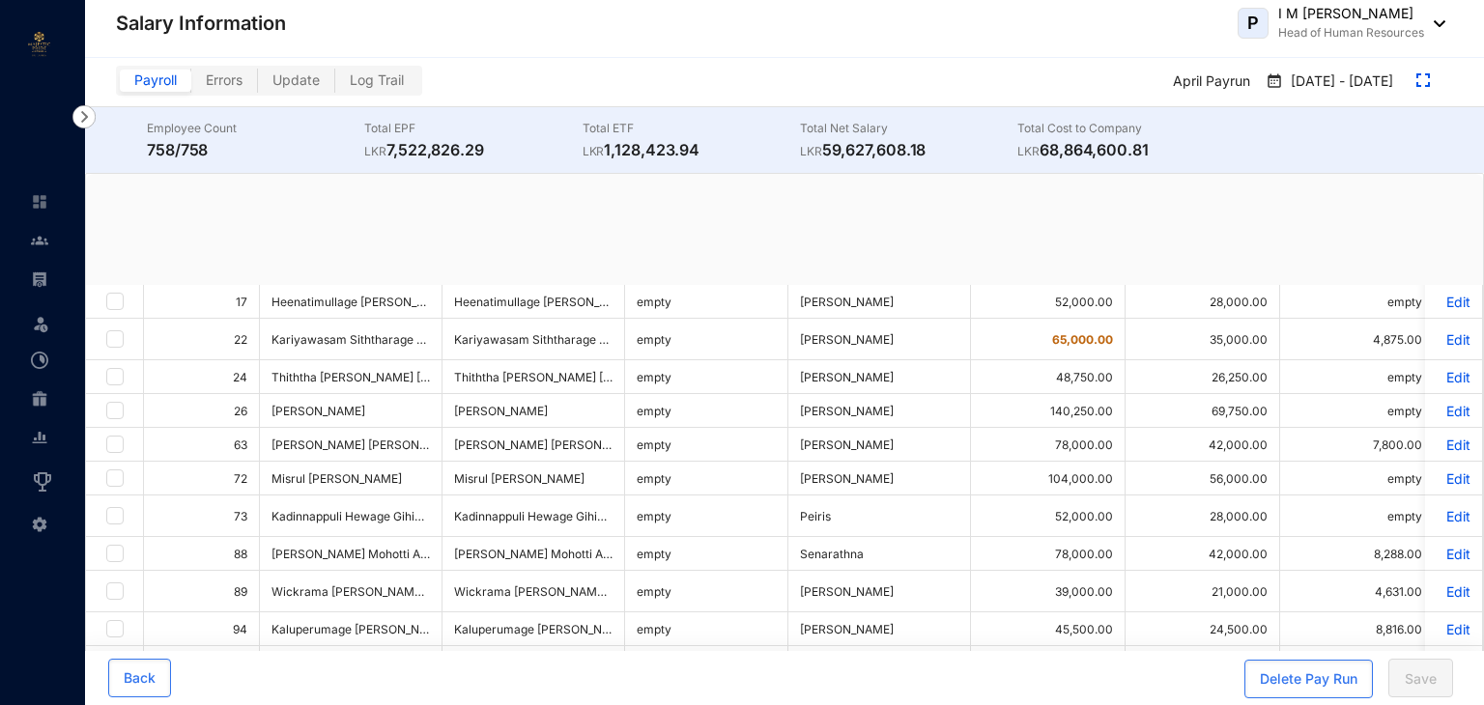
checkbox input "true"
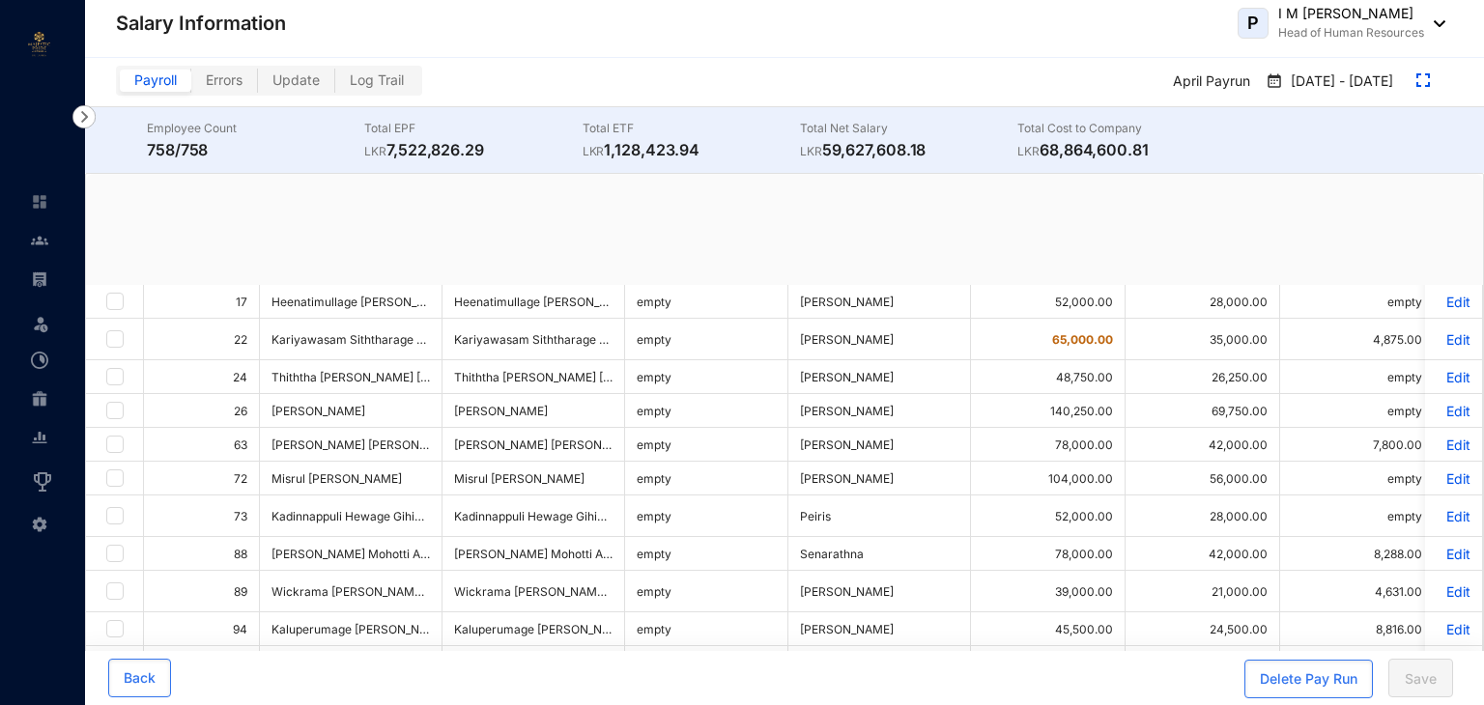
checkbox input "true"
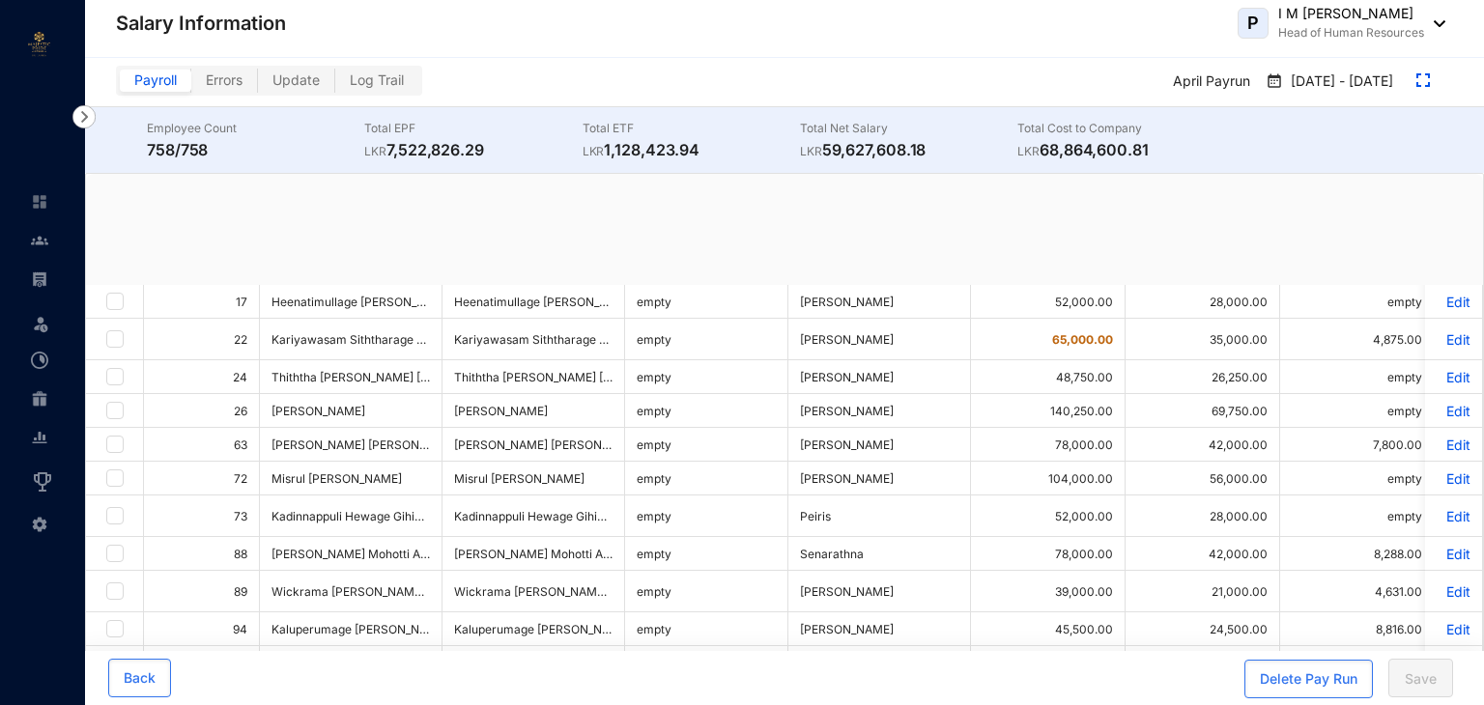
checkbox input "true"
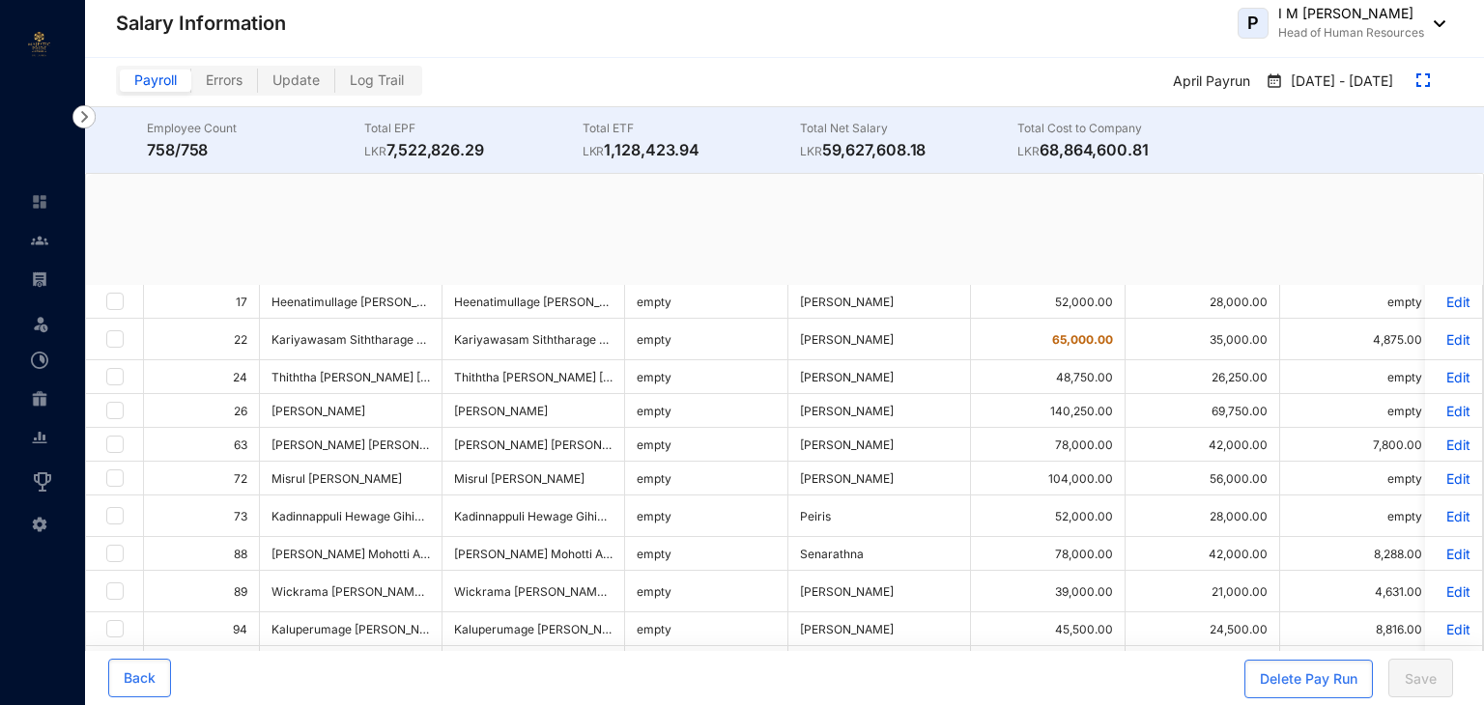
checkbox input "true"
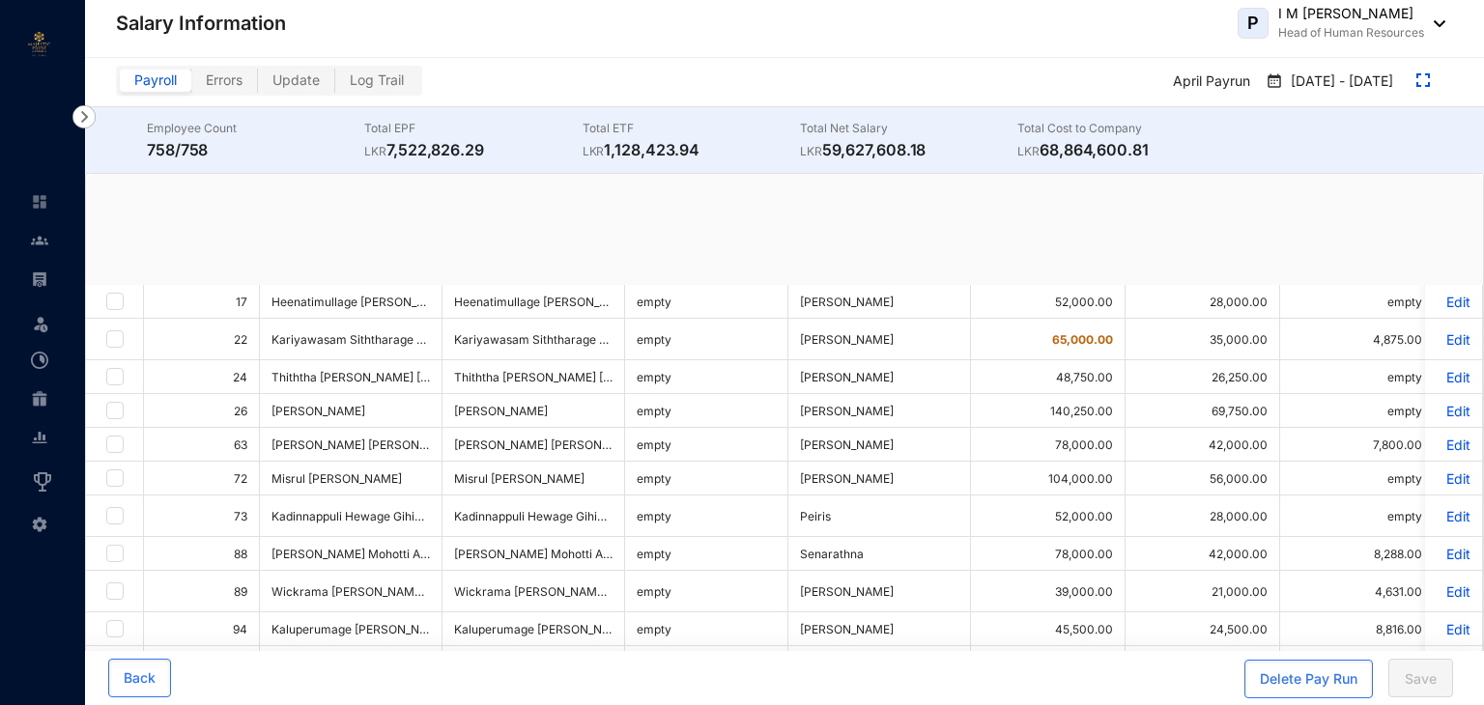
checkbox input "true"
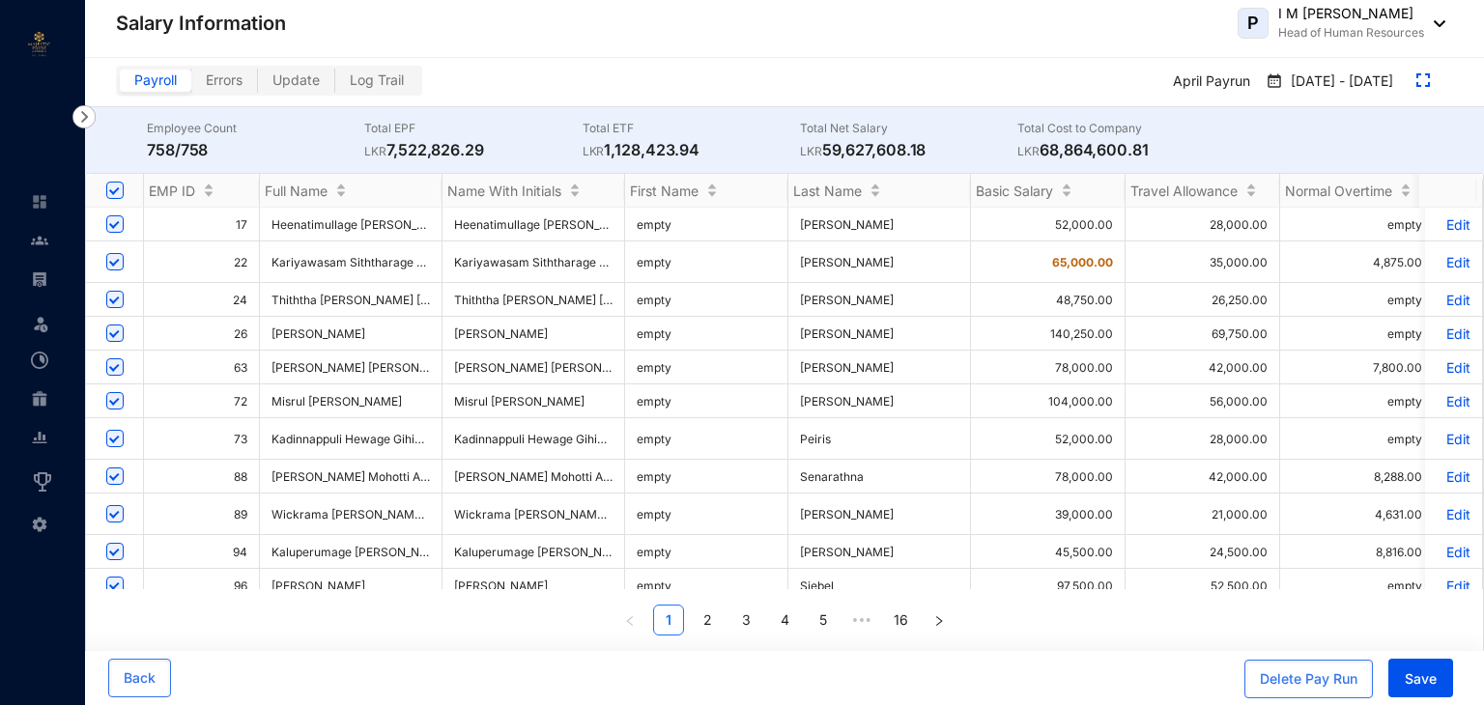
click at [1427, 74] on img "button" at bounding box center [1424, 80] width 14 height 14
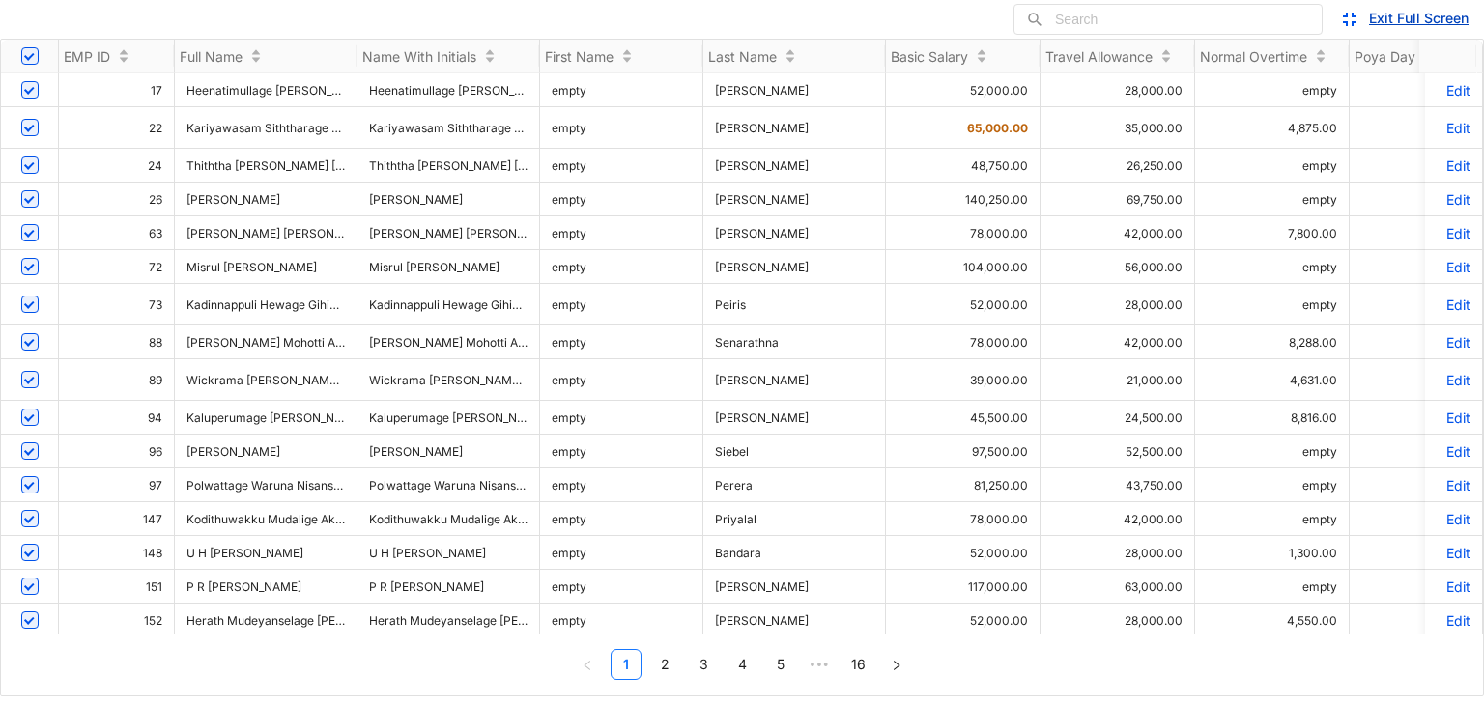
click at [1418, 20] on link "Exit Full Screen" at bounding box center [1419, 18] width 100 height 16
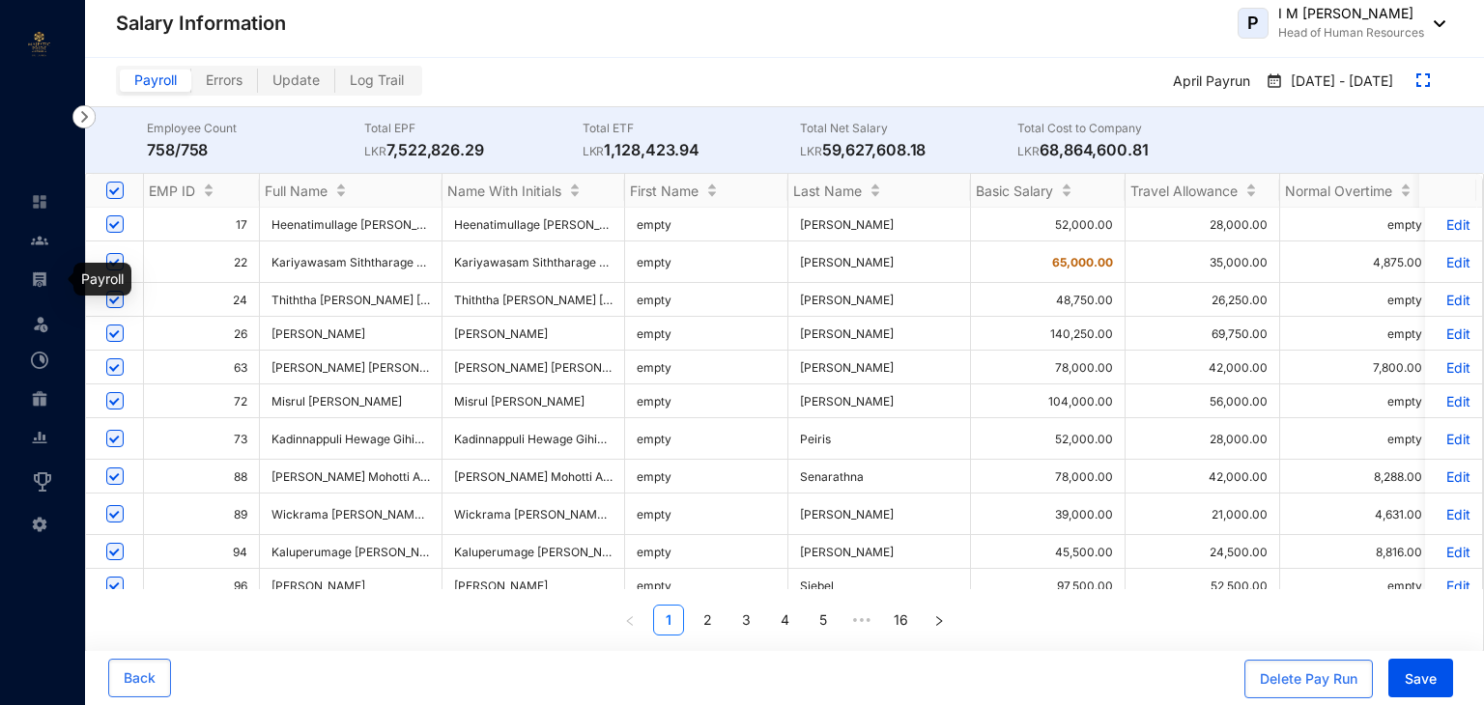
click at [42, 277] on img at bounding box center [39, 279] width 17 height 17
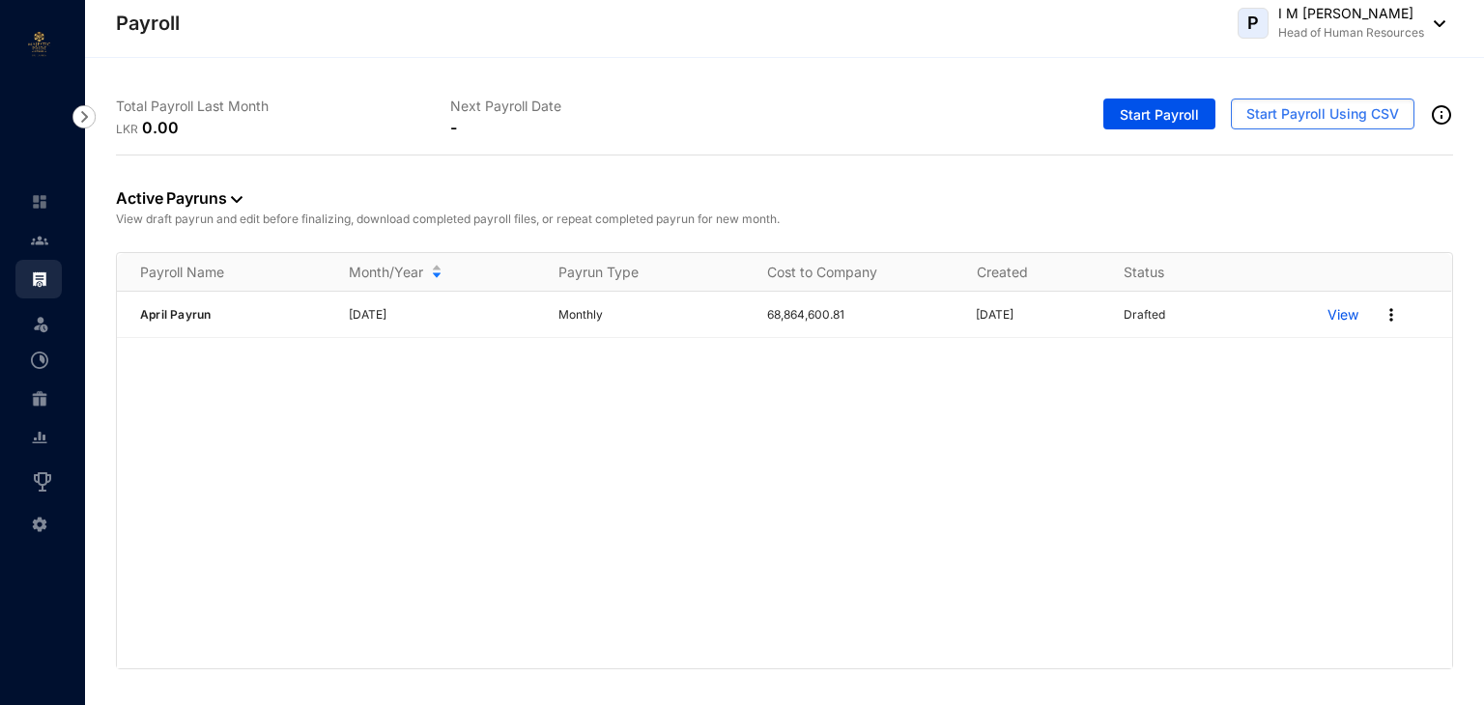
click at [1345, 318] on p "View" at bounding box center [1343, 314] width 31 height 19
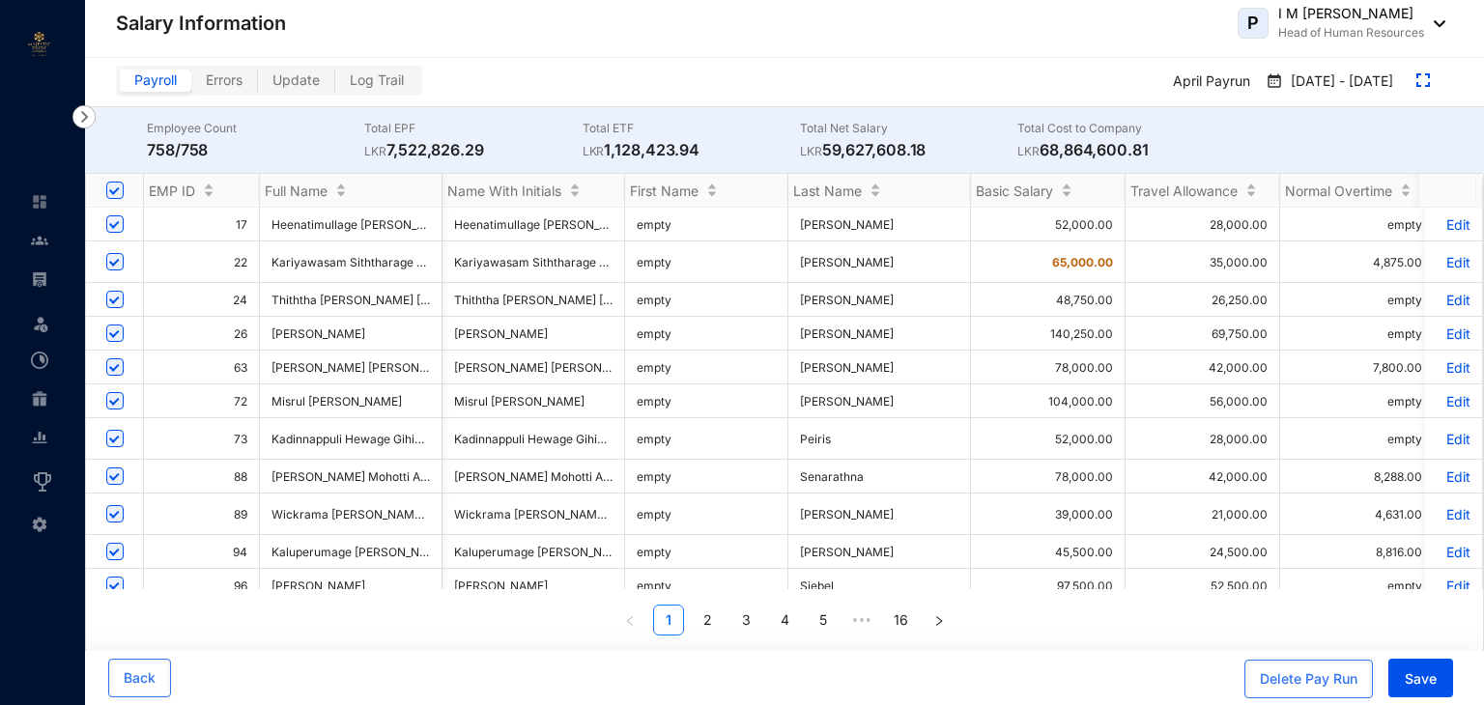
scroll to position [0, 6725]
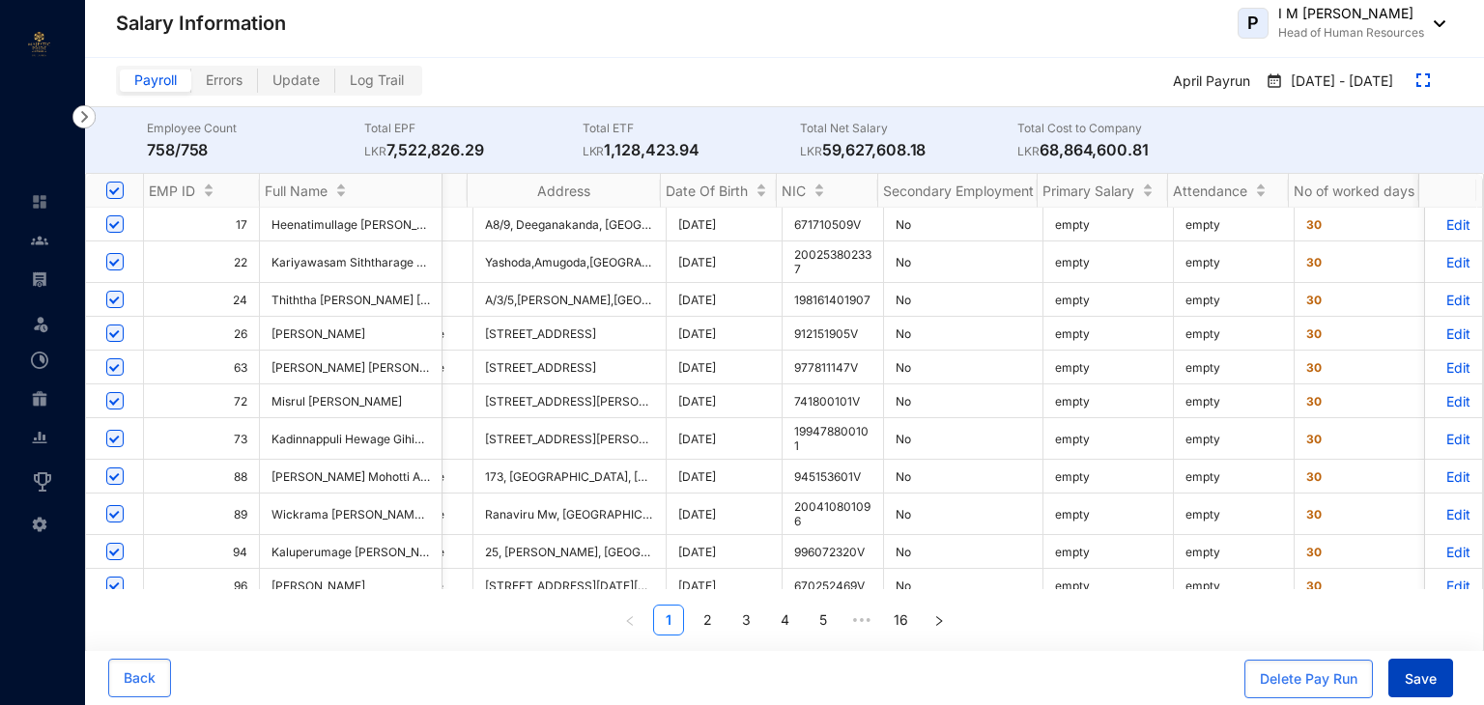
click at [1430, 676] on span "Save" at bounding box center [1421, 679] width 32 height 19
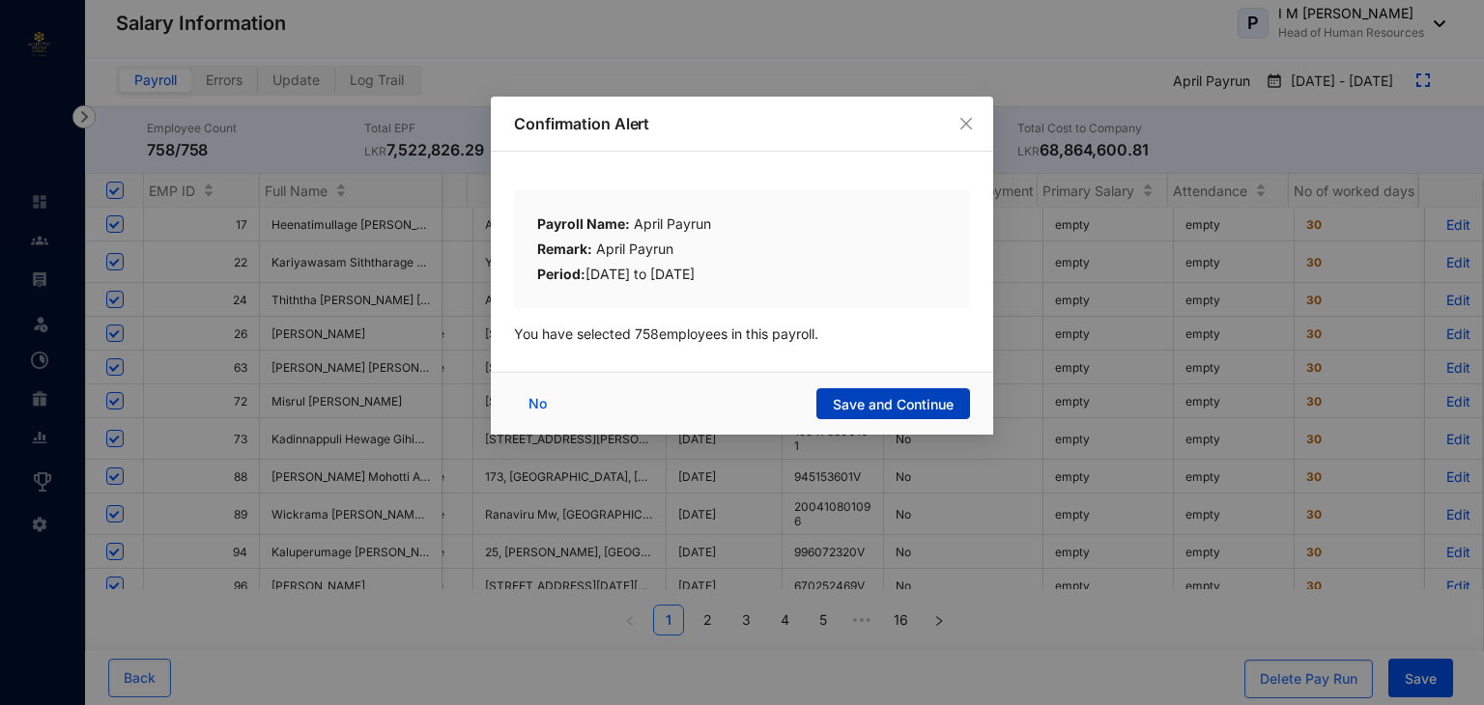
click at [926, 407] on span "Save and Continue" at bounding box center [893, 404] width 121 height 19
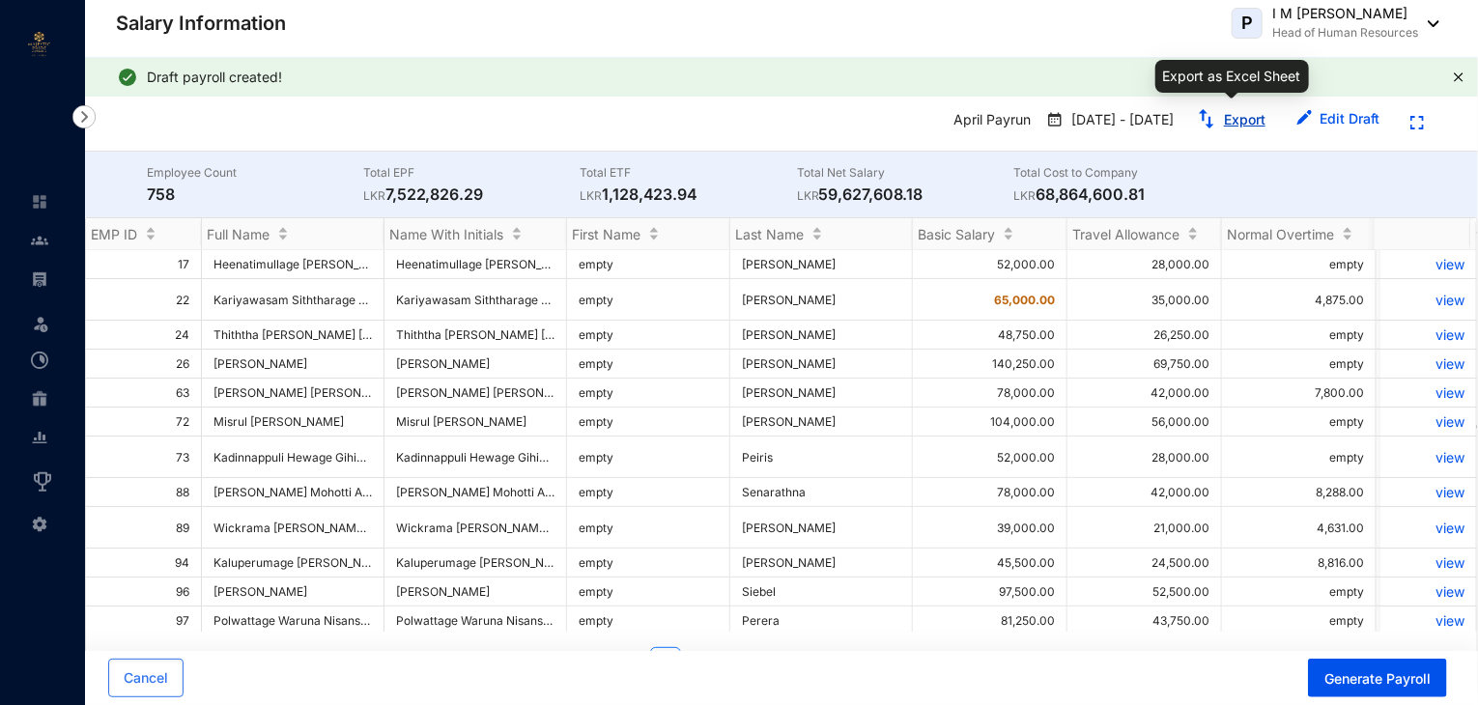
click at [1229, 121] on link "Export" at bounding box center [1245, 119] width 42 height 16
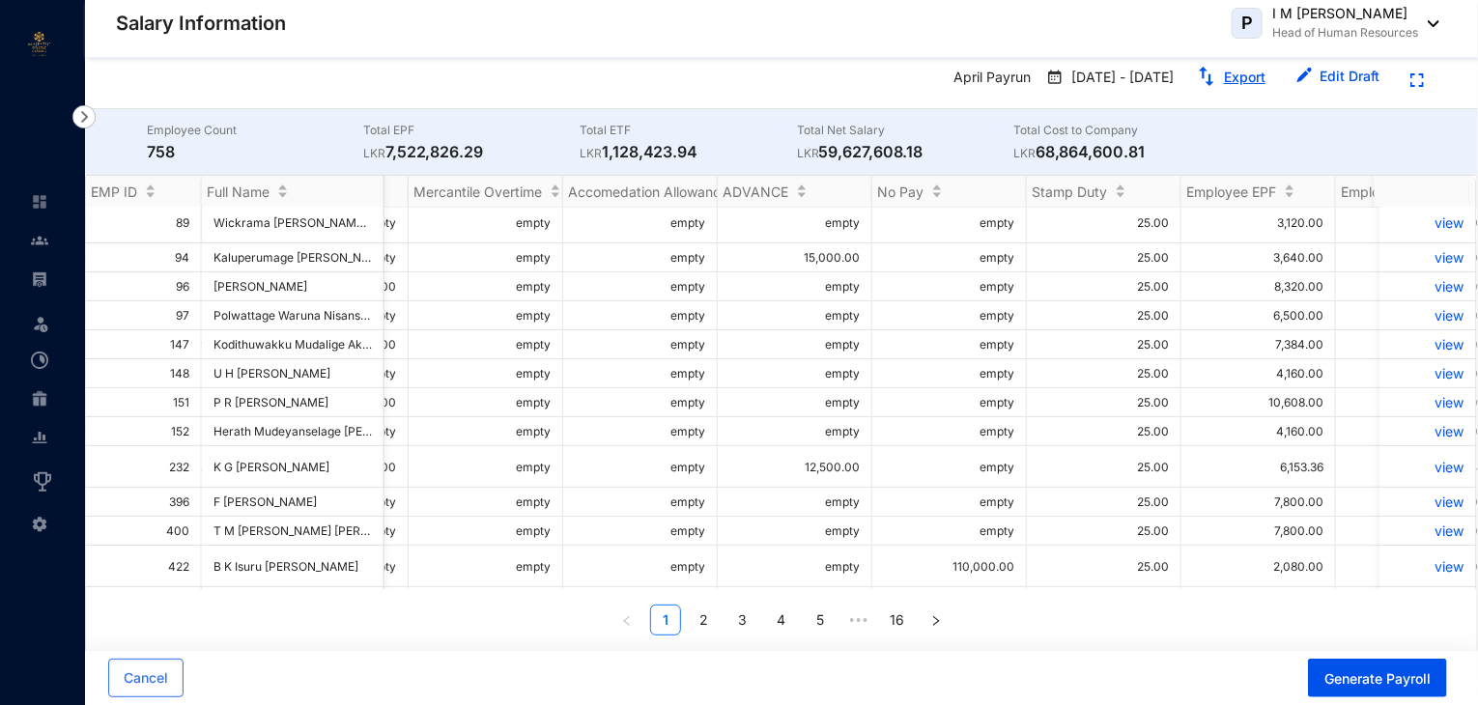
scroll to position [0, 21]
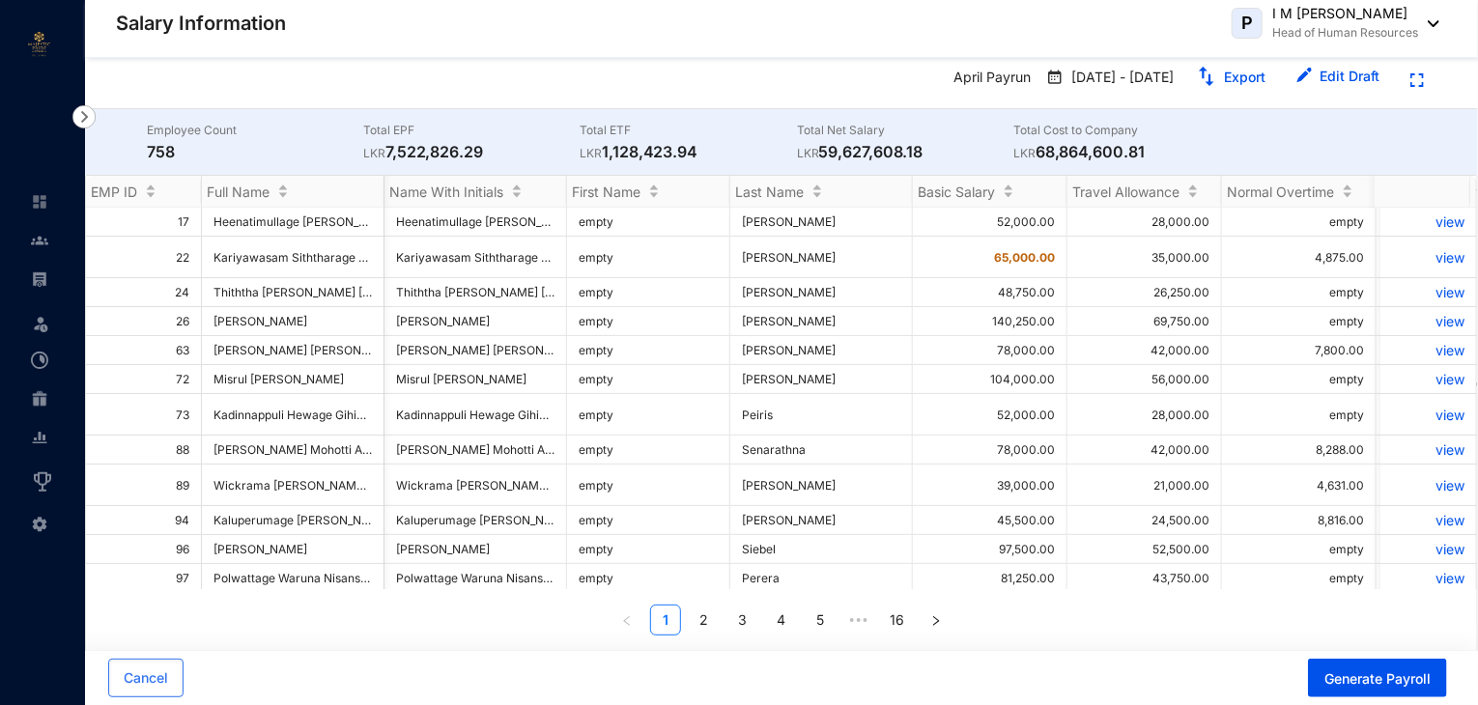
scroll to position [263, 1277]
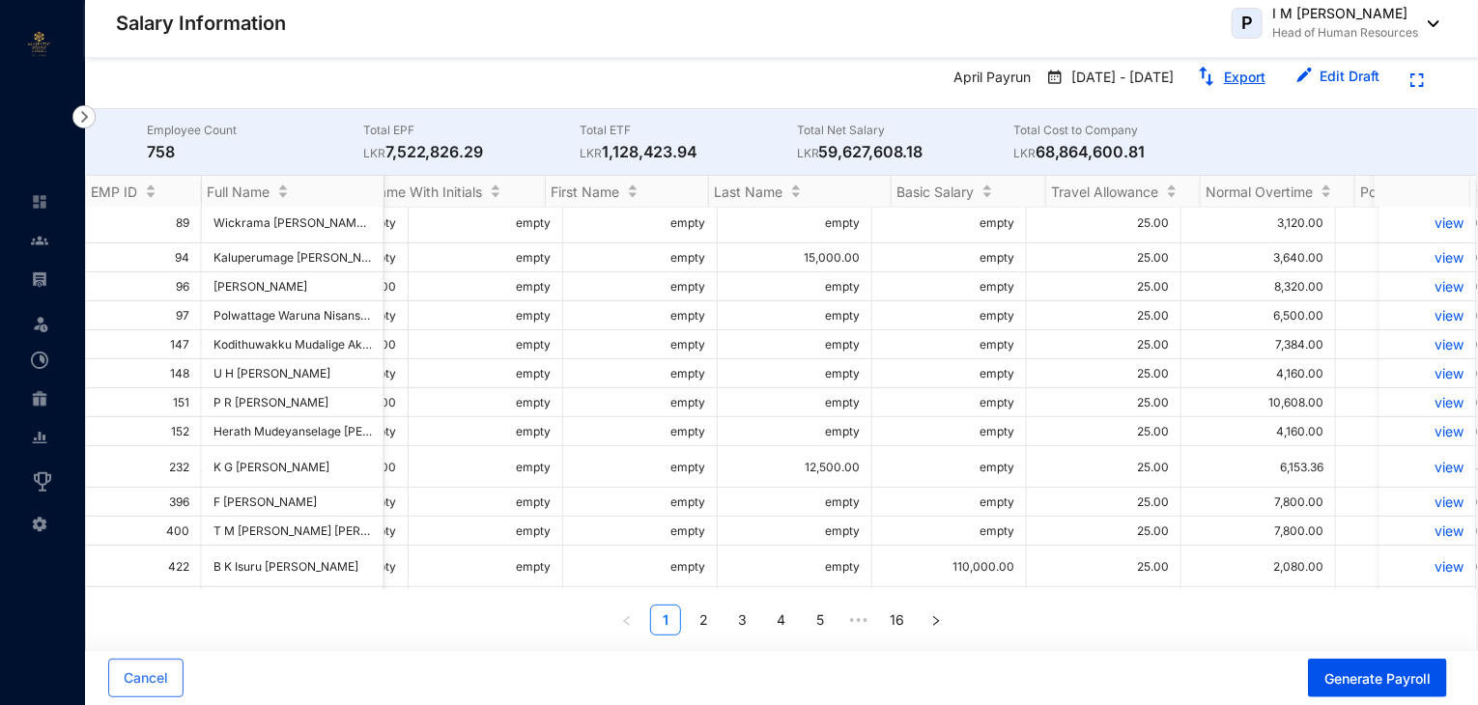
click at [1246, 78] on link "Export" at bounding box center [1245, 77] width 42 height 16
drag, startPoint x: 1471, startPoint y: 32, endPoint x: 1287, endPoint y: 86, distance: 191.4
click at [1471, 32] on header "Salary Information P I M Nalaka Prashanna Head of Human Resources" at bounding box center [781, 29] width 1393 height 58
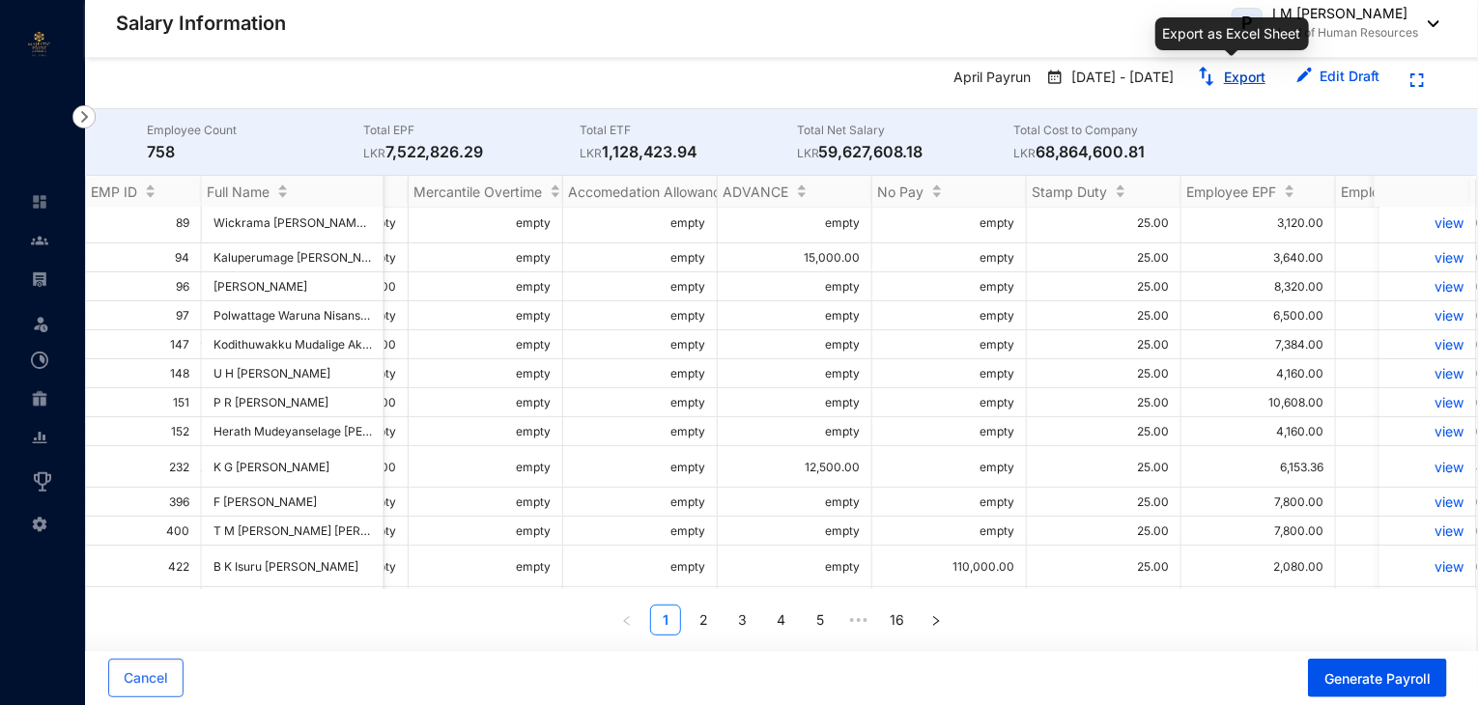
click at [1239, 78] on link "Export" at bounding box center [1245, 77] width 42 height 16
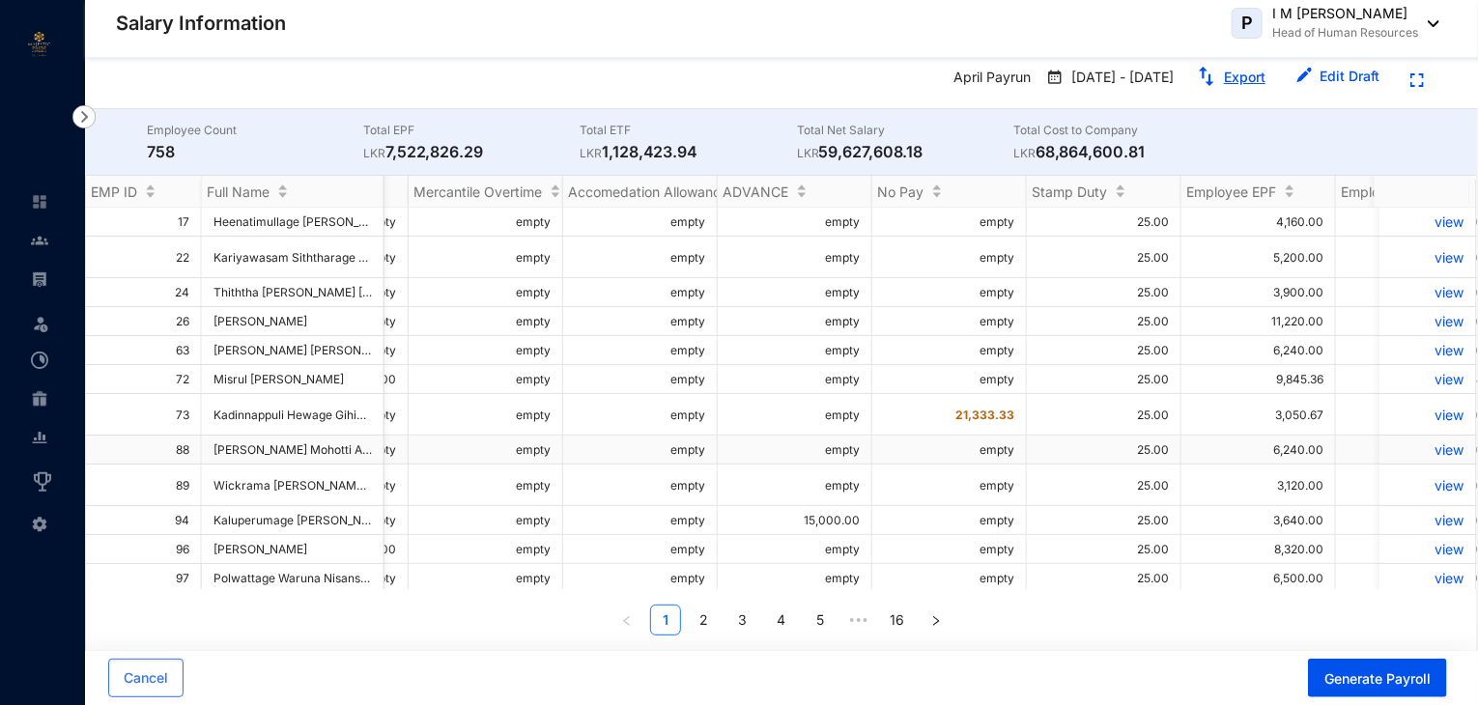
scroll to position [0, 21]
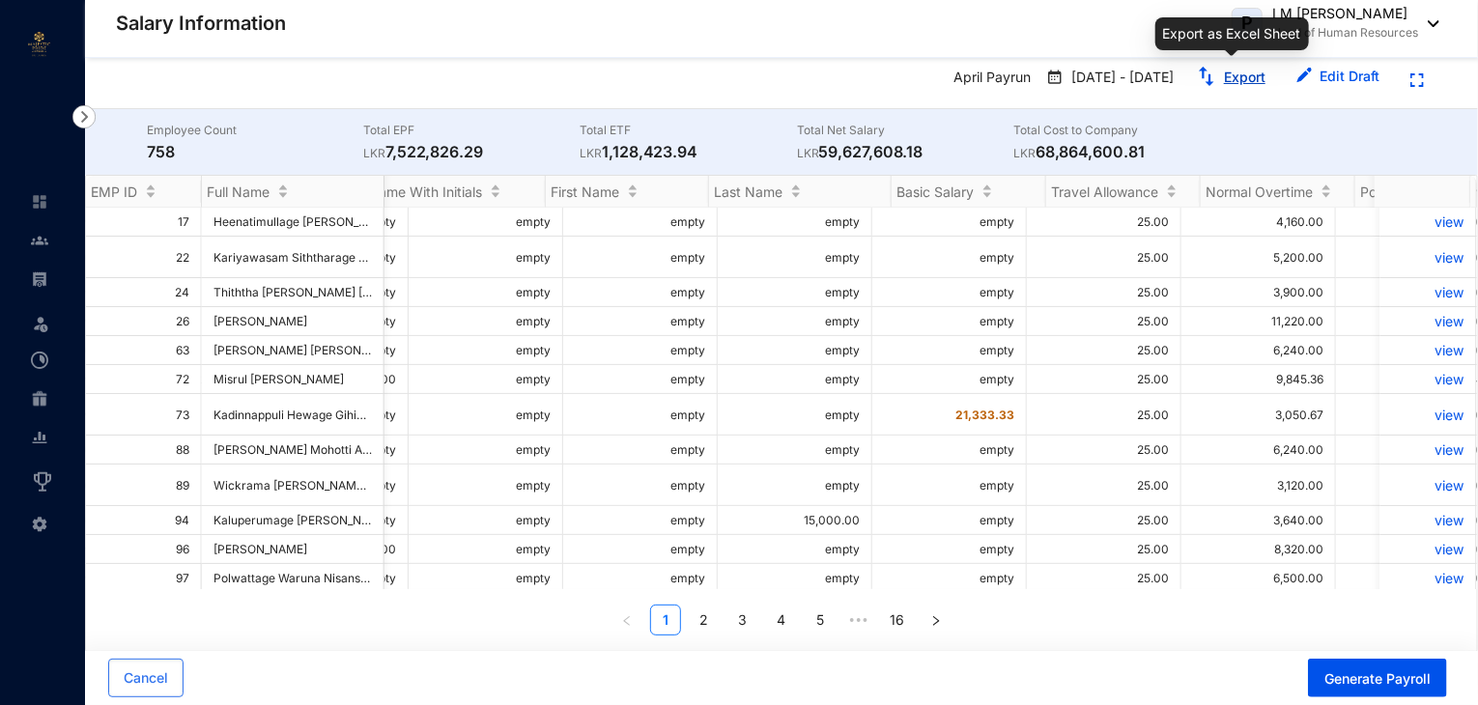
click at [1236, 86] on button "Export" at bounding box center [1232, 77] width 100 height 31
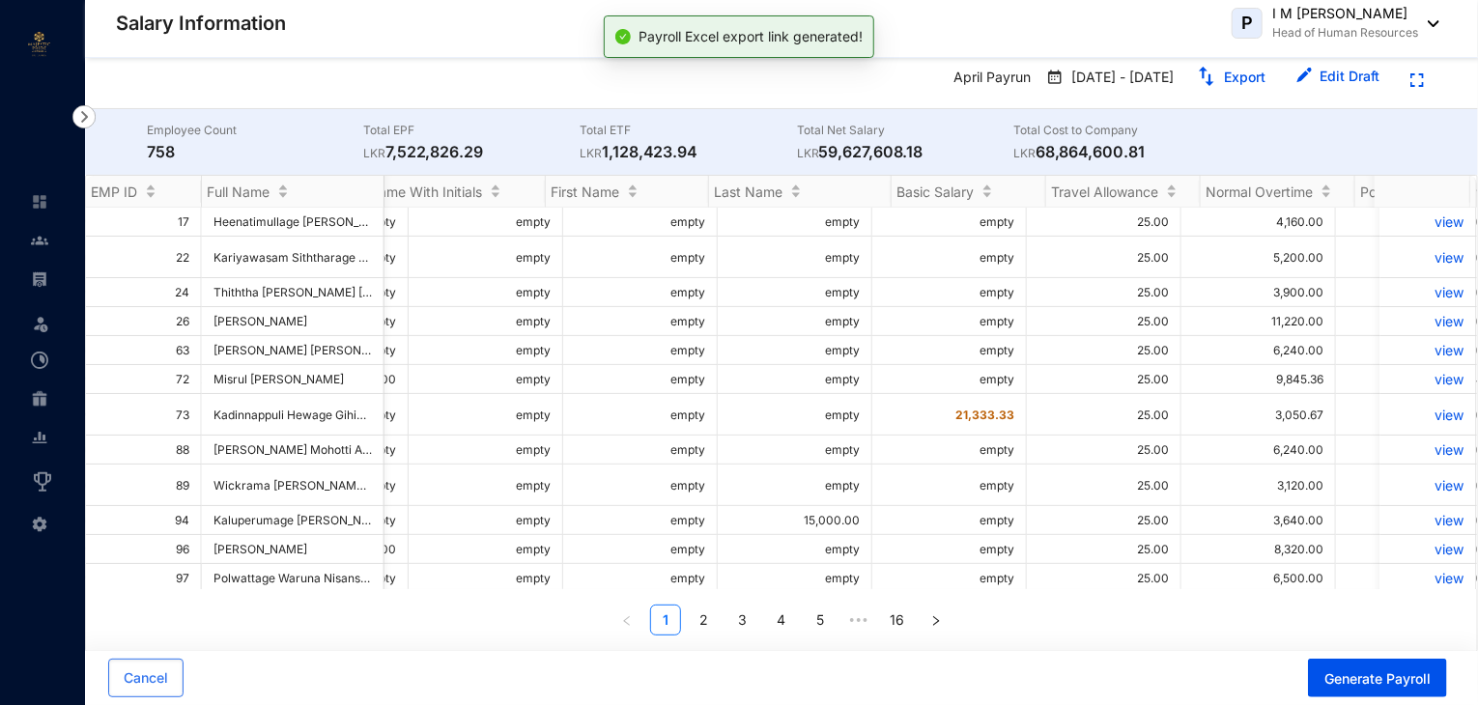
click at [786, 27] on div "Payroll Excel export link generated!" at bounding box center [739, 36] width 271 height 43
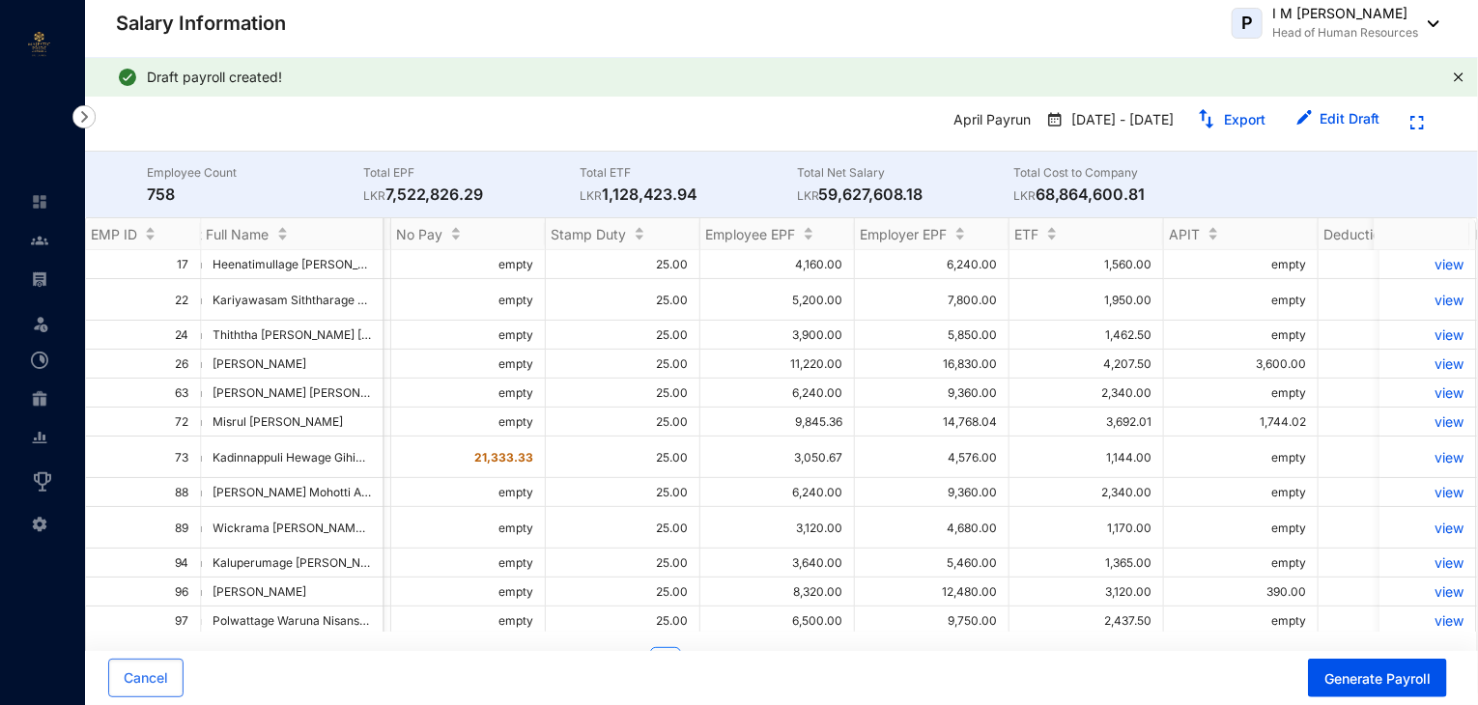
scroll to position [0, 0]
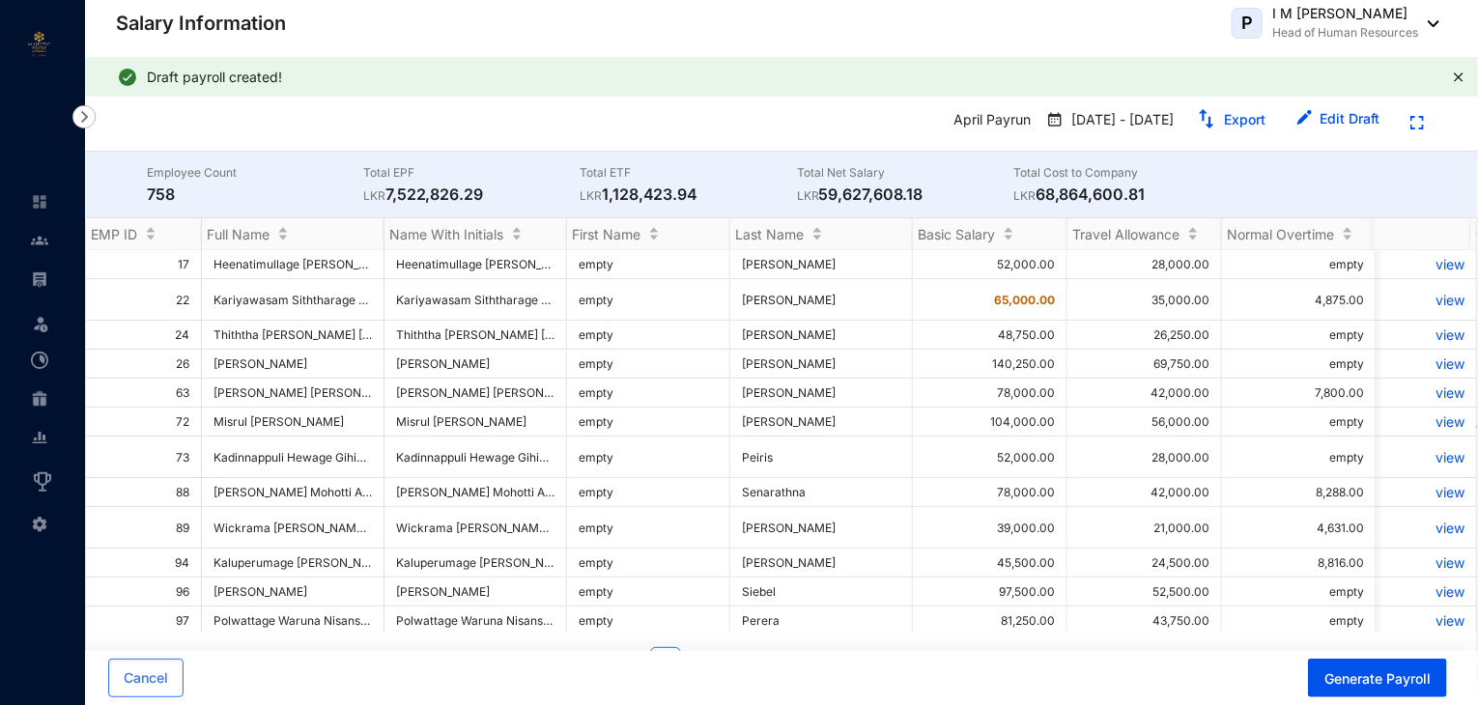
click at [793, 127] on div "April Payrun Apr 1 - Apr 30 Export Edit Draft" at bounding box center [782, 123] width 1332 height 39
click at [46, 284] on img at bounding box center [39, 279] width 17 height 17
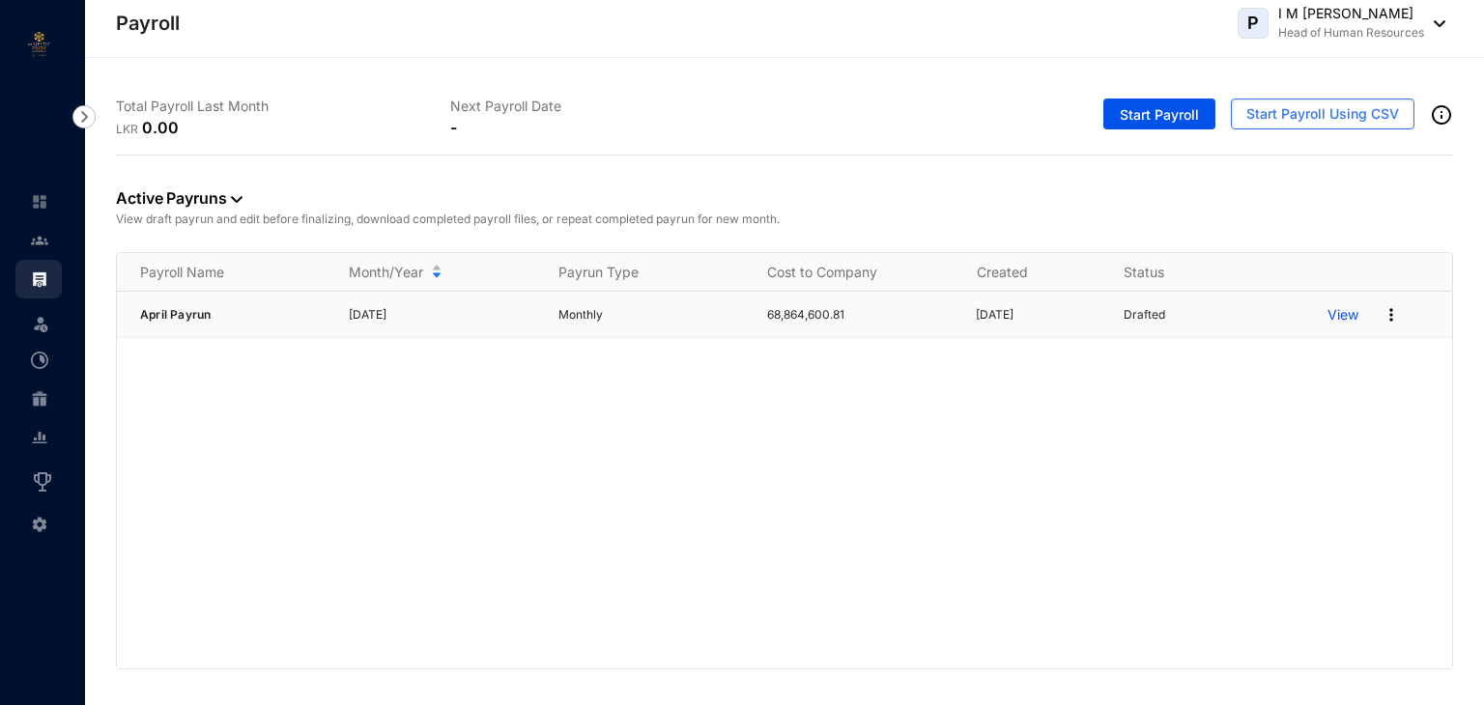
click at [1391, 317] on img at bounding box center [1391, 314] width 19 height 19
click at [1295, 360] on p "Delete" at bounding box center [1317, 353] width 136 height 33
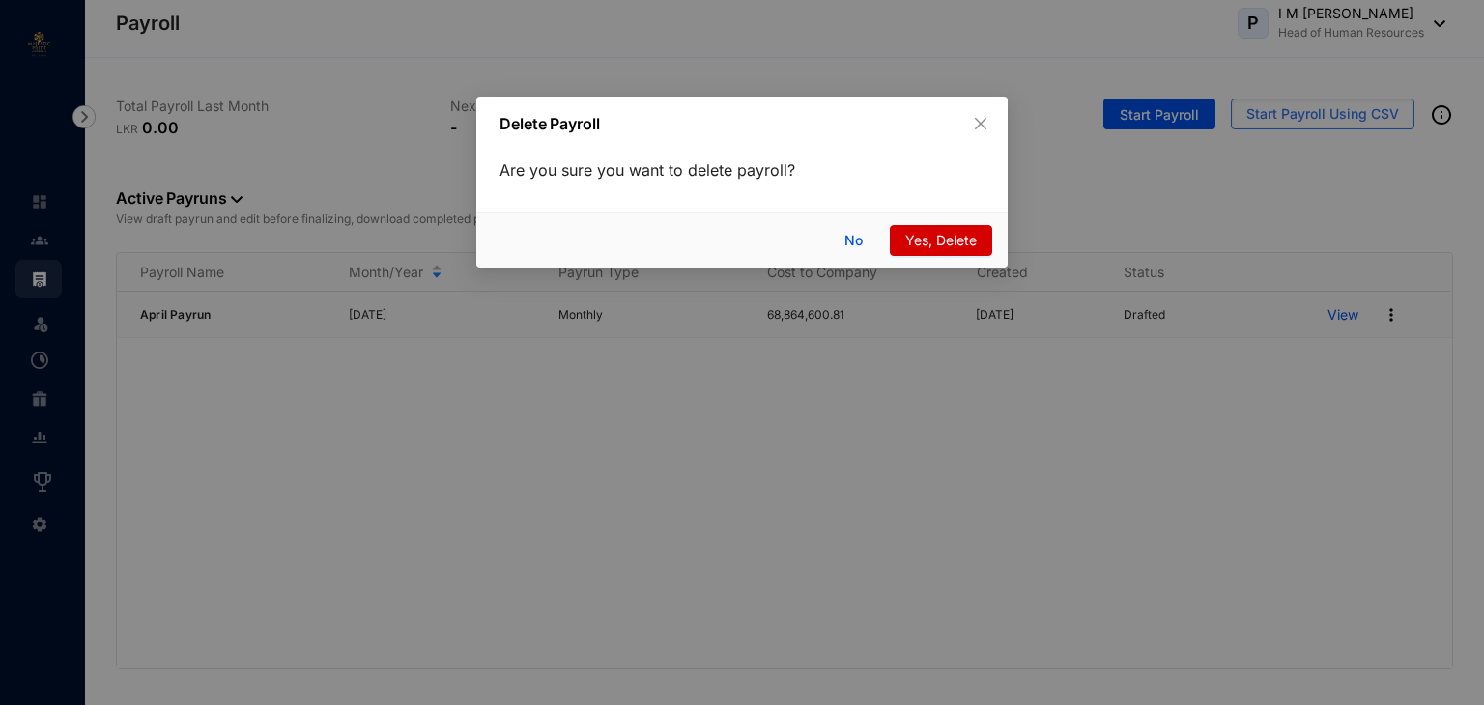
click at [928, 241] on span "Yes, Delete" at bounding box center [941, 240] width 72 height 21
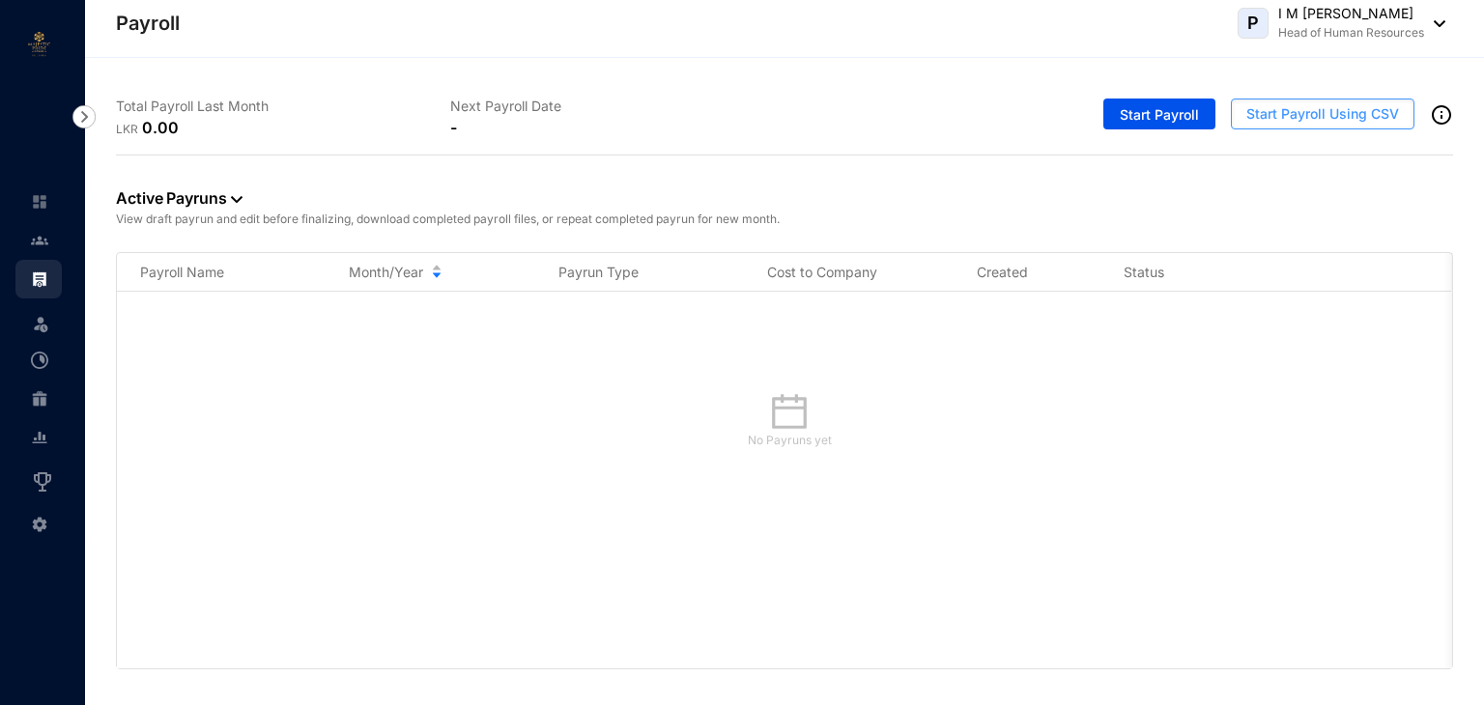
click at [1340, 111] on span "Start Payroll Using CSV" at bounding box center [1322, 113] width 153 height 19
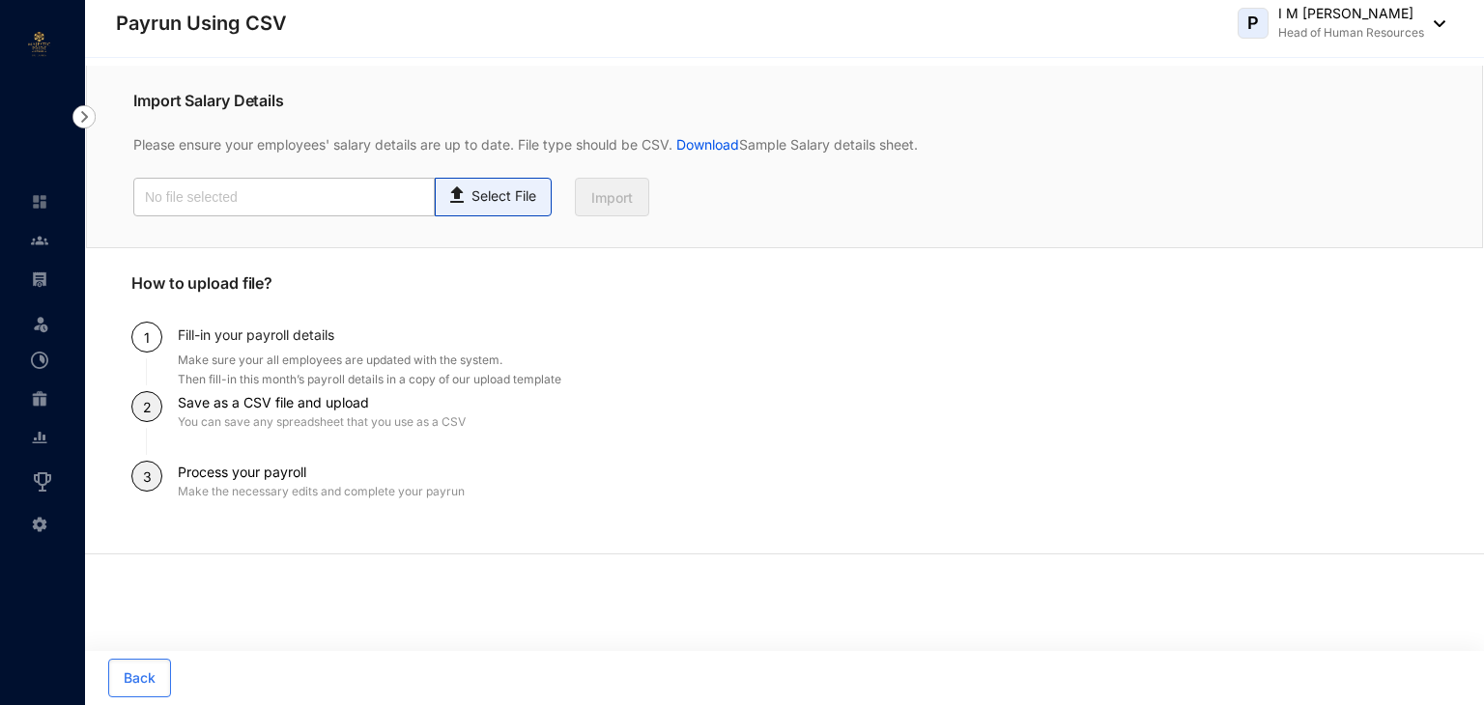
click at [479, 206] on span "Select File" at bounding box center [493, 197] width 117 height 39
click at [0, 0] on input "Select File" at bounding box center [0, 0] width 0 height 0
type input "Salary Details Upload file [DATE].csv"
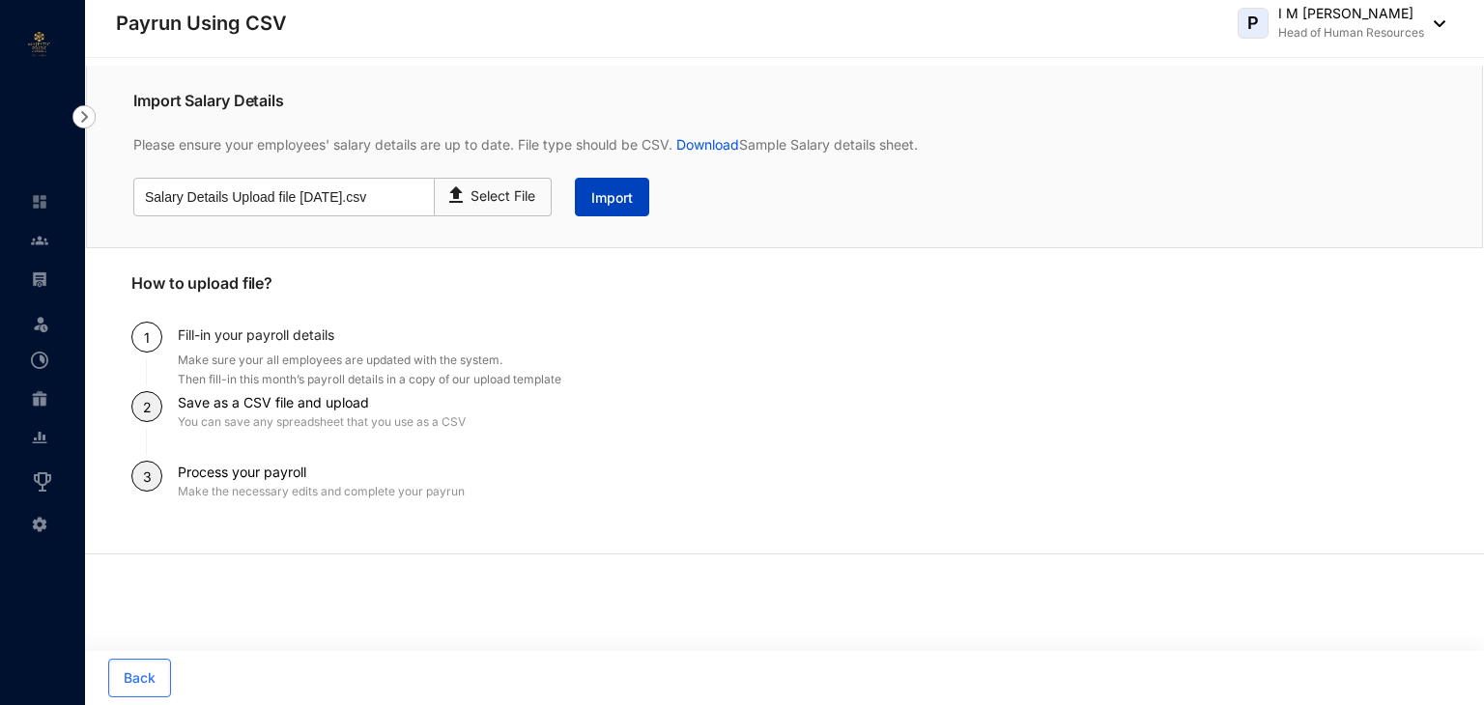
click at [611, 196] on span "Import" at bounding box center [612, 197] width 42 height 19
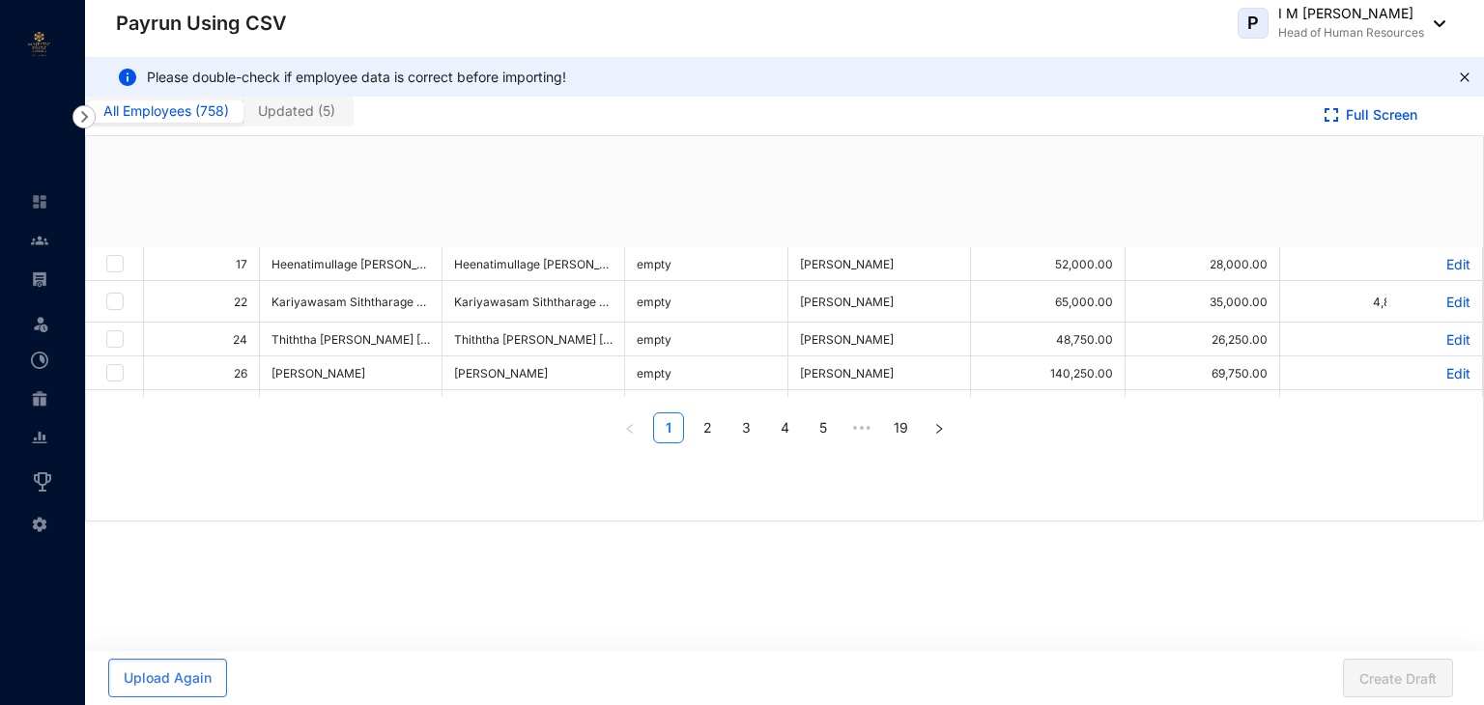
checkbox input "true"
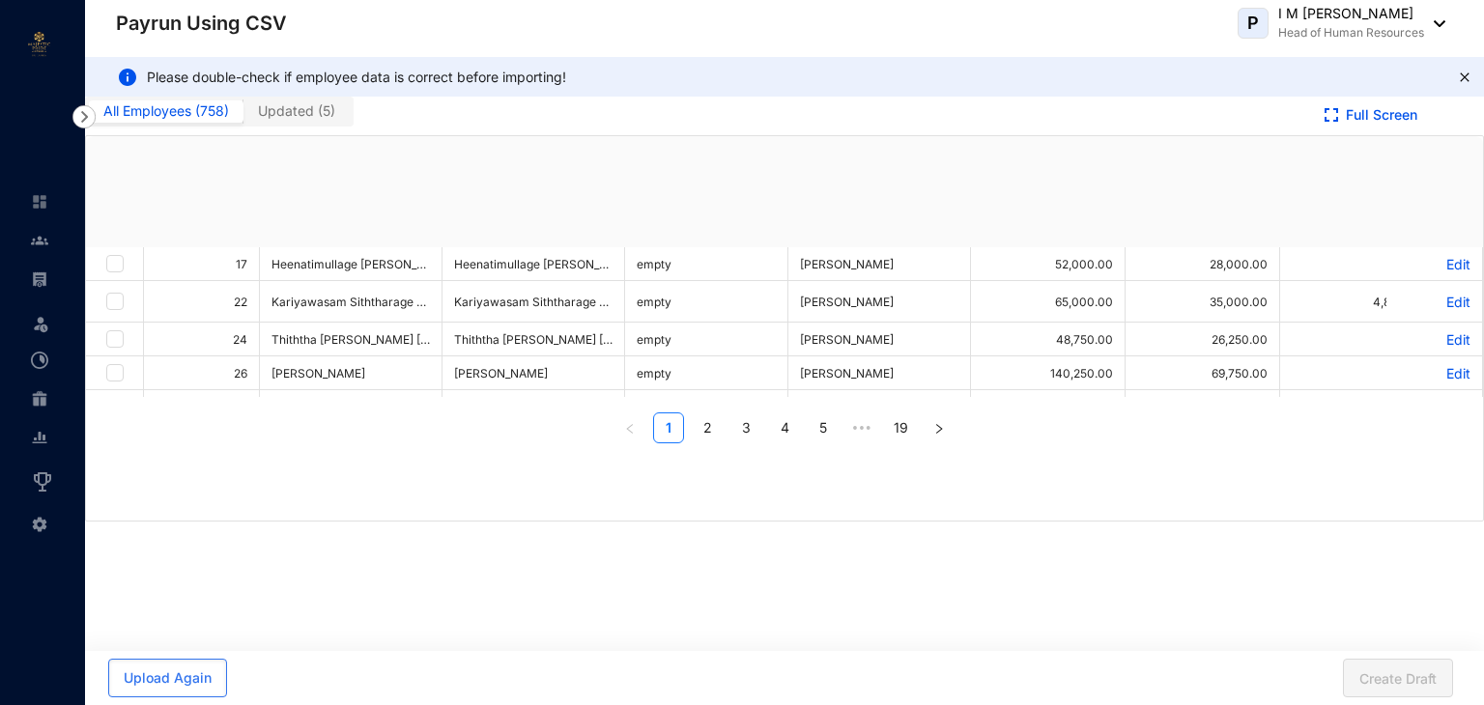
checkbox input "true"
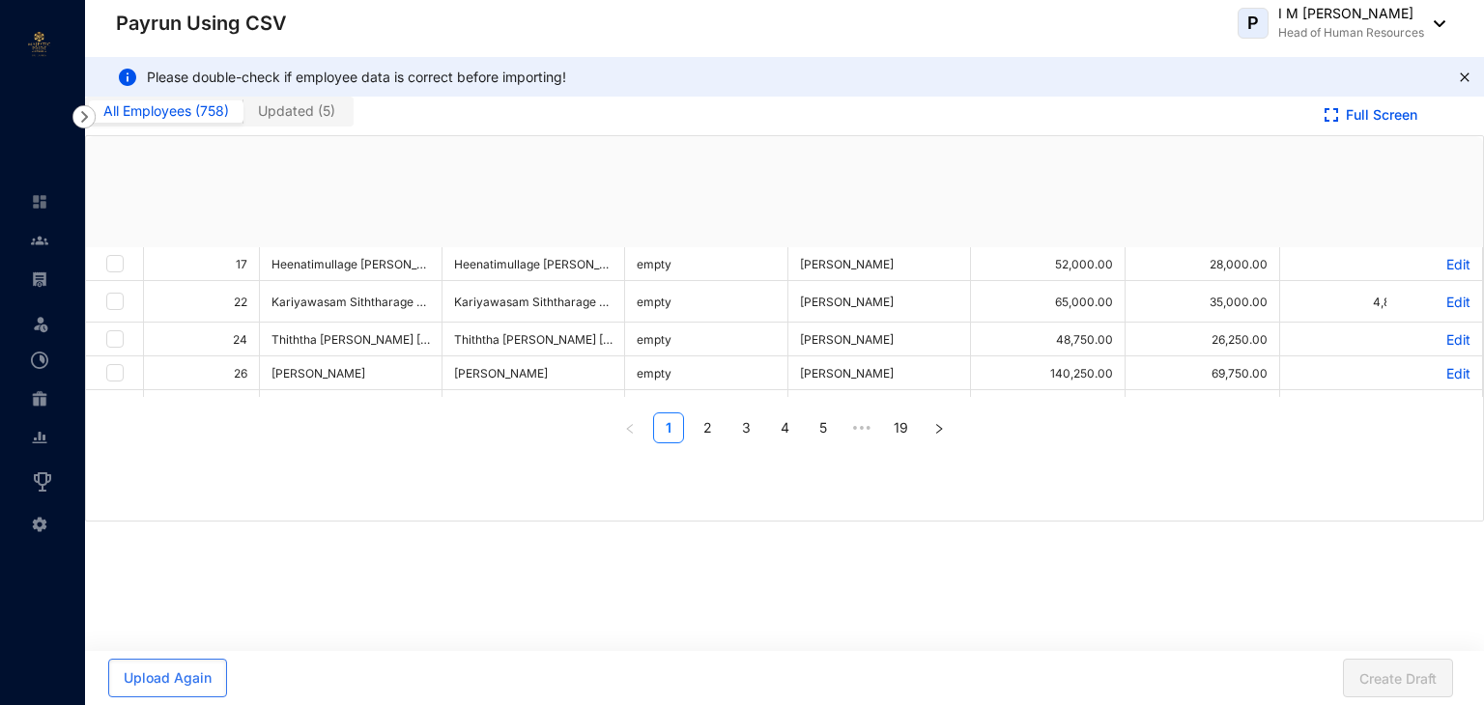
checkbox input "true"
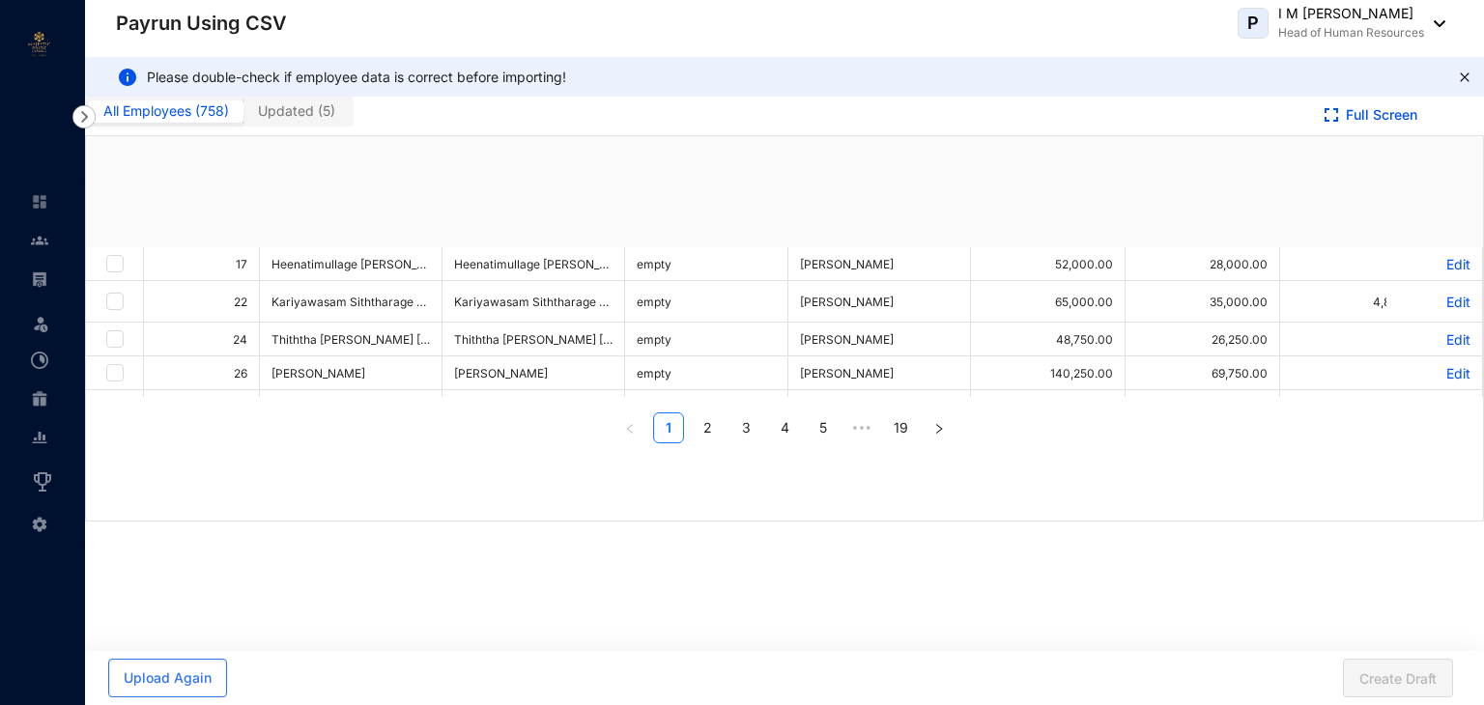
checkbox input "true"
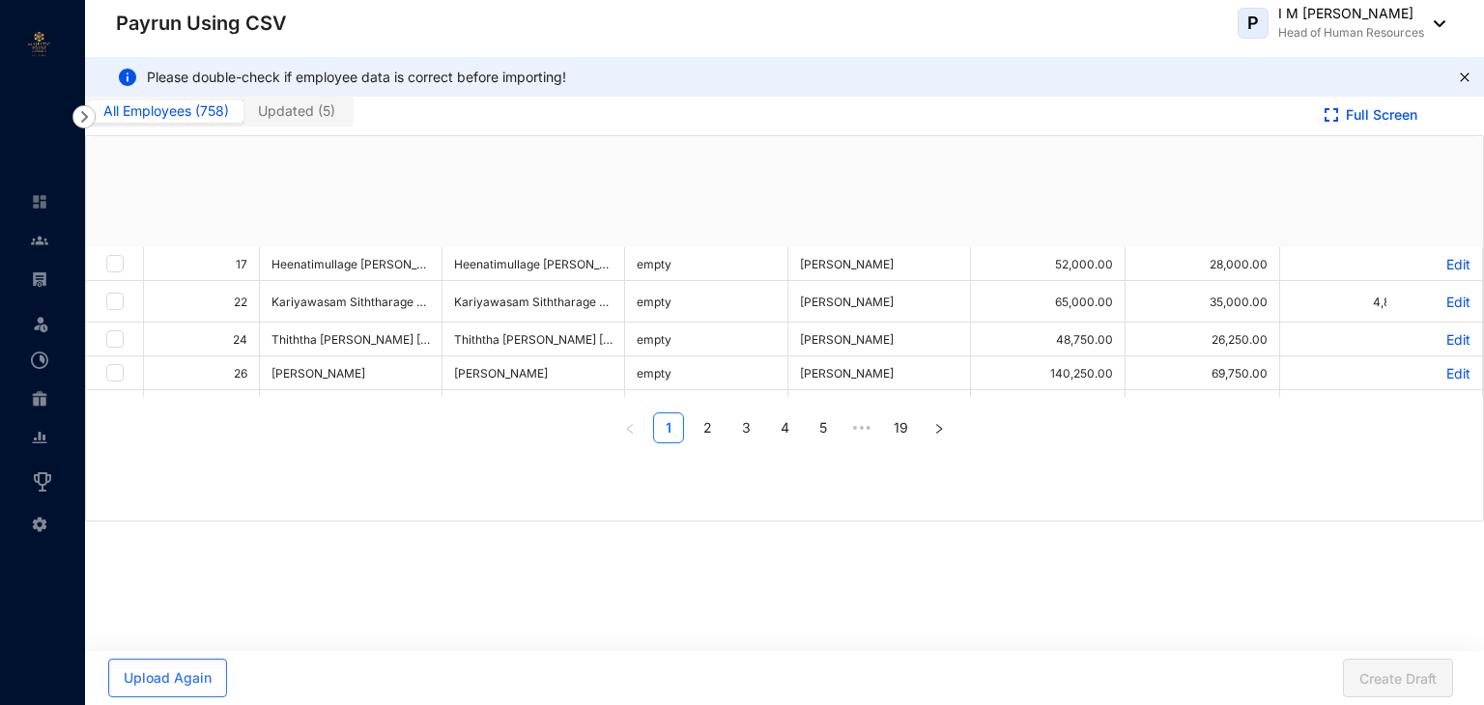
checkbox input "true"
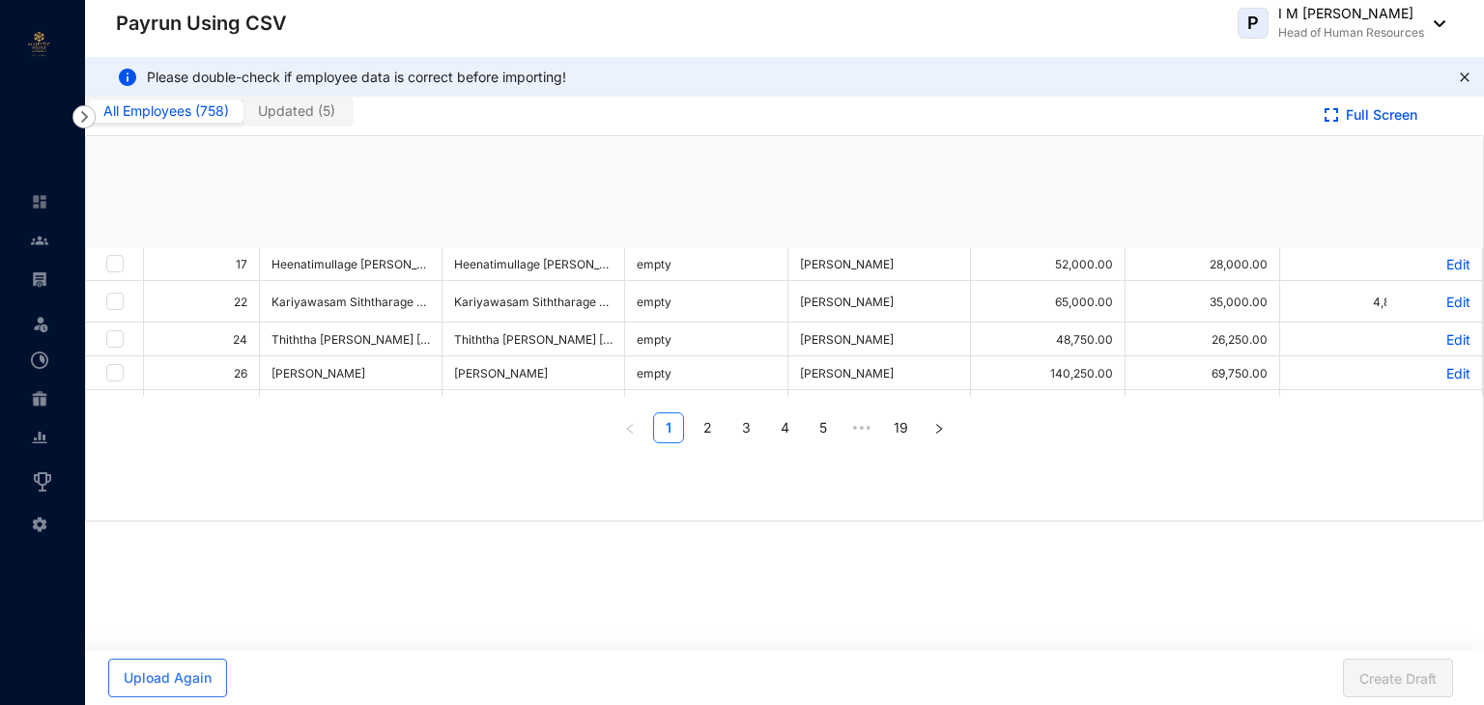
checkbox input "true"
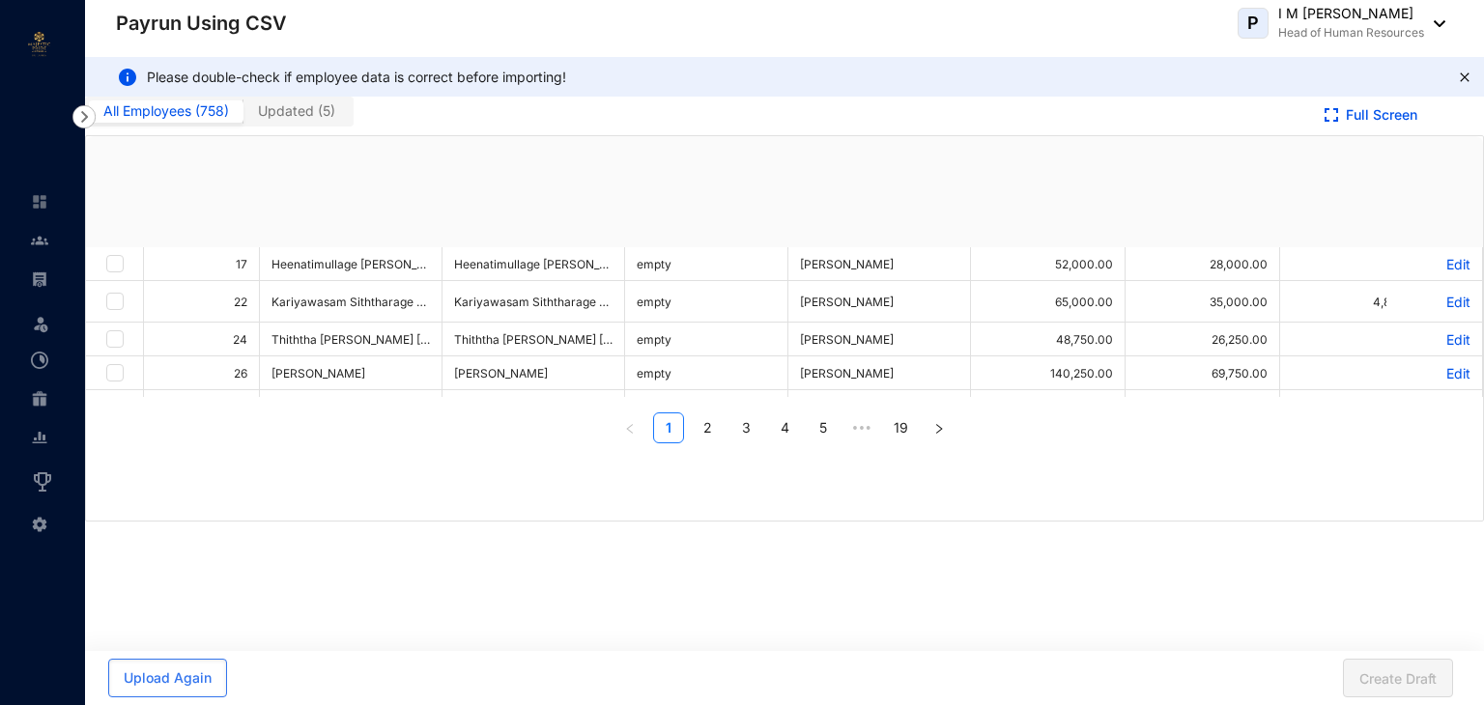
checkbox input "true"
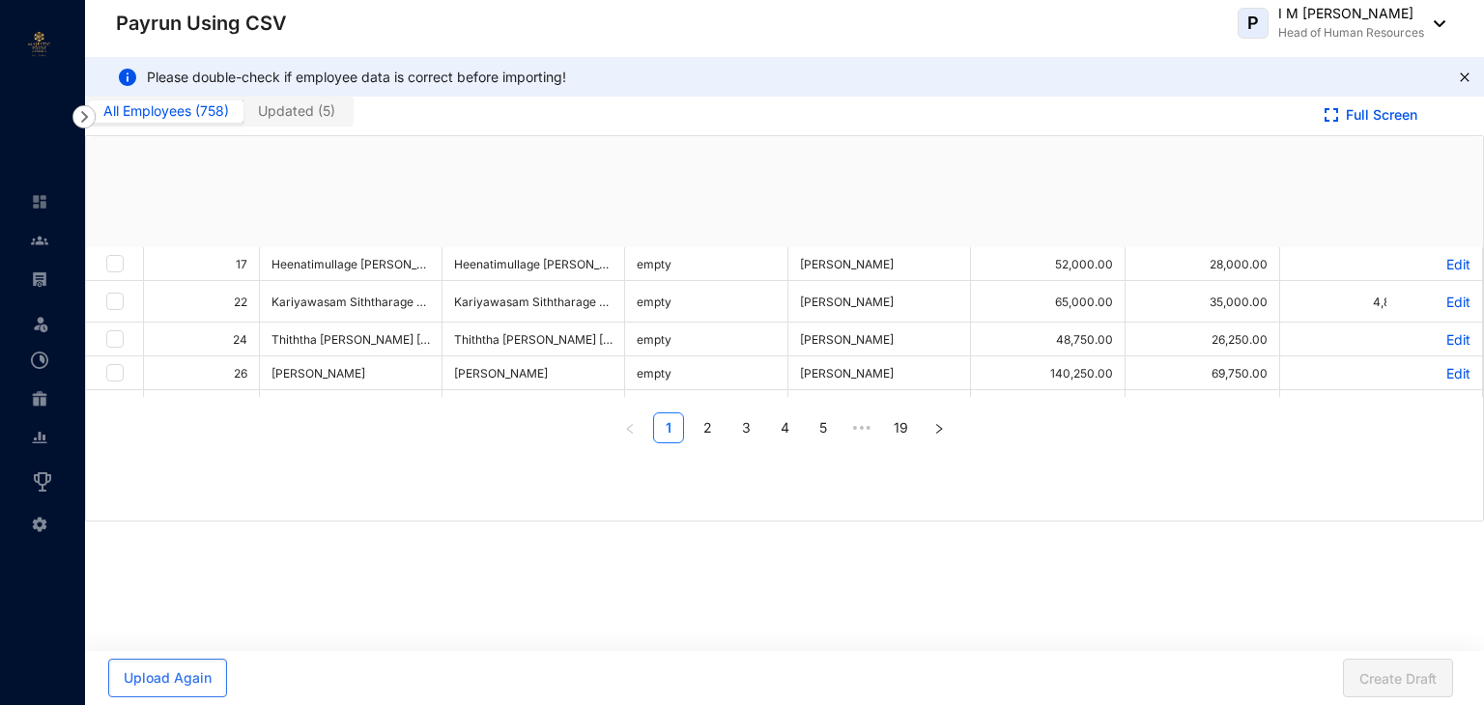
checkbox input "true"
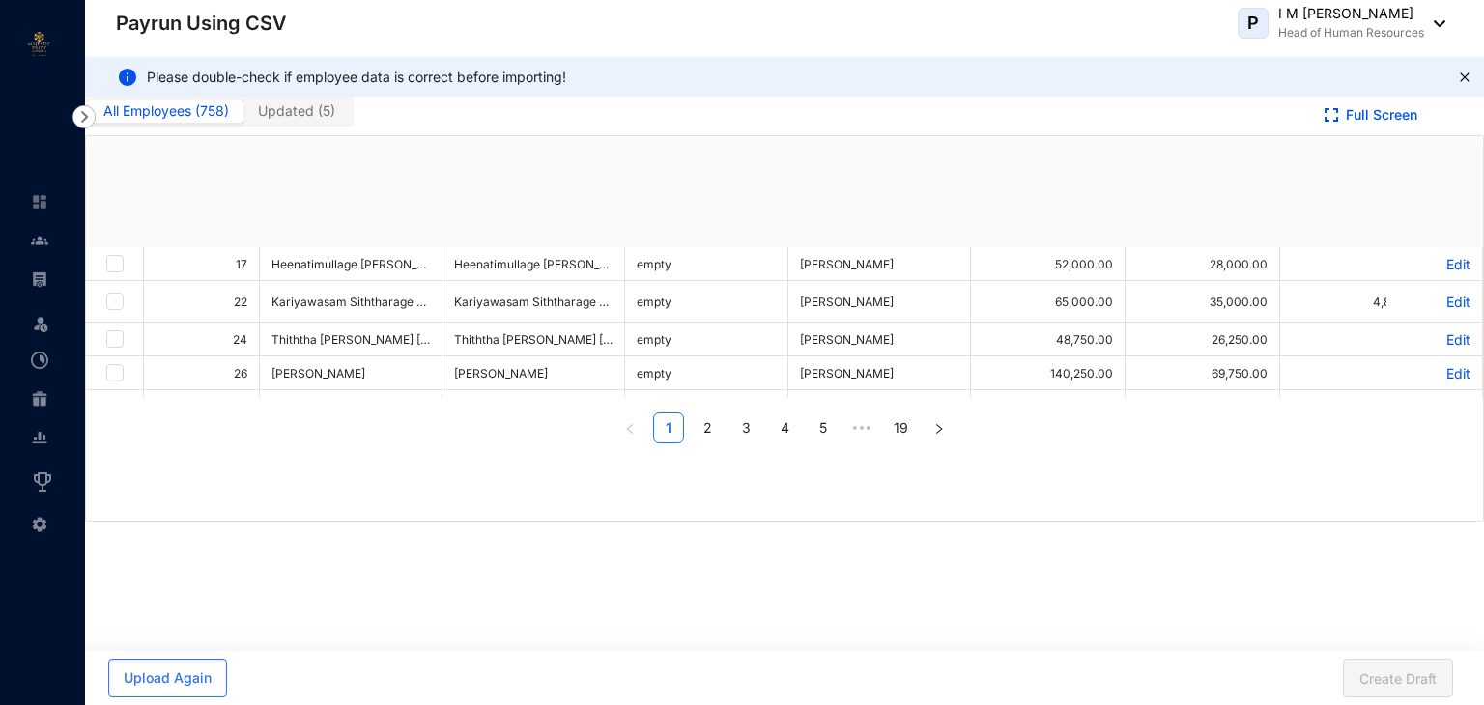
checkbox input "true"
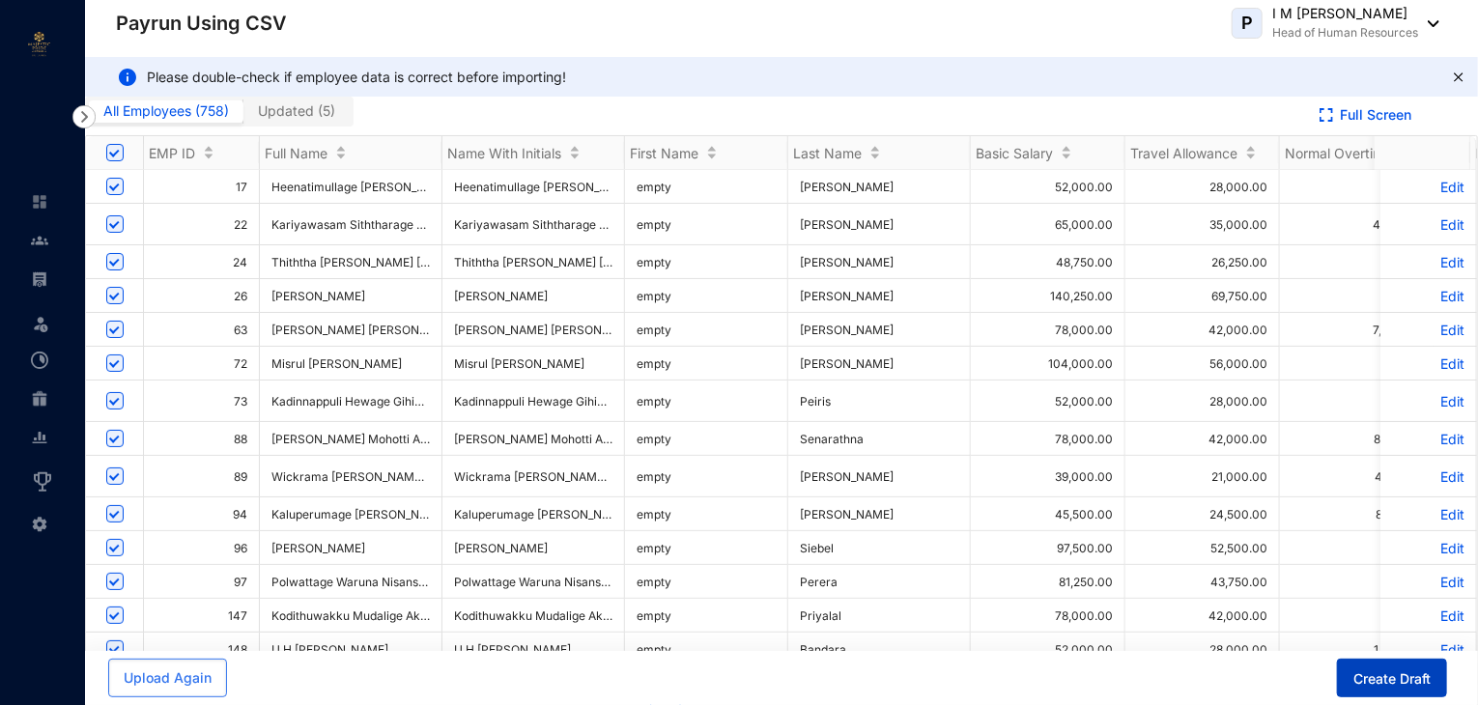
click at [1398, 673] on span "Create Draft" at bounding box center [1392, 679] width 77 height 19
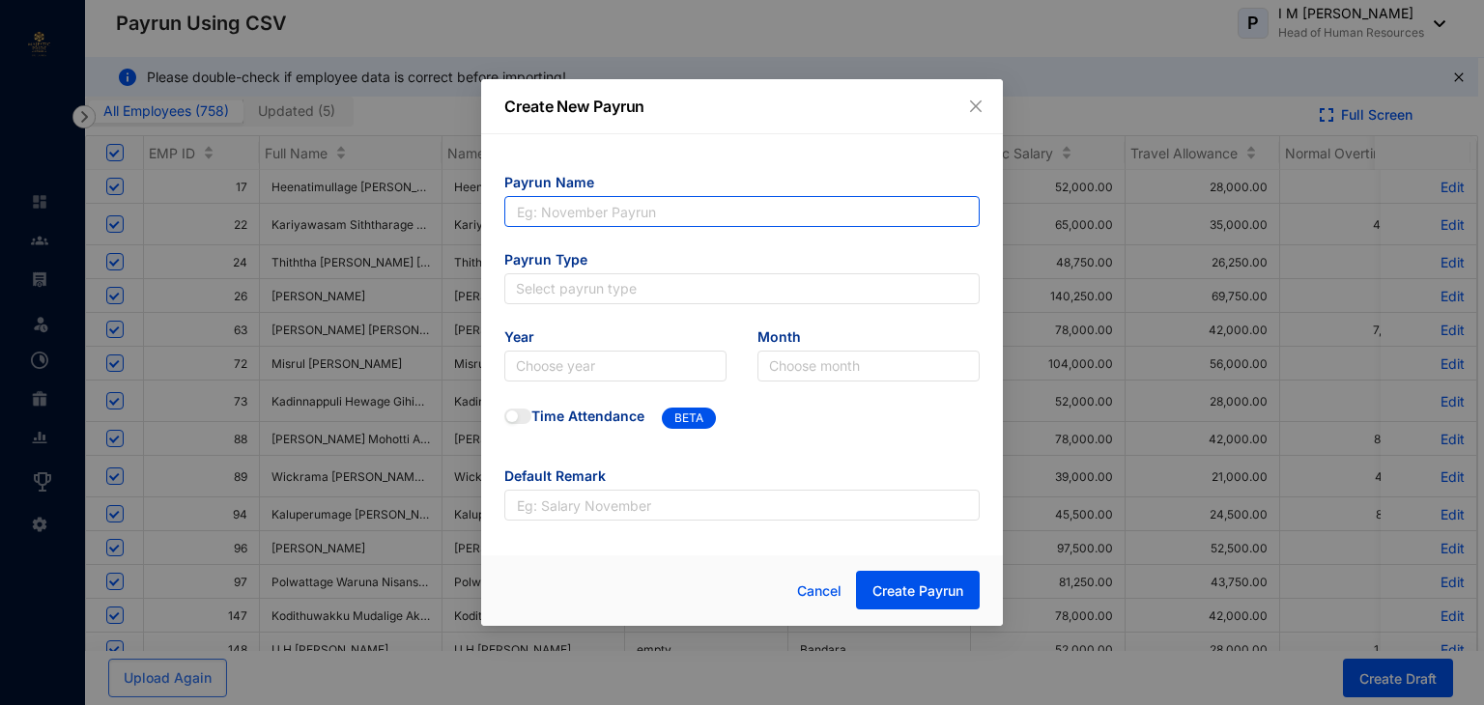
click at [646, 216] on input "text" at bounding box center [741, 211] width 475 height 31
type input "April Payrun"
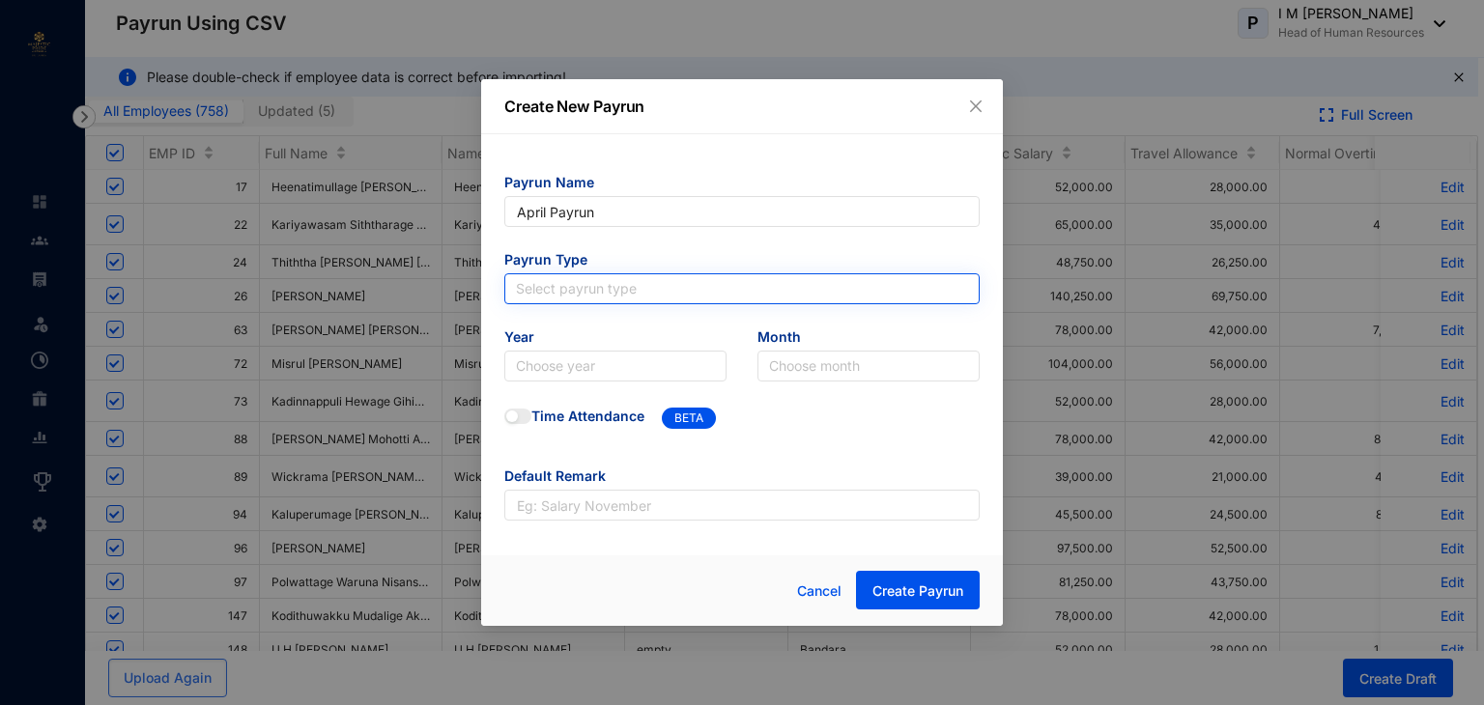
type input "April Payrun"
click at [633, 285] on input "search" at bounding box center [742, 288] width 452 height 29
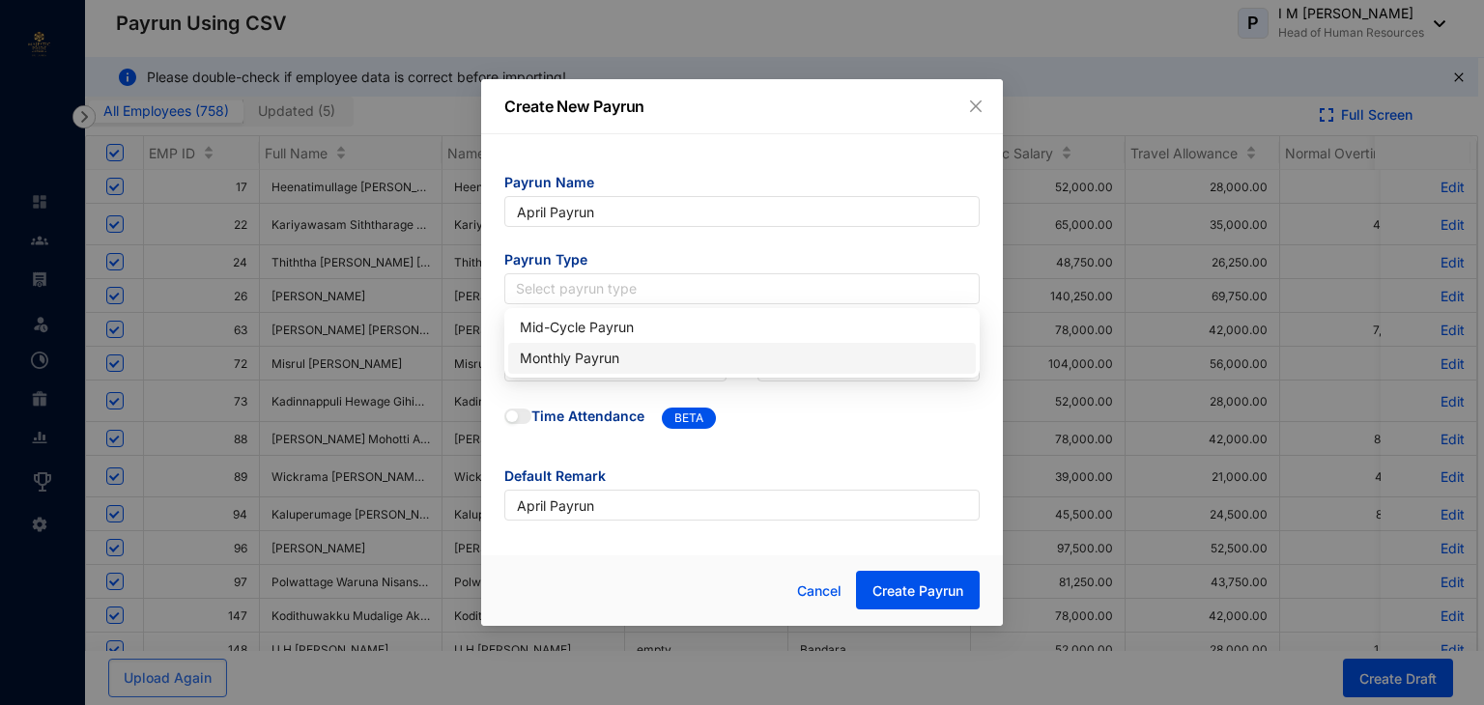
click at [612, 362] on div "Monthly Payrun" at bounding box center [742, 358] width 444 height 21
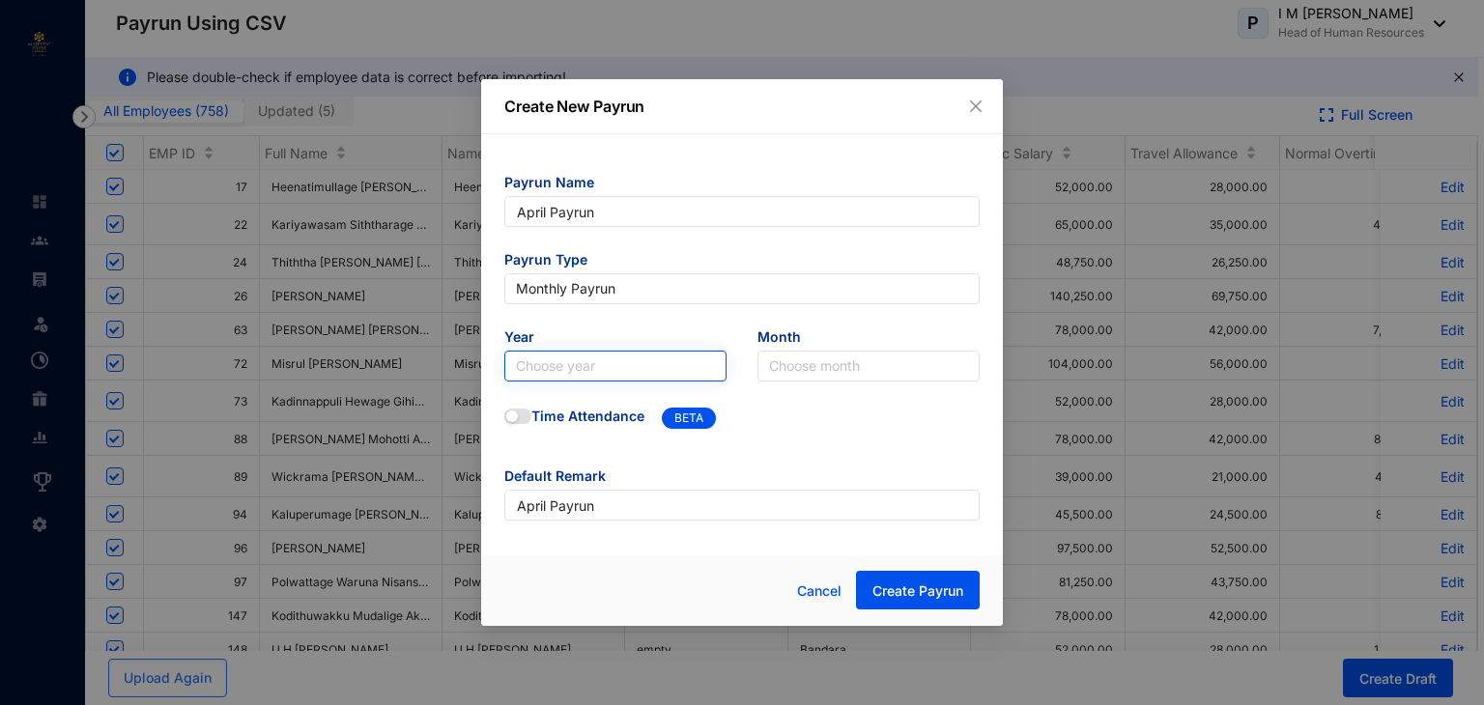
click at [611, 360] on input "search" at bounding box center [615, 366] width 199 height 29
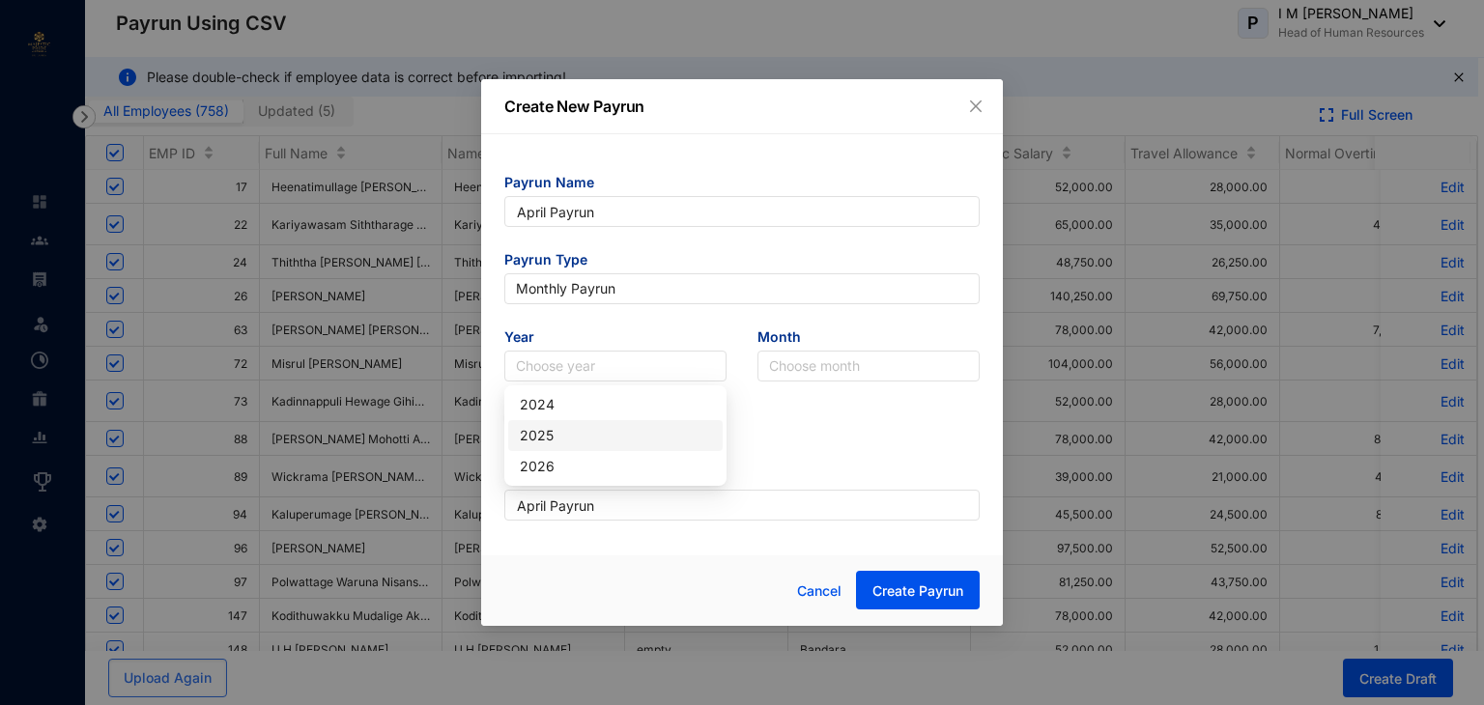
click at [574, 442] on div "2025" at bounding box center [615, 435] width 191 height 21
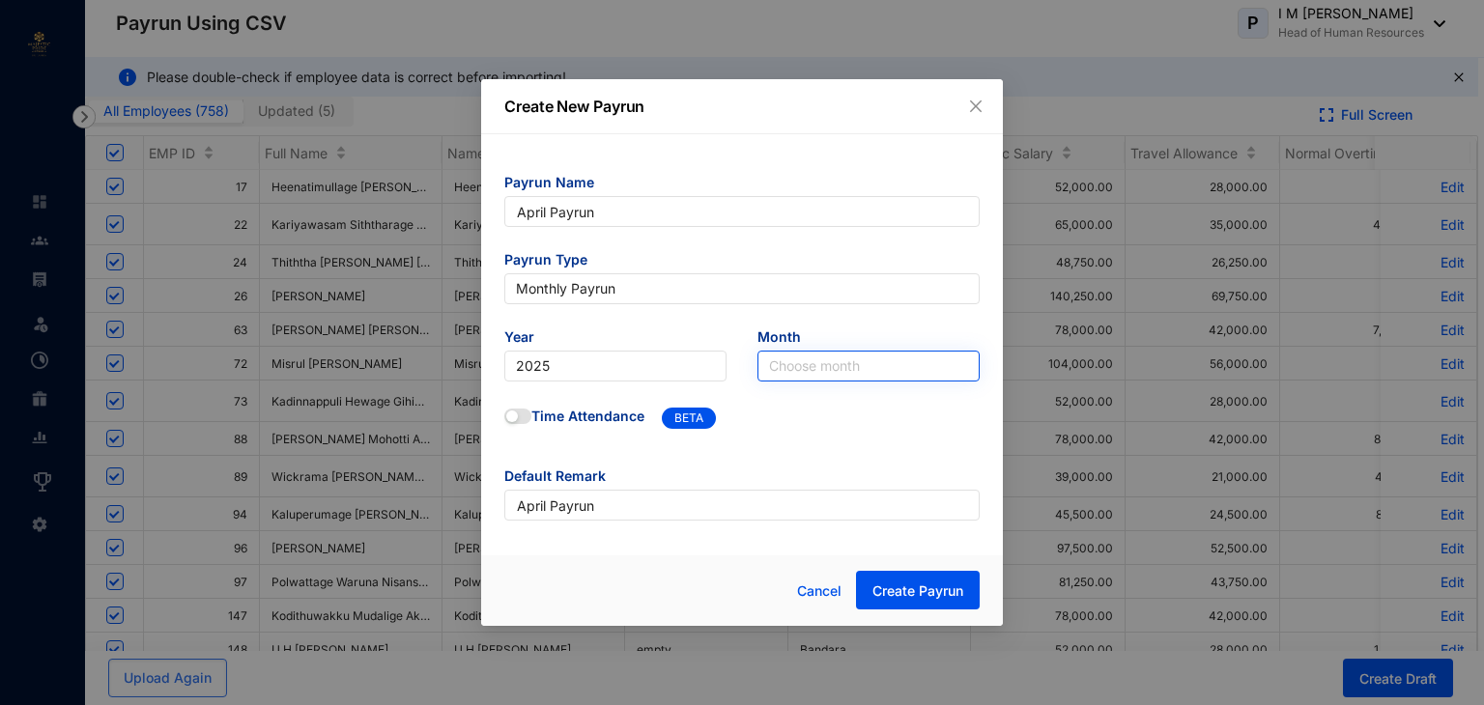
click at [832, 368] on input "search" at bounding box center [868, 366] width 199 height 29
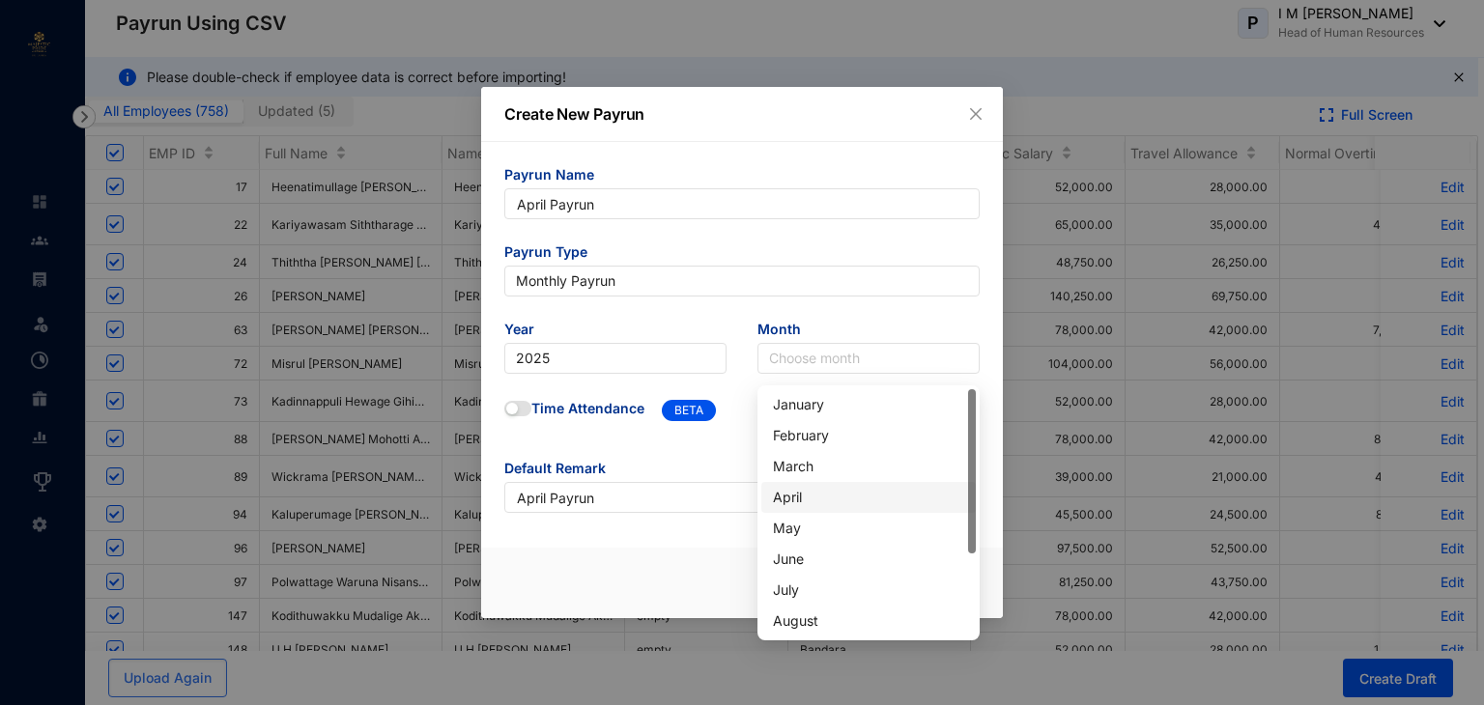
click at [775, 492] on div "April" at bounding box center [868, 497] width 191 height 21
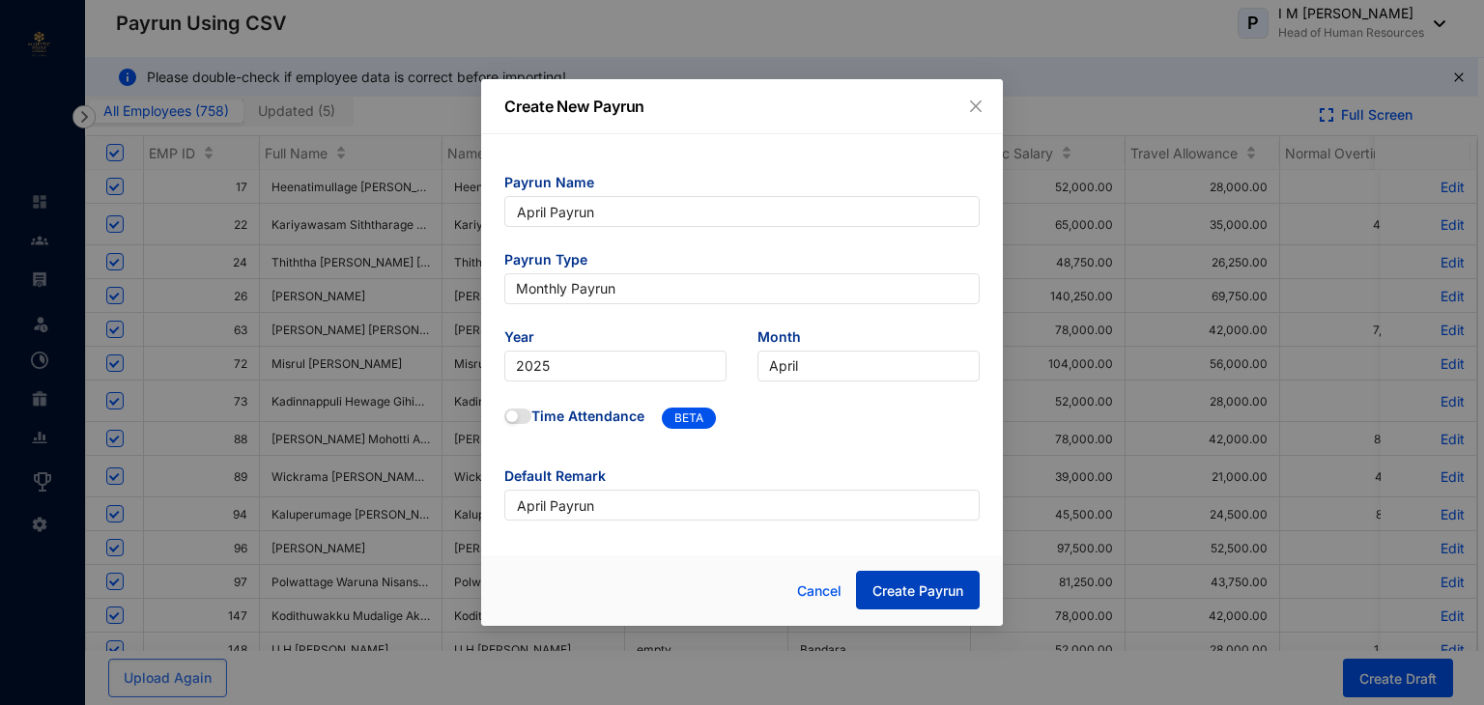
click at [893, 594] on span "Create Payrun" at bounding box center [918, 591] width 91 height 19
